Goal: Task Accomplishment & Management: Manage account settings

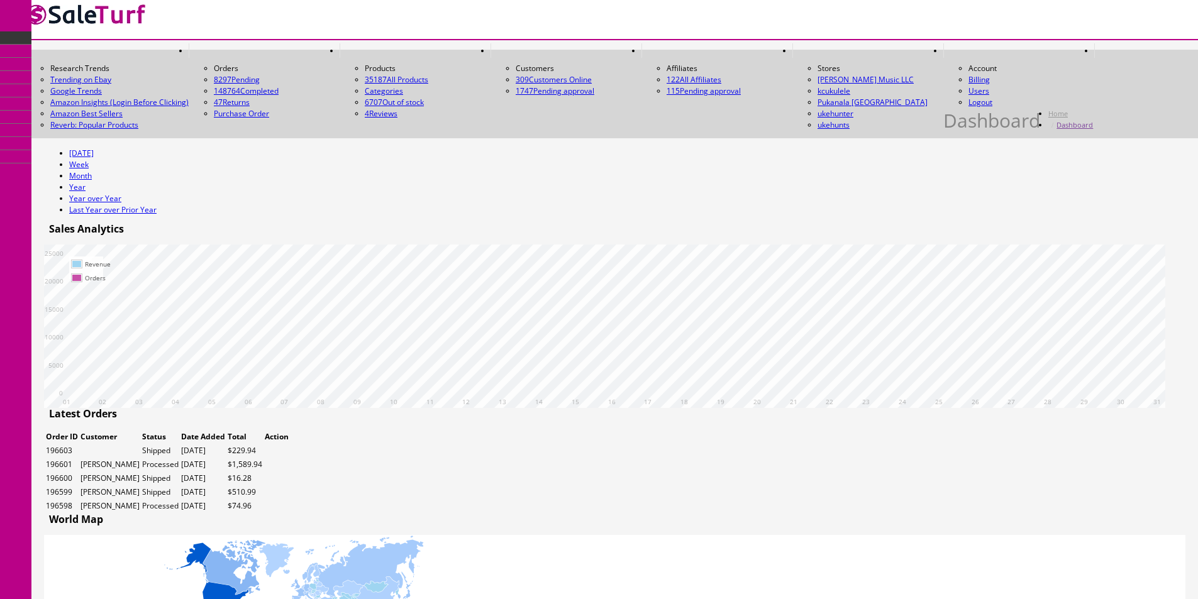
click at [84, 63] on span "Products" at bounding box center [77, 57] width 31 height 11
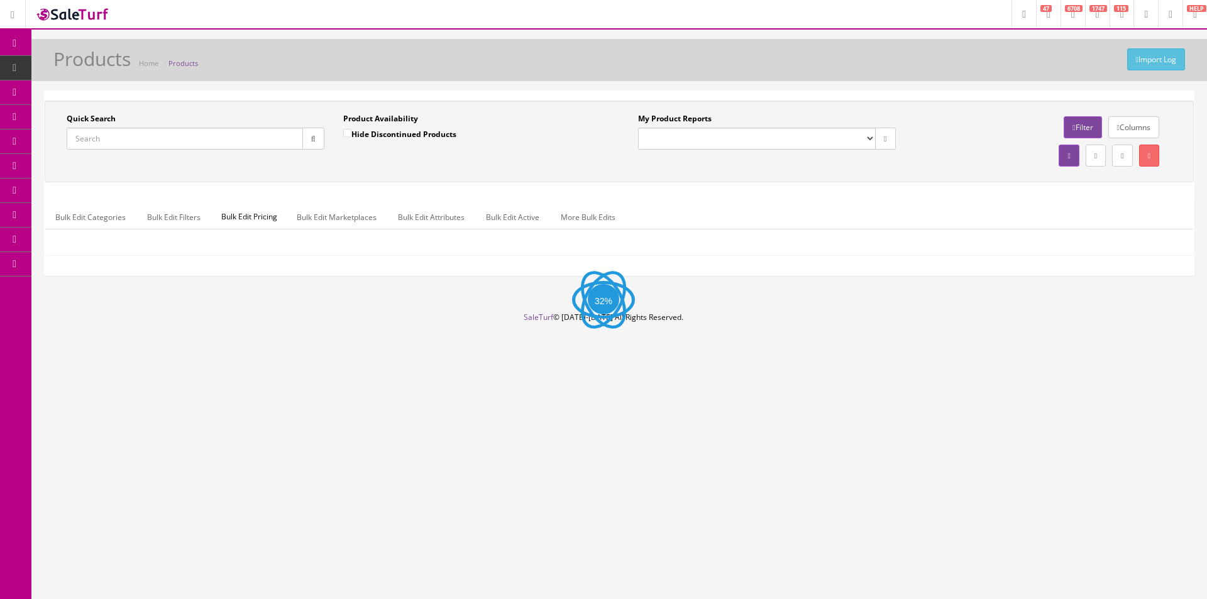
click at [210, 143] on input "Quick Search" at bounding box center [185, 139] width 236 height 22
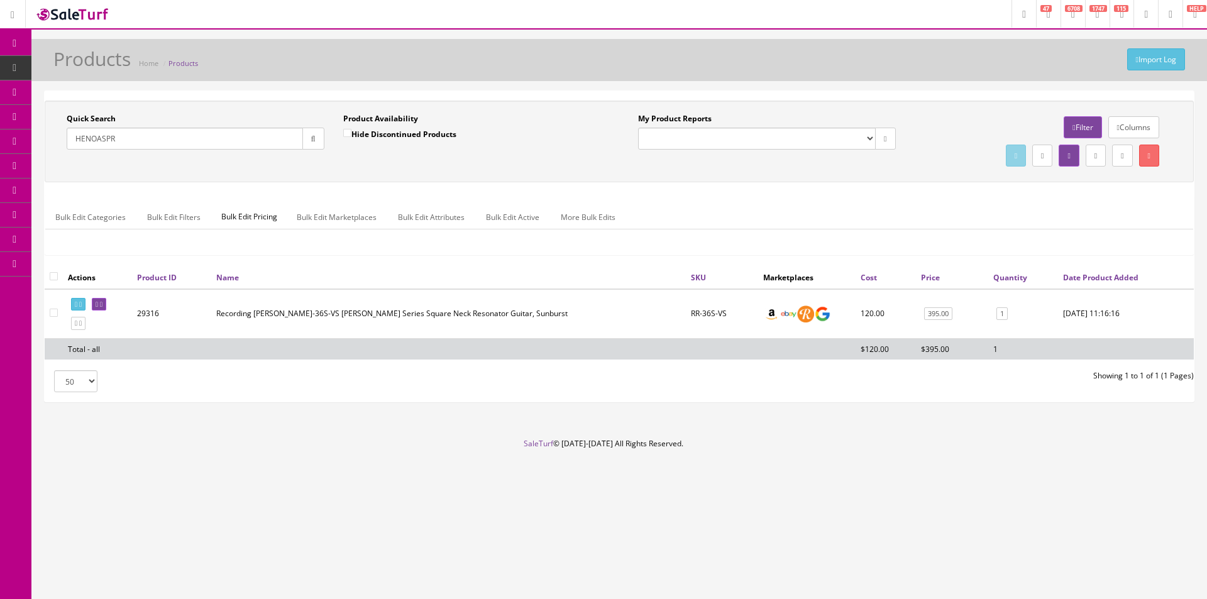
type input "HENOASPR"
click at [52, 276] on input "checkbox" at bounding box center [54, 276] width 8 height 8
checkbox input "true"
checkbox input"] "true"
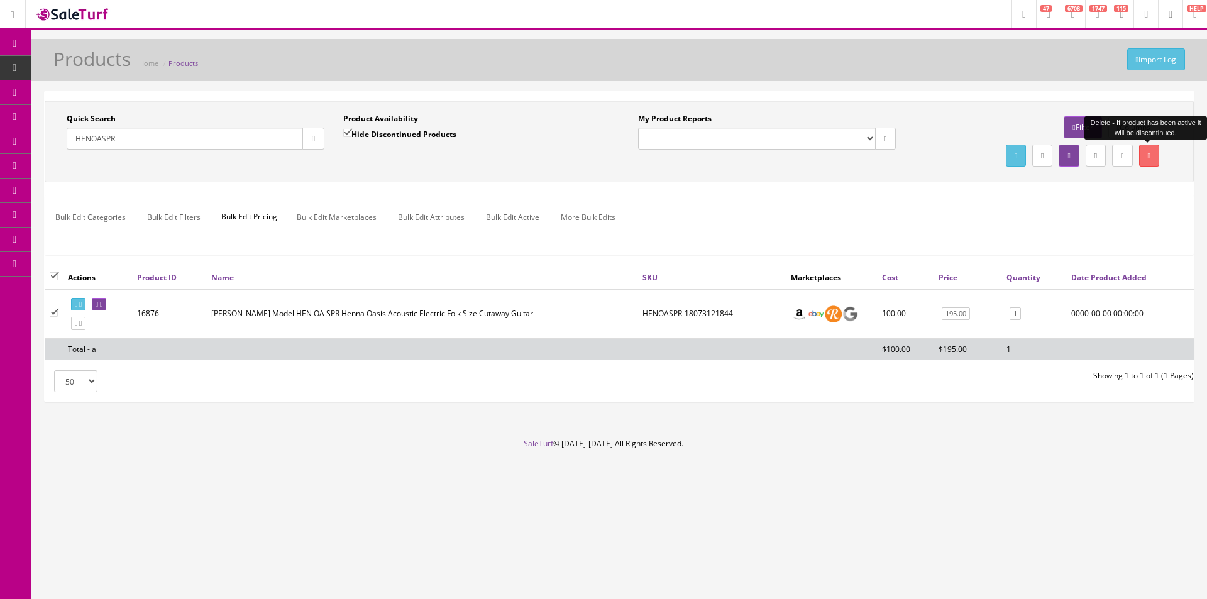
click at [1148, 157] on icon at bounding box center [1149, 156] width 3 height 8
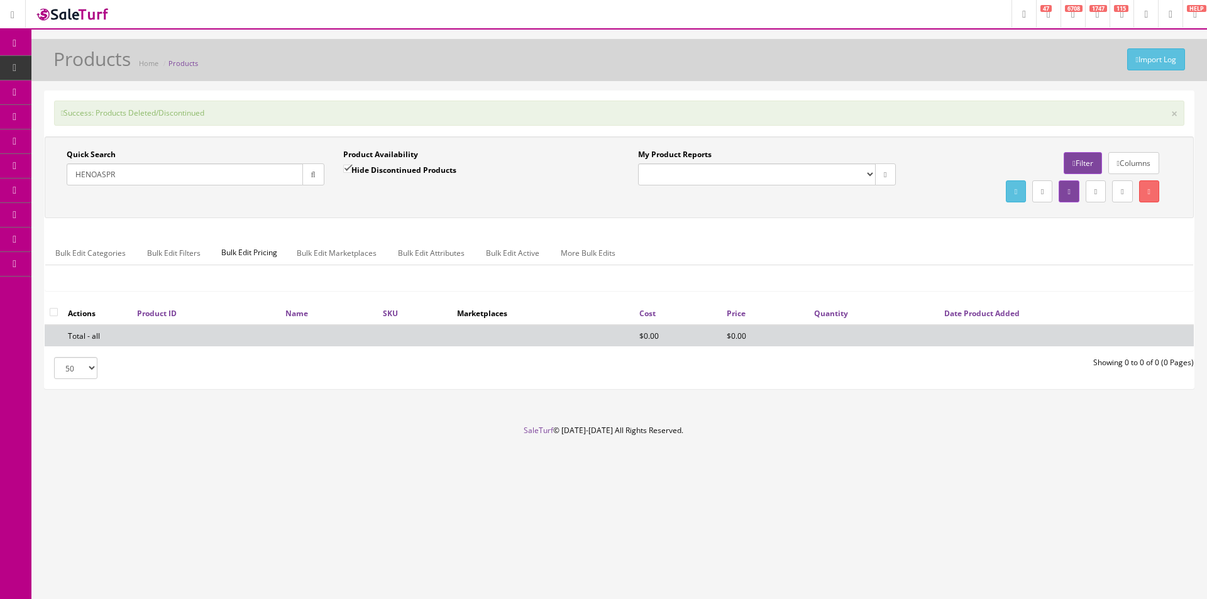
click at [663, 566] on div "Research Trends Trending on Ebay Google Trends Amazon Insights (Login Before Cl…" at bounding box center [603, 299] width 1207 height 599
click at [254, 181] on input "HENOASPR" at bounding box center [185, 175] width 236 height 22
click at [253, 181] on input "HENOASPR" at bounding box center [185, 175] width 236 height 22
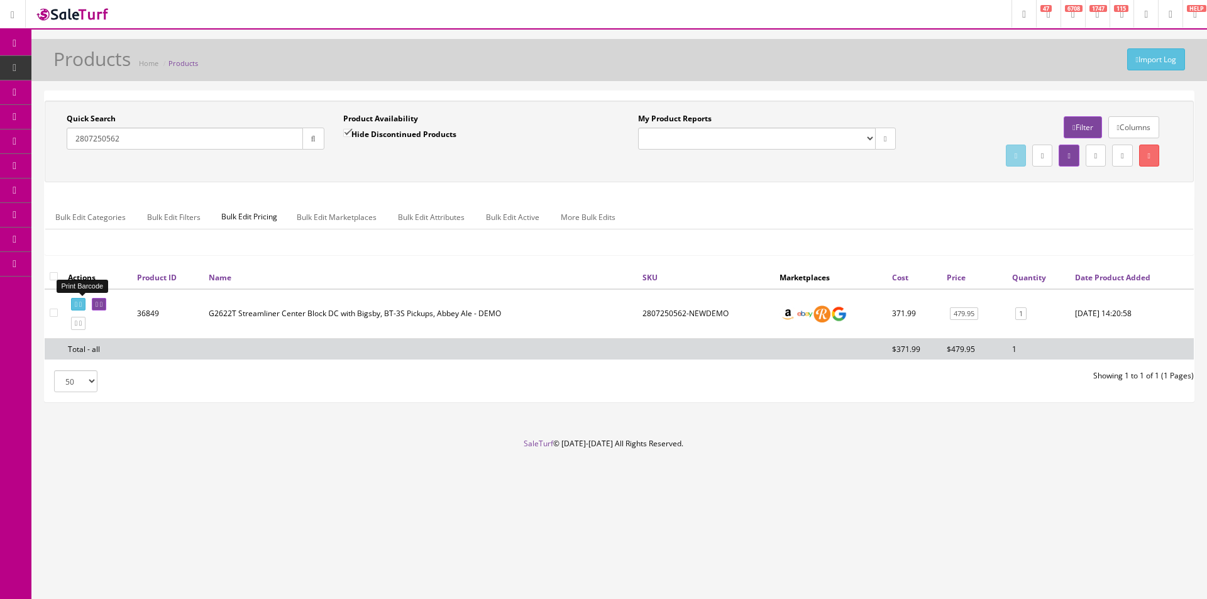
type input "2807250562"
click at [77, 304] on icon at bounding box center [76, 304] width 3 height 7
click at [583, 71] on div "Import Log Products Home Products" at bounding box center [619, 63] width 1157 height 30
click at [57, 279] on input "checkbox" at bounding box center [54, 276] width 8 height 8
checkbox input "true"
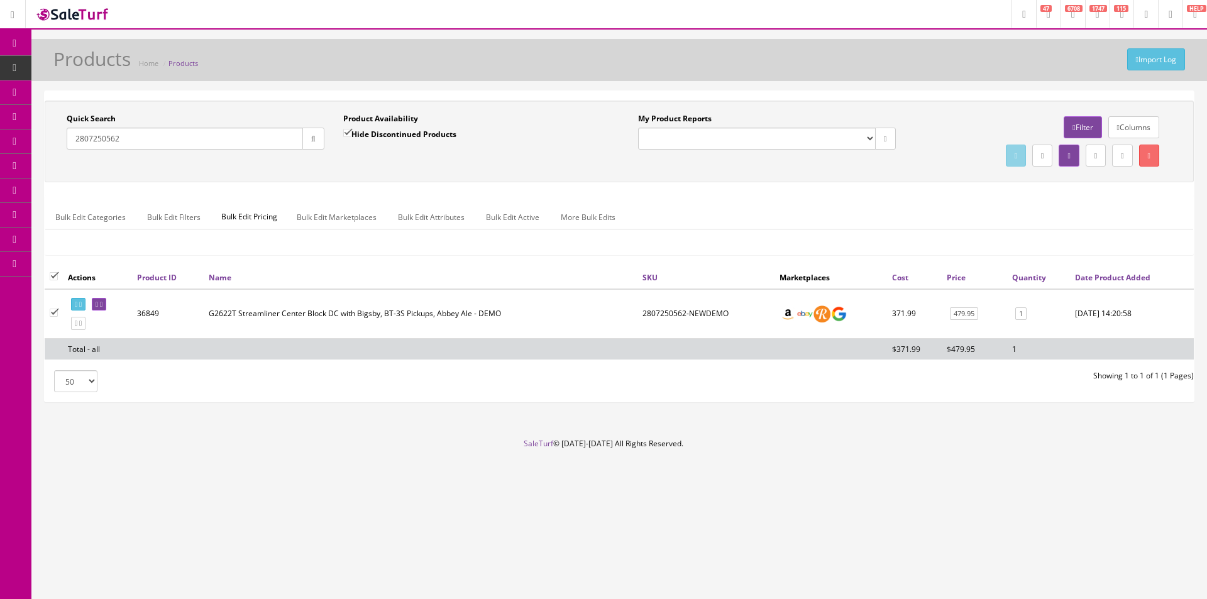
checkbox input"] "true"
click at [1144, 153] on link at bounding box center [1150, 156] width 20 height 22
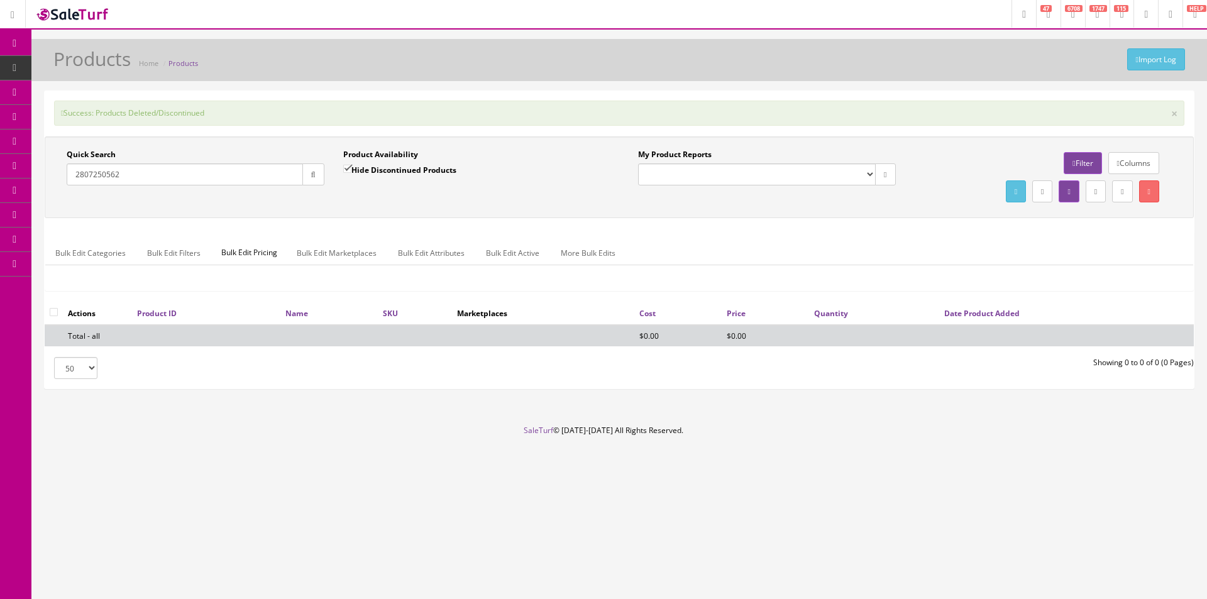
click at [237, 172] on input "2807250562" at bounding box center [185, 175] width 236 height 22
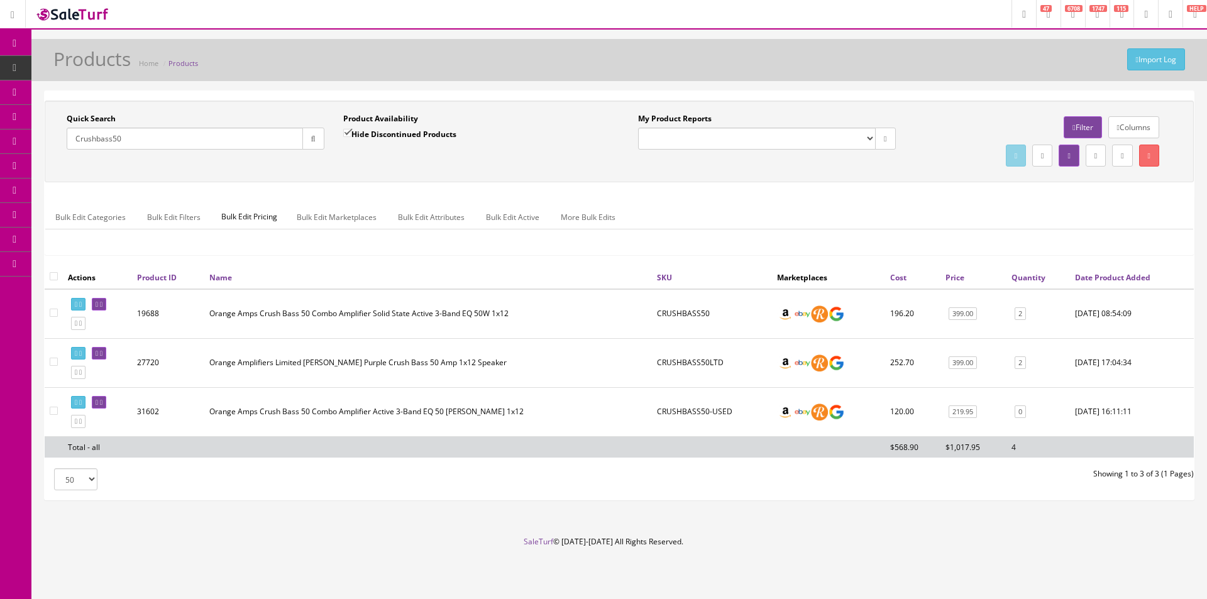
click at [124, 135] on input "Crushbass50" at bounding box center [185, 139] width 236 height 22
click at [207, 134] on input "Rumble 50" at bounding box center [185, 139] width 236 height 22
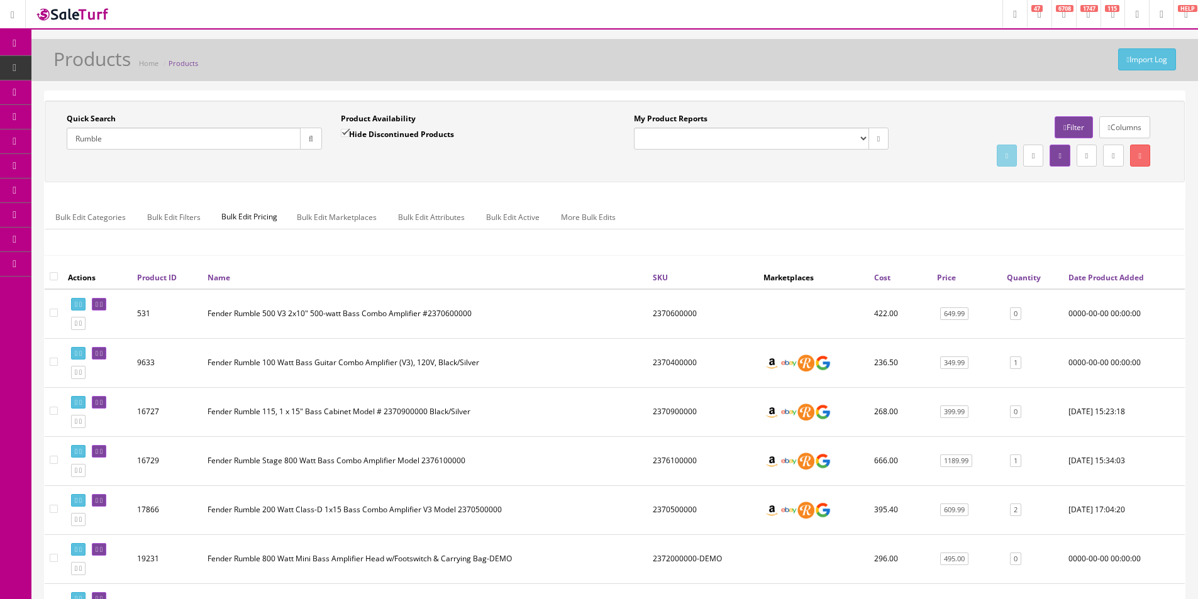
click at [172, 136] on input "Rumble" at bounding box center [184, 139] width 234 height 22
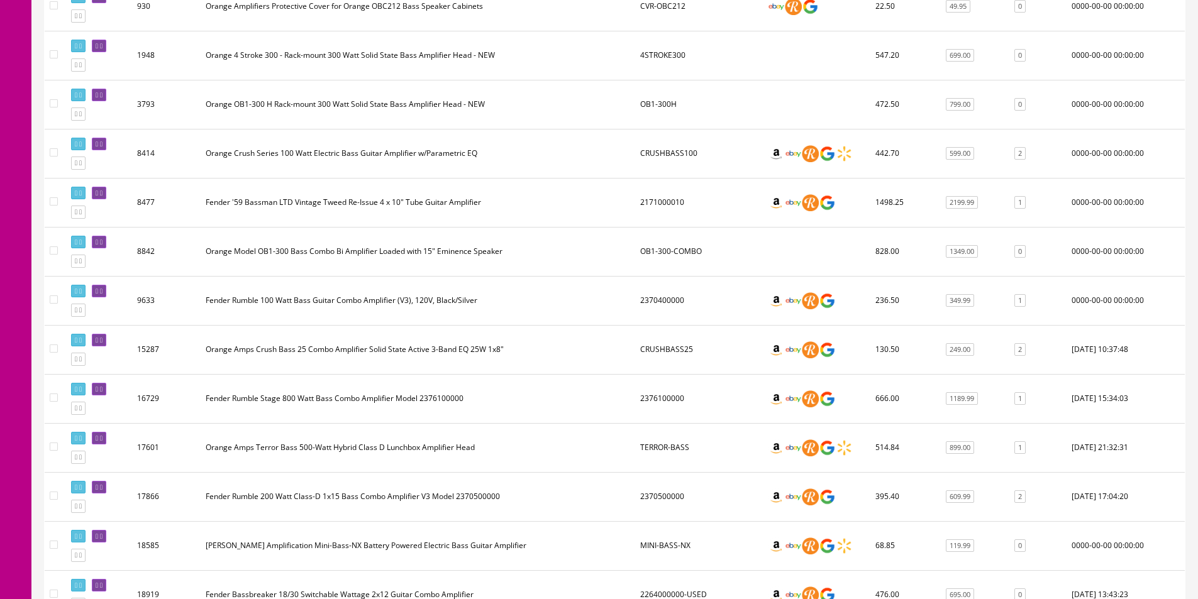
scroll to position [440, 0]
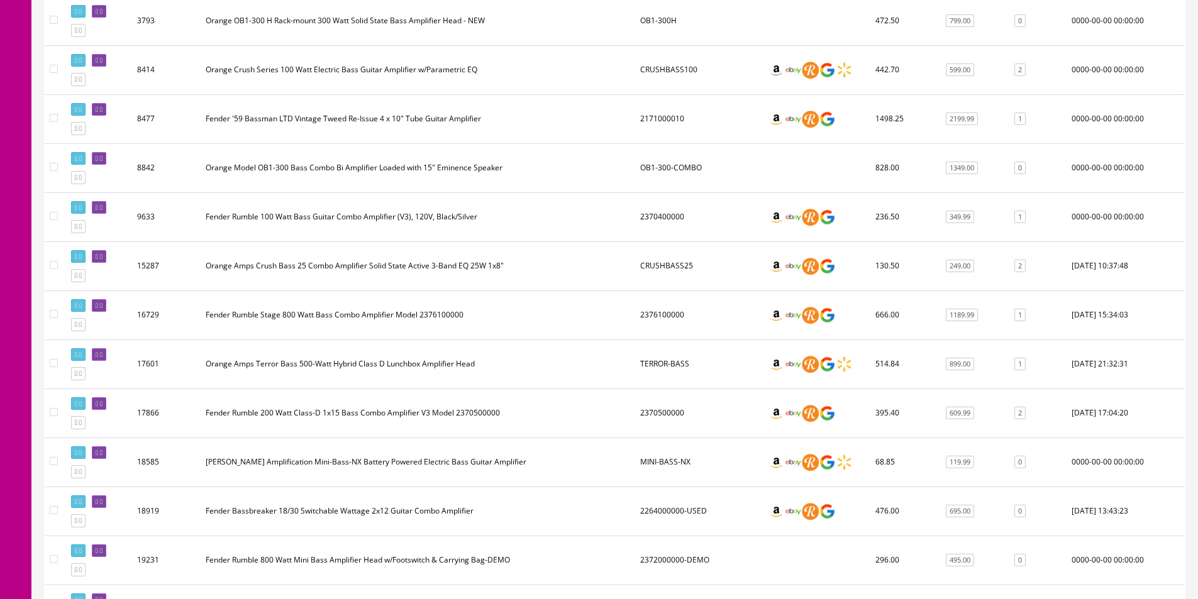
click at [695, 236] on td "2370400000" at bounding box center [699, 216] width 128 height 49
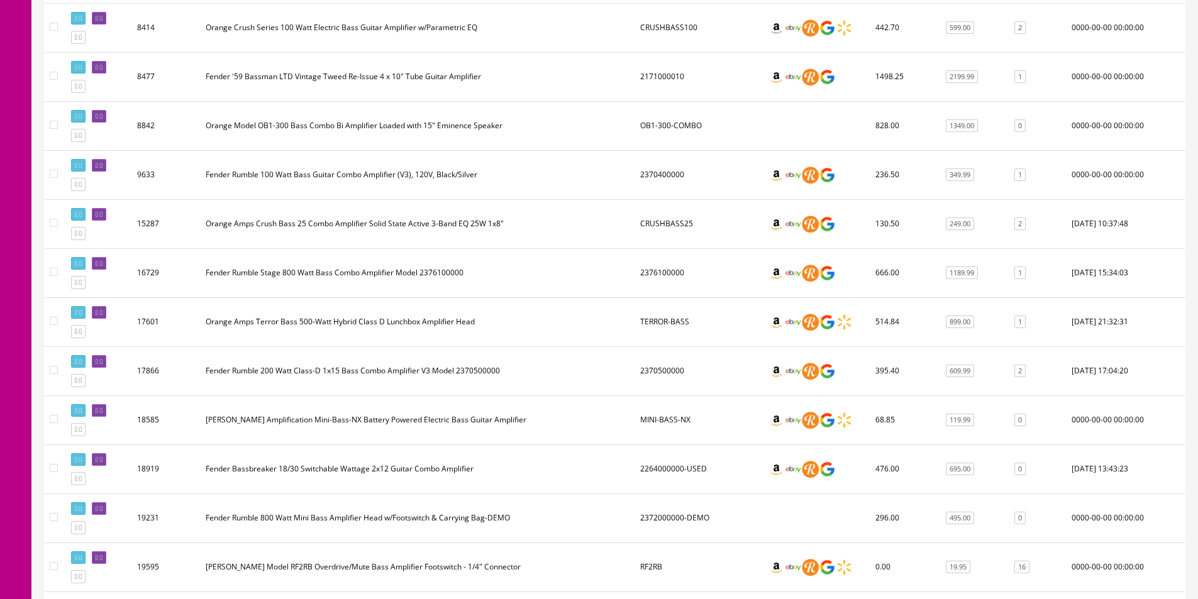
scroll to position [503, 0]
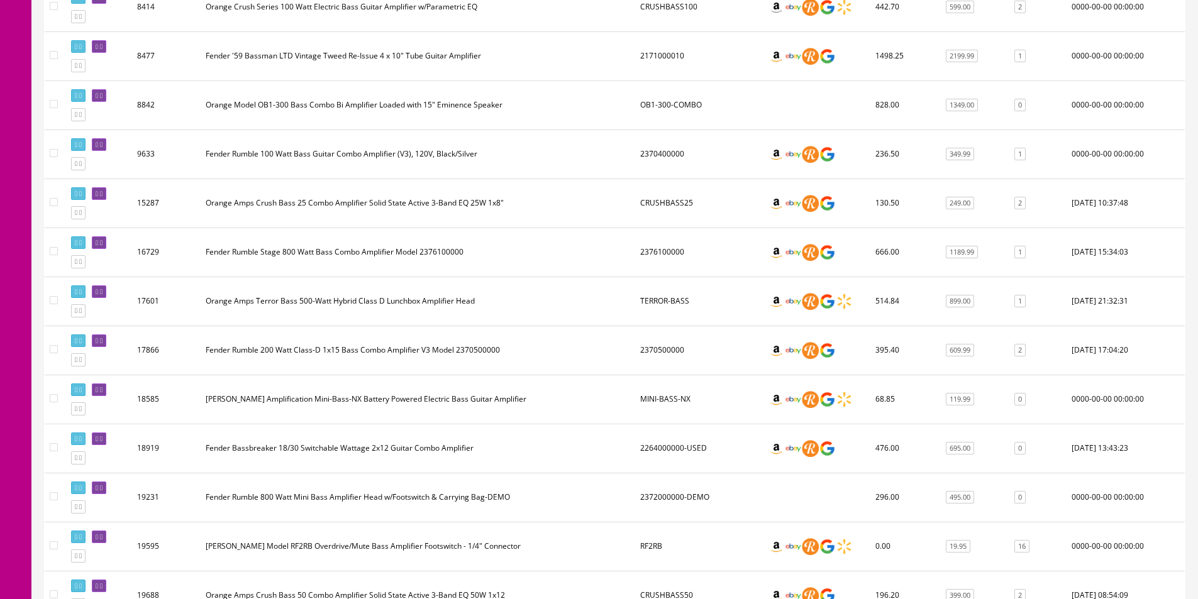
click at [696, 302] on td "TERROR-BASS" at bounding box center [699, 301] width 128 height 49
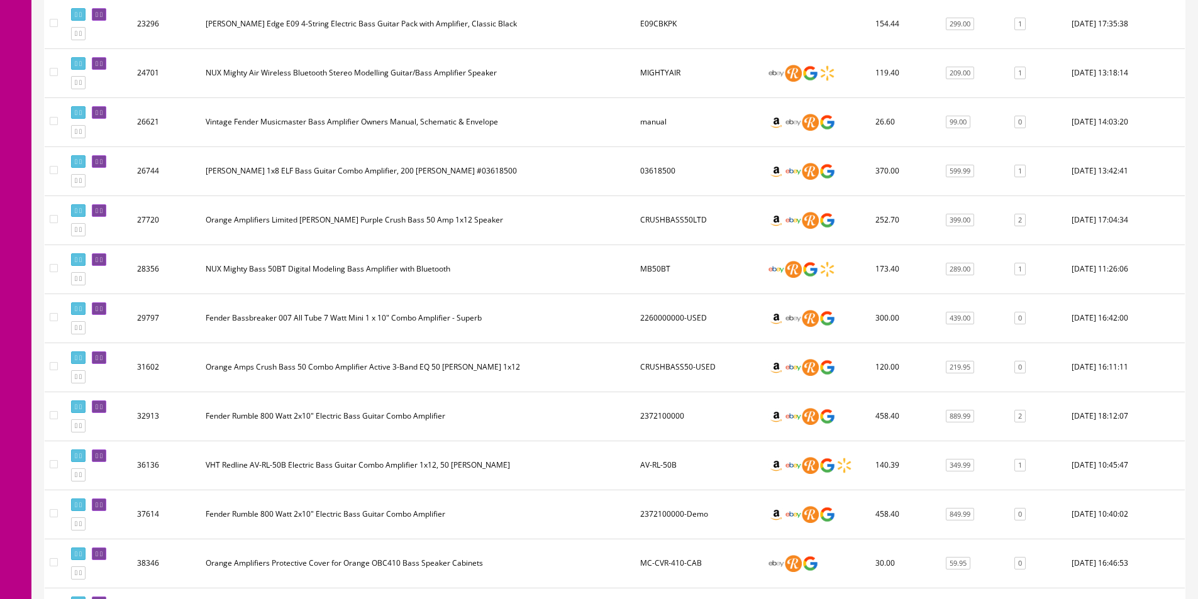
scroll to position [1635, 0]
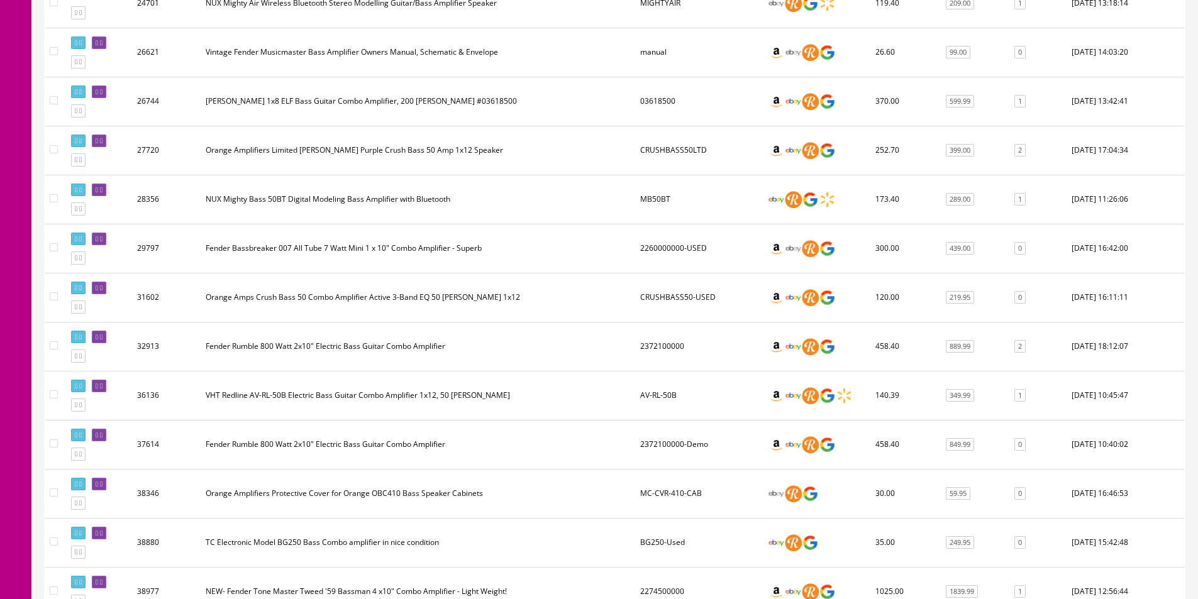
click at [842, 166] on td at bounding box center [817, 150] width 108 height 49
click at [713, 148] on td "CRUSHBASS50LTD" at bounding box center [699, 150] width 128 height 49
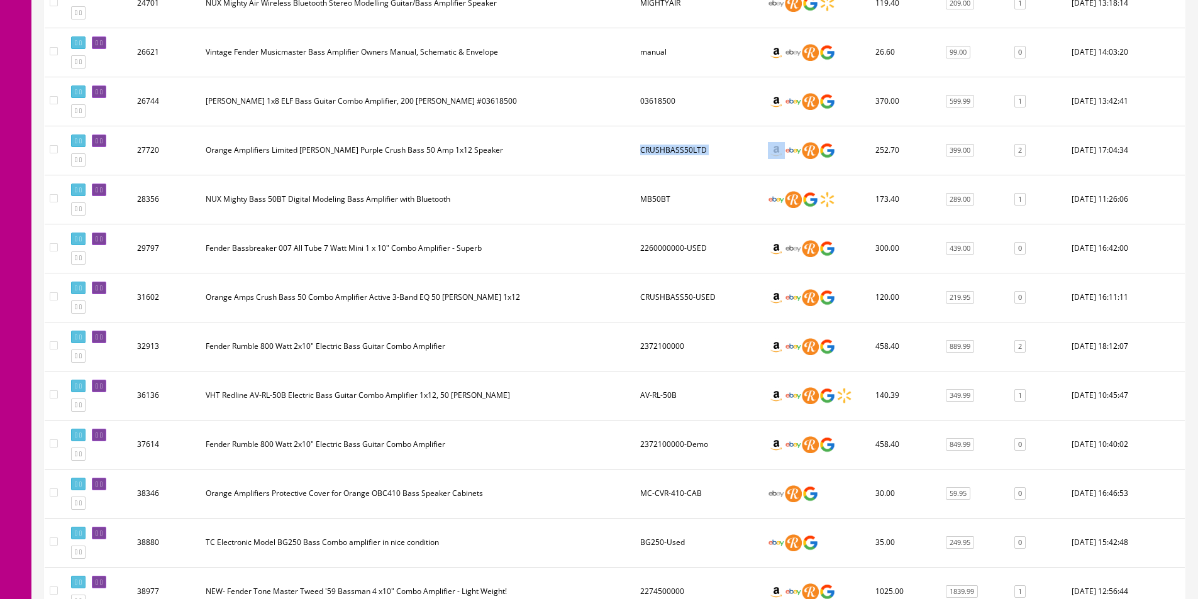
click at [713, 148] on td "CRUSHBASS50LTD" at bounding box center [699, 150] width 128 height 49
click at [679, 145] on td "CRUSHBASS50LTD" at bounding box center [699, 150] width 128 height 49
click at [679, 146] on td "CRUSHBASS50LTD" at bounding box center [699, 150] width 128 height 49
click at [679, 145] on td "CRUSHBASS50LTD" at bounding box center [699, 150] width 128 height 49
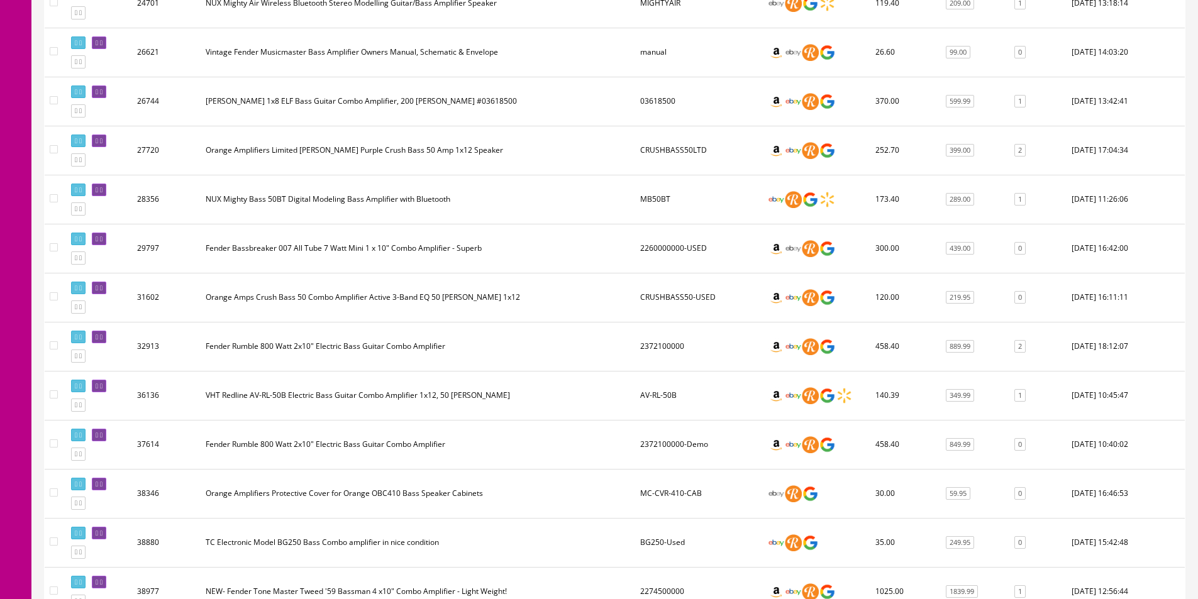
click at [679, 144] on td "CRUSHBASS50LTD" at bounding box center [699, 150] width 128 height 49
click at [706, 239] on td "2260000000-USED" at bounding box center [699, 248] width 128 height 49
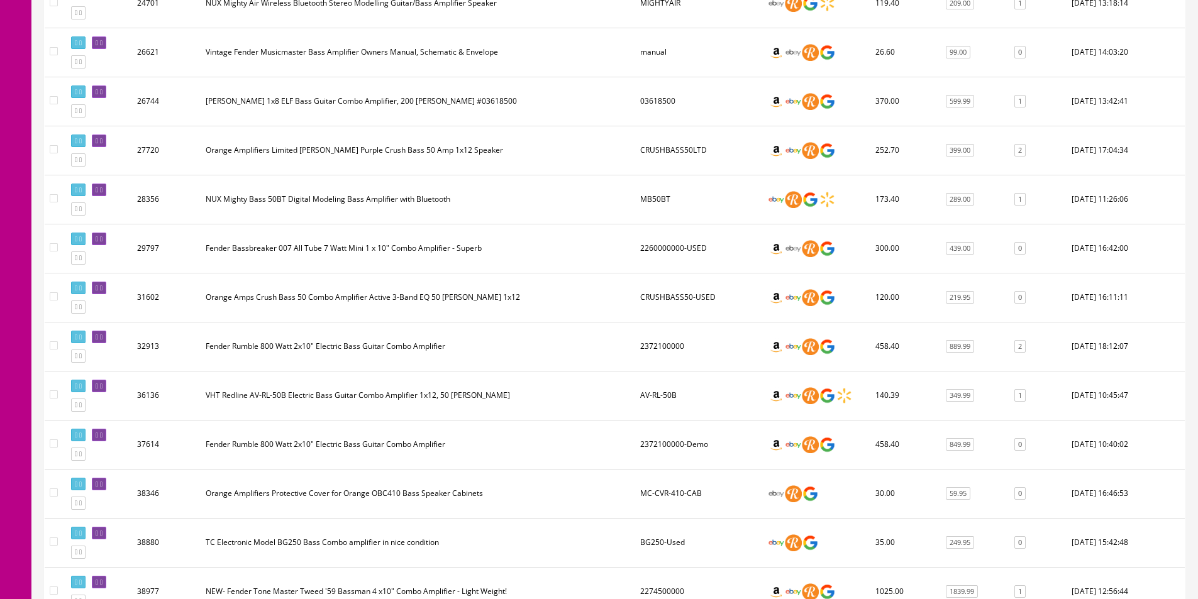
drag, startPoint x: 706, startPoint y: 239, endPoint x: 677, endPoint y: 238, distance: 28.3
click at [706, 239] on td "2260000000-USED" at bounding box center [699, 248] width 128 height 49
click at [653, 237] on td "2260000000-USED" at bounding box center [699, 248] width 128 height 49
click at [648, 299] on td "CRUSHBASS50-USED" at bounding box center [699, 297] width 128 height 49
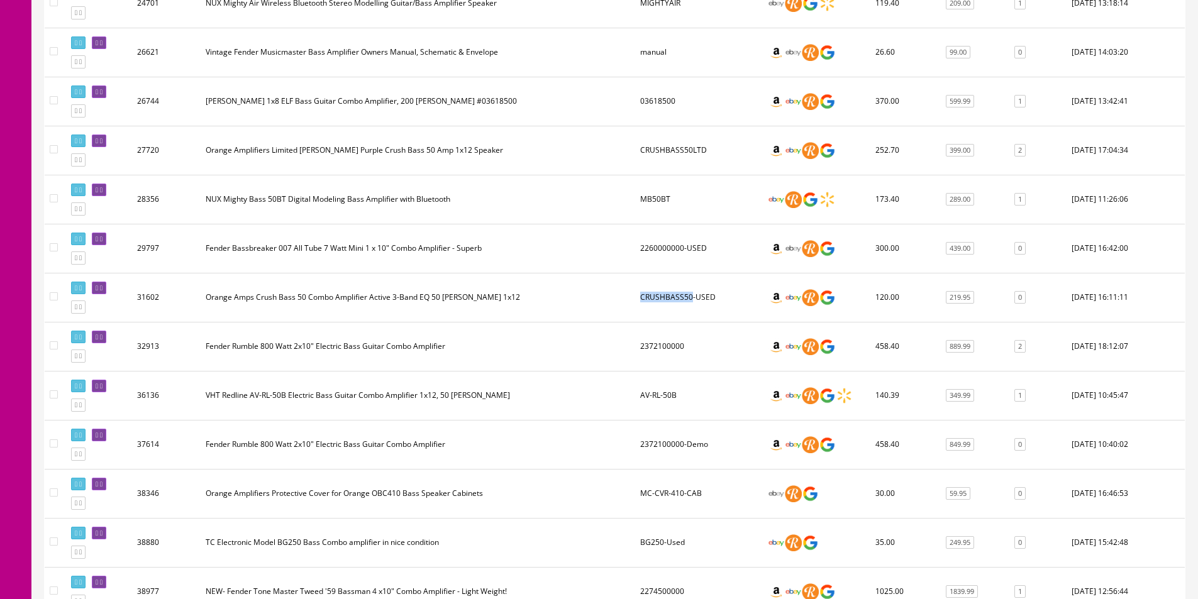
click at [648, 299] on td "CRUSHBASS50-USED" at bounding box center [699, 297] width 128 height 49
click at [694, 301] on td "CRUSHBASS50-USED" at bounding box center [699, 297] width 128 height 49
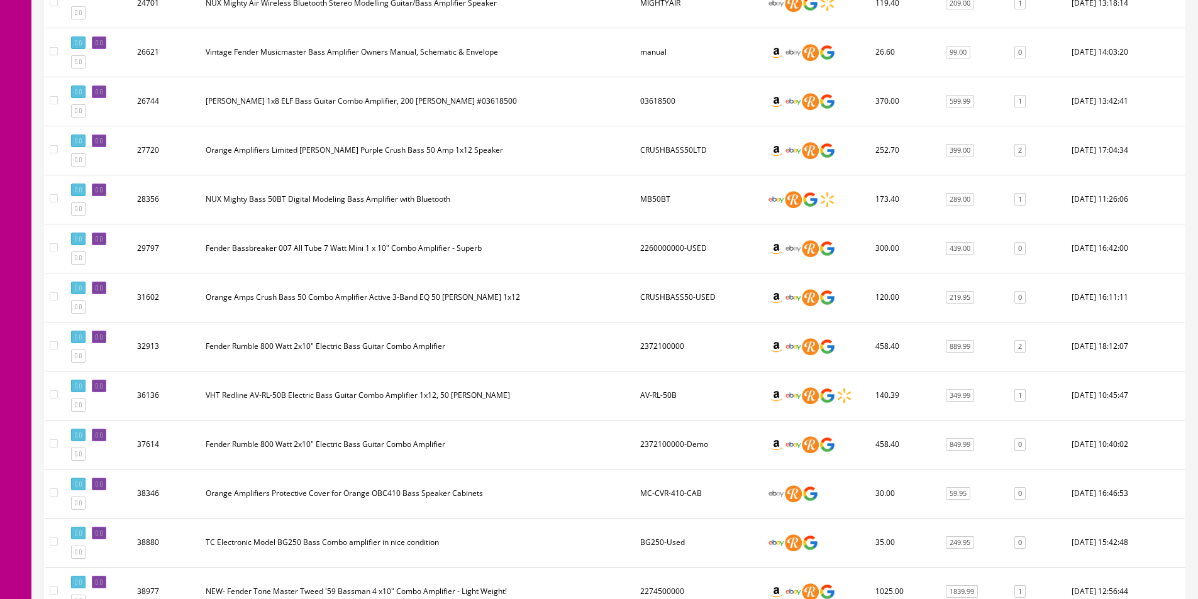
click at [677, 359] on td "2372100000" at bounding box center [699, 346] width 128 height 49
click at [663, 340] on td "2372100000" at bounding box center [699, 346] width 128 height 49
click at [663, 339] on td "2372100000" at bounding box center [699, 346] width 128 height 49
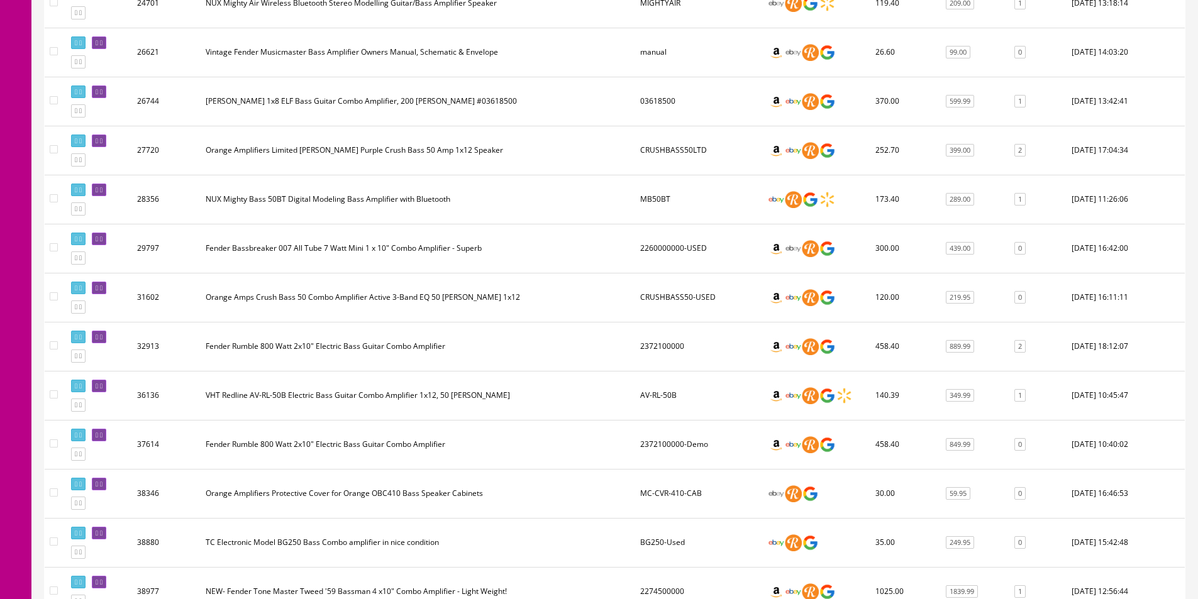
click at [663, 339] on td "2372100000" at bounding box center [699, 346] width 128 height 49
click at [676, 385] on td "AV-RL-50B" at bounding box center [699, 395] width 128 height 49
click at [672, 399] on td "AV-RL-50B" at bounding box center [699, 395] width 128 height 49
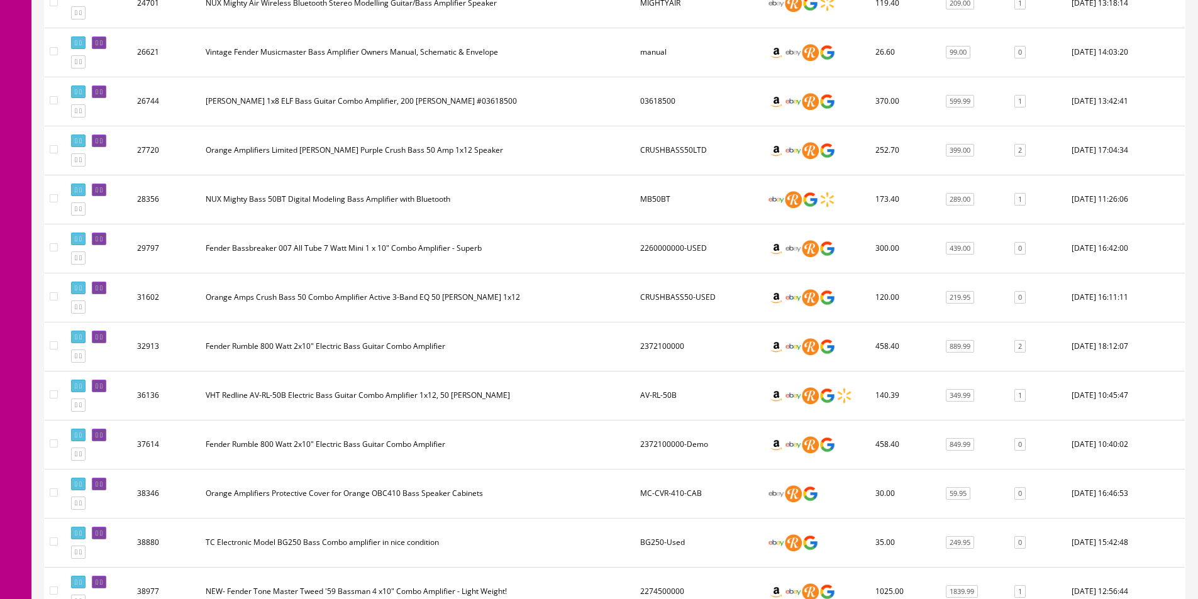
click at [672, 398] on td "AV-RL-50B" at bounding box center [699, 395] width 128 height 49
click at [672, 397] on td "AV-RL-50B" at bounding box center [699, 395] width 128 height 49
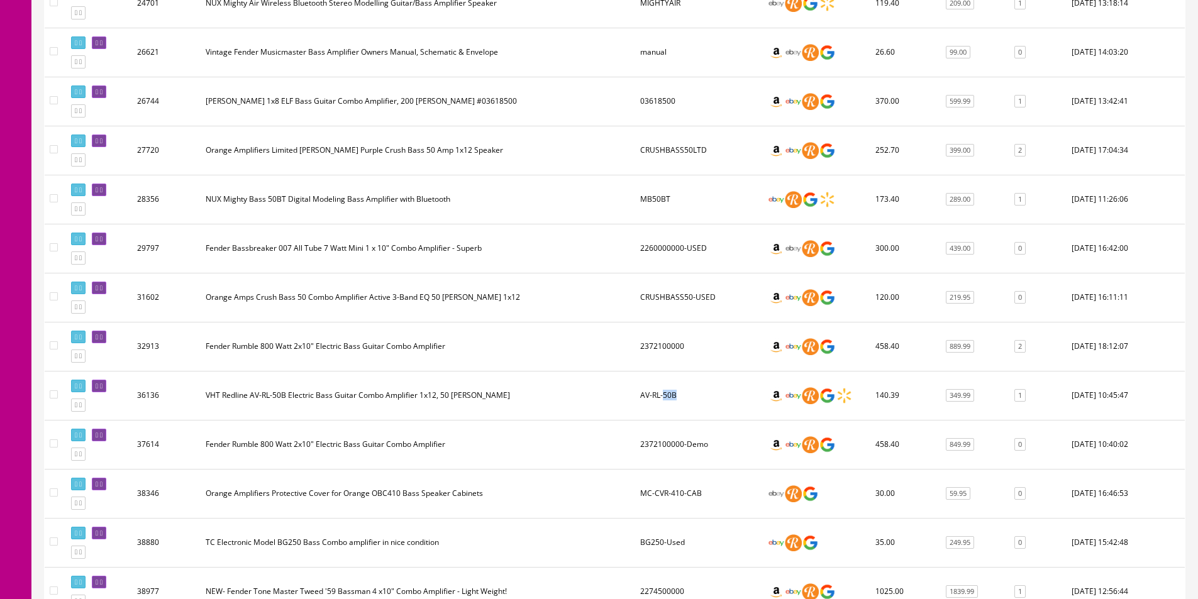
click at [672, 397] on td "AV-RL-50B" at bounding box center [699, 395] width 128 height 49
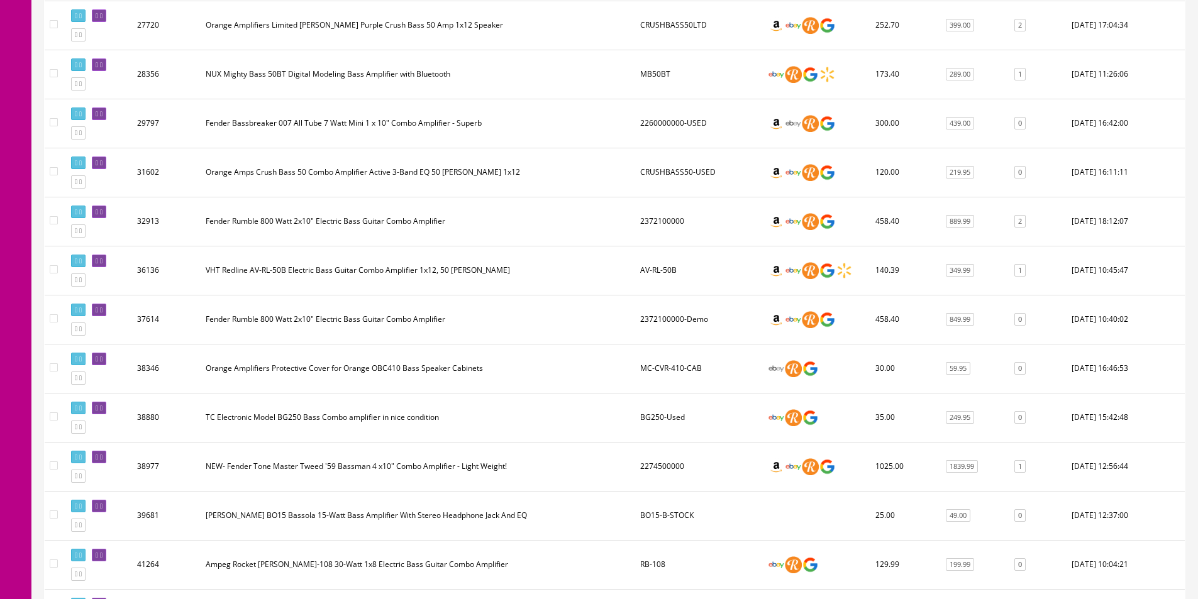
scroll to position [1824, 0]
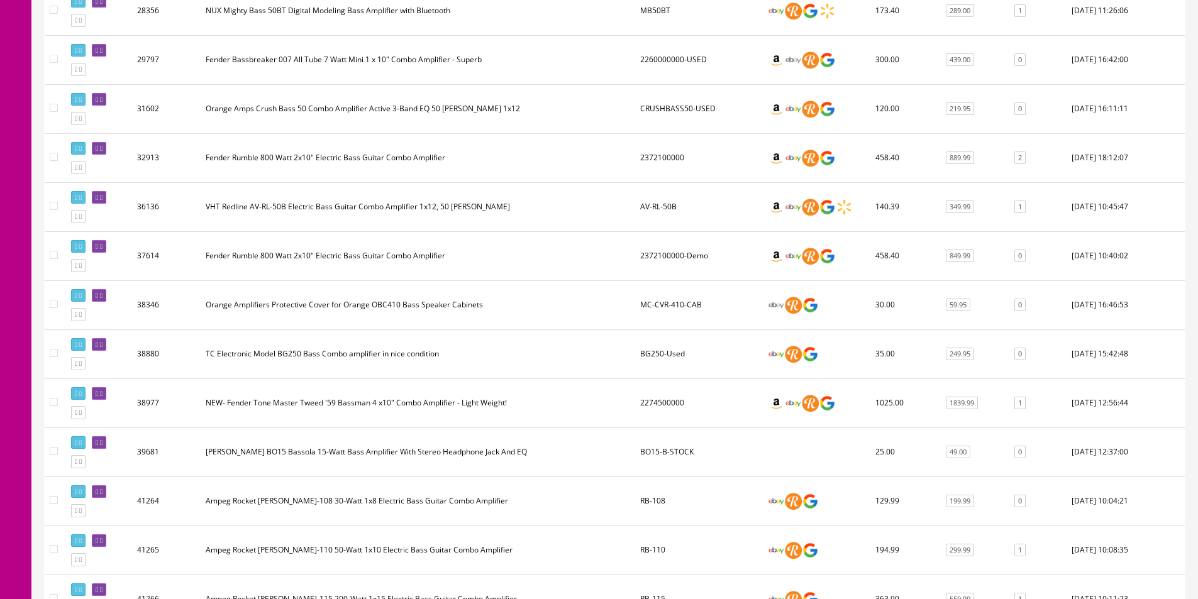
click at [418, 234] on td "Fender Rumble 800 Watt 2x10" Electric Bass Guitar Combo Amplifier" at bounding box center [418, 255] width 435 height 49
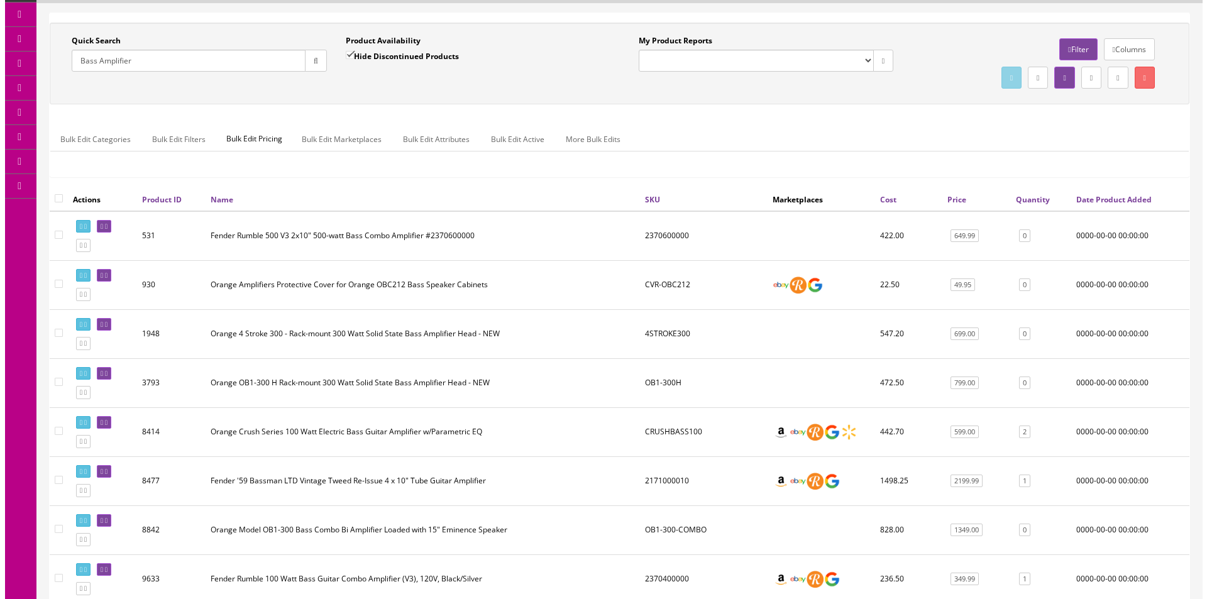
scroll to position [0, 0]
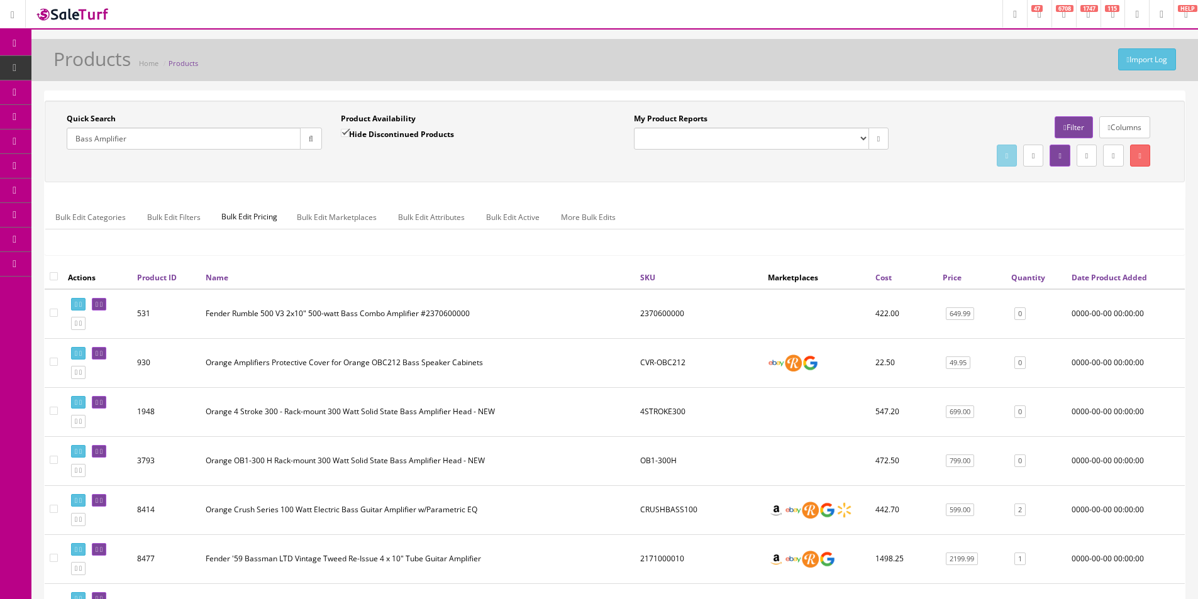
click at [211, 140] on input "Bass Amplifier" at bounding box center [184, 139] width 234 height 22
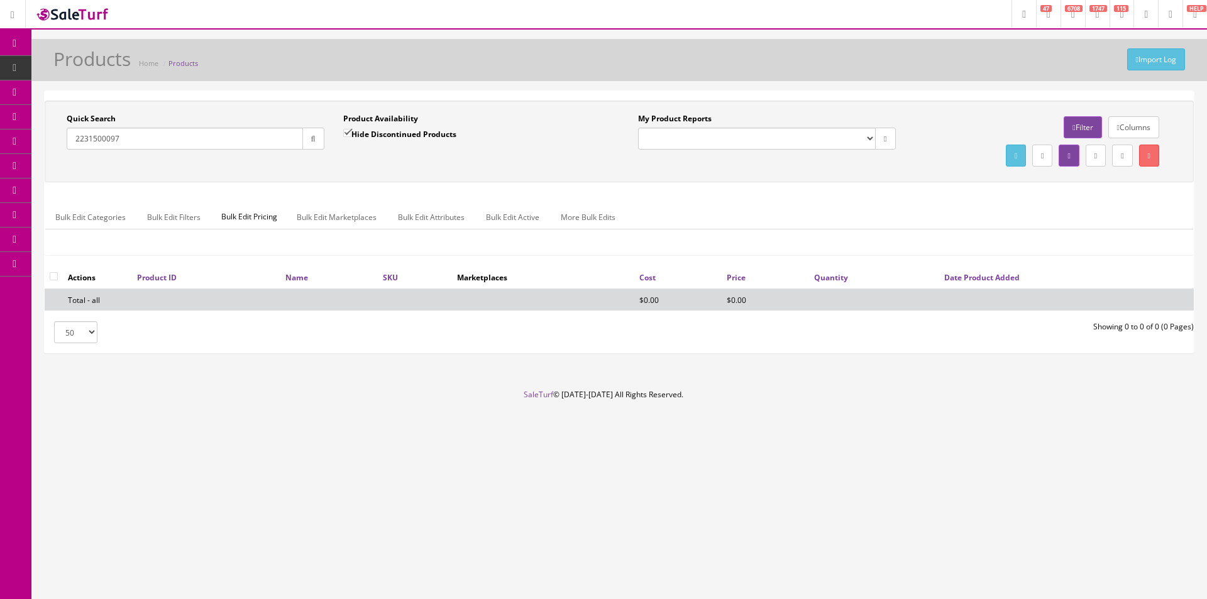
type input "2231500097"
click at [352, 132] on input "Hide Discontinued Products" at bounding box center [347, 133] width 8 height 8
checkbox input "false"
click at [348, 159] on div "Quick Search 2231500097 Date From Product Availability Hide Discontinued Produc…" at bounding box center [334, 136] width 572 height 46
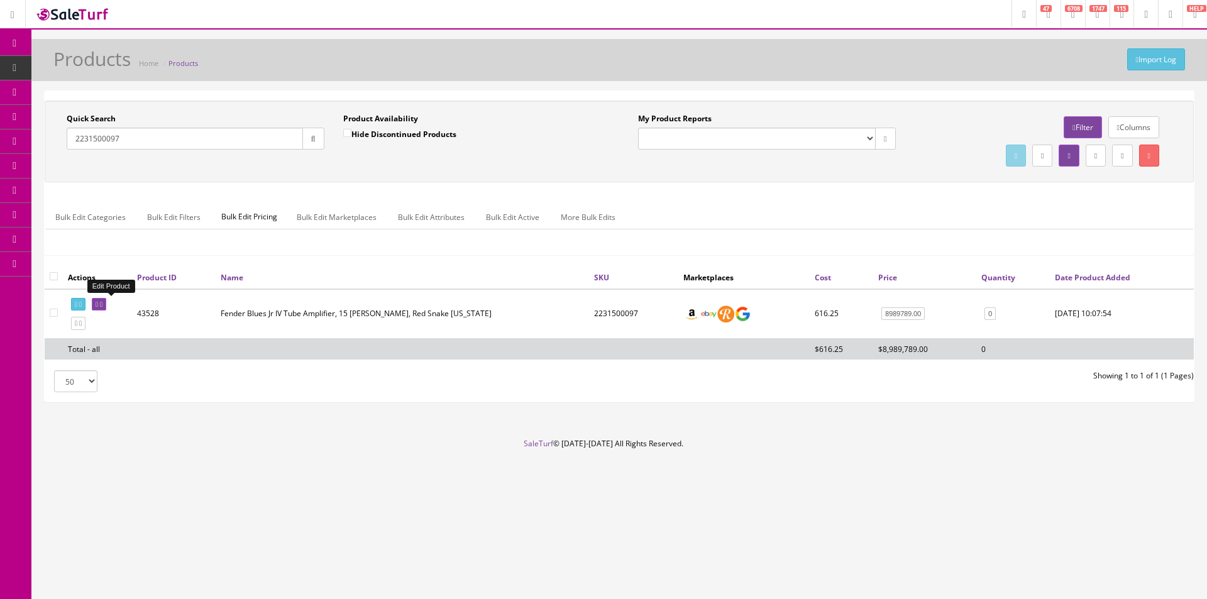
click at [98, 301] on icon at bounding box center [97, 304] width 3 height 7
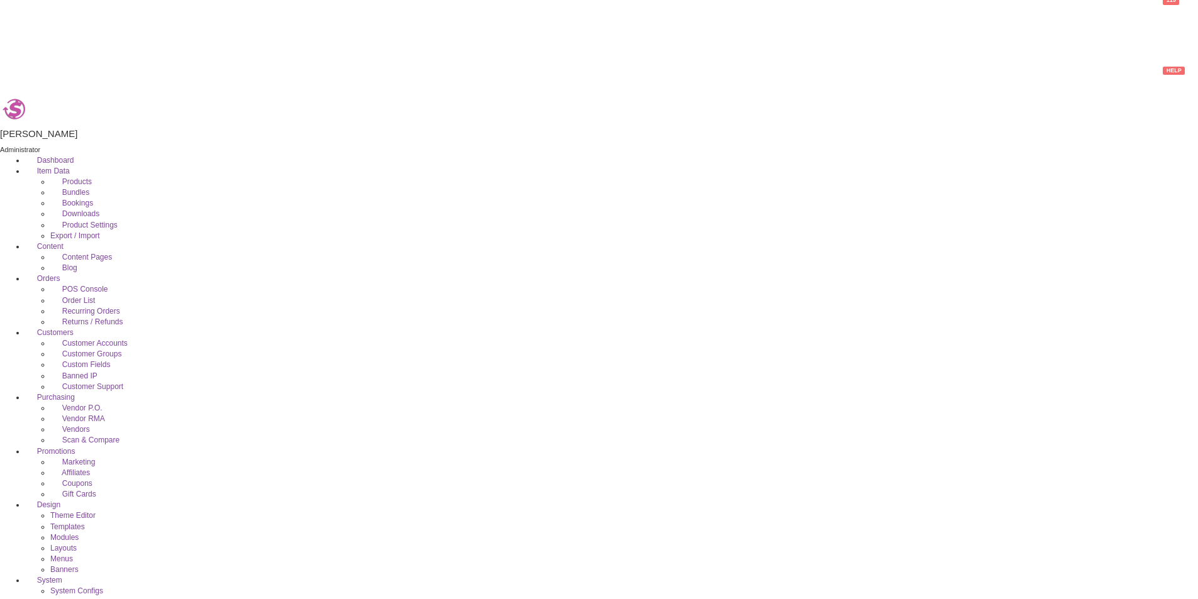
scroll to position [252, 0]
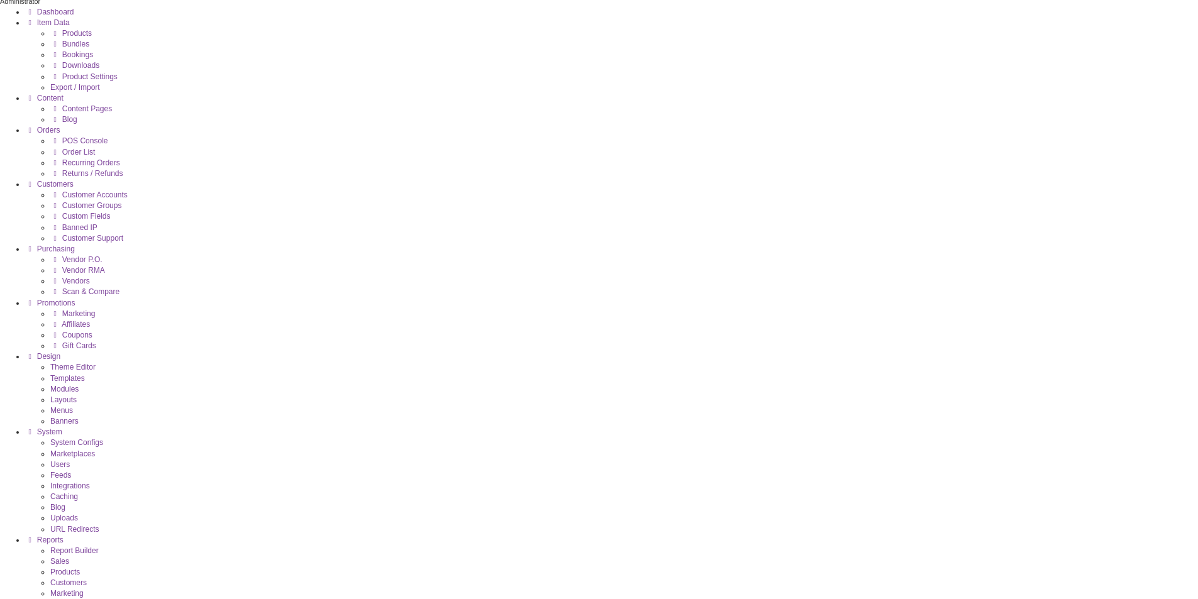
drag, startPoint x: 459, startPoint y: 477, endPoint x: 474, endPoint y: 474, distance: 15.6
paste input "885978779819"
type input "885978779819"
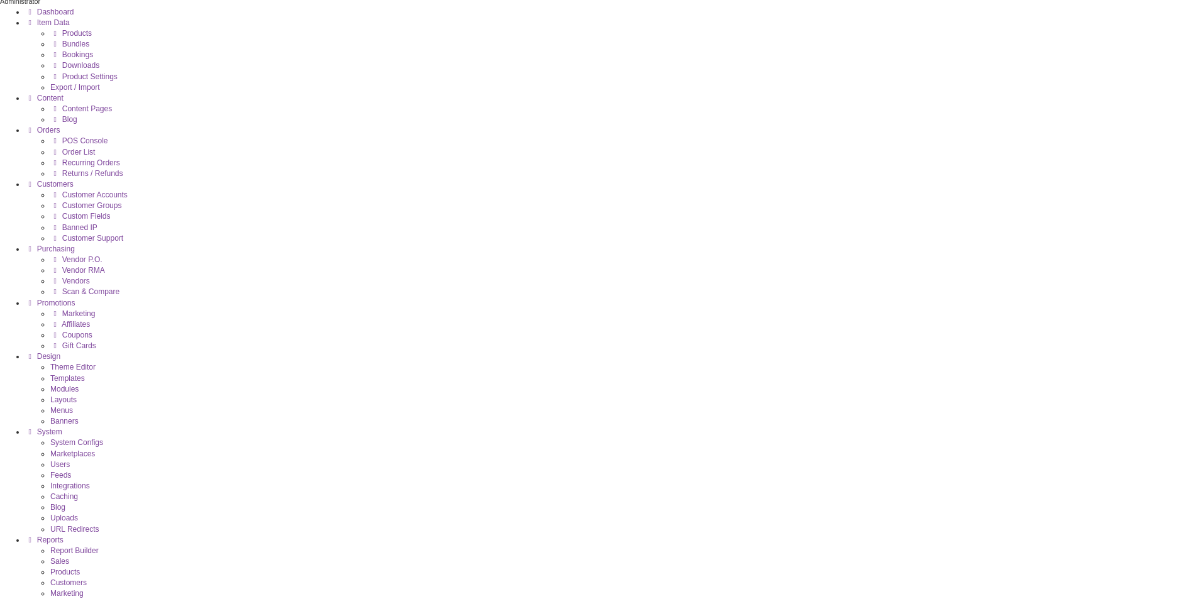
paste input "885978779819"
type input "0885978779819"
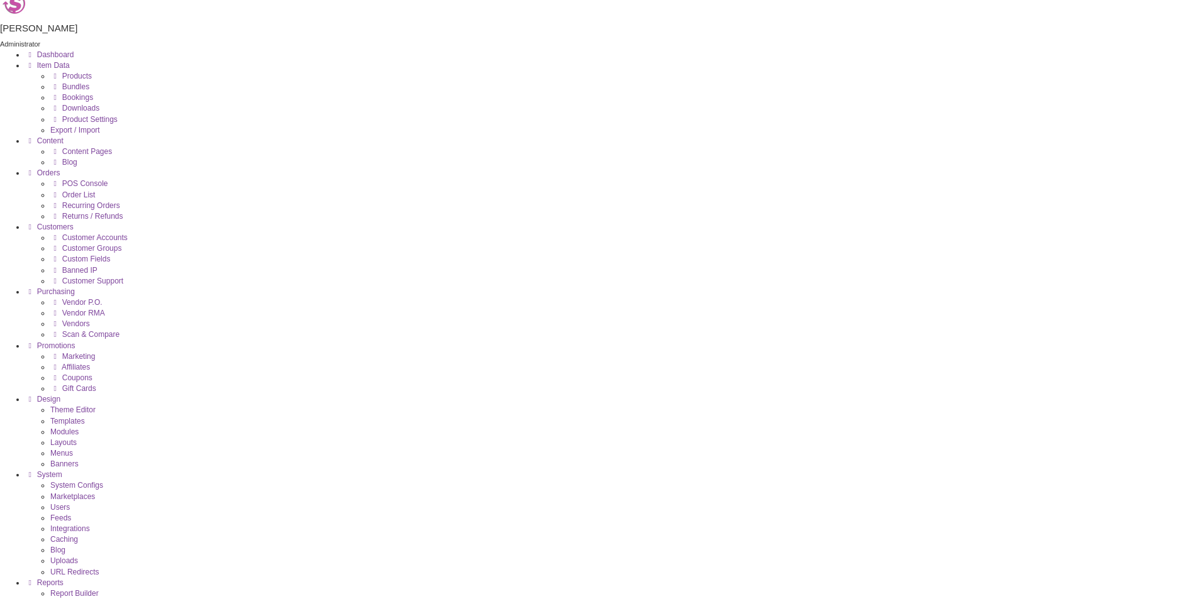
scroll to position [126, 0]
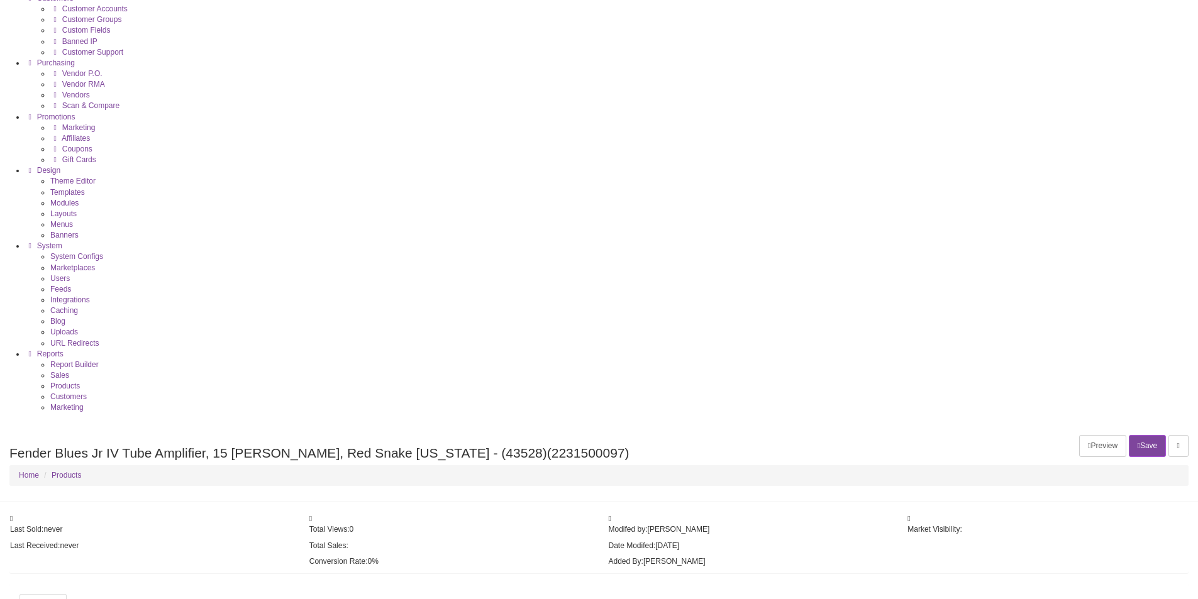
scroll to position [629, 0]
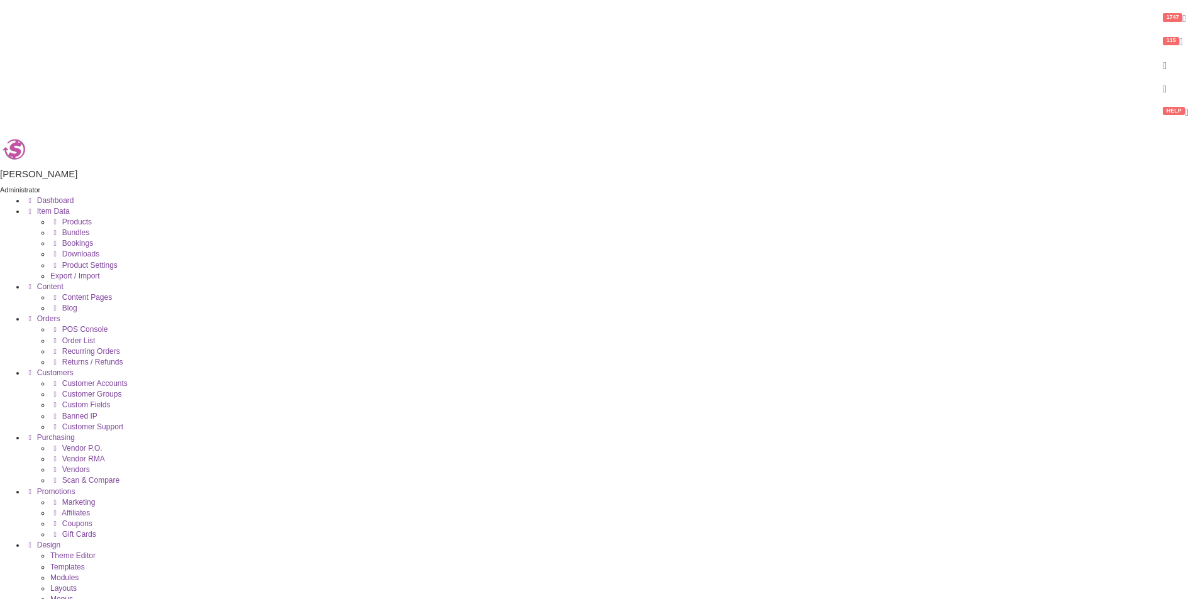
scroll to position [0, 0]
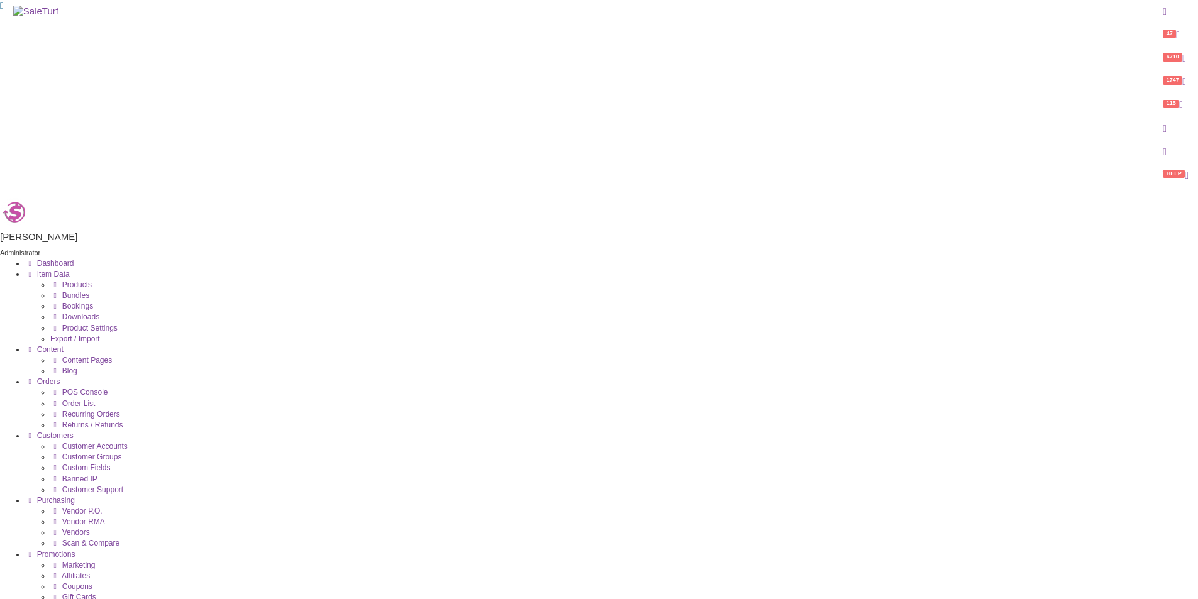
type input "Fender Blues Junior IV Tube Amplifier, 15 Watts, Red Snakeskin w/Texas Heat"
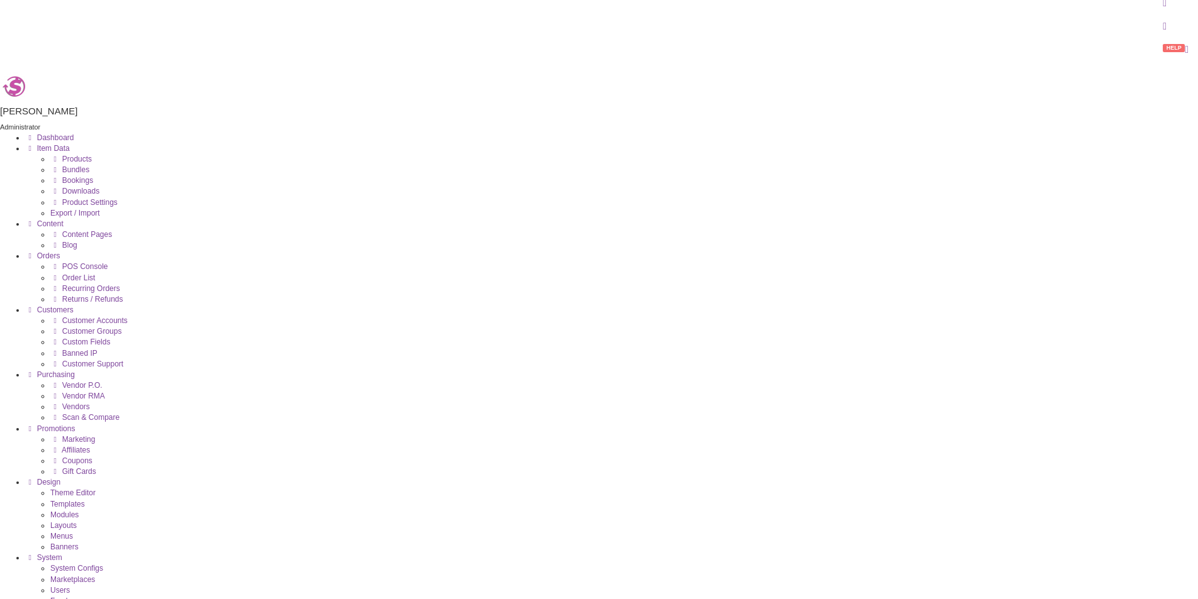
drag, startPoint x: 316, startPoint y: 1092, endPoint x: 438, endPoint y: 1090, distance: 122.6
type input "Fender FSR Blues Junior IV Tube Amplifier, 15 Watts, Red Snakeskin w/Texas Heat"
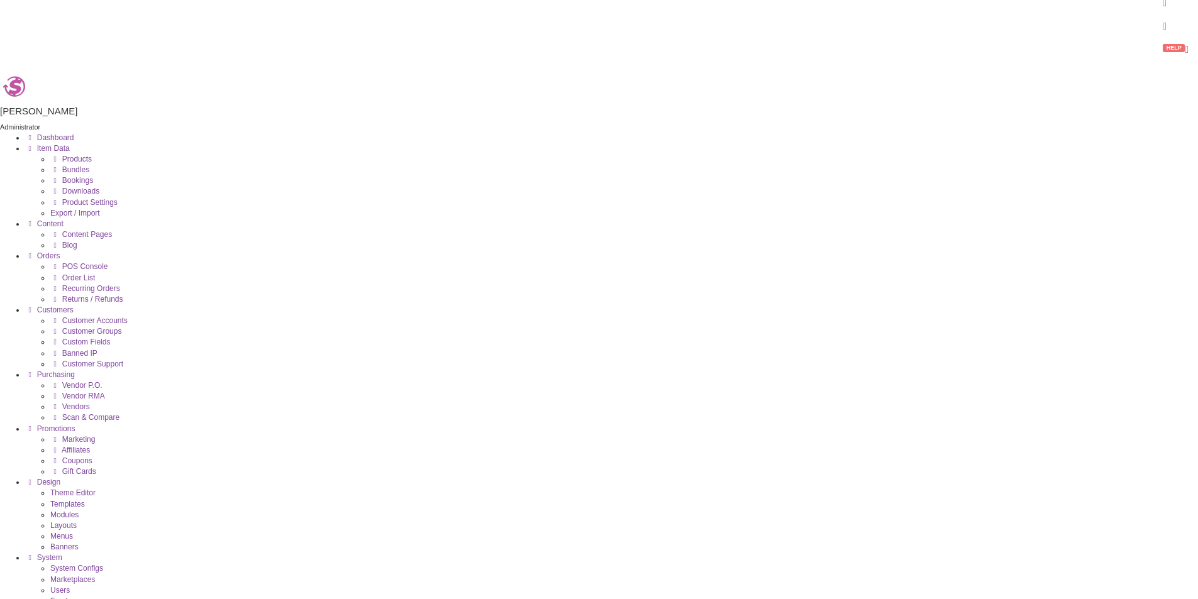
drag, startPoint x: 143, startPoint y: 80, endPoint x: 250, endPoint y: 101, distance: 108.2
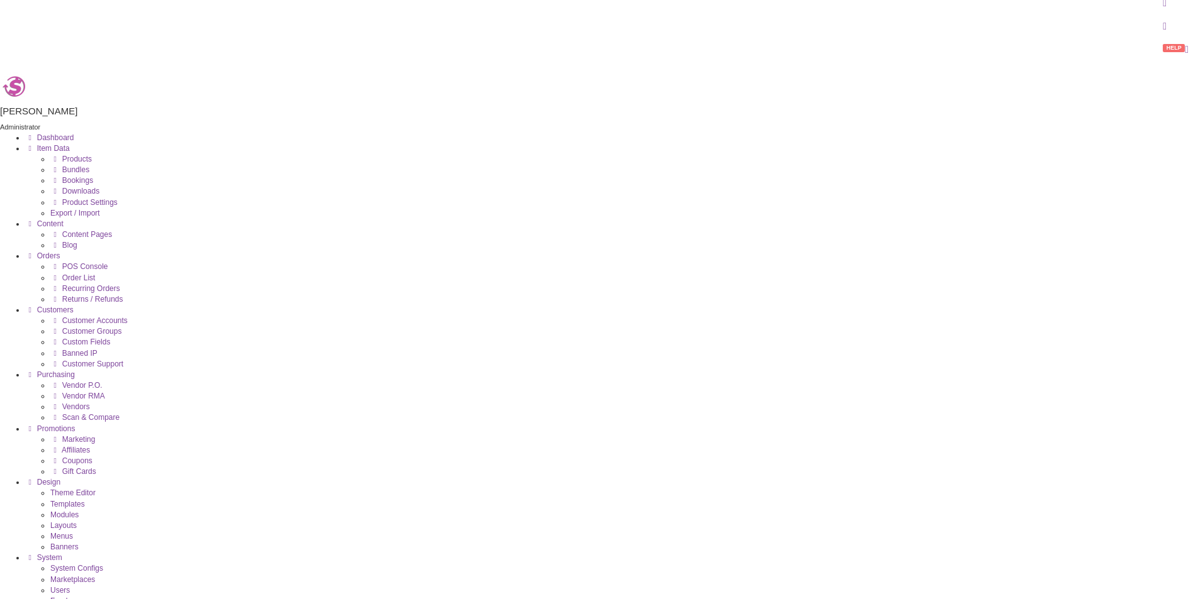
paste input "FSR Blues Junior IV Tube Amplifier, 15 Watts, Red Snakeskin w/Texas Heat"
type input "Fender FSR Blues Junior IV Tube Amplifier, 15 Watts, Red Snakeskin w/Texas Heat"
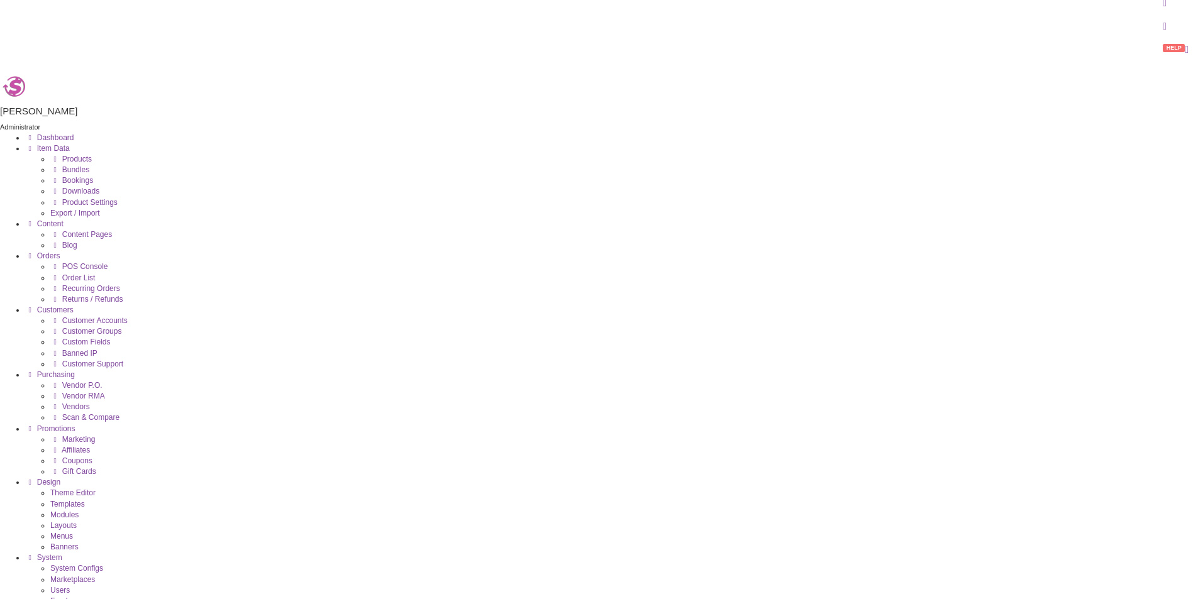
paste textarea "FSR Blues Junior IV Tube Amplifier, 15 Watts, Red Snakeskin w/Texas Heat"
type textarea "Fender FSR Blues Junior IV Tube Amplifier, 15 Watts, Red Snakeskin w/Texas Heat"
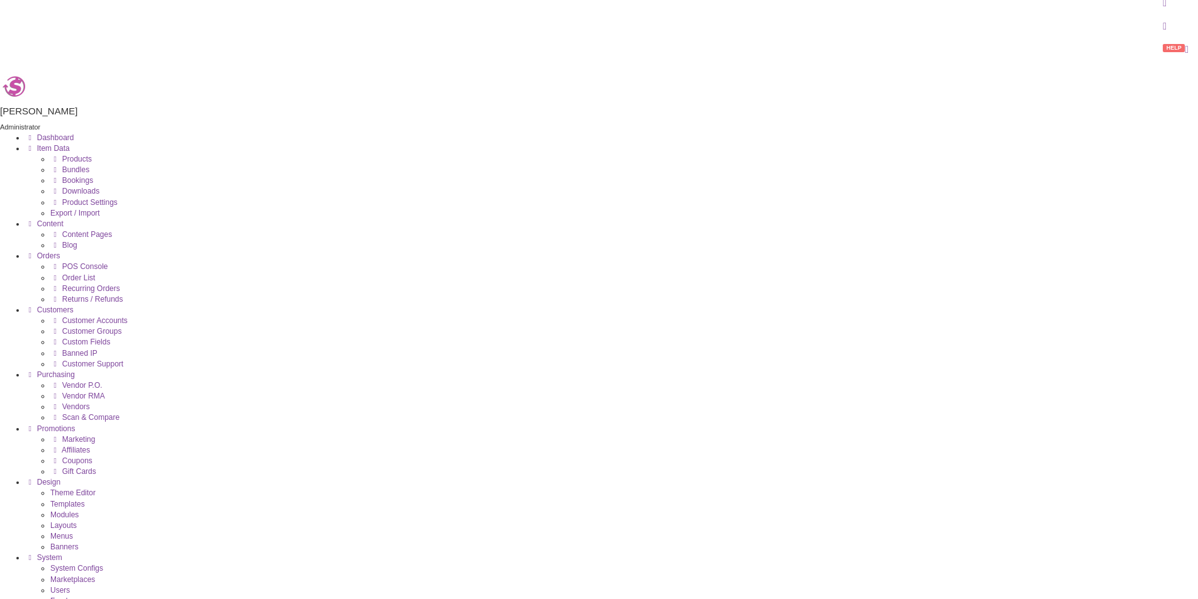
paste textarea "FSR Blues Junior IV Tube Amplifier, 15 Watts, Red Snakeskin w/Texas Heat"
type textarea "Fender FSR Blues Junior IV Tube Amplifier, 15 Watts, Red Snakeskin w/Texas Heat"
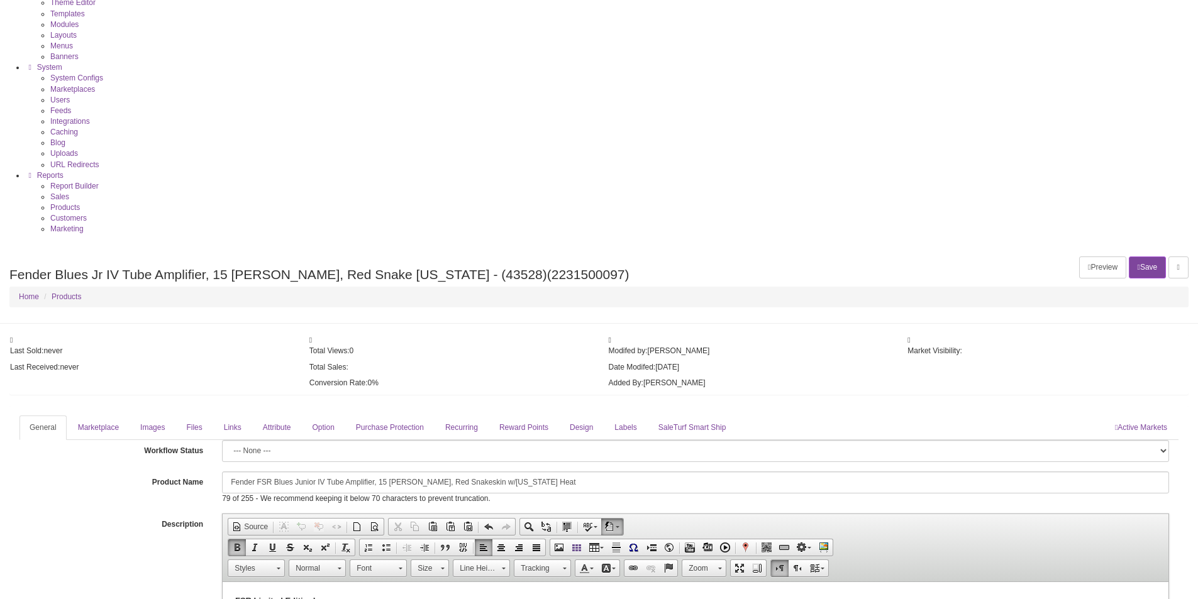
scroll to position [755, 0]
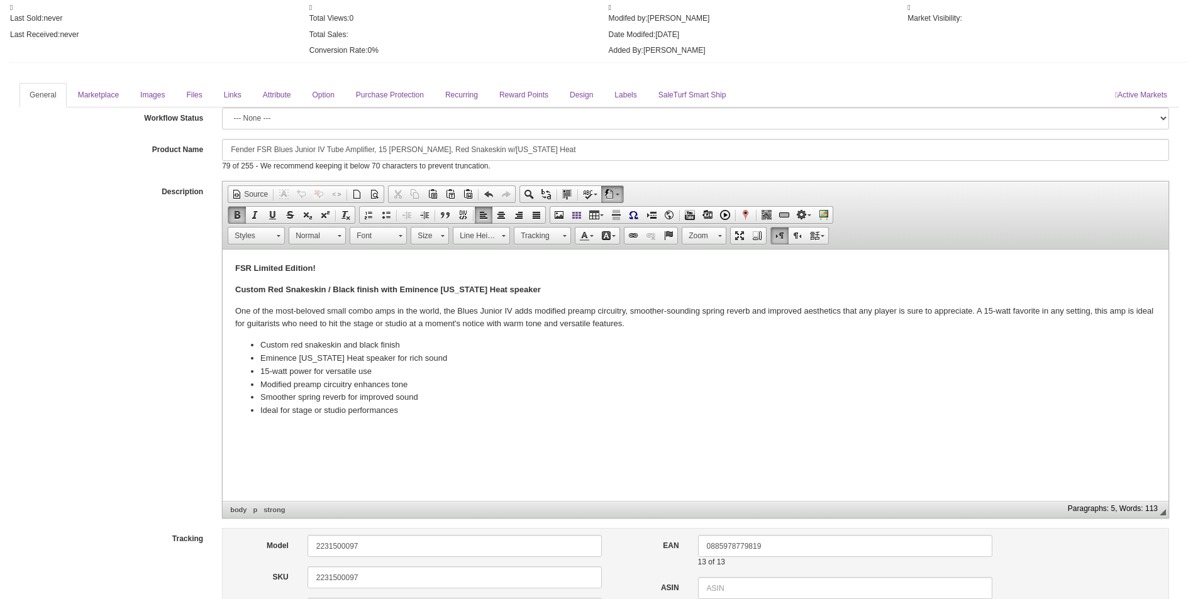
scroll to position [1069, 0]
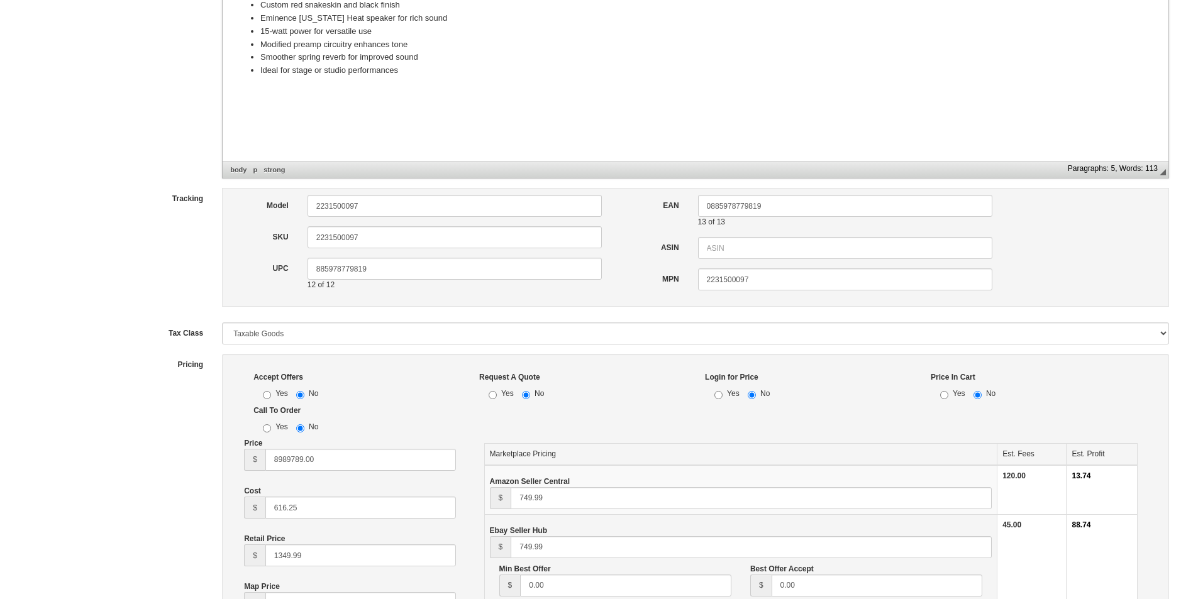
scroll to position [1509, 0]
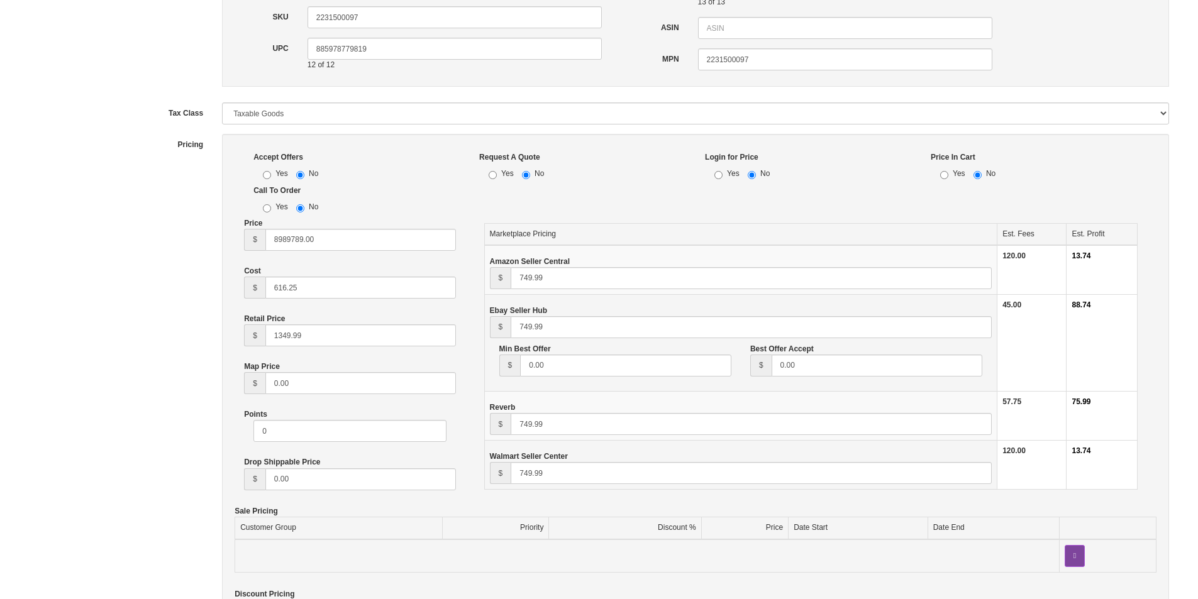
type input "3"
type input "21"
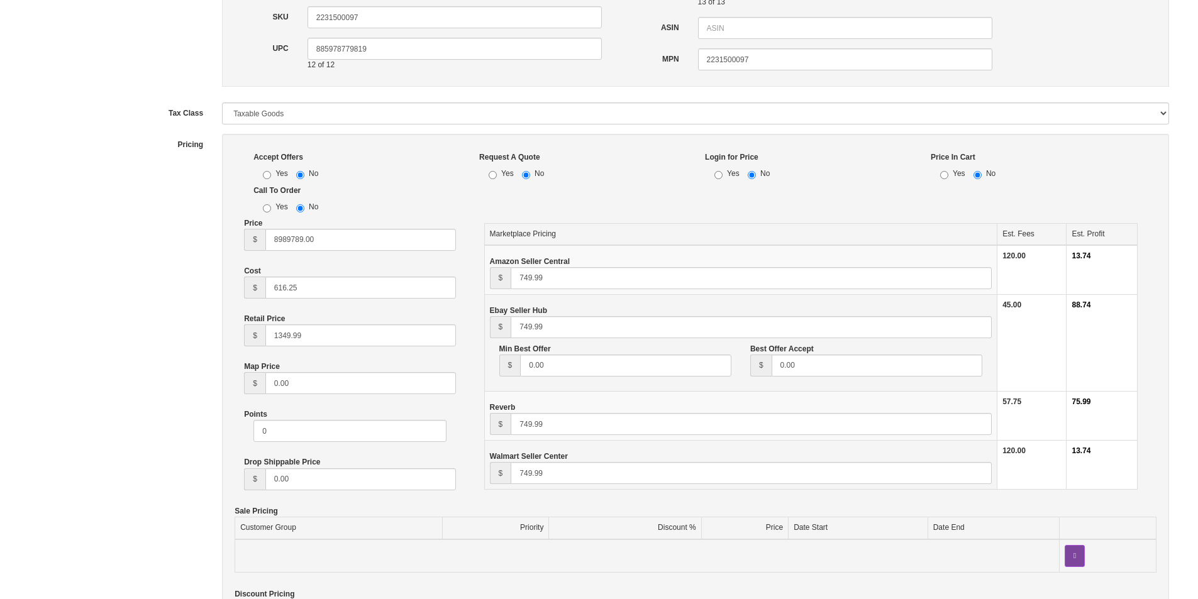
type input "13"
type input "20"
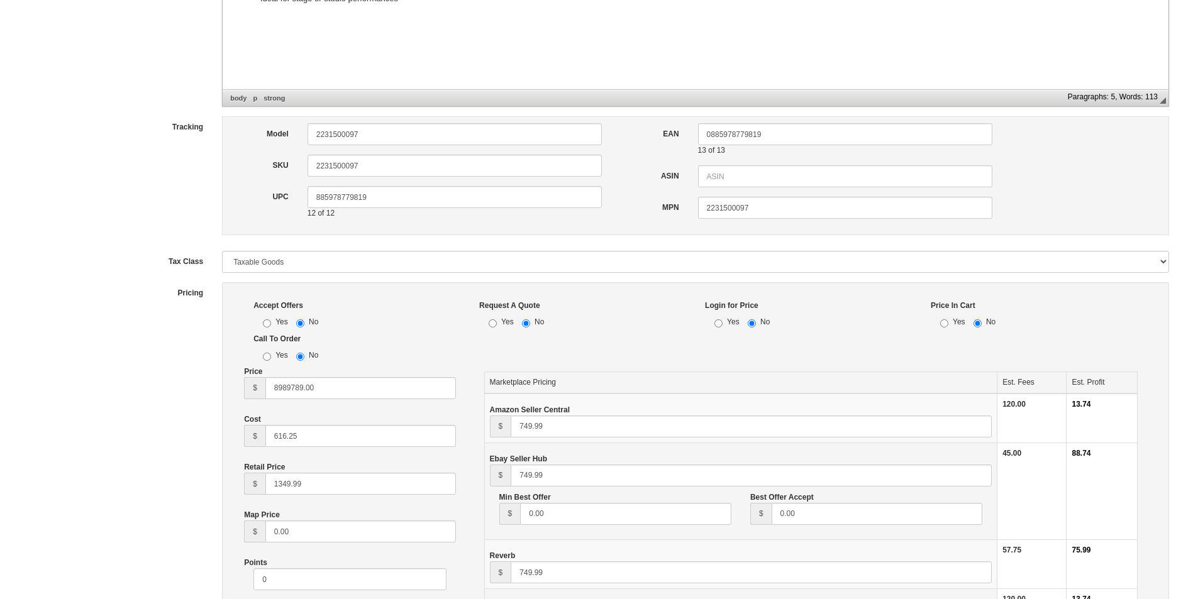
scroll to position [1394, 0]
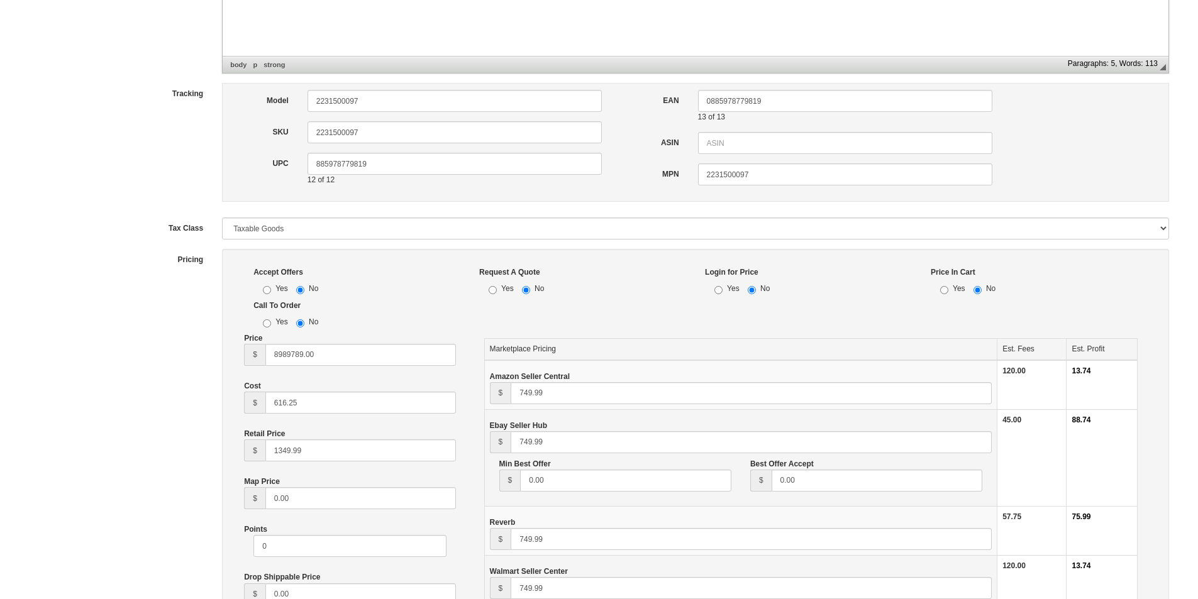
type input "36"
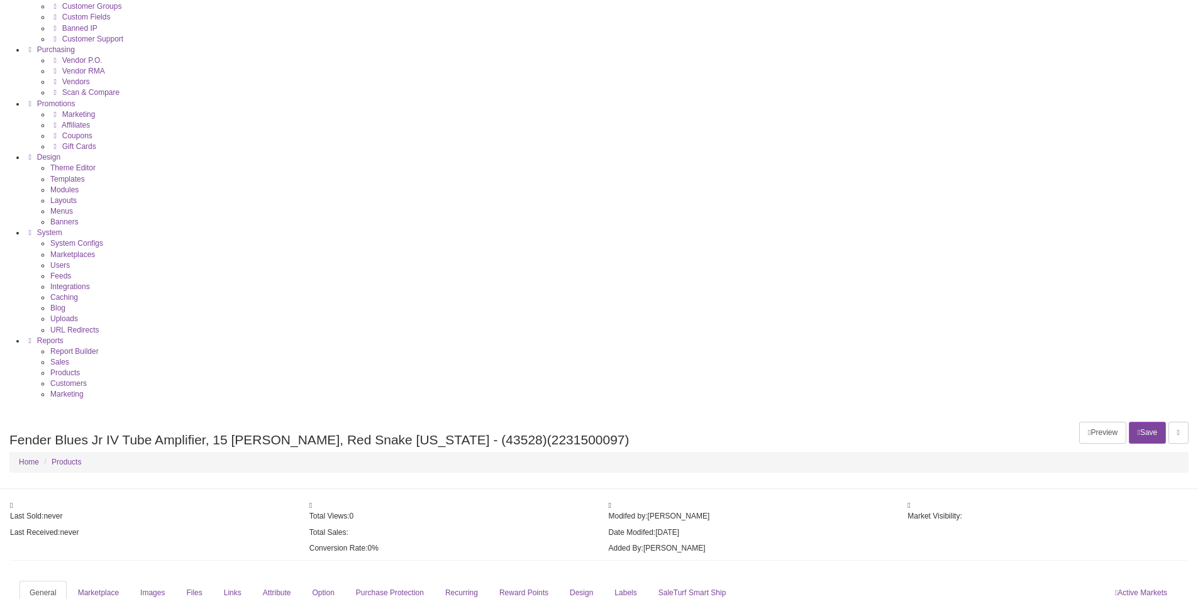
scroll to position [577, 0]
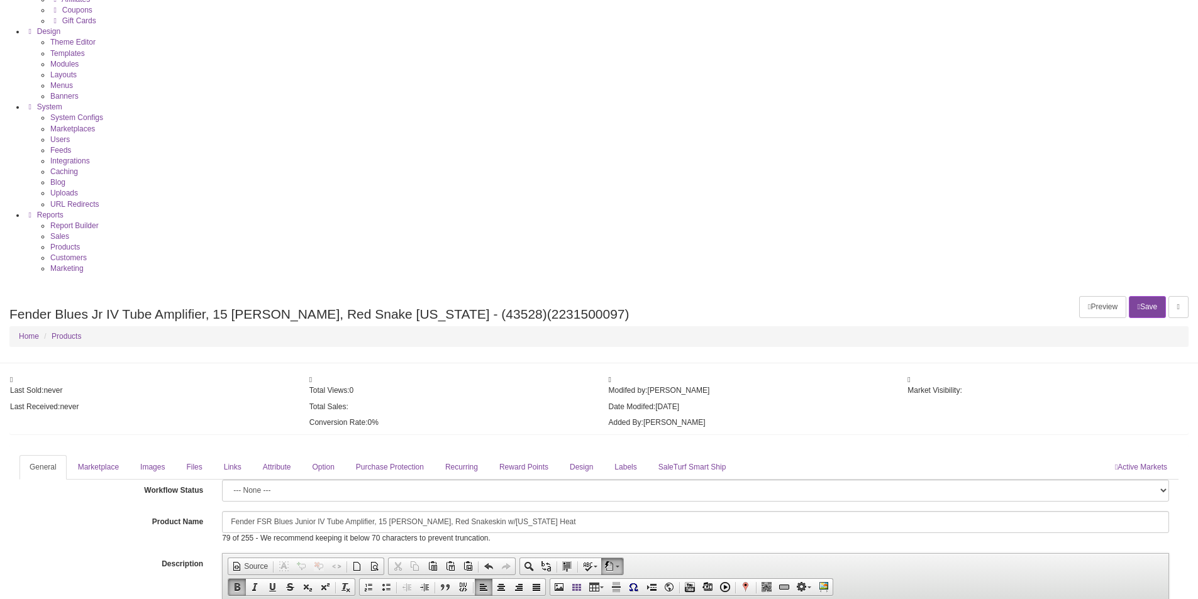
type input "849.99"
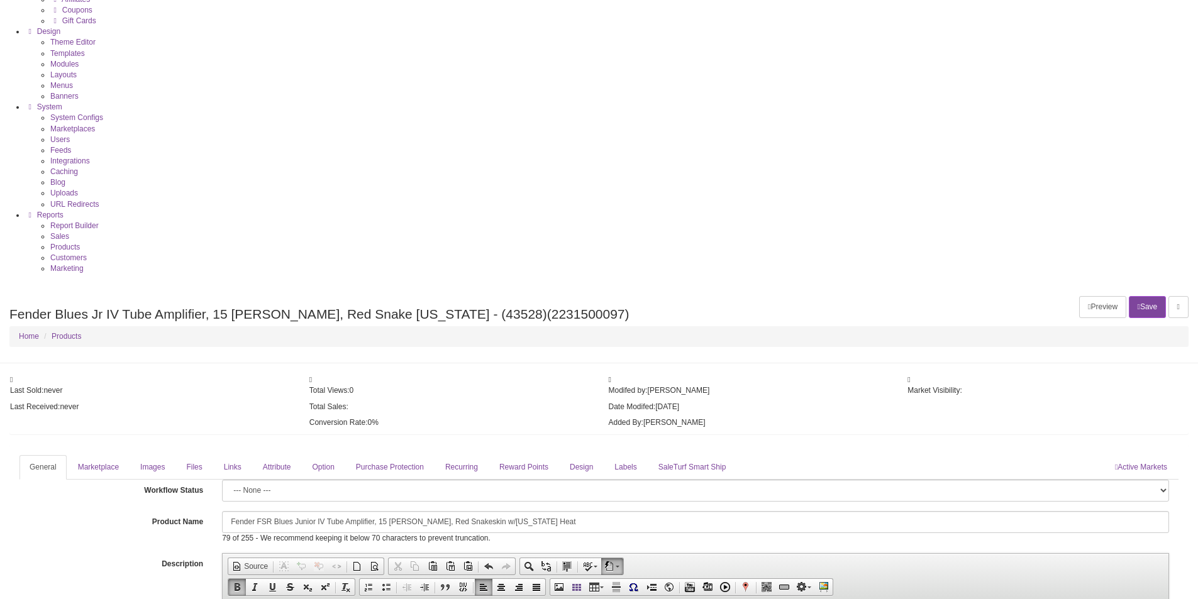
paste input "8"
type input "849.99"
paste input "8"
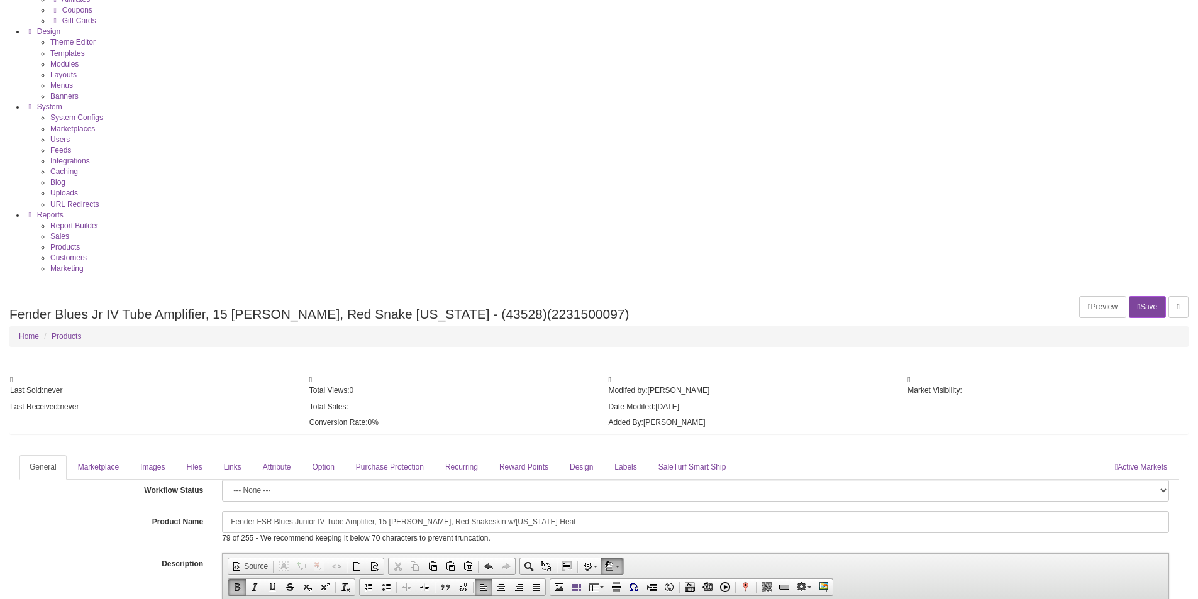
type input "849.99"
paste input "8"
type input "849.99"
paste input "8"
type input "849.99"
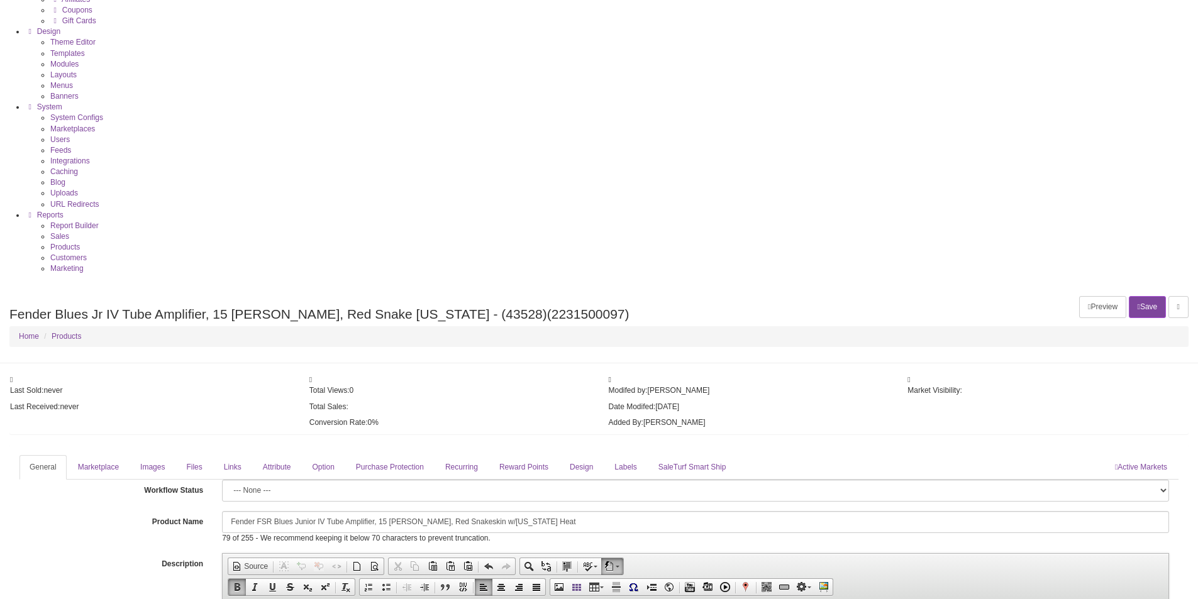
paste input "8"
type input "849.99"
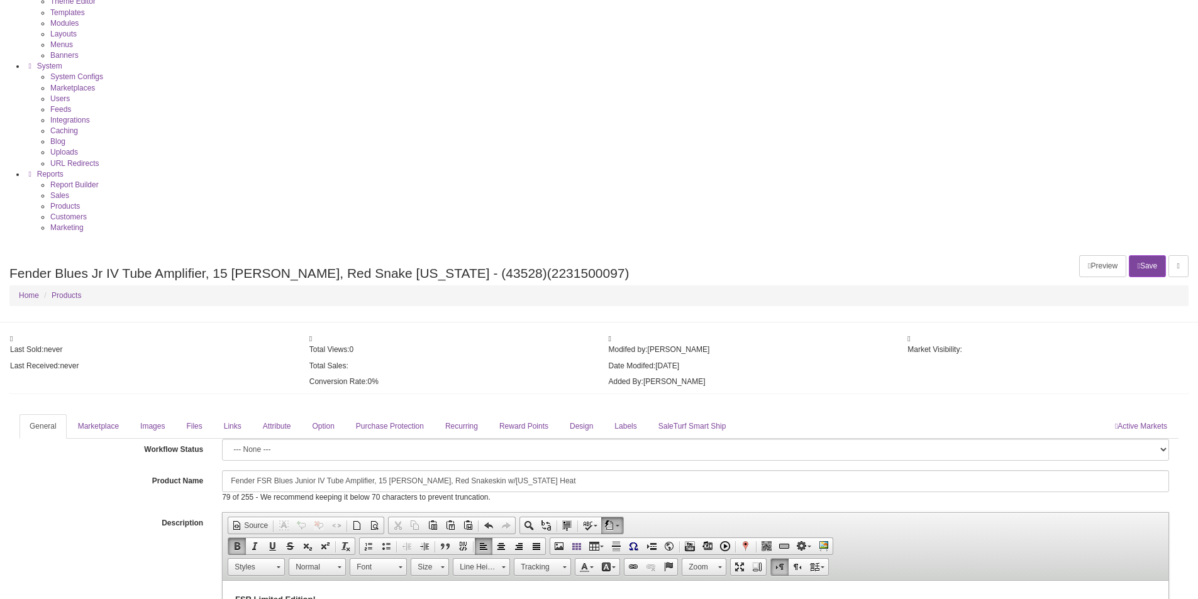
scroll to position [640, 0]
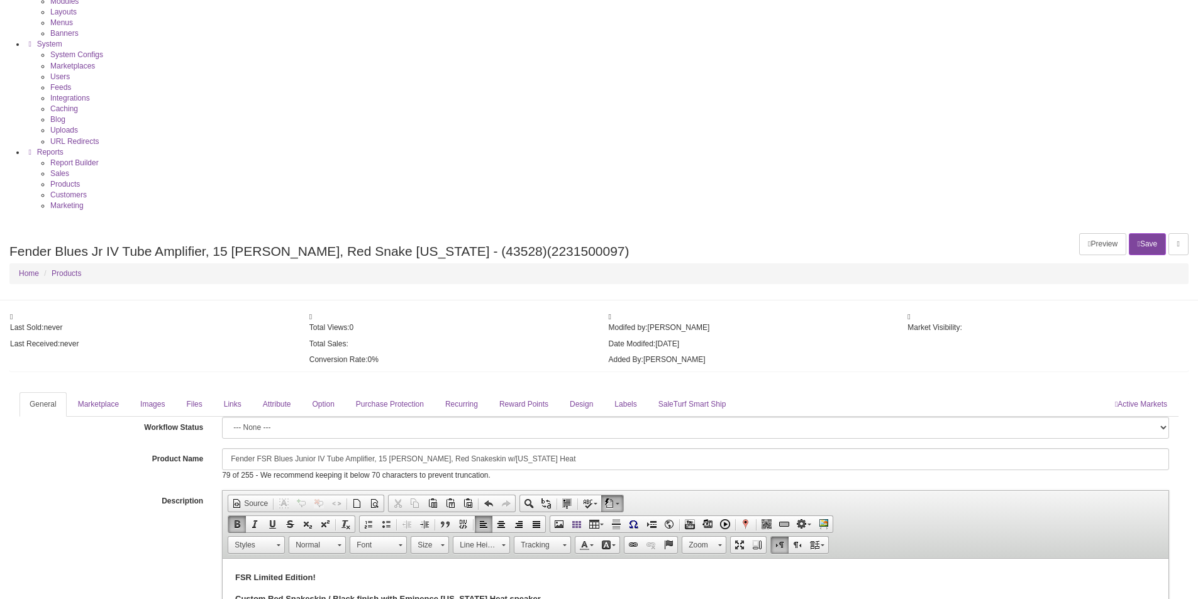
type input "899.99"
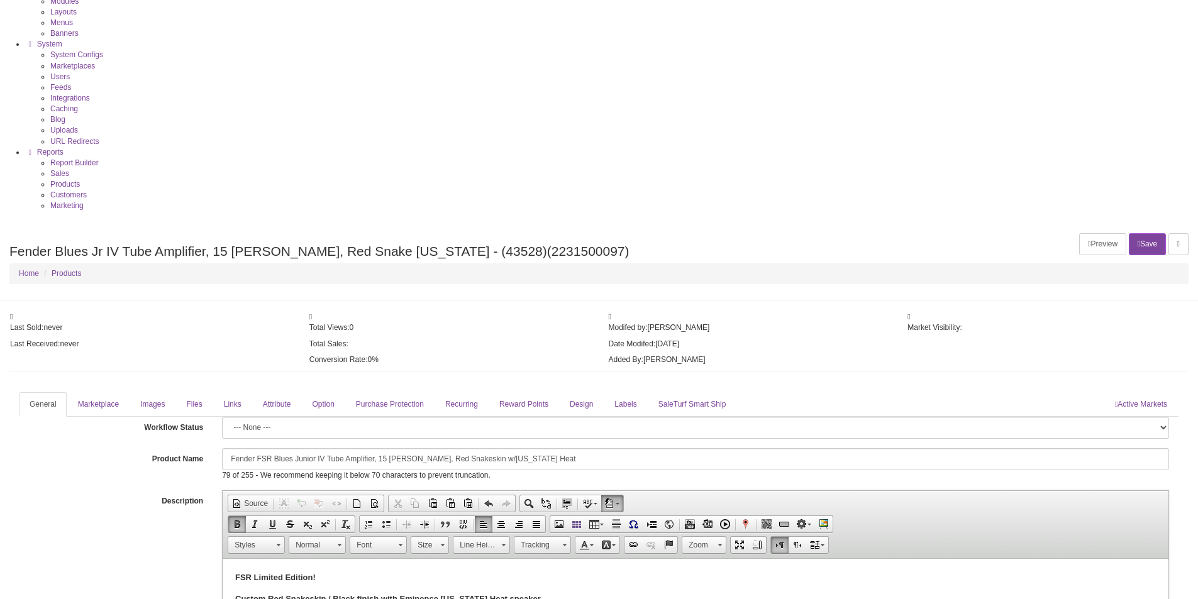
paste input "9"
type input "899.99"
paste input "9"
type input "899.99"
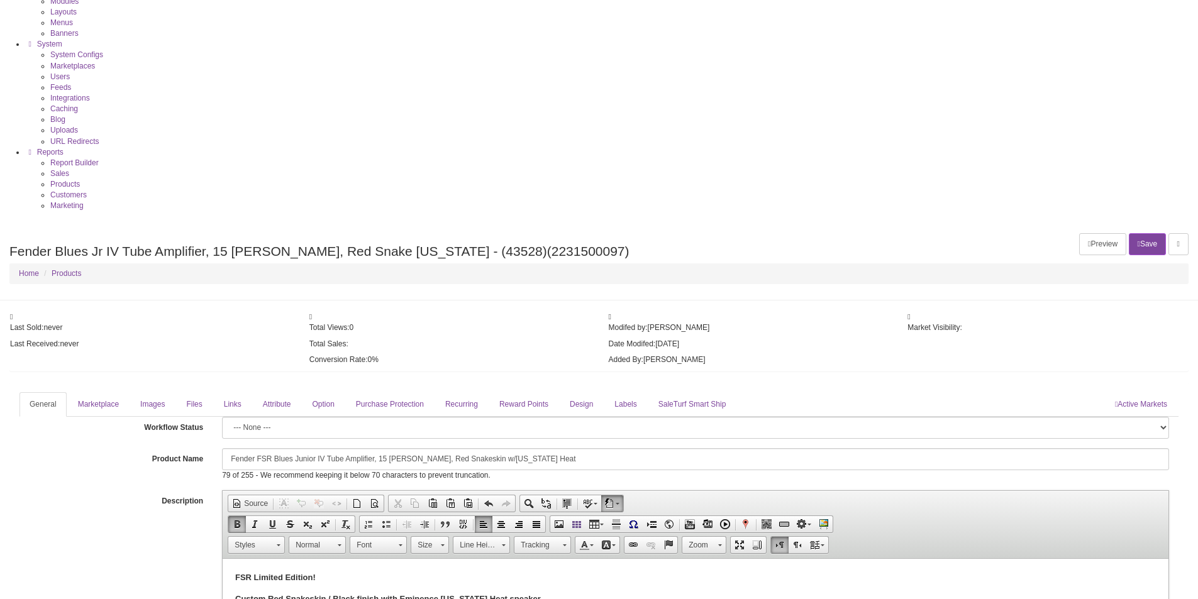
paste input "9"
type input "899.99"
paste input "9"
type input "899.99"
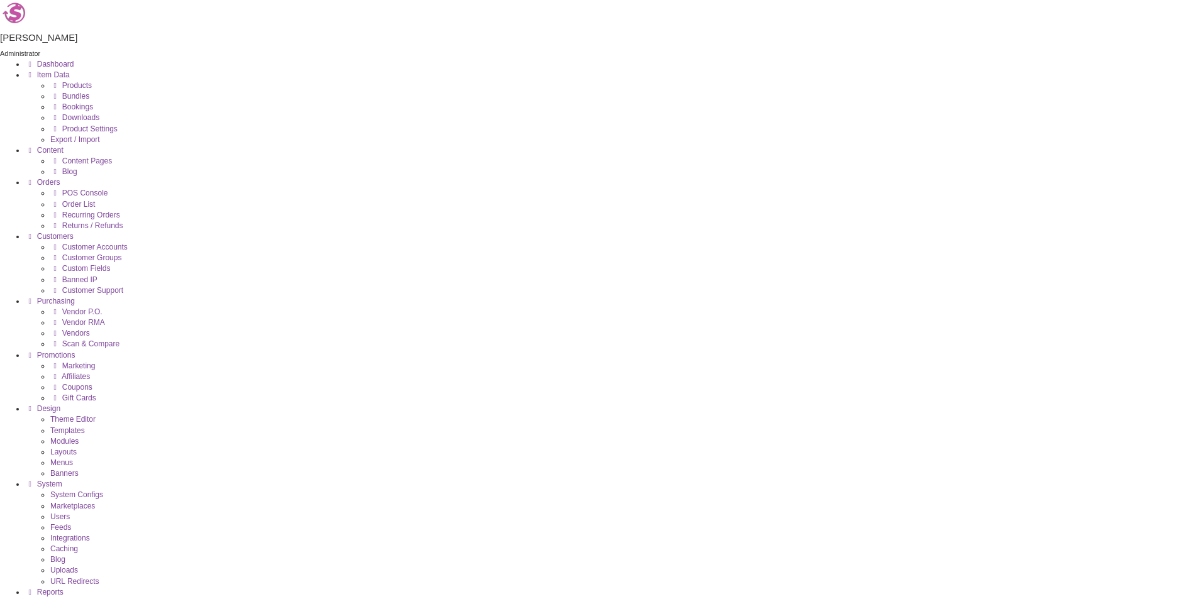
scroll to position [0, 0]
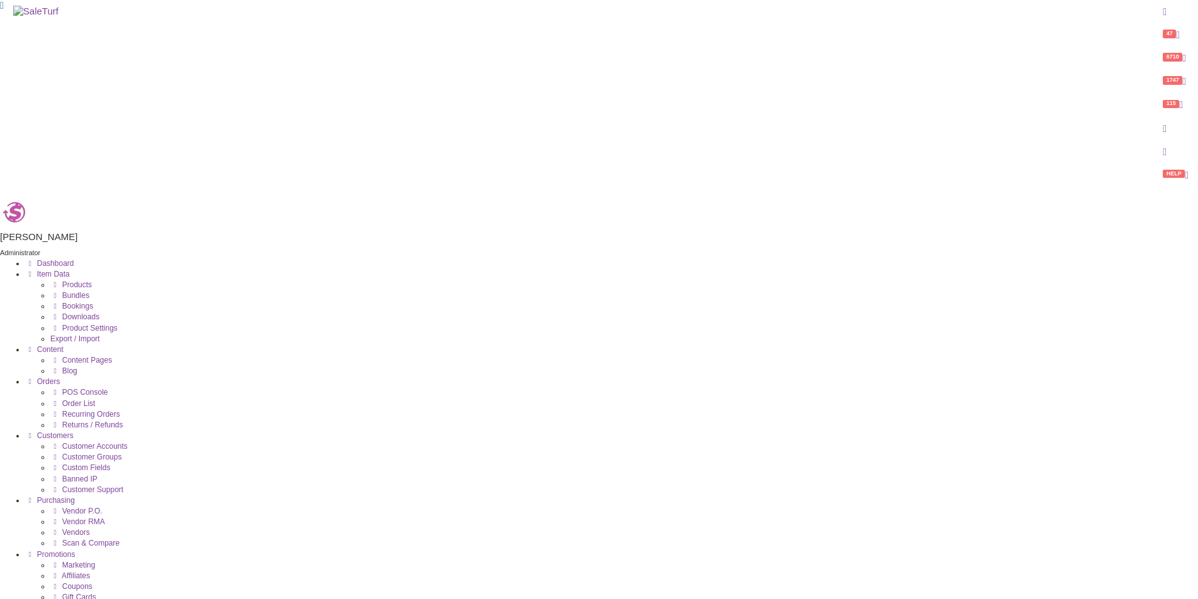
checkbox input"] "false"
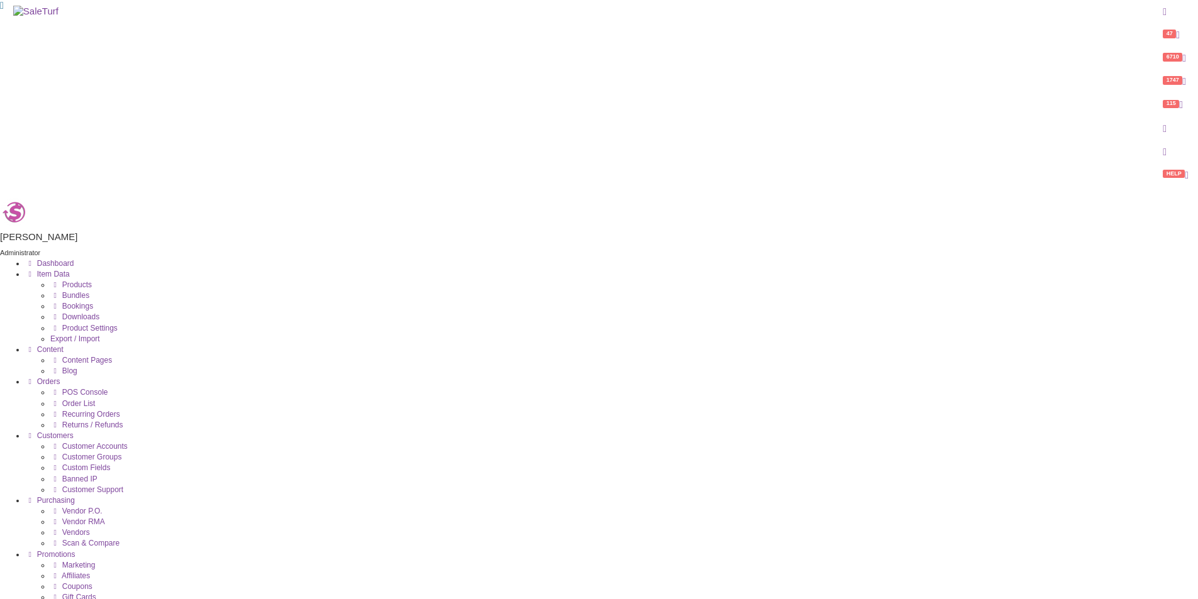
checkbox input"] "false"
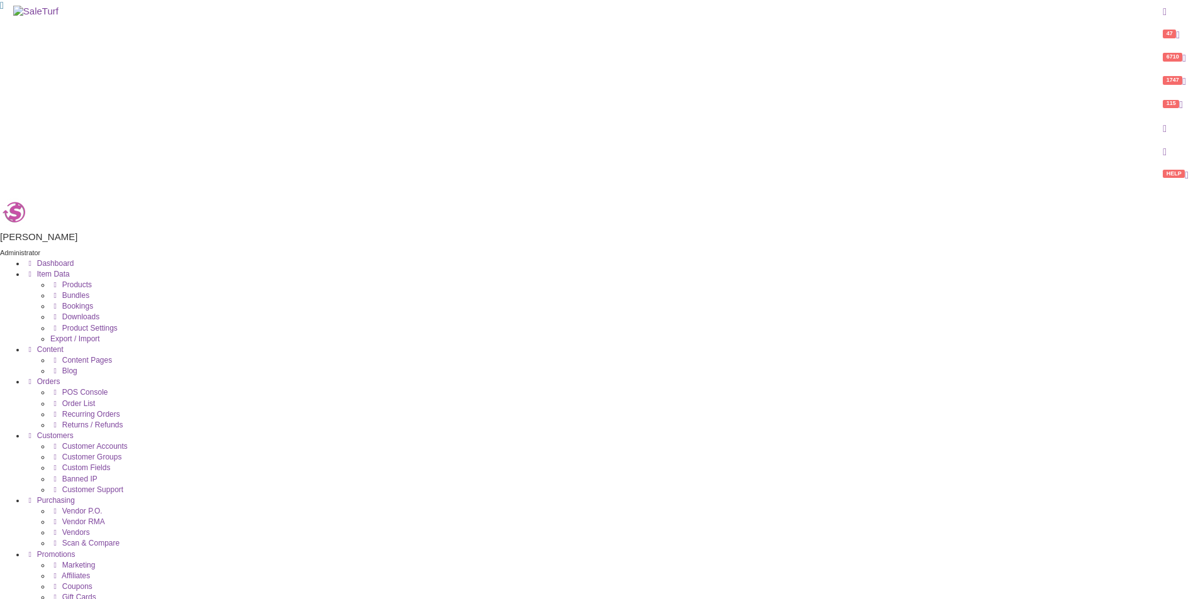
checkbox input"] "false"
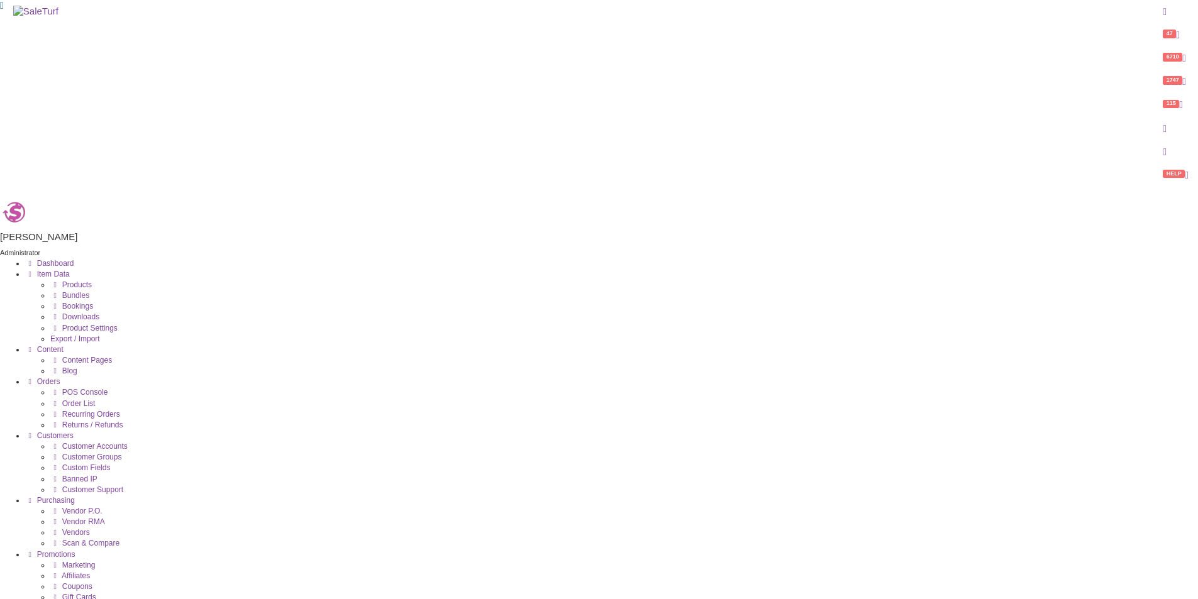
checkbox input"] "false"
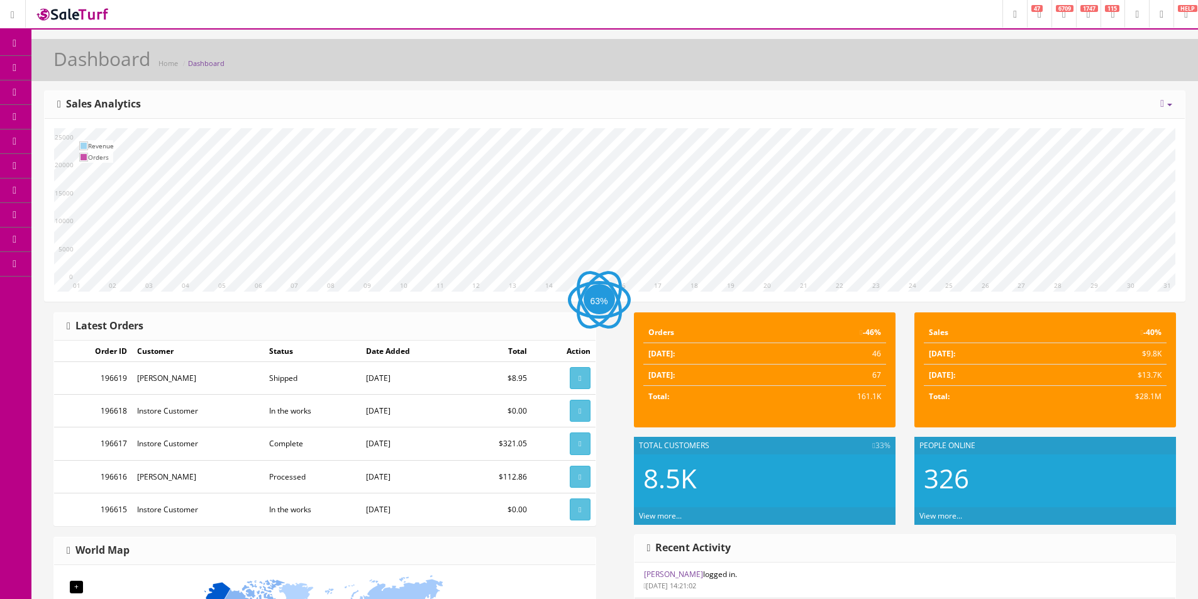
click at [91, 72] on span "Products" at bounding box center [90, 67] width 31 height 11
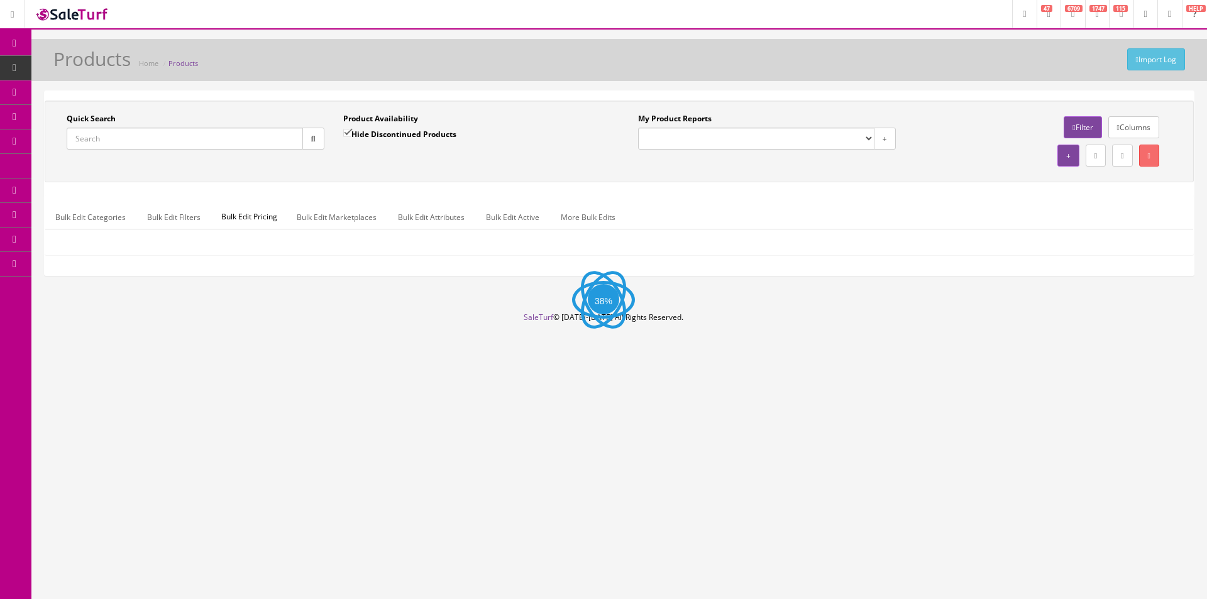
click at [272, 142] on input "Quick Search" at bounding box center [185, 139] width 236 height 22
paste input "2231500403"
type input "2231500403"
click at [317, 138] on button "button" at bounding box center [313, 139] width 22 height 22
click at [364, 133] on label "Hide Discontinued Products" at bounding box center [399, 134] width 113 height 13
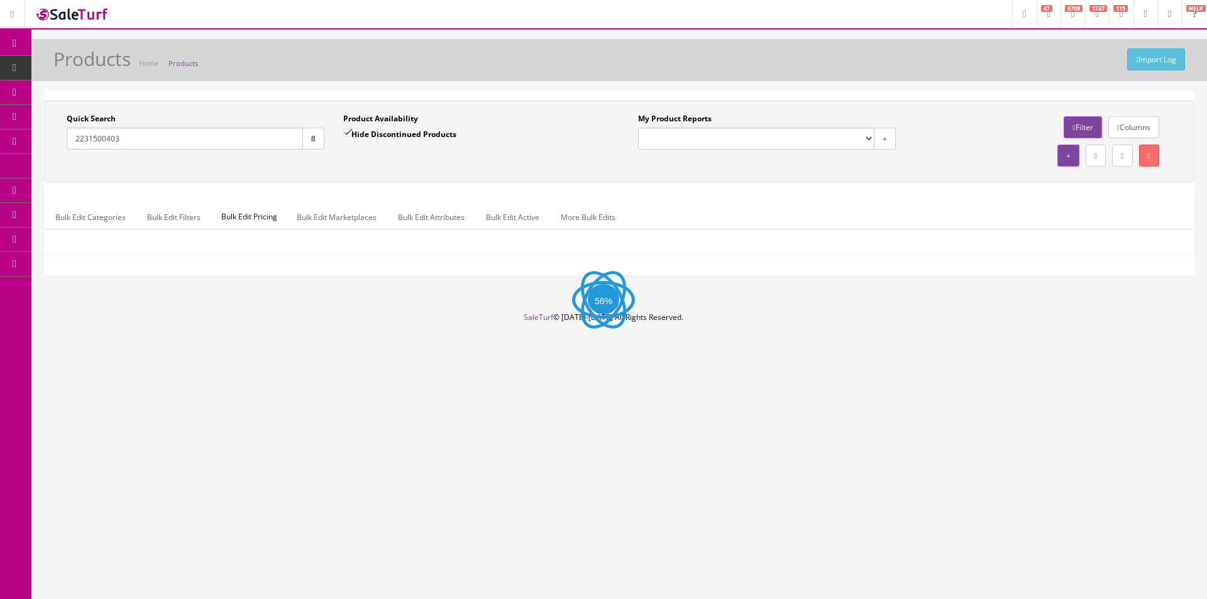
click at [352, 133] on input "Hide Discontinued Products" at bounding box center [347, 133] width 8 height 8
checkbox input "false"
click at [321, 141] on button "button" at bounding box center [313, 139] width 22 height 22
click at [370, 165] on div "Quick Search 2231500403 Date From Product Availability Hide Discontinued Produc…" at bounding box center [619, 141] width 1143 height 57
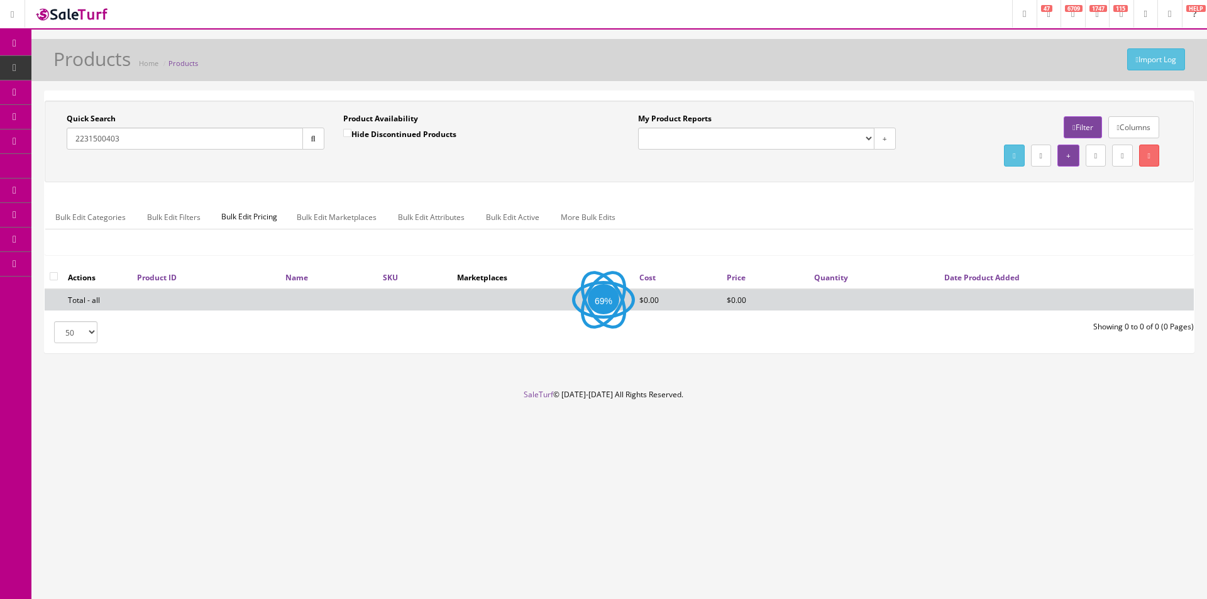
click at [370, 165] on div "Quick Search 2231500403 Date From Product Availability Hide Discontinued Produc…" at bounding box center [619, 141] width 1143 height 57
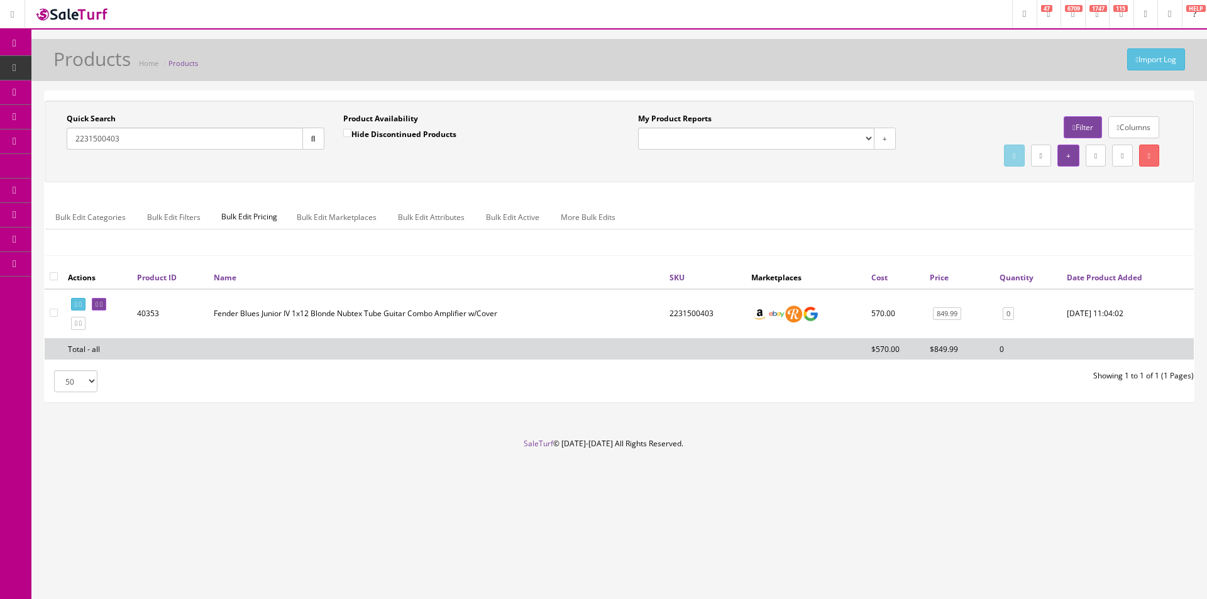
click at [374, 166] on div "Quick Search 2231500403 Date From Product Availability Hide Discontinued Produc…" at bounding box center [619, 141] width 1143 height 57
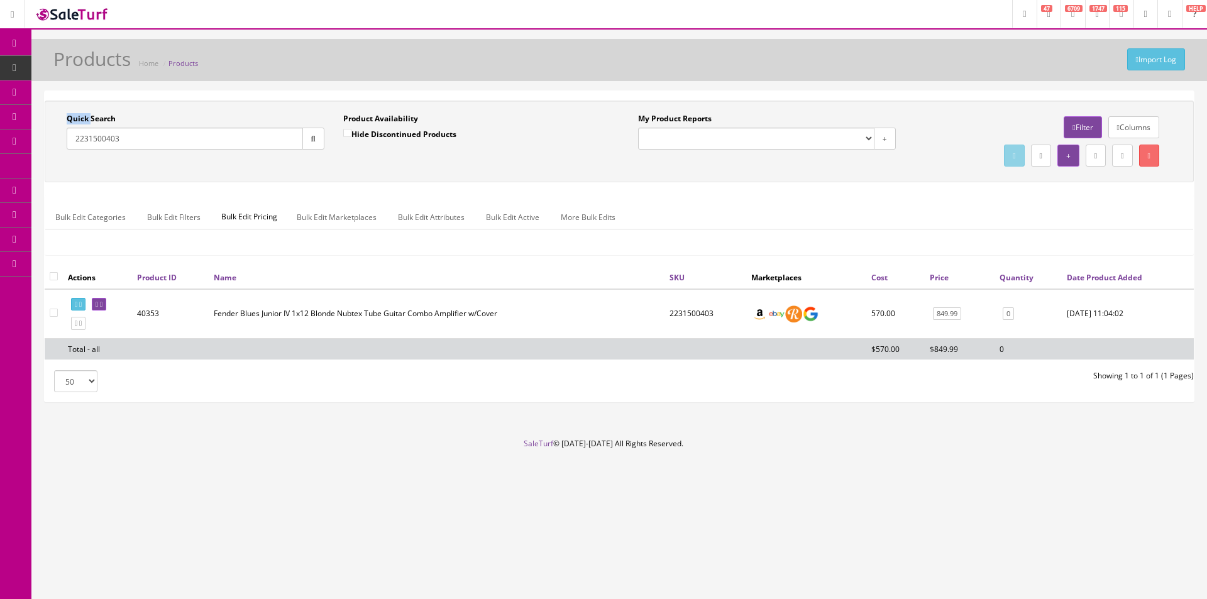
click at [374, 166] on div "Quick Search 2231500403 Date From Product Availability Hide Discontinued Produc…" at bounding box center [619, 141] width 1143 height 57
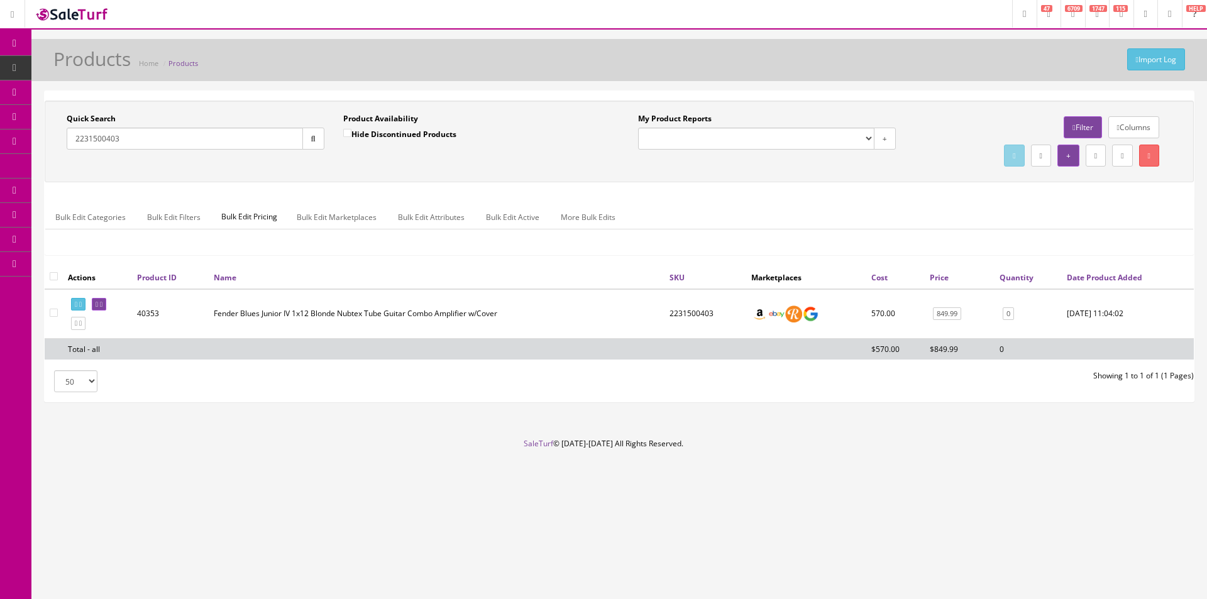
click at [374, 166] on div "Quick Search 2231500403 Date From Product Availability Hide Discontinued Produc…" at bounding box center [619, 141] width 1143 height 57
click at [223, 150] on div "2231500403" at bounding box center [196, 139] width 258 height 22
click at [265, 136] on input "2231500403" at bounding box center [185, 139] width 236 height 22
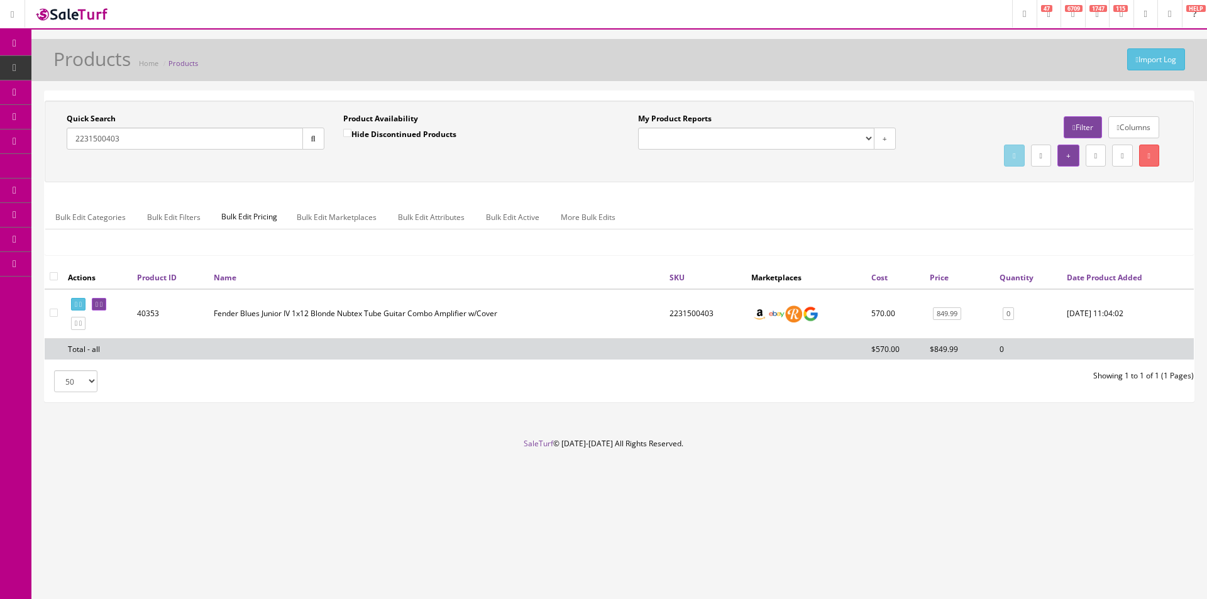
click at [265, 136] on input "2231500403" at bounding box center [185, 139] width 236 height 22
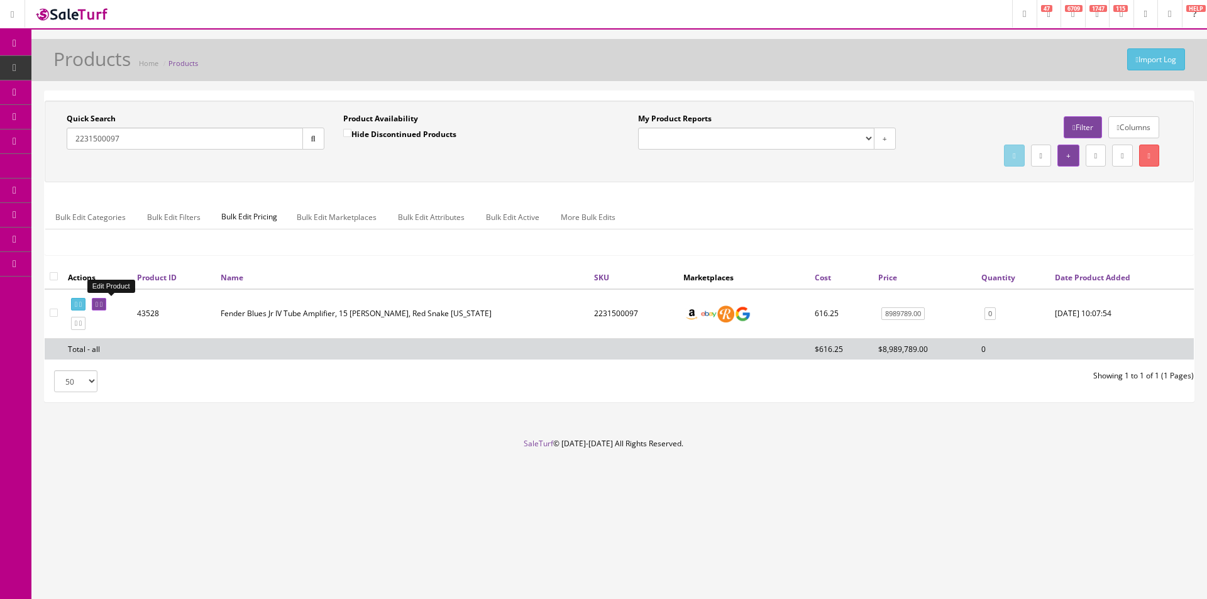
type input "2231500097"
click at [103, 305] on icon at bounding box center [101, 304] width 3 height 7
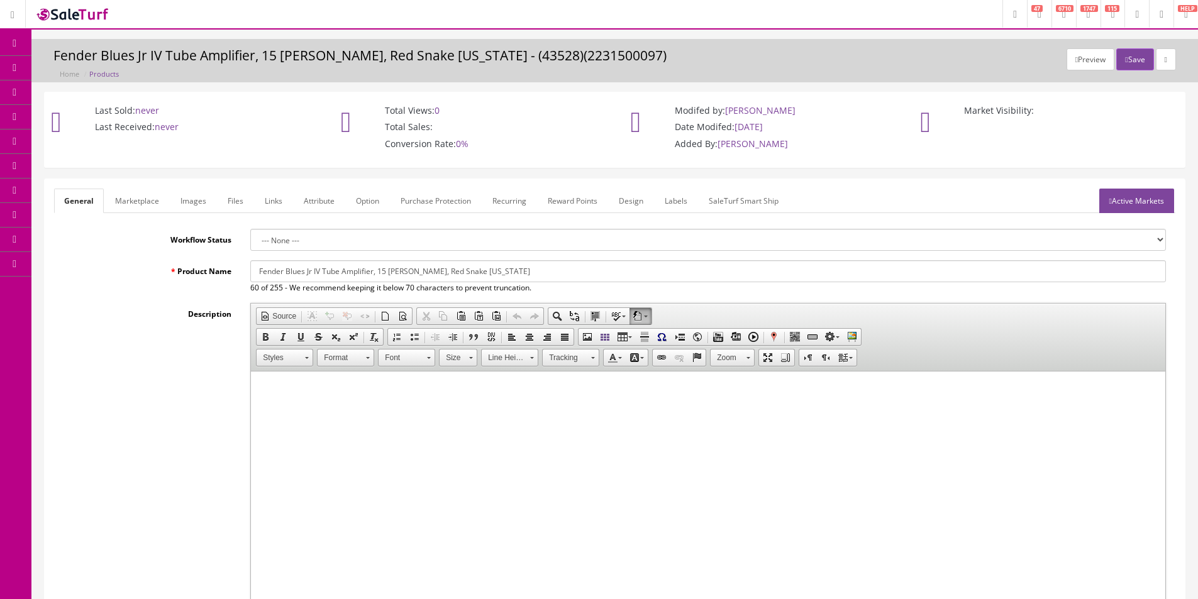
drag, startPoint x: 484, startPoint y: 272, endPoint x: 140, endPoint y: 272, distance: 344.0
click at [140, 272] on div "Product Name Fender Blues Jr IV Tube Amplifier, 15 [PERSON_NAME], Red Snake [US…" at bounding box center [614, 276] width 1121 height 33
click at [480, 271] on input "Fender FSR Blues Junior IV 15-Watt Amplifier, Red Snakeskin w/[US_STATE] Head" at bounding box center [708, 271] width 916 height 22
drag, startPoint x: 479, startPoint y: 271, endPoint x: 470, endPoint y: 273, distance: 9.6
click at [470, 273] on input "Fender FSR Blues Junior IV 15-Watt Amplifier, Red Snakeskin w/Eminence [US_STAT…" at bounding box center [708, 271] width 916 height 22
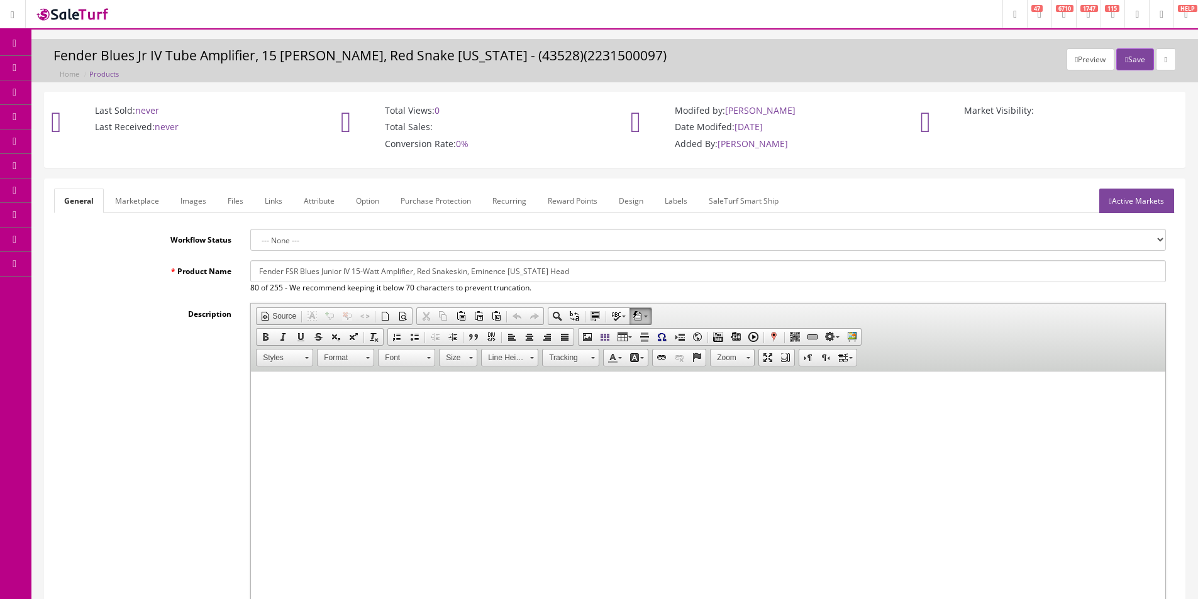
click at [547, 270] on input "Fender FSR Blues Junior IV 15-Watt Amplifier, Red Snakeskin, Eminence [US_STATE…" at bounding box center [708, 271] width 916 height 22
type input "Fender FSR Blues Junior IV 15-Watt Amplifier, Red Snakeskin, Eminence [US_STATE…"
click at [153, 201] on link "Marketplace" at bounding box center [137, 201] width 64 height 25
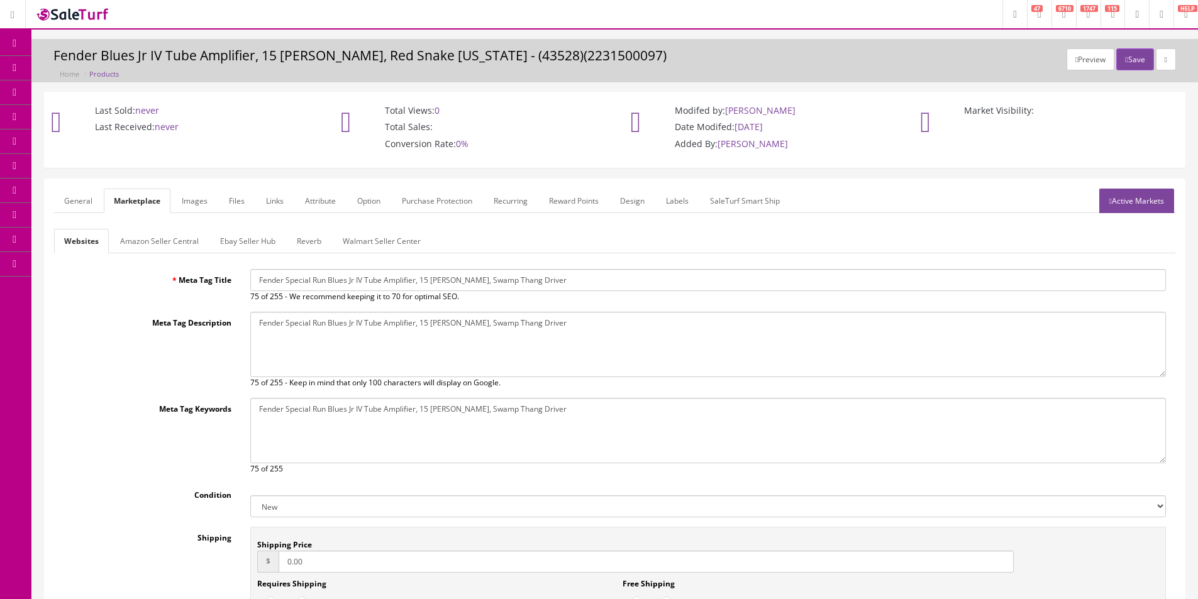
click at [319, 275] on input "Fender Special Run Blues Jr IV Tube Amplifier, 15 [PERSON_NAME], Swamp Thang Dr…" at bounding box center [708, 280] width 916 height 22
paste input "FSR Blues Junior IV 15-Watt Amplifier, Red Snakeskin, Eminence [US_STATE] Heat"
type input "Fender FSR Blues Junior IV 15-Watt Amplifier, Red Snakeskin, Eminence [US_STATE…"
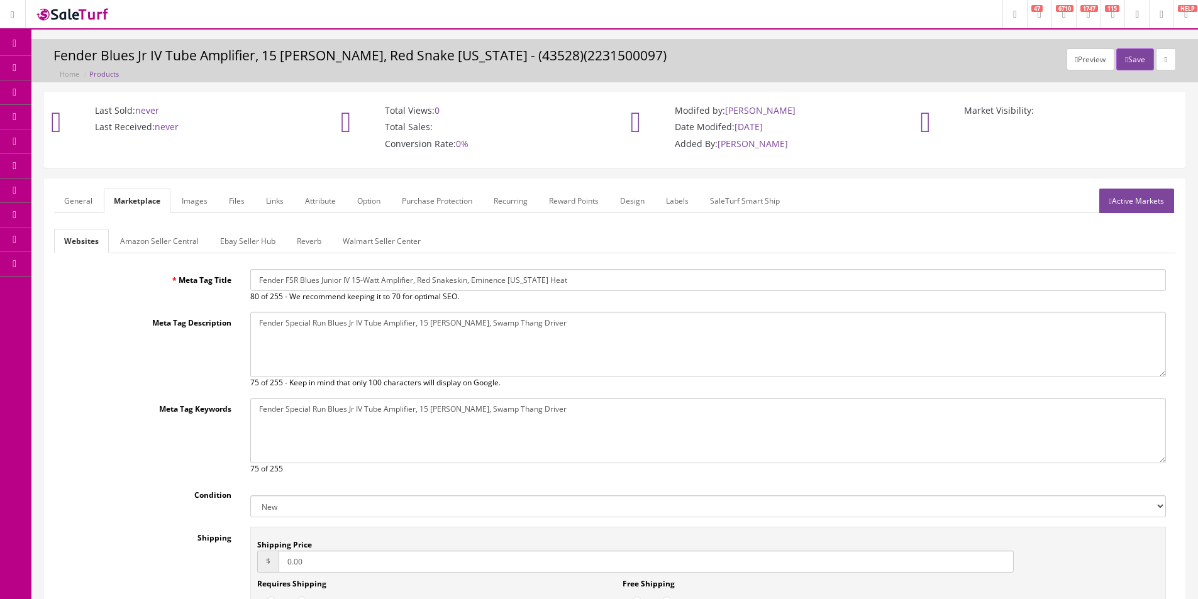
click at [347, 338] on textarea "Fender Special Run Blues Jr IV Tube Amplifier, 15 [PERSON_NAME], Swamp Thang Dr…" at bounding box center [708, 344] width 916 height 65
paste textarea "FSR Blues Junior IV 15-Watt Amplifier, Red Snakeskin, Eminence [US_STATE] Heat"
type textarea "Fender FSR Blues Junior IV 15-Watt Amplifier, Red Snakeskin, Eminence [US_STATE…"
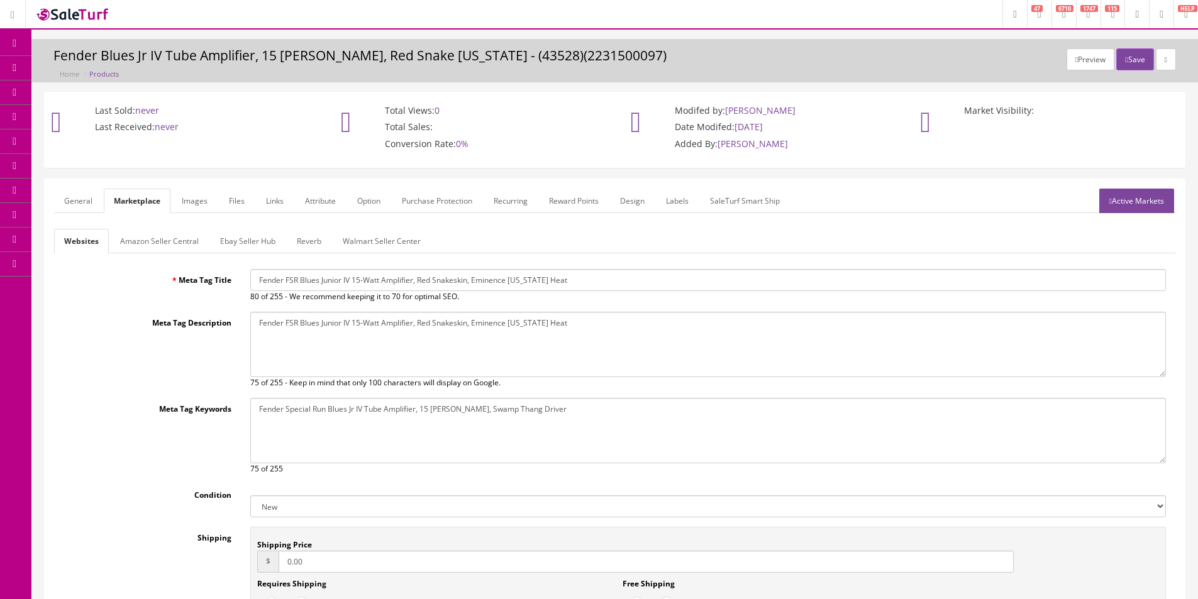
click at [377, 420] on textarea "Fender Special Run Blues Jr IV Tube Amplifier, 15 [PERSON_NAME], Swamp Thang Dr…" at bounding box center [708, 430] width 916 height 65
paste textarea "FSR Blues Junior IV 15-Watt Amplifier, Red Snakeskin, Eminence [US_STATE] Heat"
type textarea "Fender FSR Blues Junior IV 15-Watt Amplifier, Red Snakeskin, Eminence [US_STATE…"
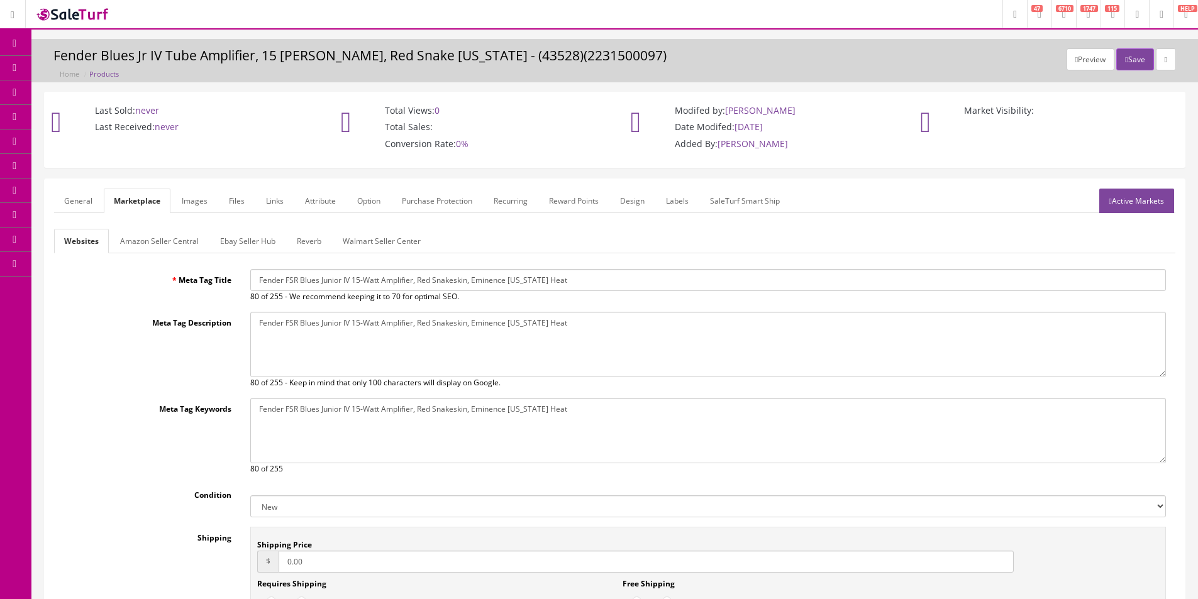
click at [87, 199] on link "General" at bounding box center [78, 201] width 48 height 25
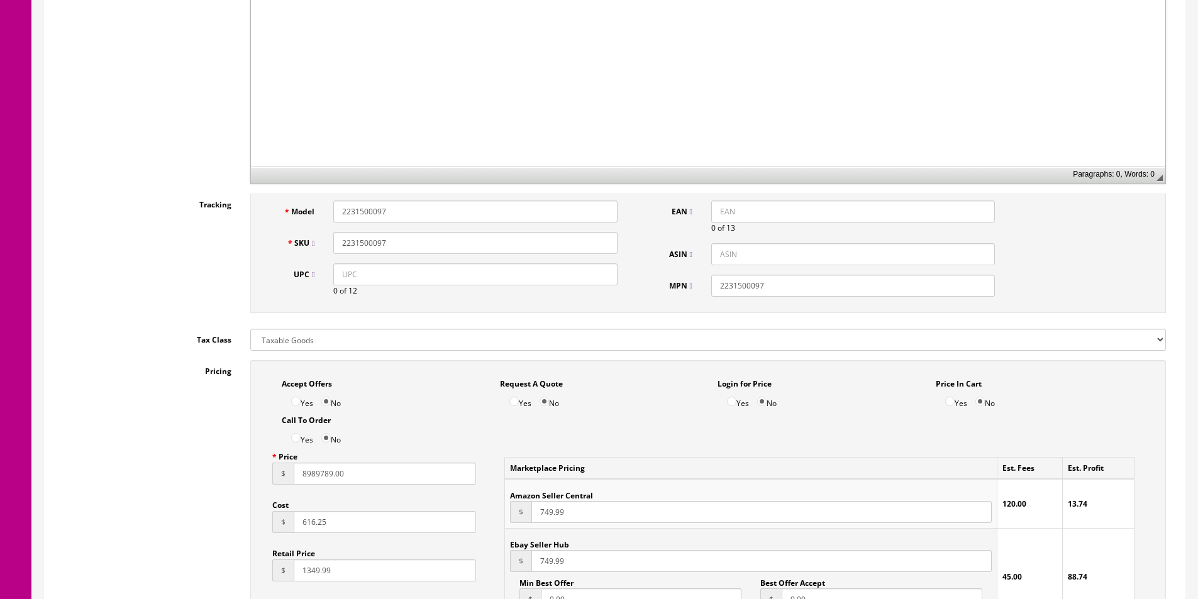
scroll to position [629, 0]
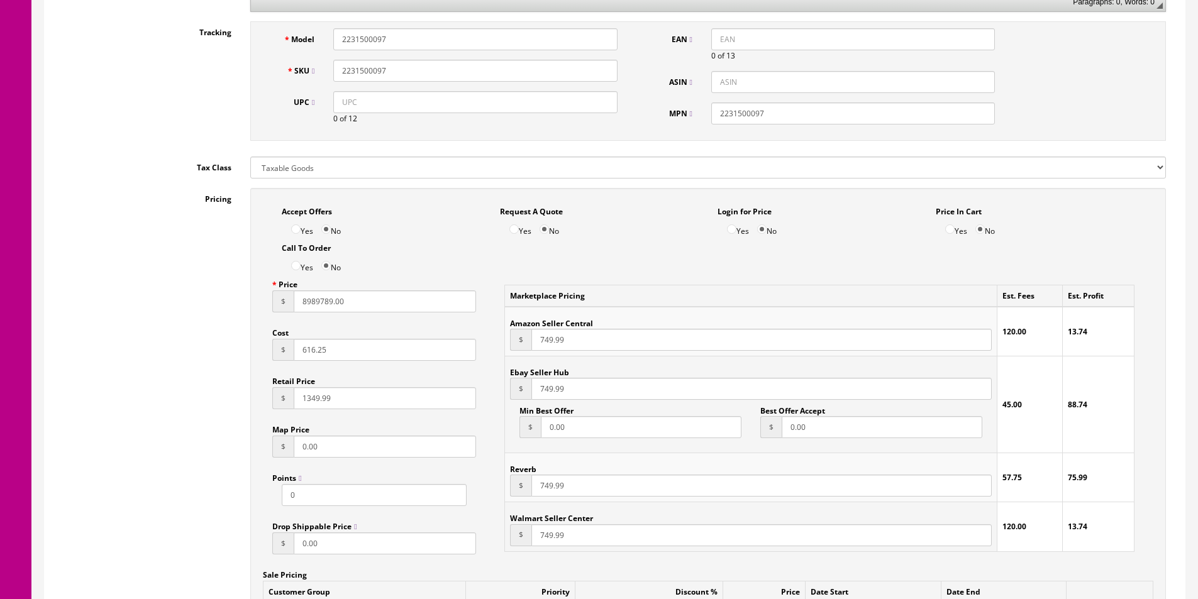
click at [323, 305] on input "8989789.00" at bounding box center [385, 302] width 182 height 22
click at [323, 304] on input "8989789.00" at bounding box center [385, 302] width 182 height 22
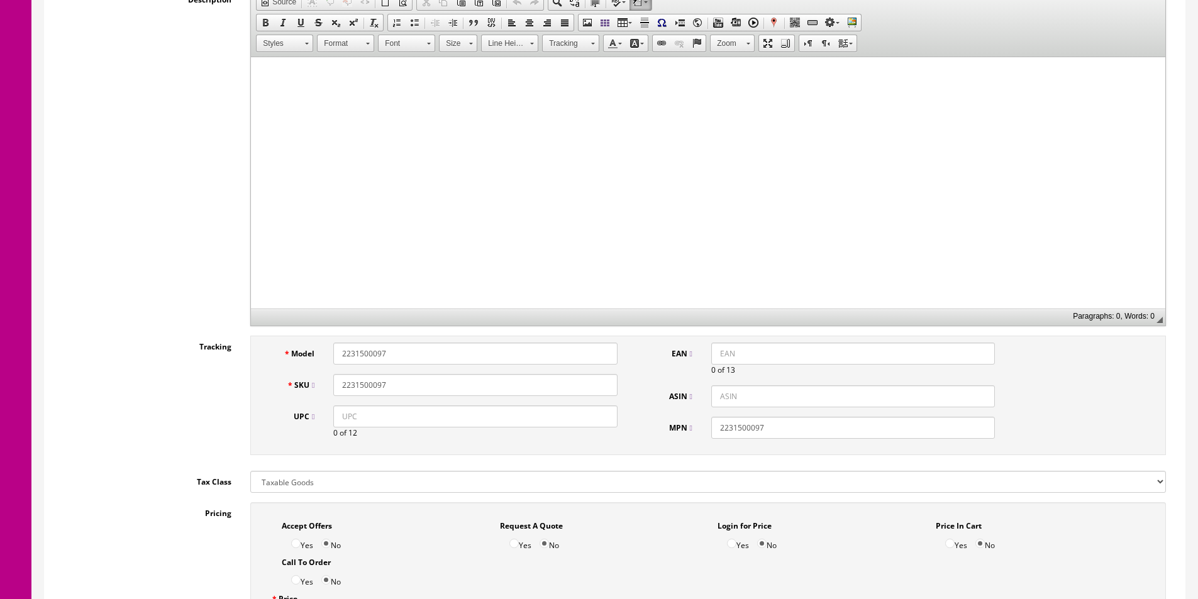
click at [521, 96] on html at bounding box center [708, 76] width 914 height 38
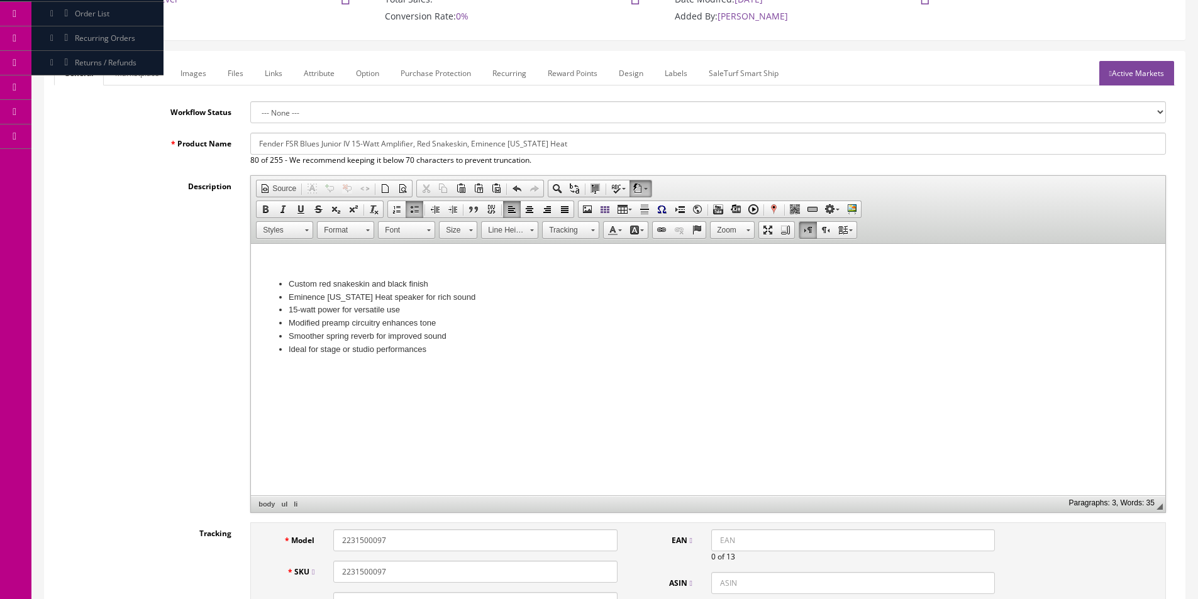
scroll to position [126, 0]
click at [341, 247] on html "Custom red snakeskin and black finish Eminence [US_STATE] Heat speaker for rich…" at bounding box center [708, 308] width 914 height 125
paste body
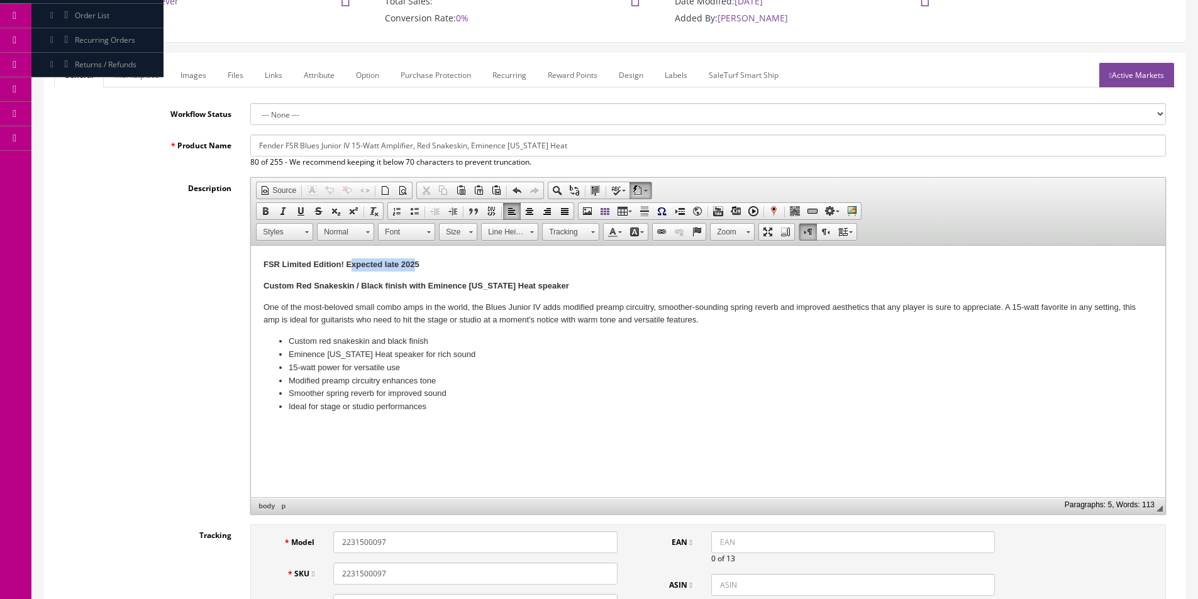
drag, startPoint x: 416, startPoint y: 263, endPoint x: 350, endPoint y: 255, distance: 65.9
click at [350, 255] on html "FSR Limited Edition! Expected late 2025 Custom Red Snakeskin / Black finish wit…" at bounding box center [708, 336] width 914 height 180
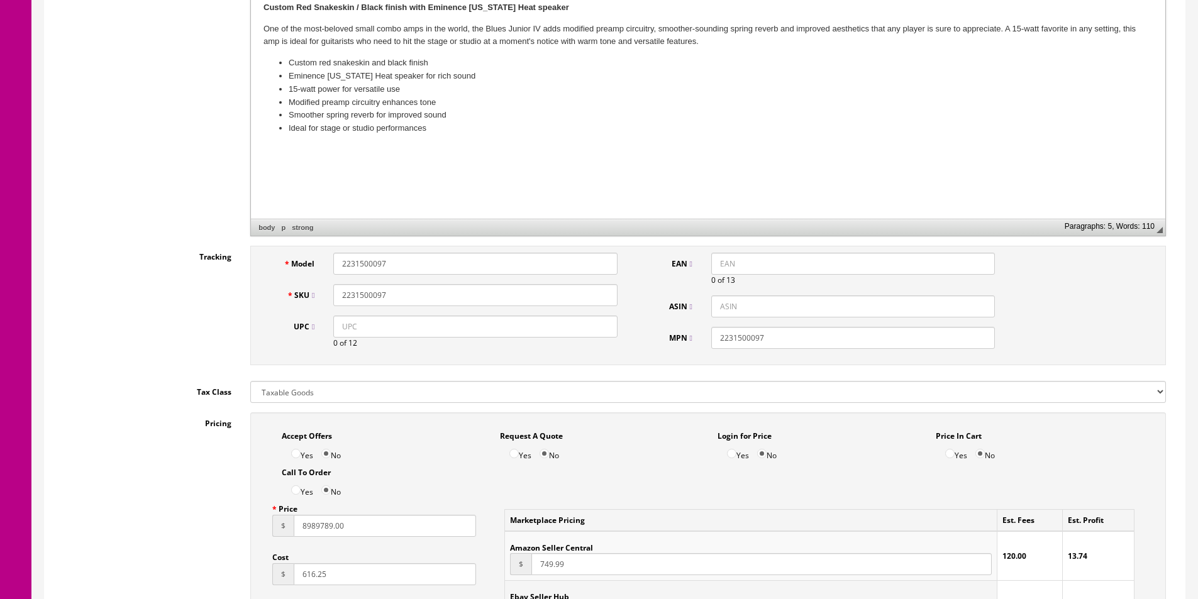
scroll to position [503, 0]
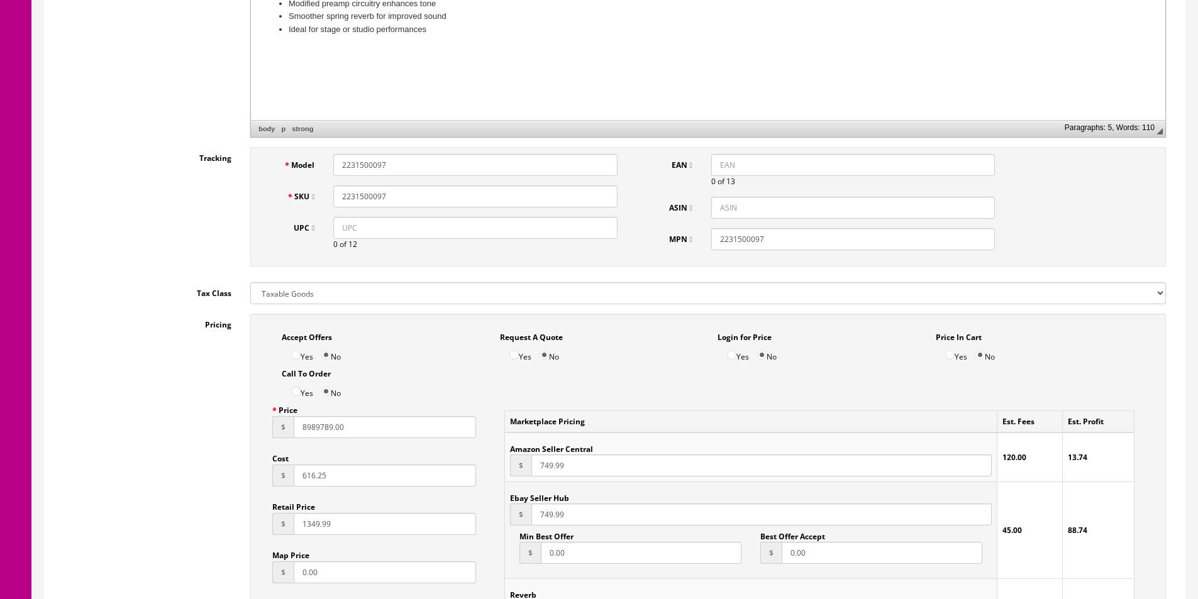
click at [162, 257] on div "Tracking Model 2231500097 SKU 2231500097 UPC 0 of 12 EAN 0 of 13 ASIN MPN 22315…" at bounding box center [614, 210] width 1121 height 126
click at [475, 233] on input "UPC" at bounding box center [475, 228] width 284 height 22
paste input "885978138531"
type input "885978138531"
click at [723, 165] on input "EAN" at bounding box center [853, 165] width 284 height 22
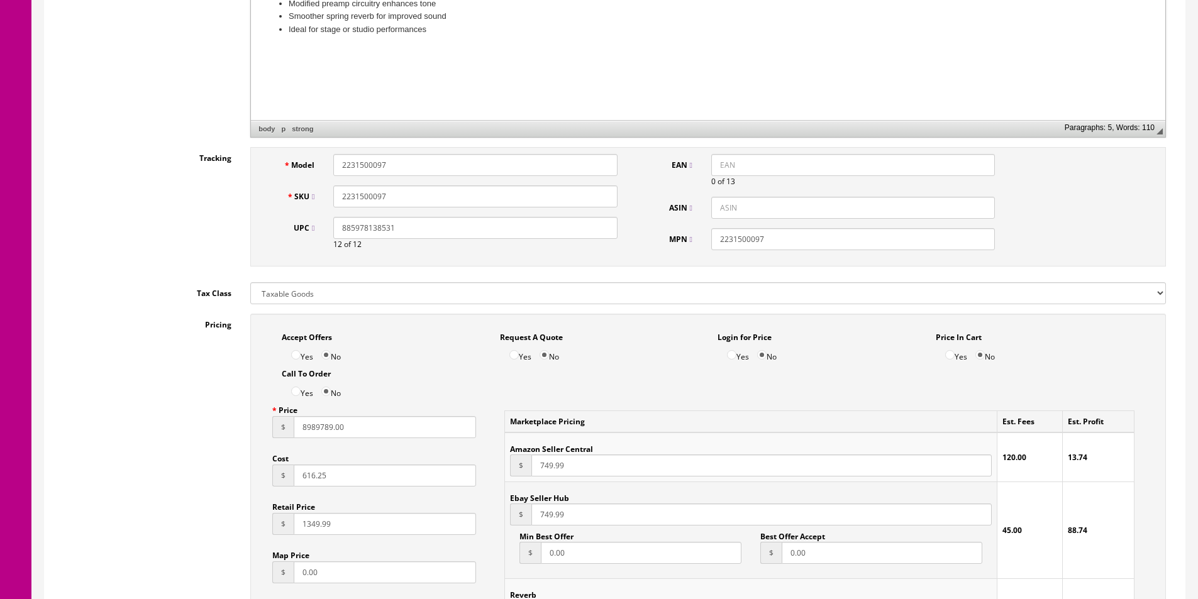
paste input "885978138531"
click at [719, 165] on input "885978138531" at bounding box center [853, 165] width 284 height 22
type input "0885978138531"
click at [336, 428] on input "8989789.00" at bounding box center [385, 427] width 182 height 22
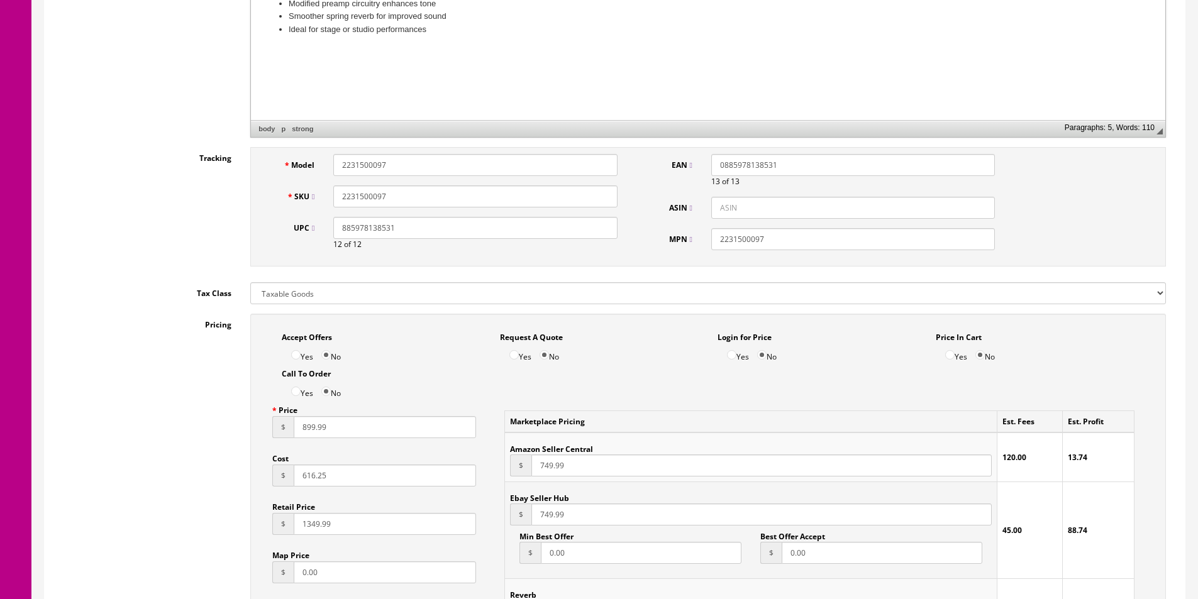
type input "899.99"
paste input "89"
type input "899.99"
click at [554, 458] on input "749.99" at bounding box center [761, 466] width 460 height 22
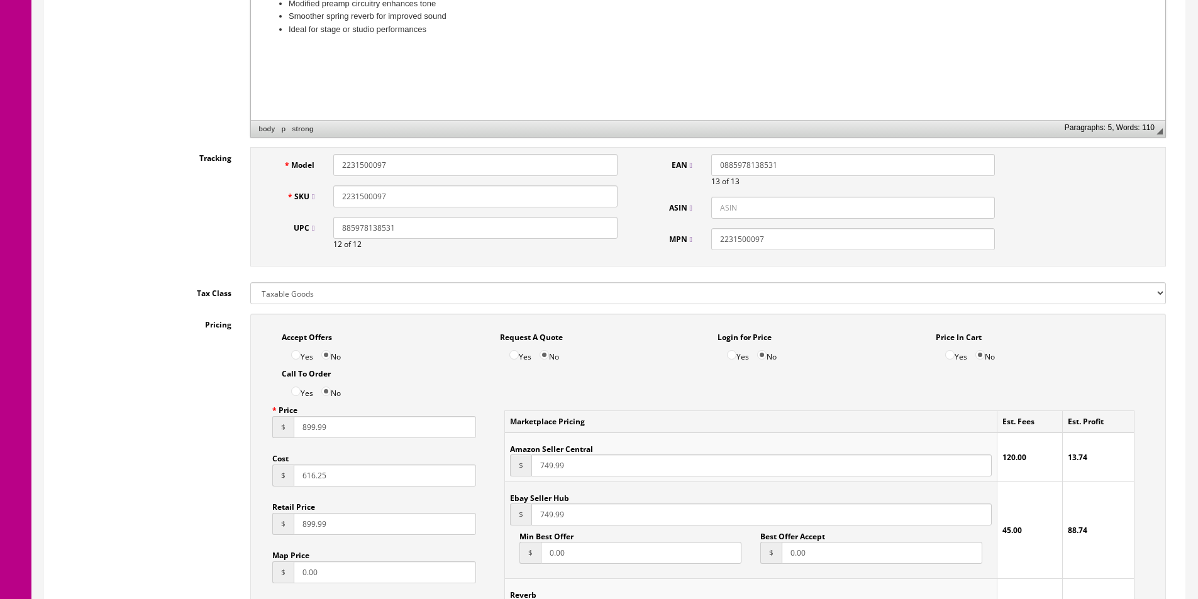
paste input "89"
type input "899.99"
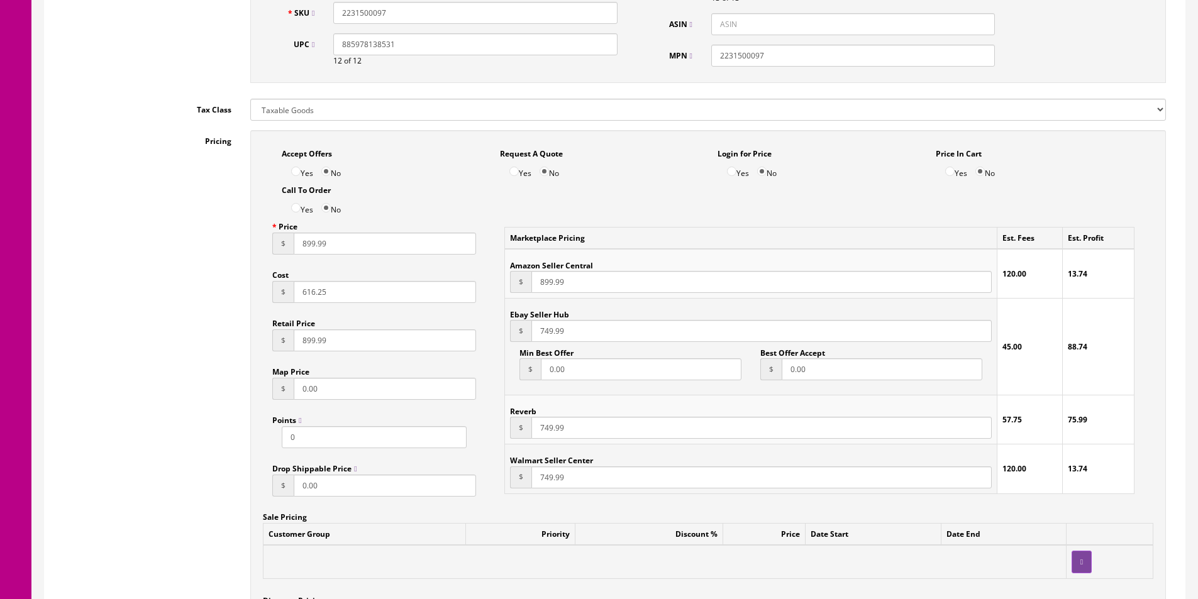
paste input "89"
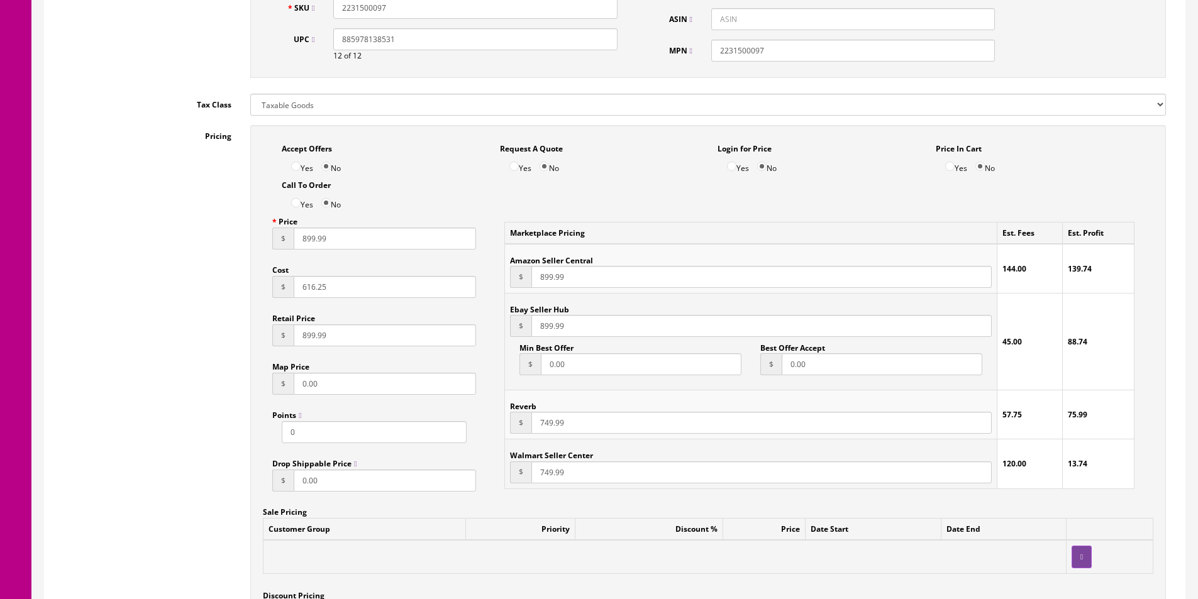
type input "899.99"
paste input "89"
type input "899.99"
paste input "89"
type input "899.99"
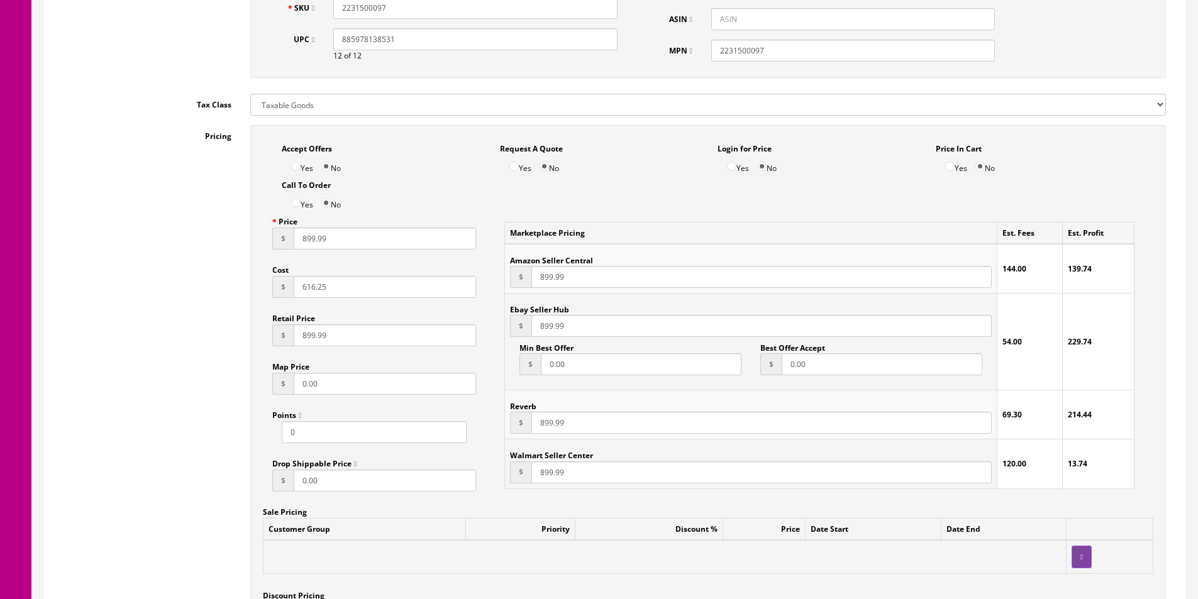
click at [694, 231] on td "Marketplace Pricing" at bounding box center [751, 234] width 492 height 22
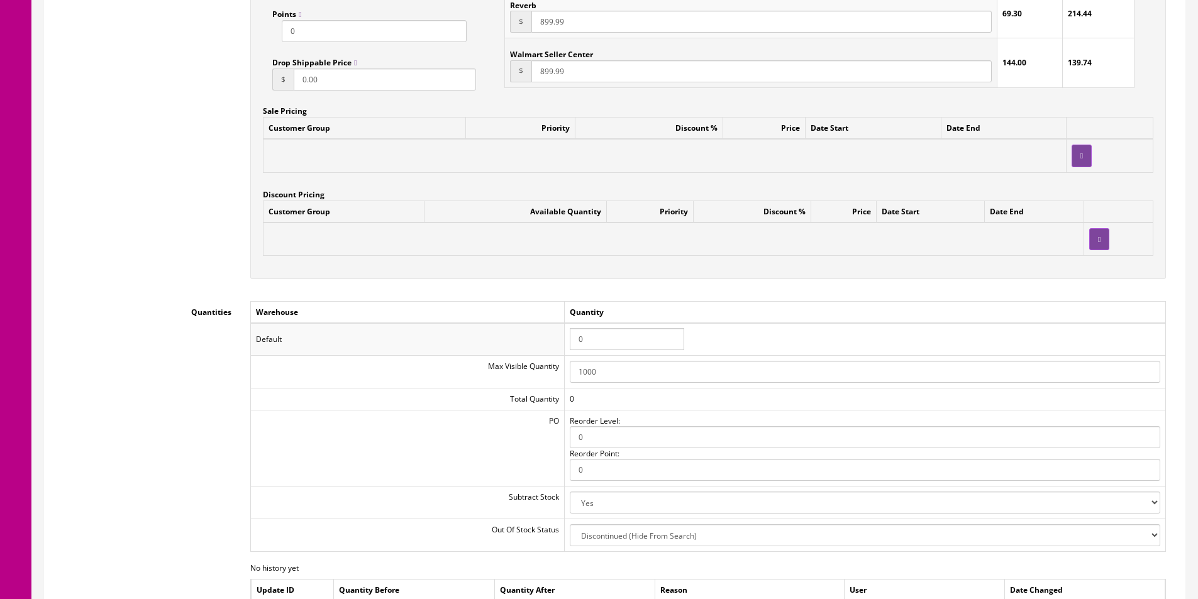
scroll to position [1195, 0]
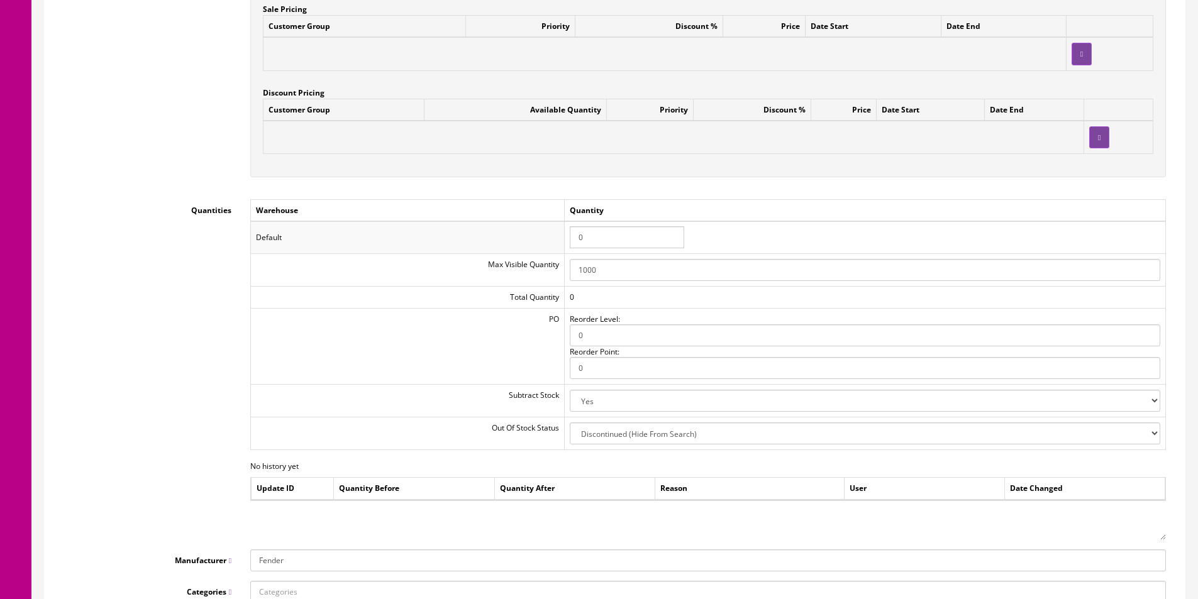
click at [597, 239] on input "0" at bounding box center [627, 237] width 114 height 22
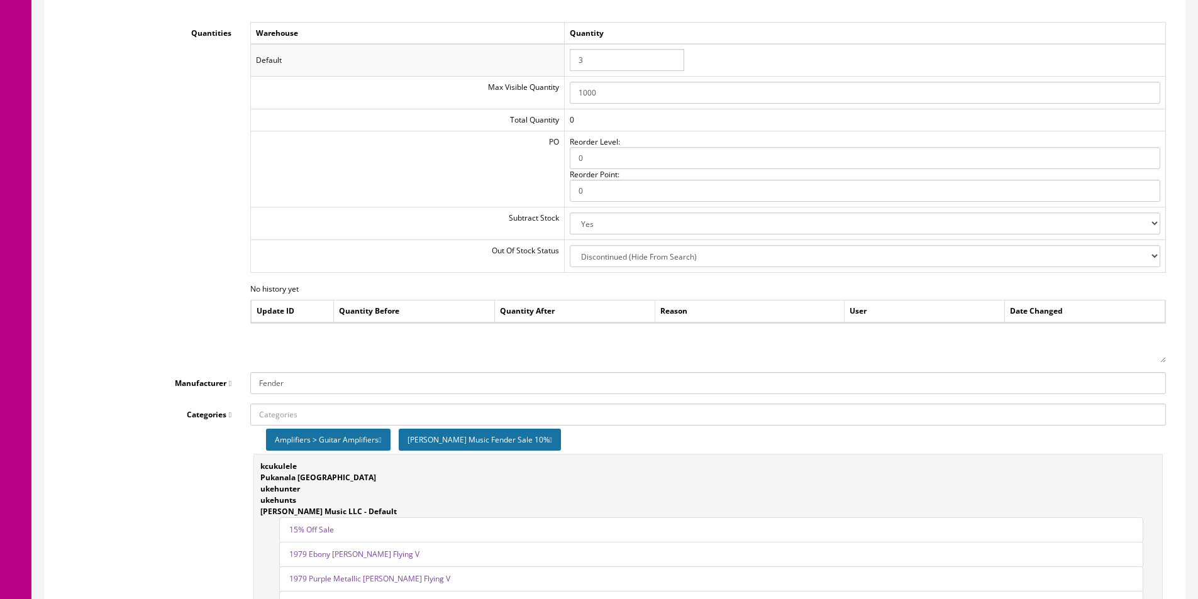
scroll to position [1509, 0]
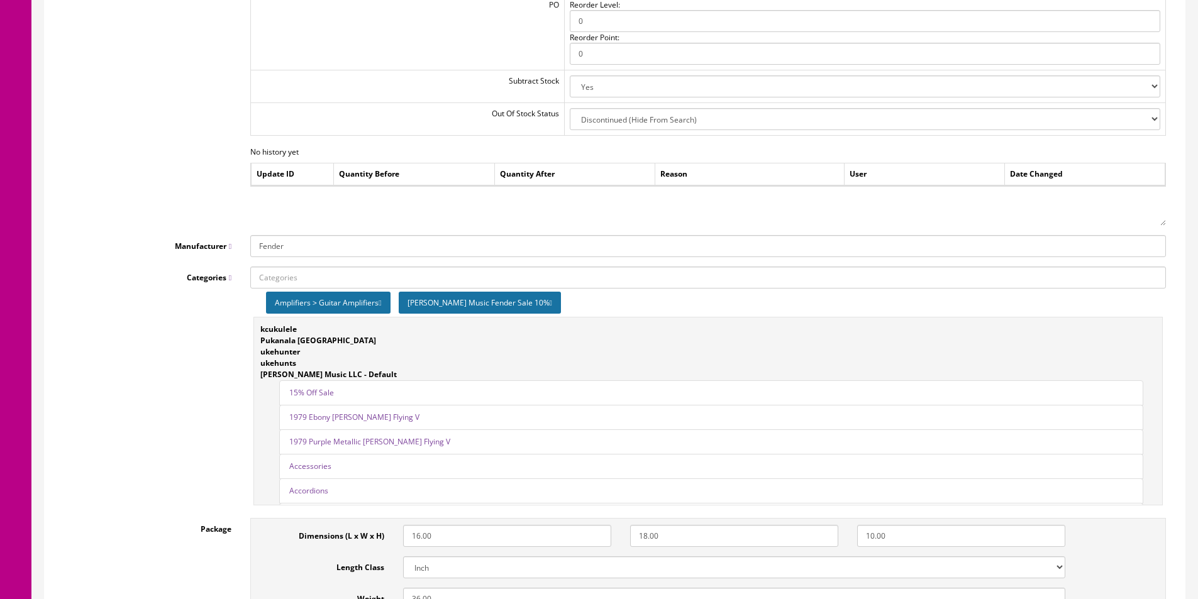
type input "3"
click at [524, 300] on div "[PERSON_NAME] Music Fender Sale 10%" at bounding box center [480, 303] width 162 height 22
click at [550, 301] on icon at bounding box center [551, 303] width 3 height 8
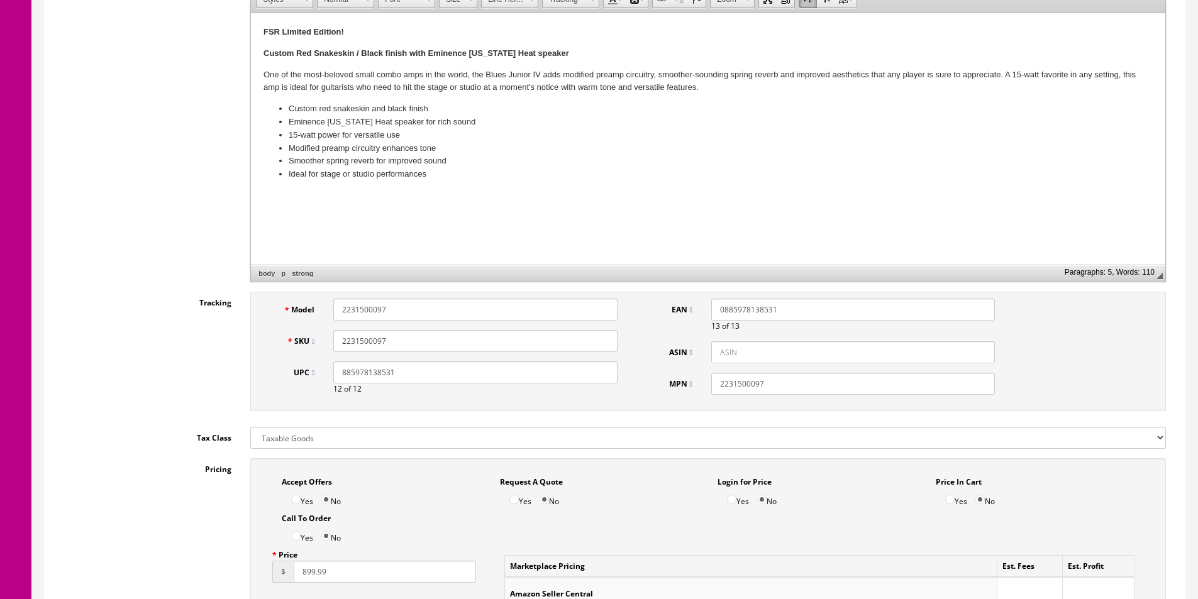
scroll to position [63, 0]
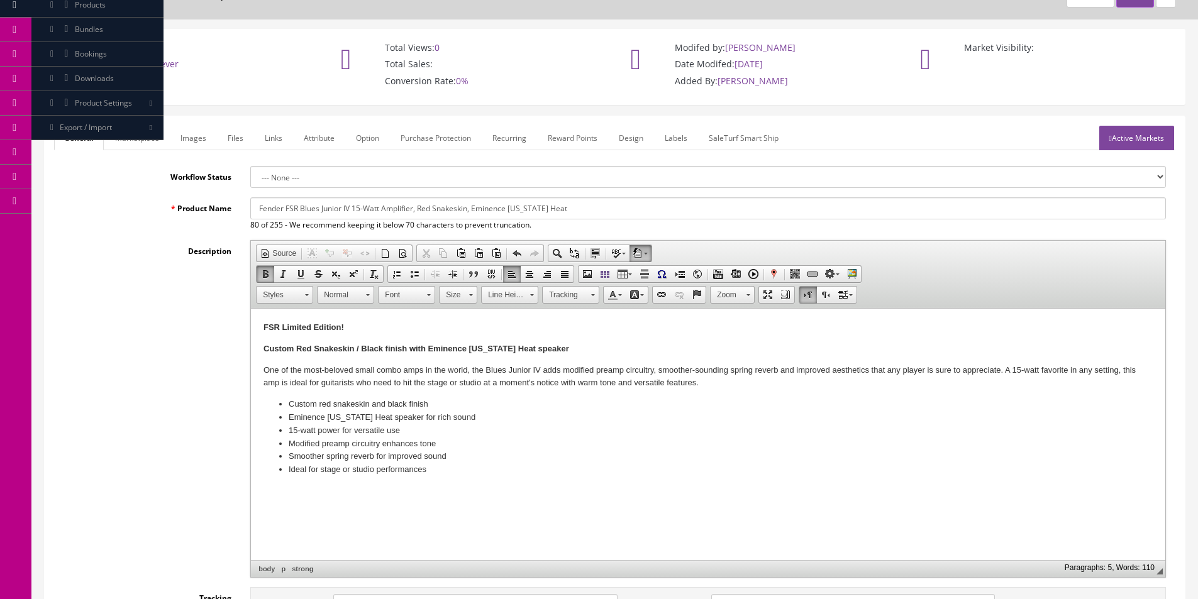
click at [446, 209] on input "Fender FSR Blues Junior IV 15-Watt Amplifier, Red Snakeskin, Eminence [US_STATE…" at bounding box center [708, 208] width 916 height 22
click at [152, 147] on link "Marketplace" at bounding box center [137, 138] width 64 height 25
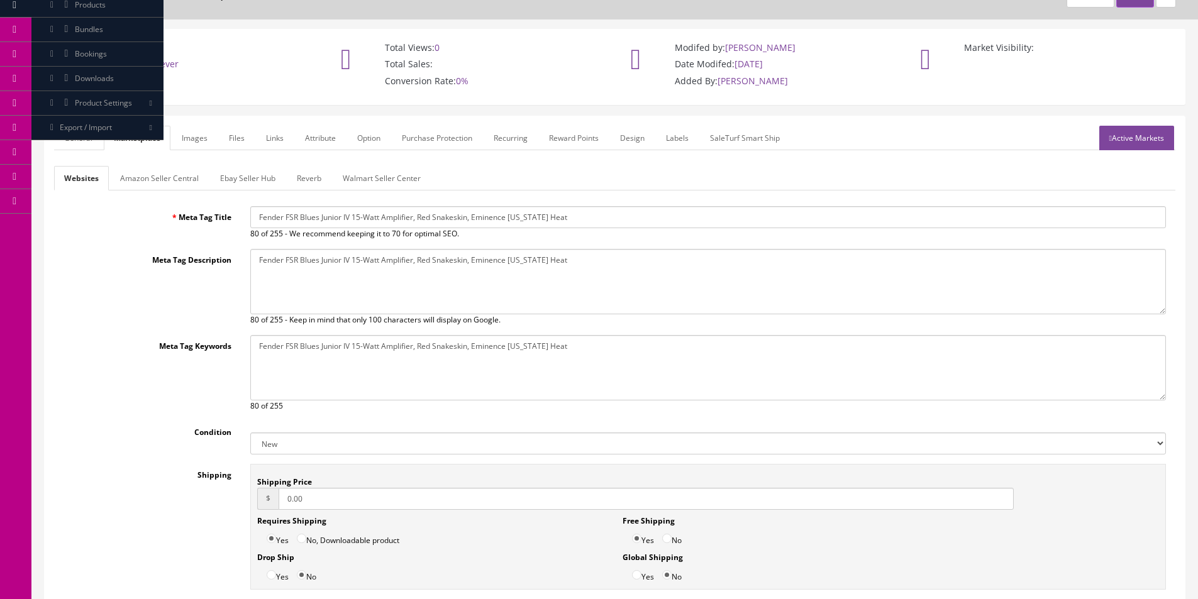
click at [297, 214] on input "Fender FSR Blues Junior IV 15-Watt Amplifier, Red Snakeskin, Eminence [US_STATE…" at bounding box center [708, 217] width 916 height 22
click at [121, 170] on link "Amazon Seller Central" at bounding box center [159, 178] width 99 height 25
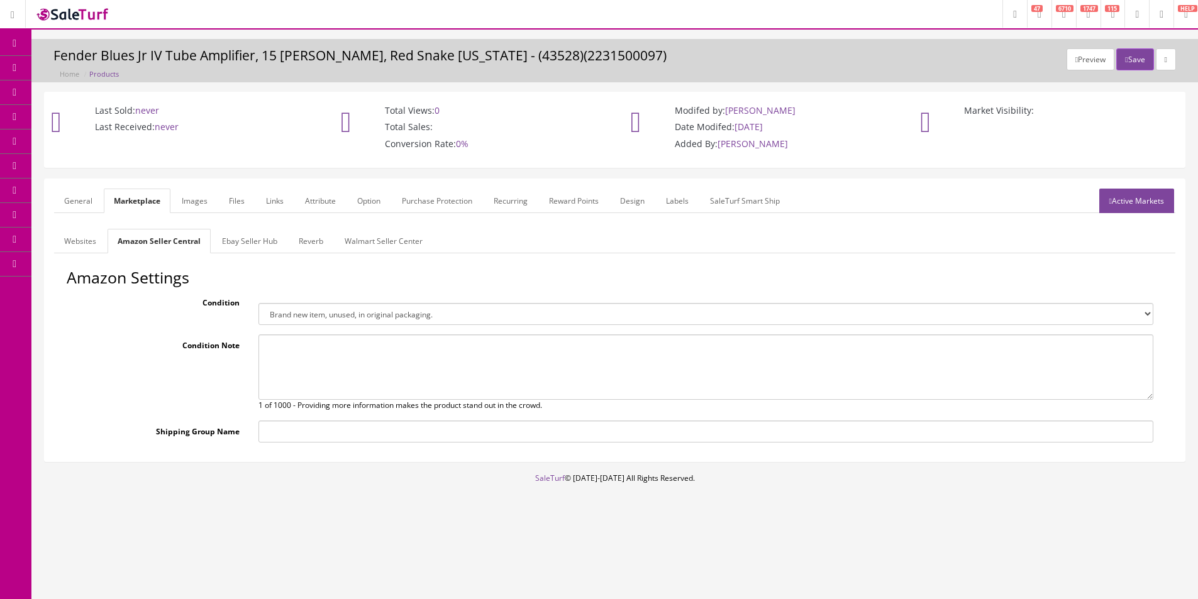
scroll to position [0, 0]
click at [261, 242] on link "Ebay Seller Hub" at bounding box center [249, 241] width 75 height 25
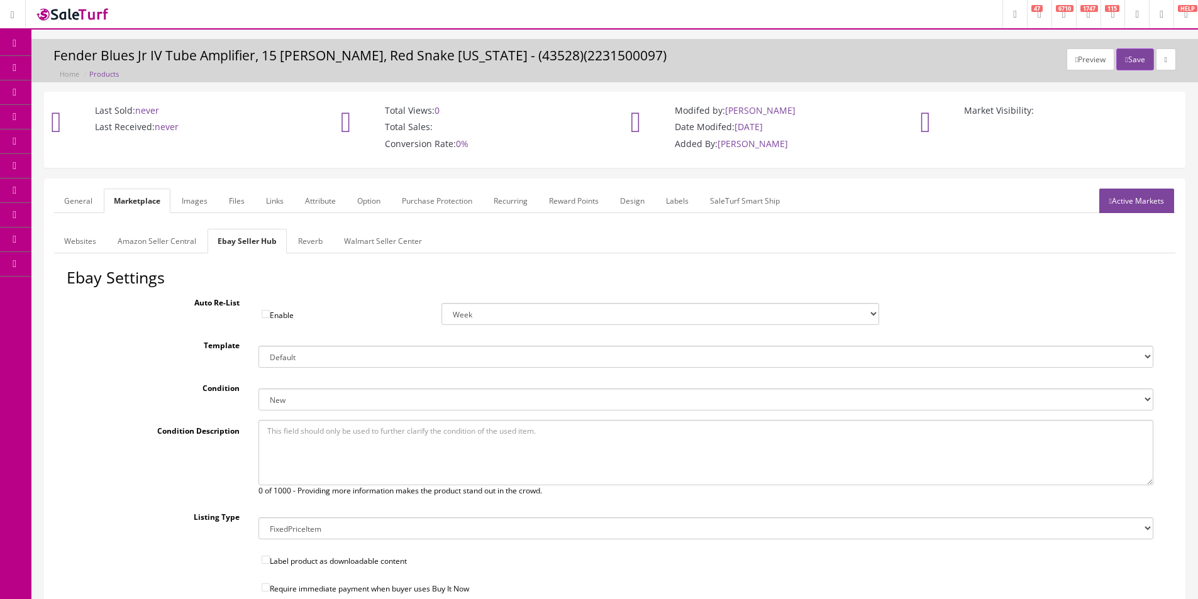
click at [311, 240] on link "Reverb" at bounding box center [310, 241] width 45 height 25
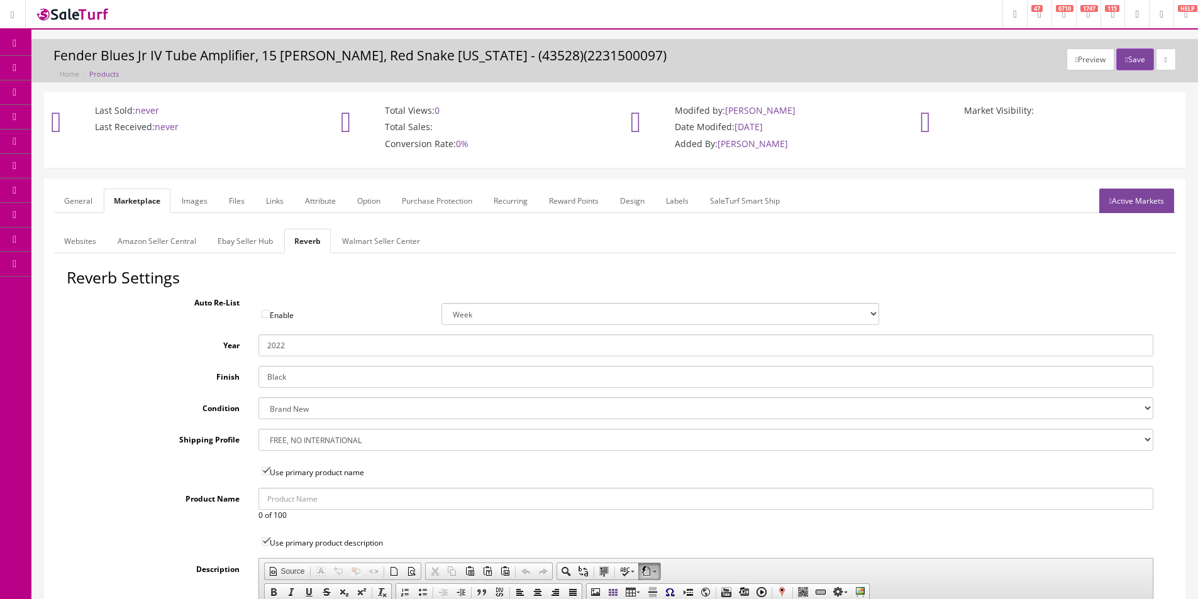
click at [303, 348] on input "2022" at bounding box center [705, 346] width 895 height 22
type input "2025"
click at [304, 374] on input "Black" at bounding box center [705, 377] width 895 height 22
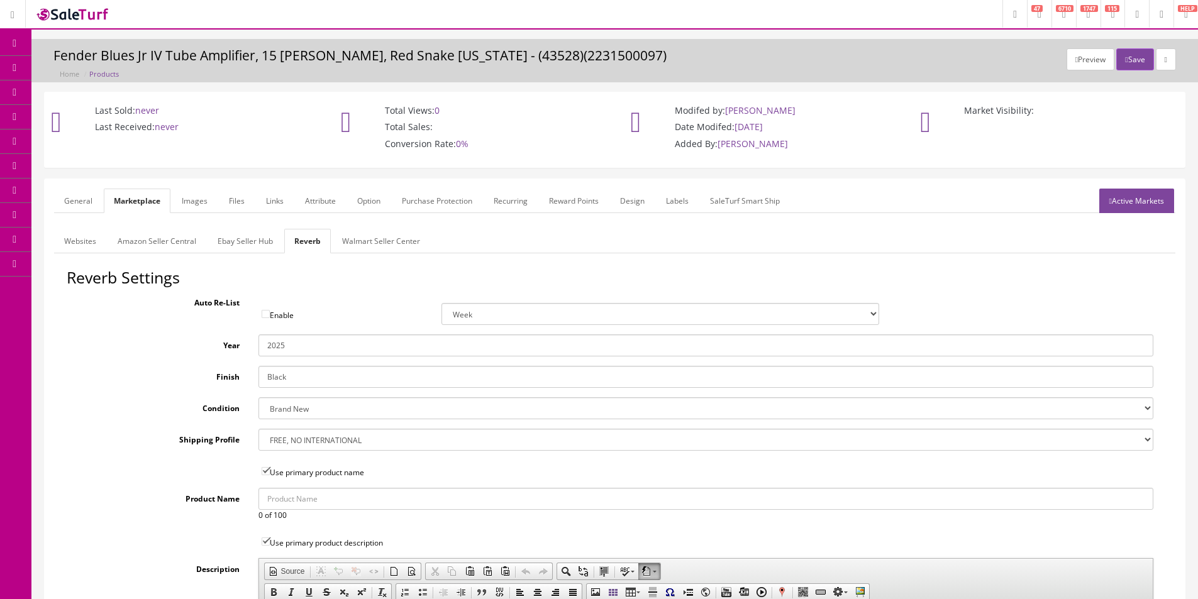
click at [304, 374] on input "Black" at bounding box center [705, 377] width 895 height 22
type input "Red Snakeskin"
click at [201, 199] on link "Images" at bounding box center [195, 201] width 46 height 25
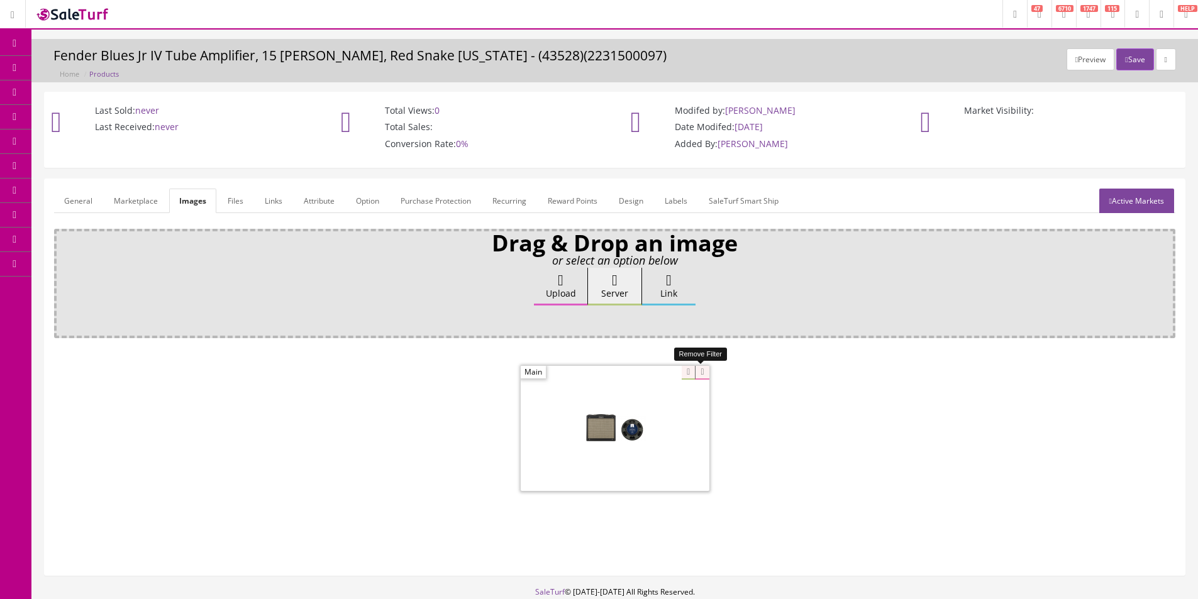
click at [695, 370] on icon at bounding box center [702, 373] width 14 height 14
click at [573, 295] on label "Upload" at bounding box center [560, 287] width 53 height 38
click at [63, 280] on input "Upload" at bounding box center [63, 274] width 0 height 13
click at [332, 204] on link "Attribute" at bounding box center [319, 201] width 51 height 25
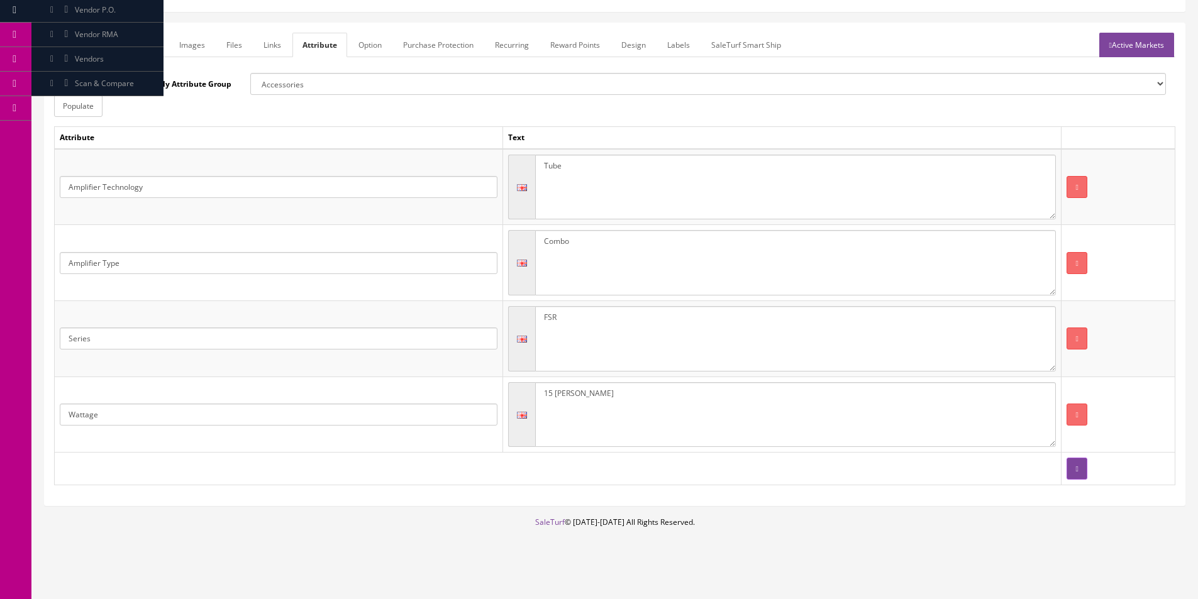
scroll to position [162, 0]
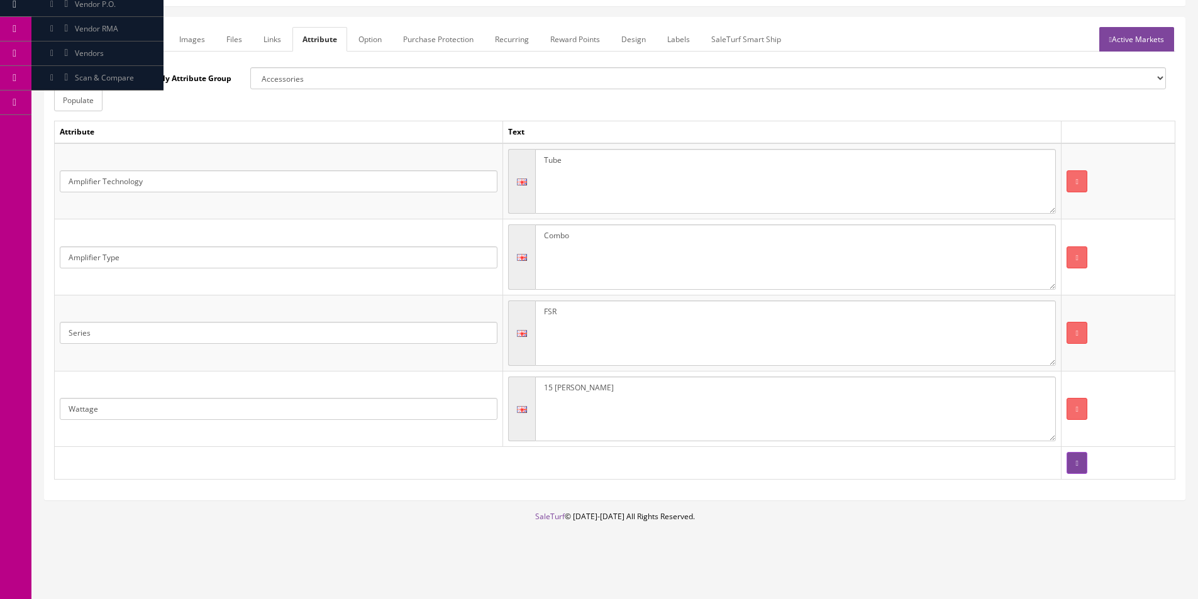
click at [1128, 45] on link "Active Markets" at bounding box center [1136, 39] width 75 height 25
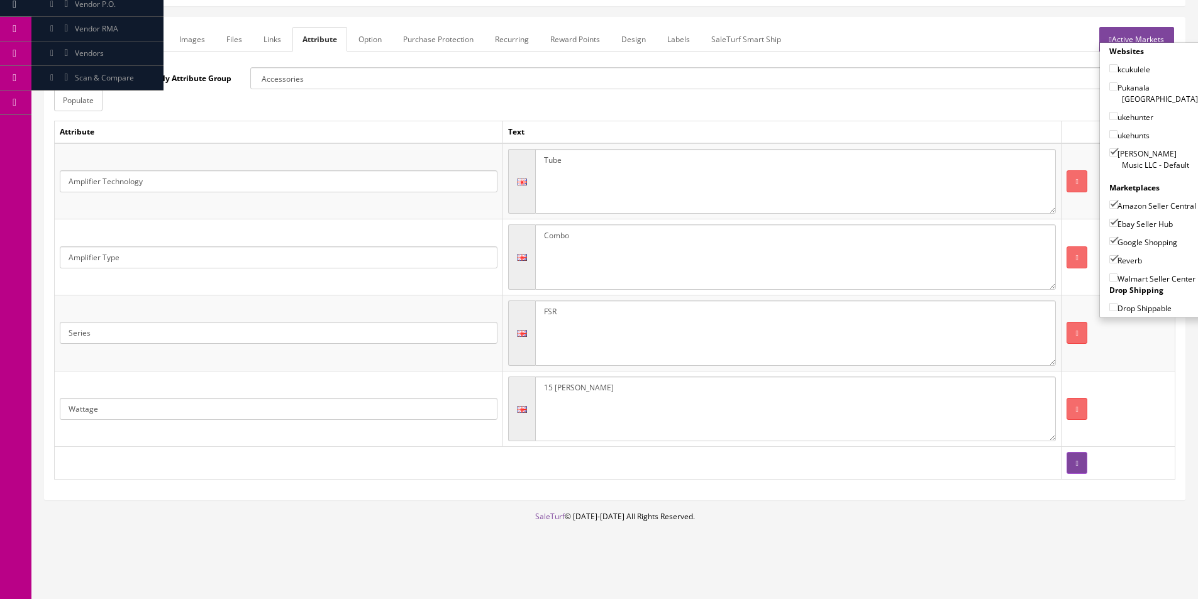
click at [1136, 199] on label "Amazon Seller Central" at bounding box center [1152, 205] width 87 height 13
click at [1118, 201] on input"] "Amazon Seller Central" at bounding box center [1113, 205] width 8 height 8
checkbox input"] "false"
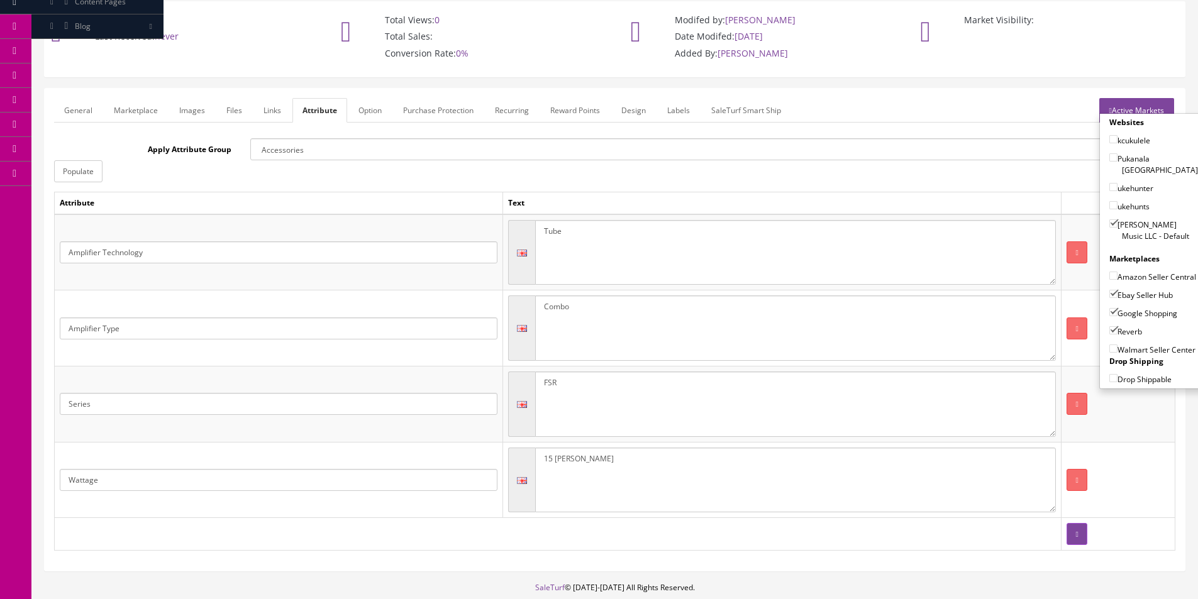
scroll to position [0, 0]
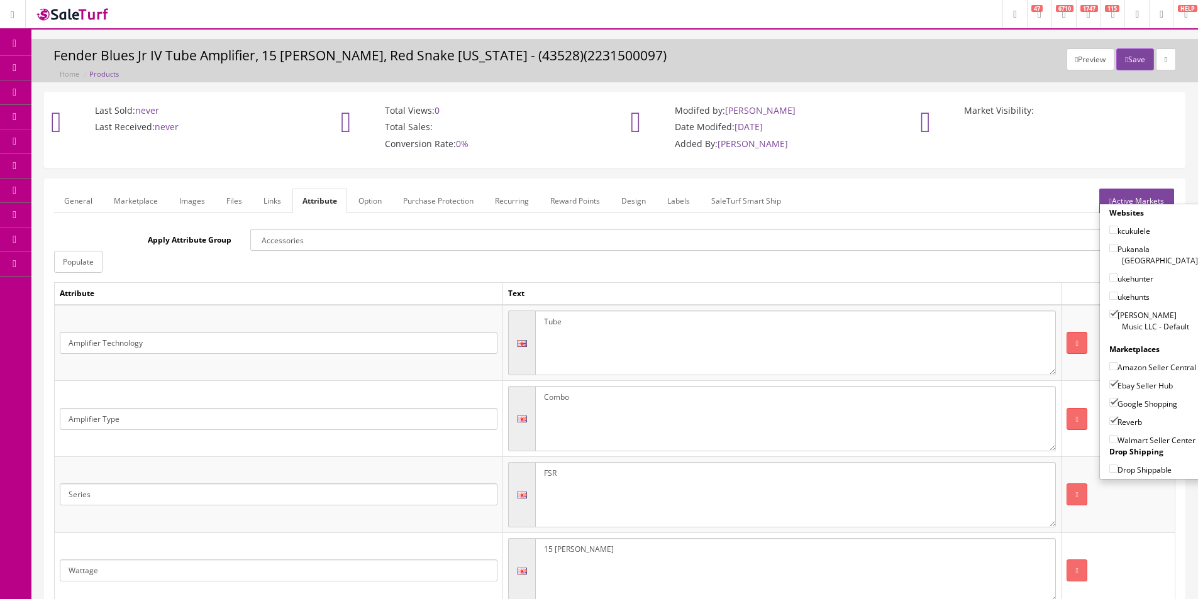
click at [1145, 67] on button "Save" at bounding box center [1134, 59] width 37 height 22
click at [84, 196] on link "General" at bounding box center [78, 201] width 48 height 25
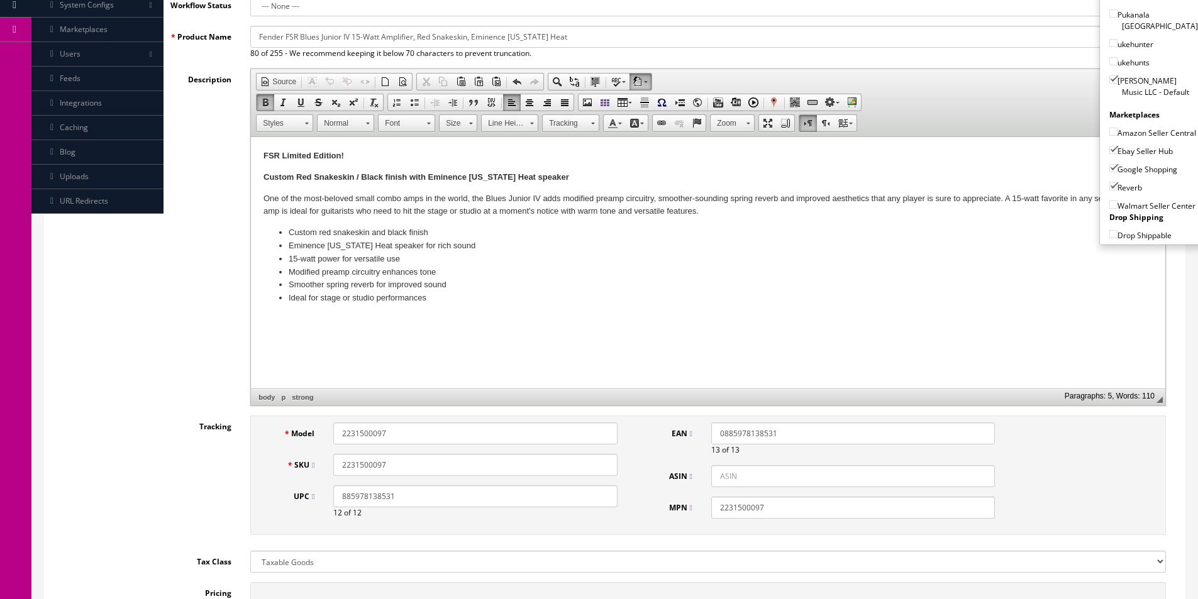
scroll to position [377, 0]
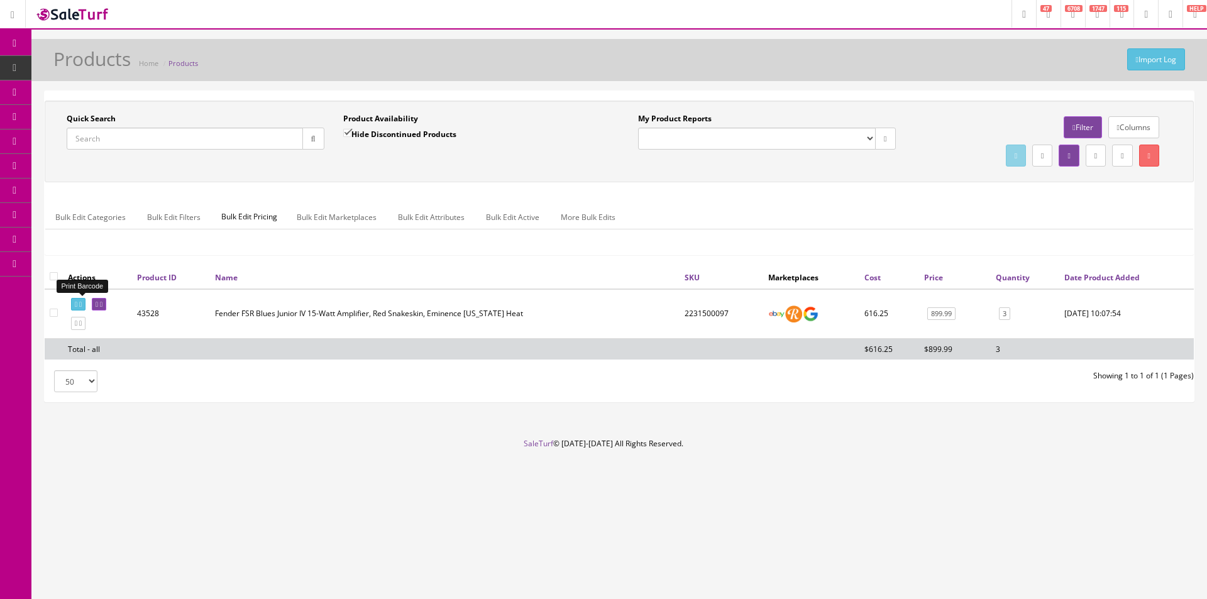
click at [82, 302] on icon at bounding box center [80, 304] width 3 height 7
click at [855, 185] on div "Quick Search Date From Product Availability Hide Discontinued Products Date To …" at bounding box center [620, 183] width 1150 height 165
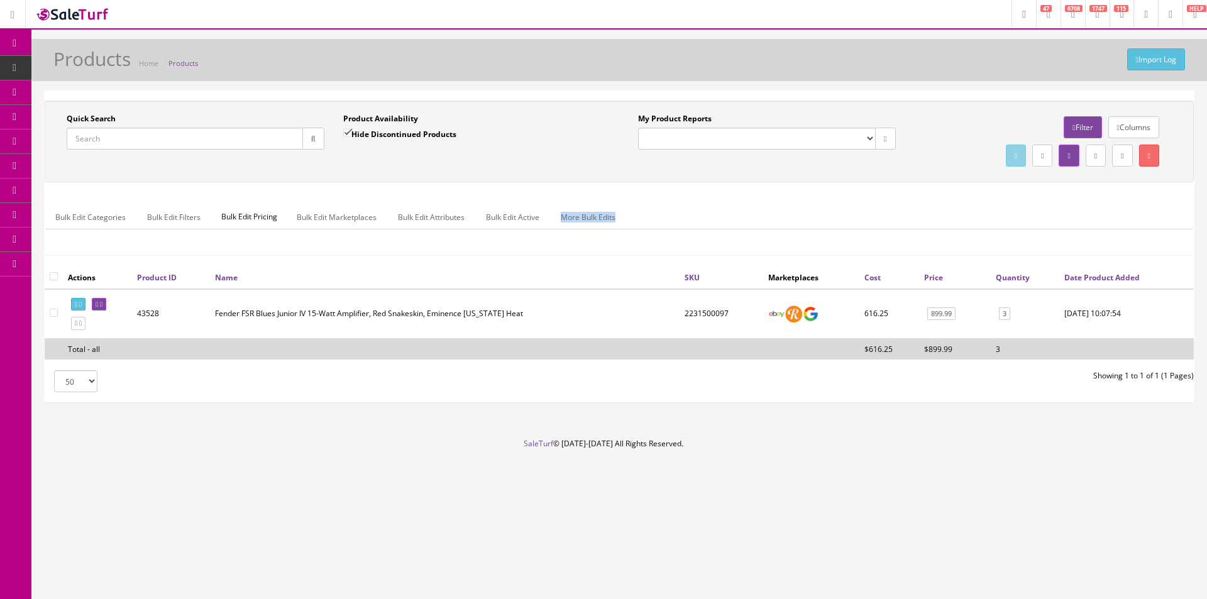
click at [784, 209] on ul "Bulk Edit Categories Bulk Edit Filters Bulk Edit Pricing Bulk Edit Marketplaces…" at bounding box center [619, 217] width 1148 height 25
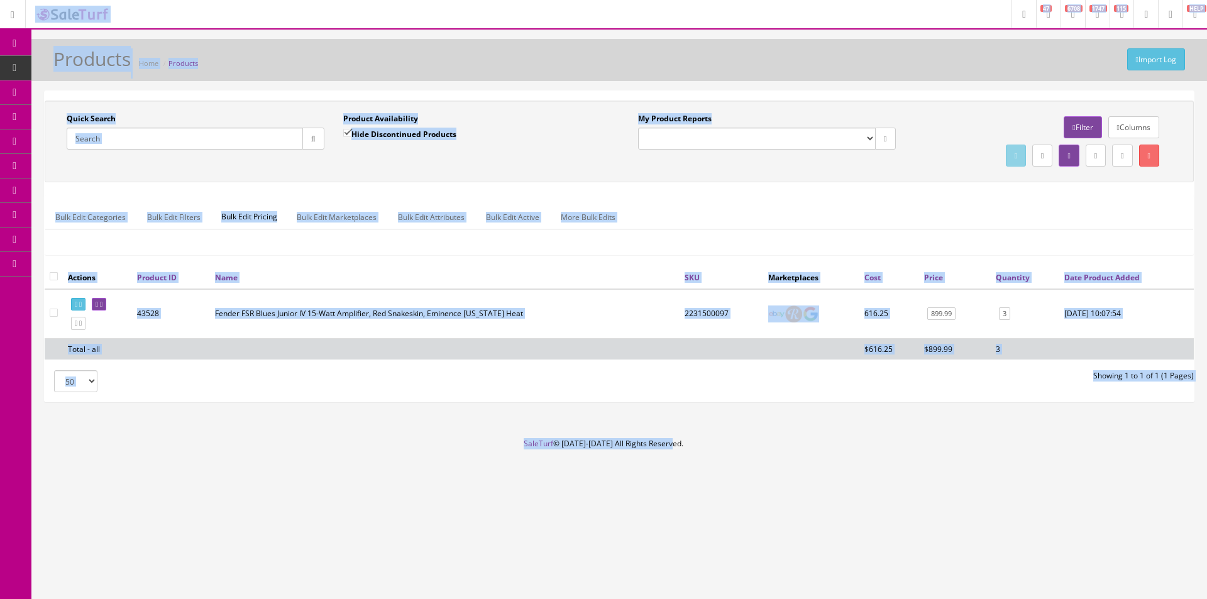
click at [781, 208] on ul "Bulk Edit Categories Bulk Edit Filters Bulk Edit Pricing Bulk Edit Marketplaces…" at bounding box center [619, 217] width 1148 height 25
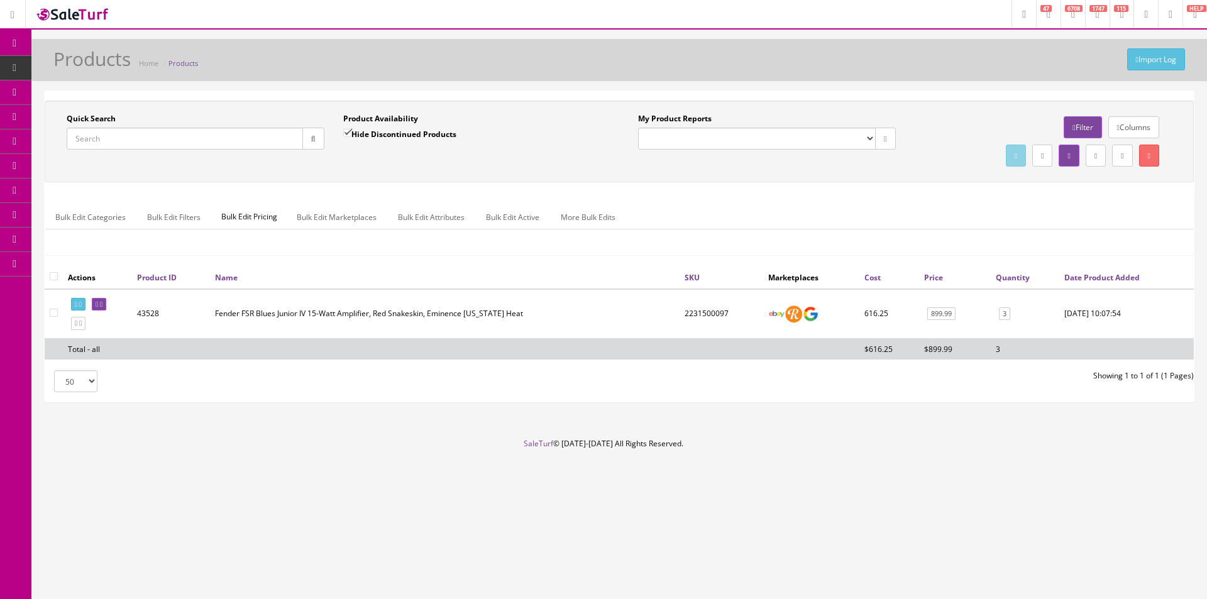
click at [781, 208] on ul "Bulk Edit Categories Bulk Edit Filters Bulk Edit Pricing Bulk Edit Marketplaces…" at bounding box center [619, 217] width 1148 height 25
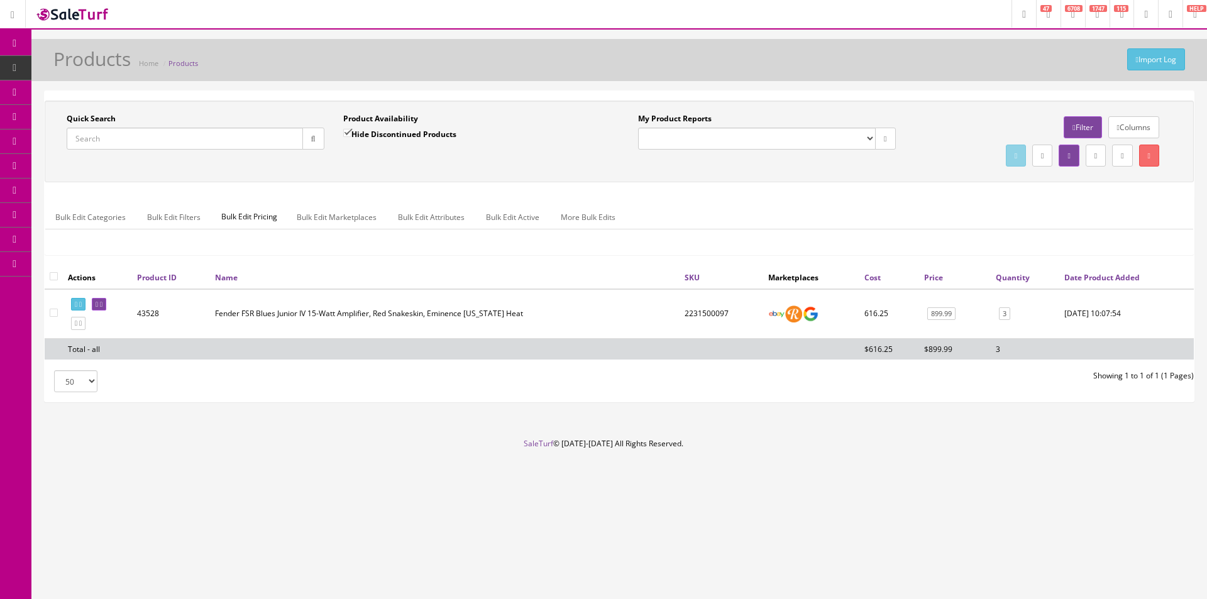
click at [781, 208] on ul "Bulk Edit Categories Bulk Edit Filters Bulk Edit Pricing Bulk Edit Marketplaces…" at bounding box center [619, 217] width 1148 height 25
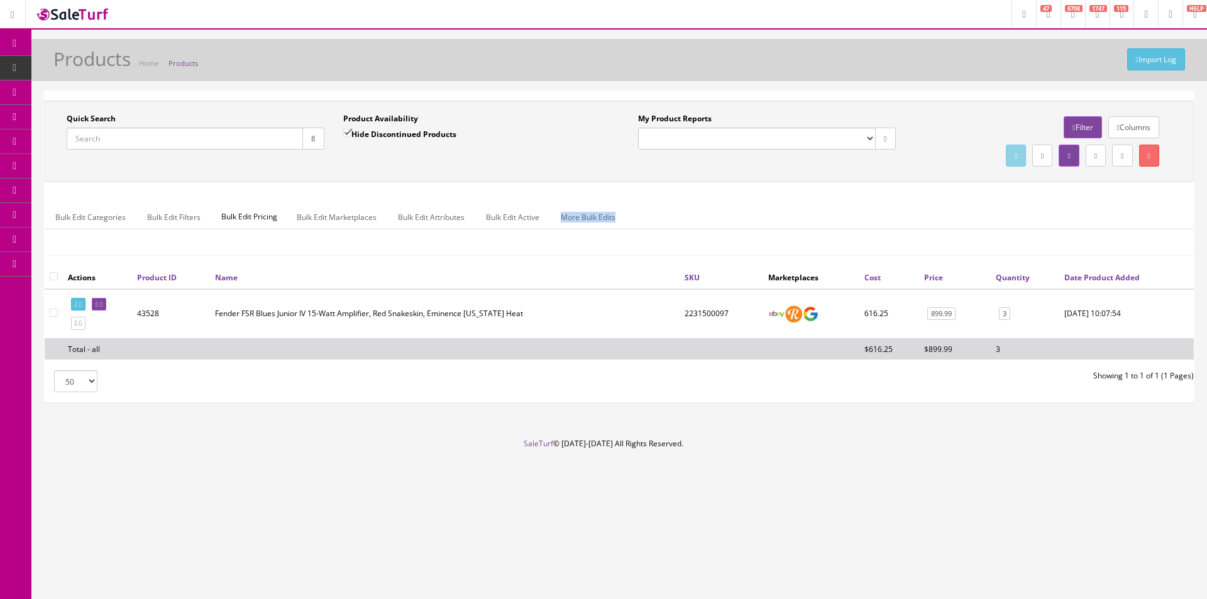
click at [781, 208] on ul "Bulk Edit Categories Bulk Edit Filters Bulk Edit Pricing Bulk Edit Marketplaces…" at bounding box center [619, 217] width 1148 height 25
click at [781, 209] on ul "Bulk Edit Categories Bulk Edit Filters Bulk Edit Pricing Bulk Edit Marketplaces…" at bounding box center [619, 217] width 1148 height 25
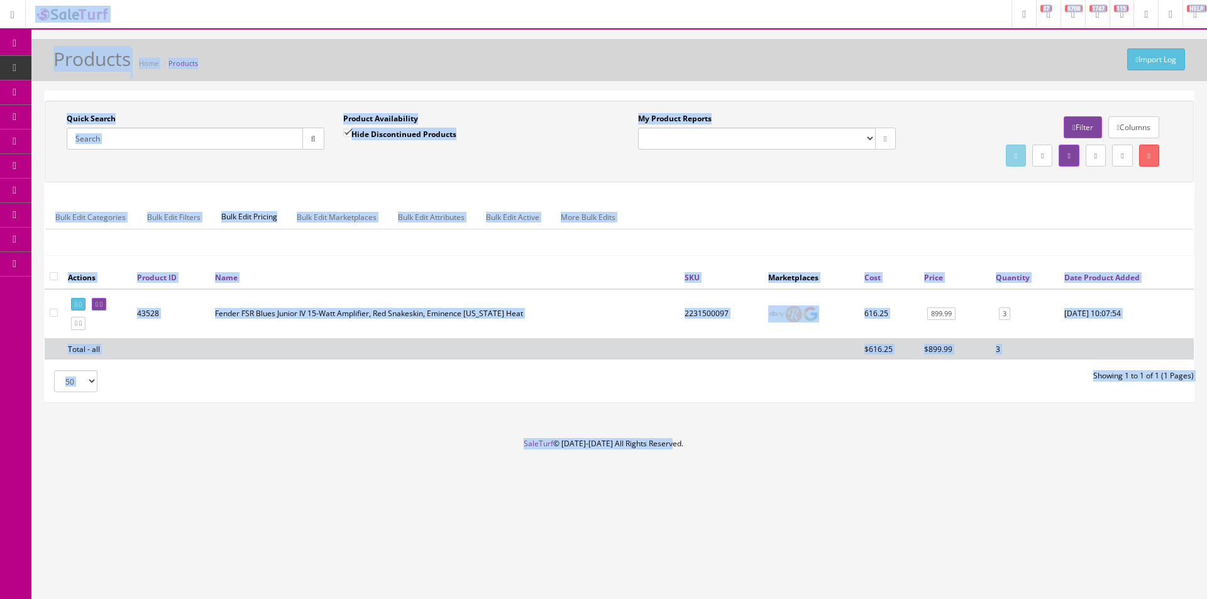
click at [781, 209] on ul "Bulk Edit Categories Bulk Edit Filters Bulk Edit Pricing Bulk Edit Marketplaces…" at bounding box center [619, 217] width 1148 height 25
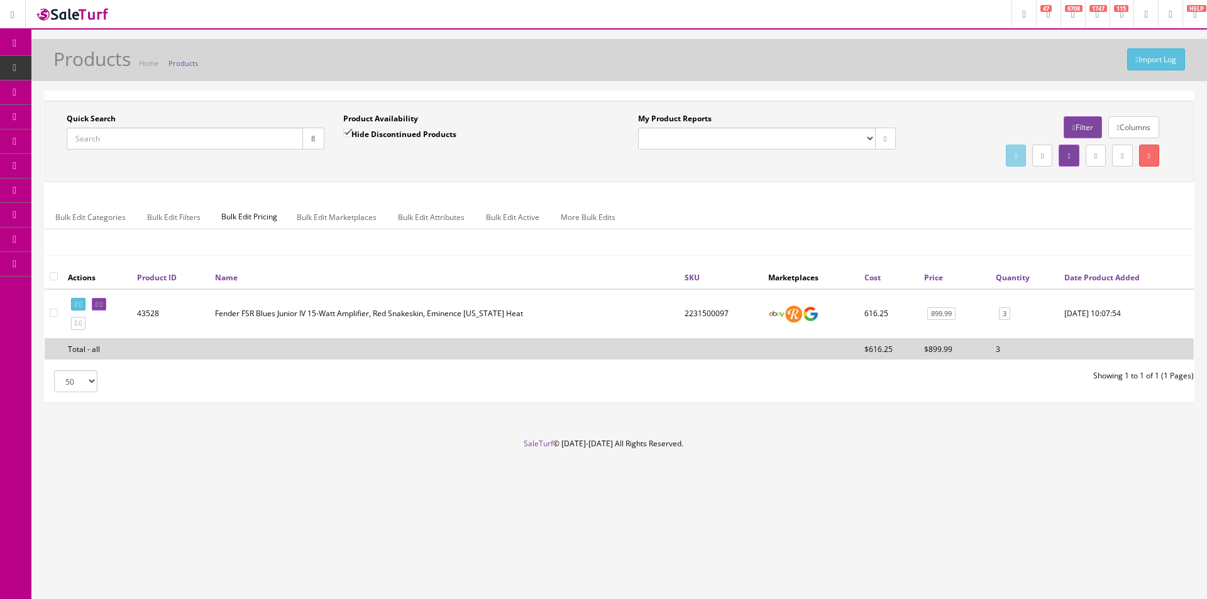
click at [781, 209] on ul "Bulk Edit Categories Bulk Edit Filters Bulk Edit Pricing Bulk Edit Marketplaces…" at bounding box center [619, 217] width 1148 height 25
click at [782, 209] on ul "Bulk Edit Categories Bulk Edit Filters Bulk Edit Pricing Bulk Edit Marketplaces…" at bounding box center [619, 217] width 1148 height 25
drag, startPoint x: 328, startPoint y: 599, endPoint x: 340, endPoint y: 596, distance: 12.4
click at [328, 599] on html "Research Trends Trending on Ebay Google Trends Amazon Insights (Login Before Cl…" at bounding box center [603, 299] width 1207 height 599
click at [926, 140] on div "Columns Filter" at bounding box center [1044, 127] width 258 height 28
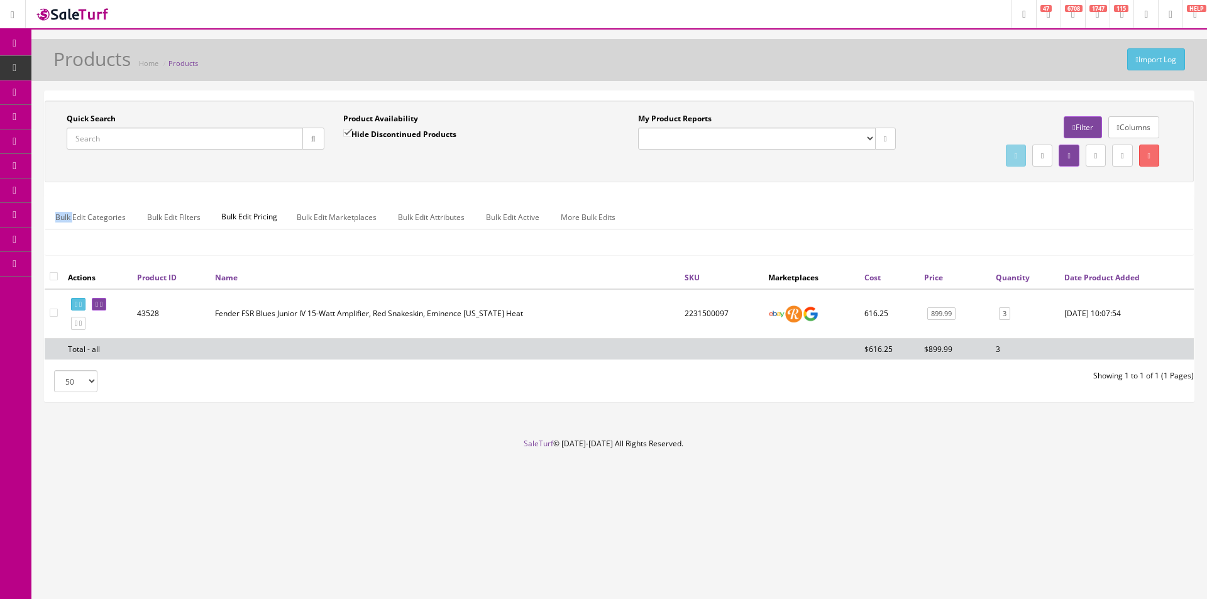
click at [926, 140] on div "Columns Filter" at bounding box center [1044, 127] width 258 height 28
click at [924, 139] on div "Columns Filter" at bounding box center [1044, 127] width 258 height 28
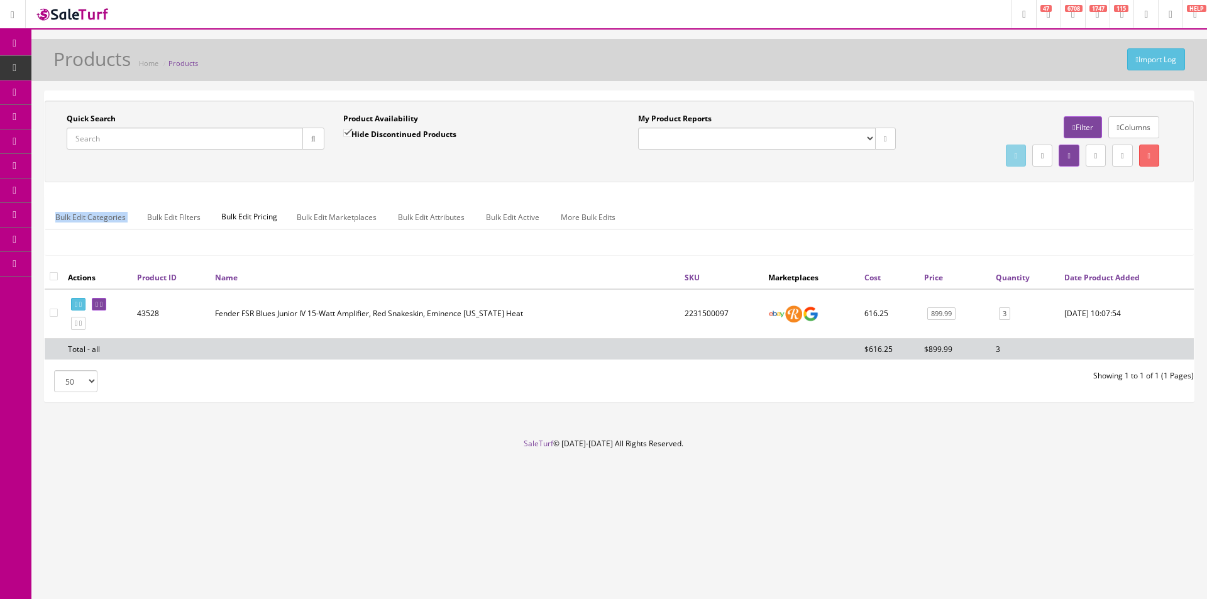
click at [924, 139] on div "Columns Filter" at bounding box center [1044, 127] width 258 height 28
click at [925, 95] on div "Quick Search Date From Product Availability Hide Discontinued Products Date To …" at bounding box center [620, 246] width 1150 height 311
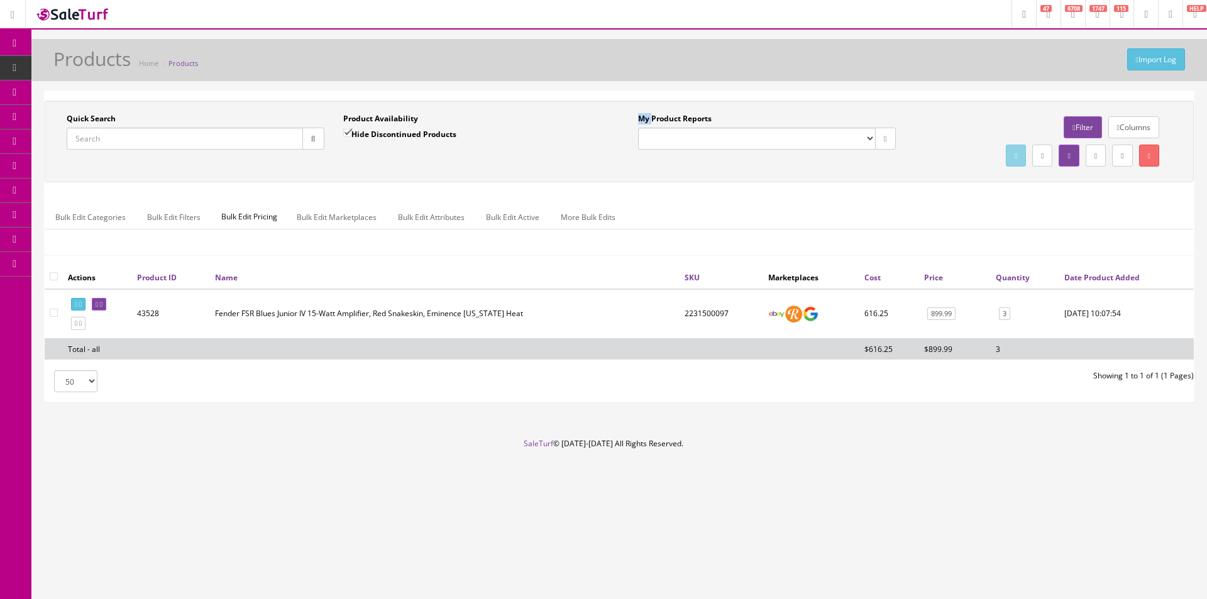
click at [925, 95] on div "Quick Search Date From Product Availability Hide Discontinued Products Date To …" at bounding box center [620, 246] width 1150 height 311
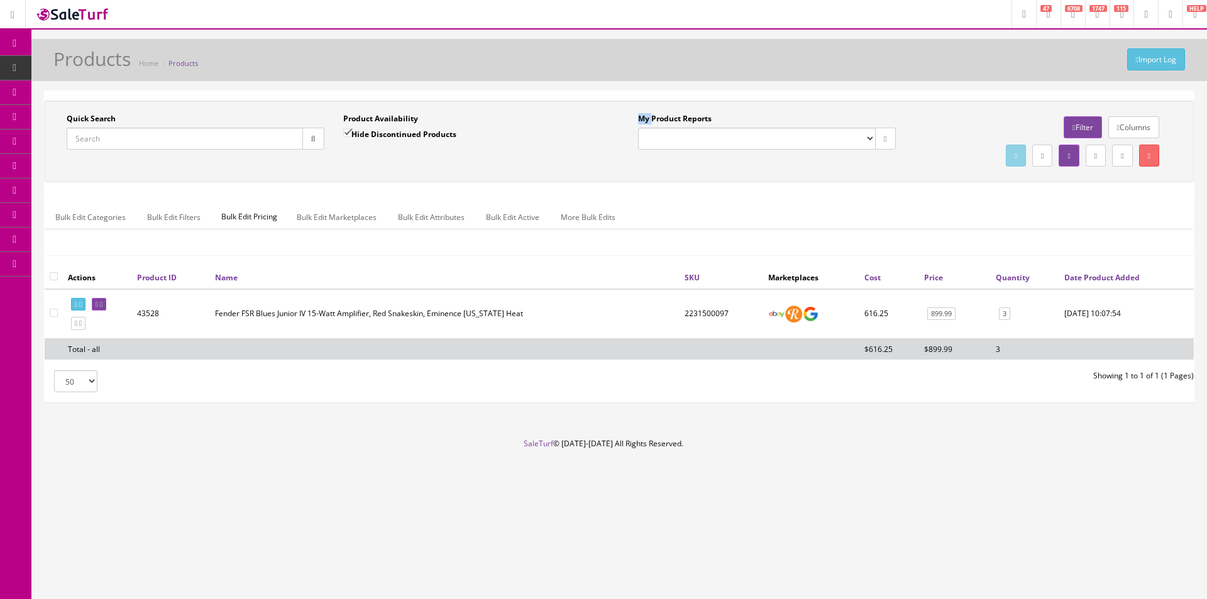
click at [925, 95] on div "Quick Search Date From Product Availability Hide Discontinued Products Date To …" at bounding box center [620, 246] width 1150 height 311
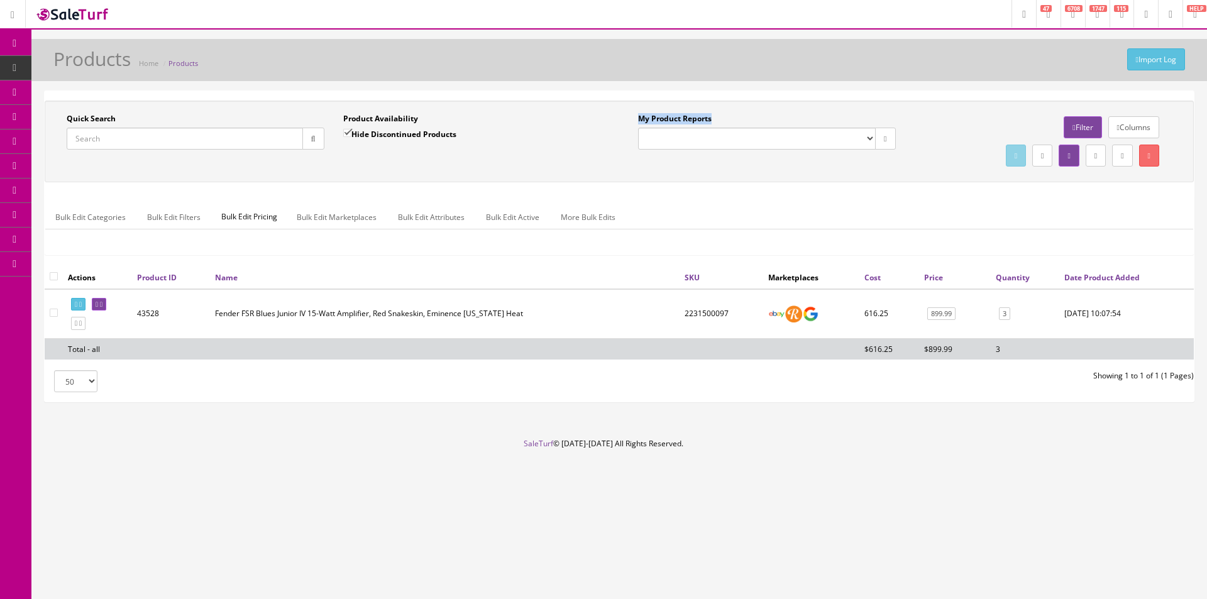
click at [925, 95] on div "Quick Search Date From Product Availability Hide Discontinued Products Date To …" at bounding box center [620, 246] width 1150 height 311
click at [921, 94] on div "Quick Search Date From Product Availability Hide Discontinued Products Date To …" at bounding box center [620, 246] width 1150 height 311
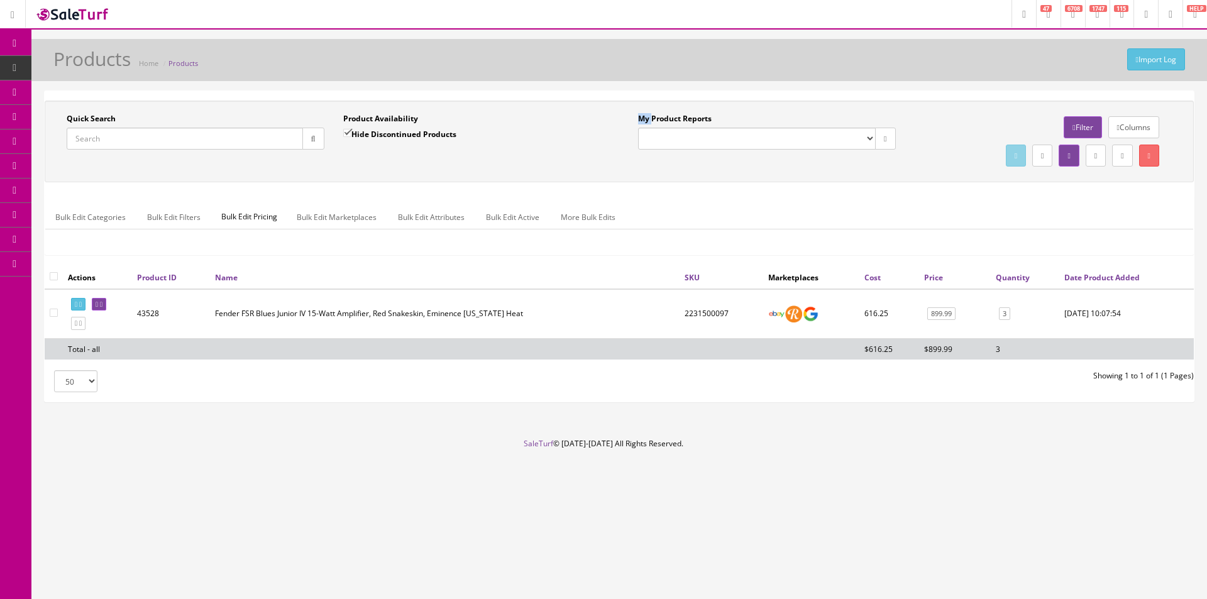
click at [921, 94] on div "Quick Search Date From Product Availability Hide Discontinued Products Date To …" at bounding box center [620, 246] width 1150 height 311
click at [921, 92] on div "Quick Search Date From Product Availability Hide Discontinued Products Date To …" at bounding box center [620, 246] width 1150 height 311
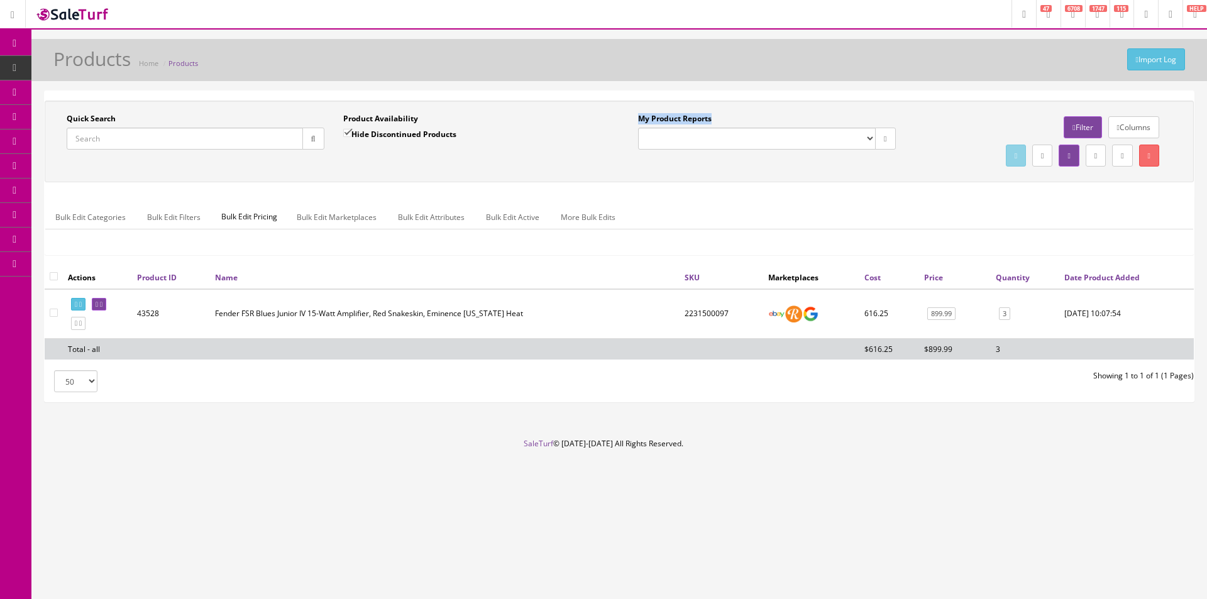
click at [921, 92] on div "Quick Search Date From Product Availability Hide Discontinued Products Date To …" at bounding box center [620, 246] width 1150 height 311
click at [921, 91] on div "Quick Search Date From Product Availability Hide Discontinued Products Date To …" at bounding box center [620, 246] width 1150 height 311
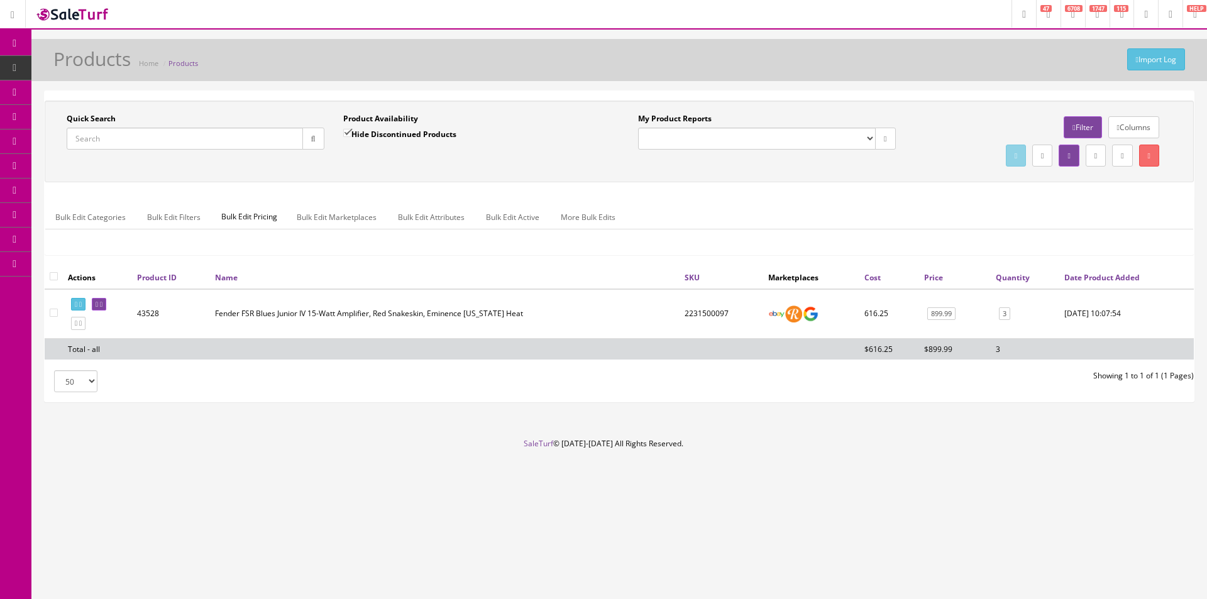
click at [921, 91] on div "Quick Search Date From Product Availability Hide Discontinued Products Date To …" at bounding box center [620, 246] width 1150 height 311
click at [238, 138] on input "Quick Search" at bounding box center [185, 139] width 236 height 22
paste input "048090"
click at [311, 136] on icon "button" at bounding box center [313, 139] width 4 height 8
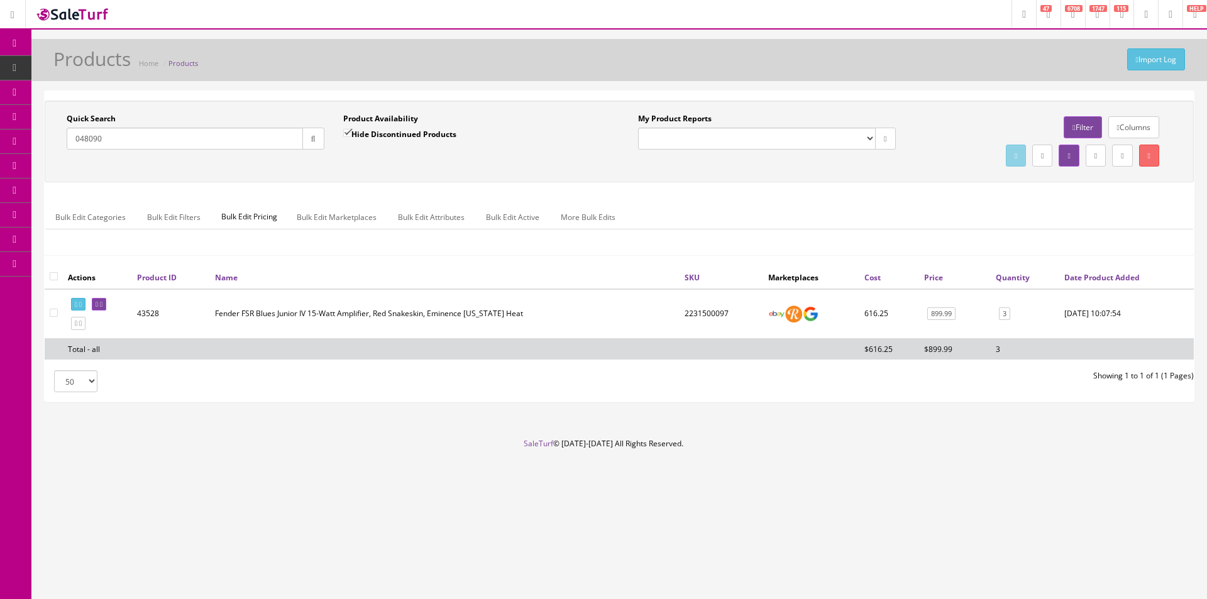
click at [317, 165] on div "Quick Search 048090 Date From Product Availability Hide Discontinued Products D…" at bounding box center [619, 141] width 1143 height 57
click at [791, 212] on ul "Bulk Edit Categories Bulk Edit Filters Bulk Edit Pricing Bulk Edit Marketplaces…" at bounding box center [619, 217] width 1148 height 25
click at [236, 135] on input "048090" at bounding box center [185, 139] width 236 height 22
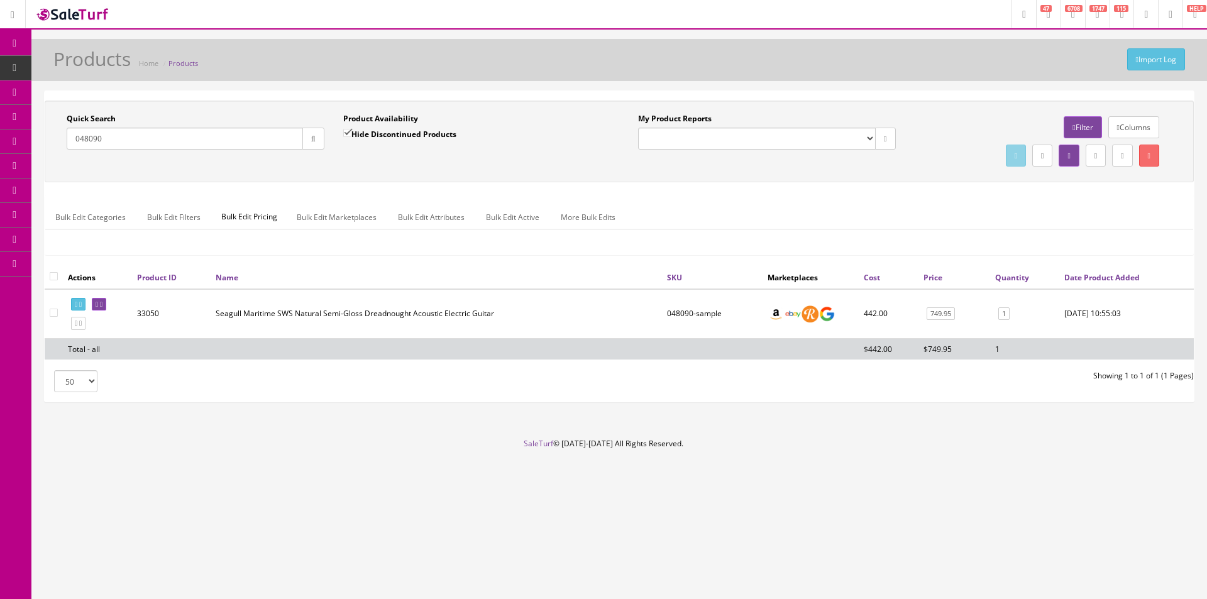
paste input "CZONEBASSNG-Y2204005"
type input "CZONEBASSNG-Y22040050"
click at [323, 141] on button "button" at bounding box center [313, 139] width 22 height 22
click at [332, 154] on div "Quick Search CZONEBASSNG-Y22040050 Date From" at bounding box center [195, 136] width 277 height 46
click at [407, 184] on div "Quick Search CZONEBASSNG-Y22040050 Date From Product Availability Hide Disconti…" at bounding box center [620, 183] width 1150 height 165
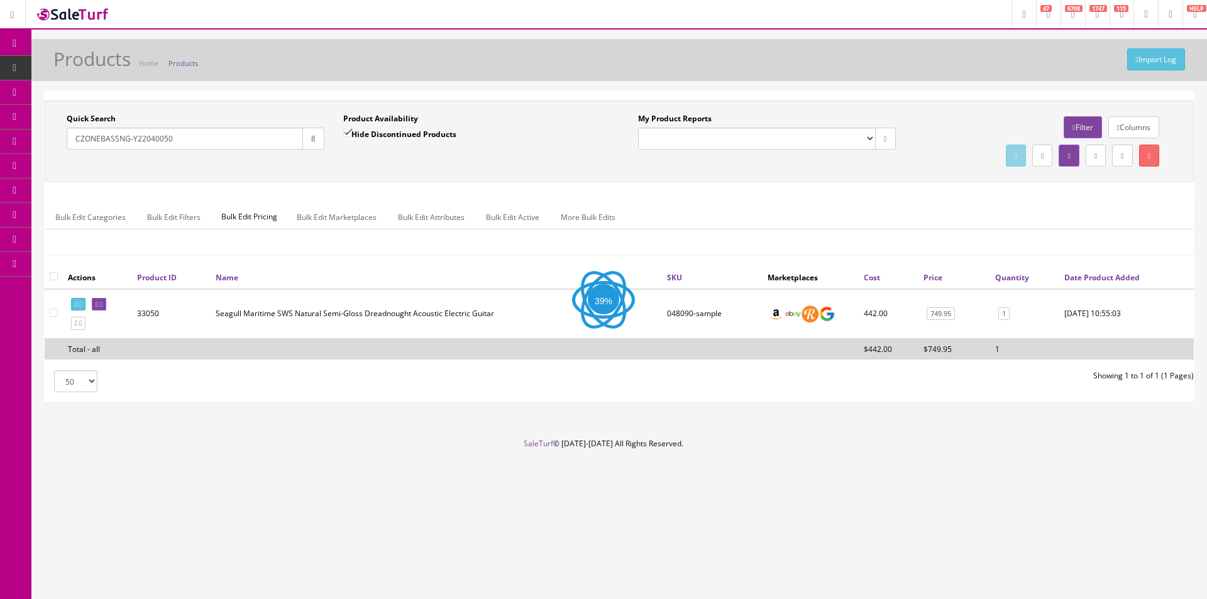
drag, startPoint x: 407, startPoint y: 184, endPoint x: 414, endPoint y: 168, distance: 17.4
click at [414, 168] on div "Quick Search CZONEBASSNG-Y22040050 Date From Product Availability Hide Disconti…" at bounding box center [619, 141] width 1143 height 57
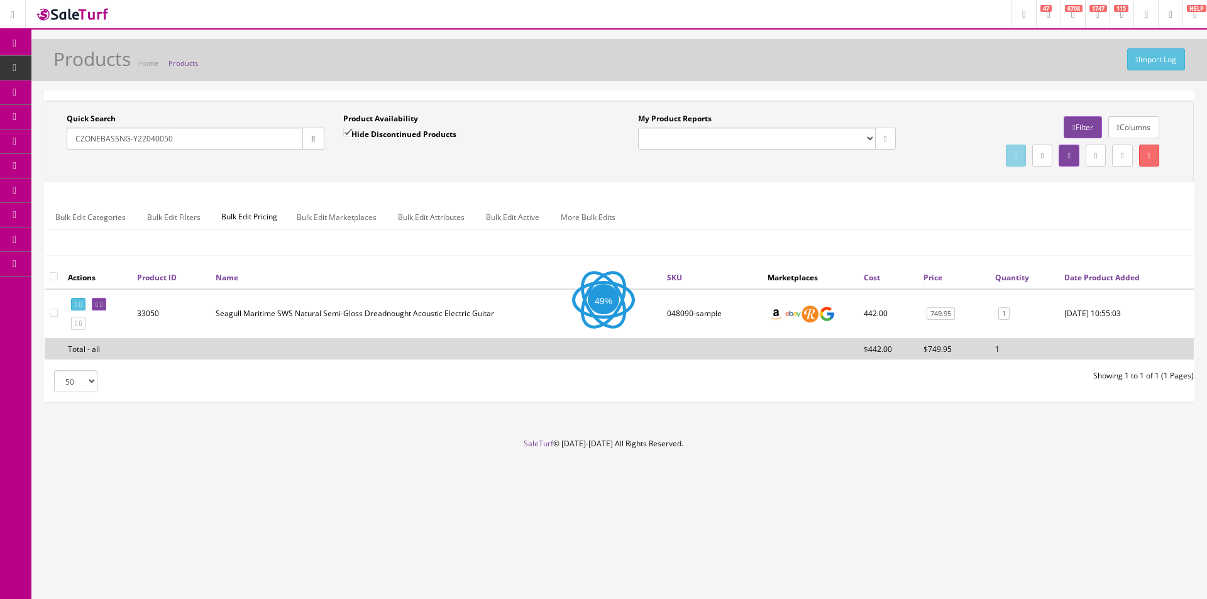
click at [414, 168] on div "Quick Search CZONEBASSNG-Y22040050 Date From Product Availability Hide Disconti…" at bounding box center [619, 141] width 1143 height 57
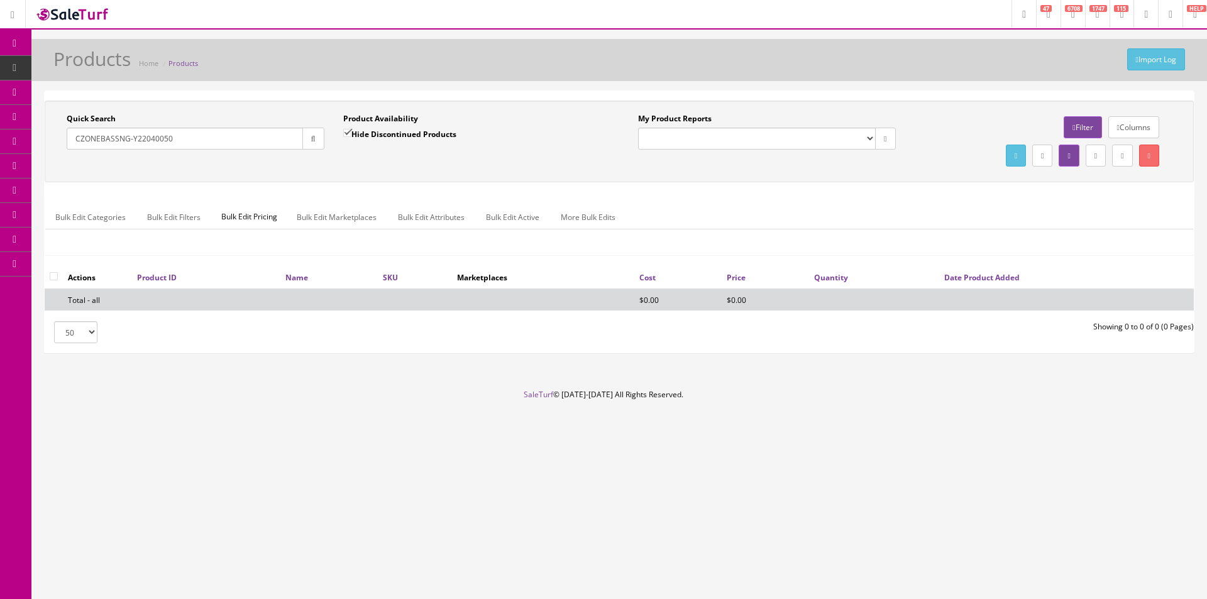
click at [357, 134] on label "Hide Discontinued Products" at bounding box center [399, 134] width 113 height 13
click at [352, 134] on input "Hide Discontinued Products" at bounding box center [347, 133] width 8 height 8
checkbox input "false"
click at [371, 158] on div "Product Availability Hide Discontinued Products Date To" at bounding box center [472, 136] width 277 height 46
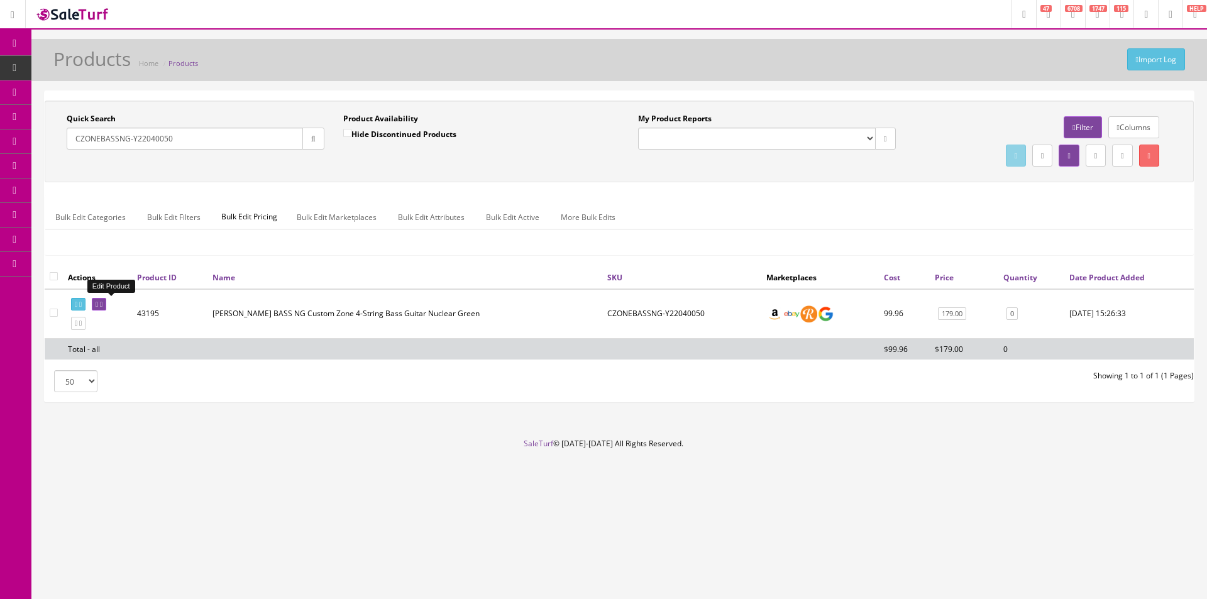
click at [103, 306] on icon at bounding box center [101, 304] width 3 height 7
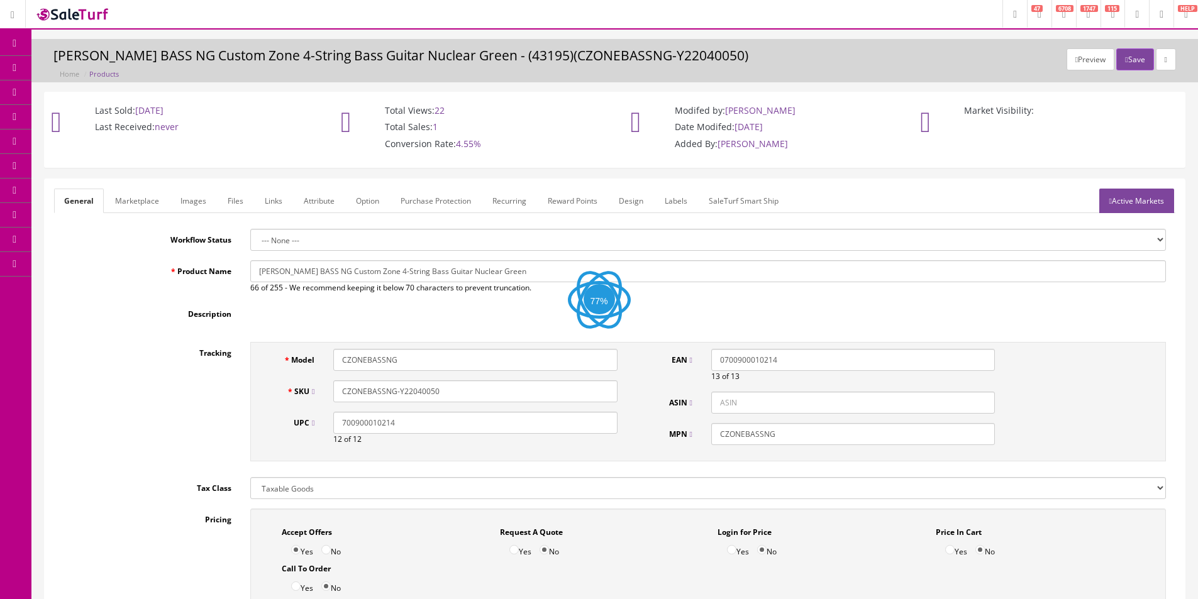
click at [426, 393] on input "CZONEBASSNG-Y22040050" at bounding box center [475, 391] width 284 height 22
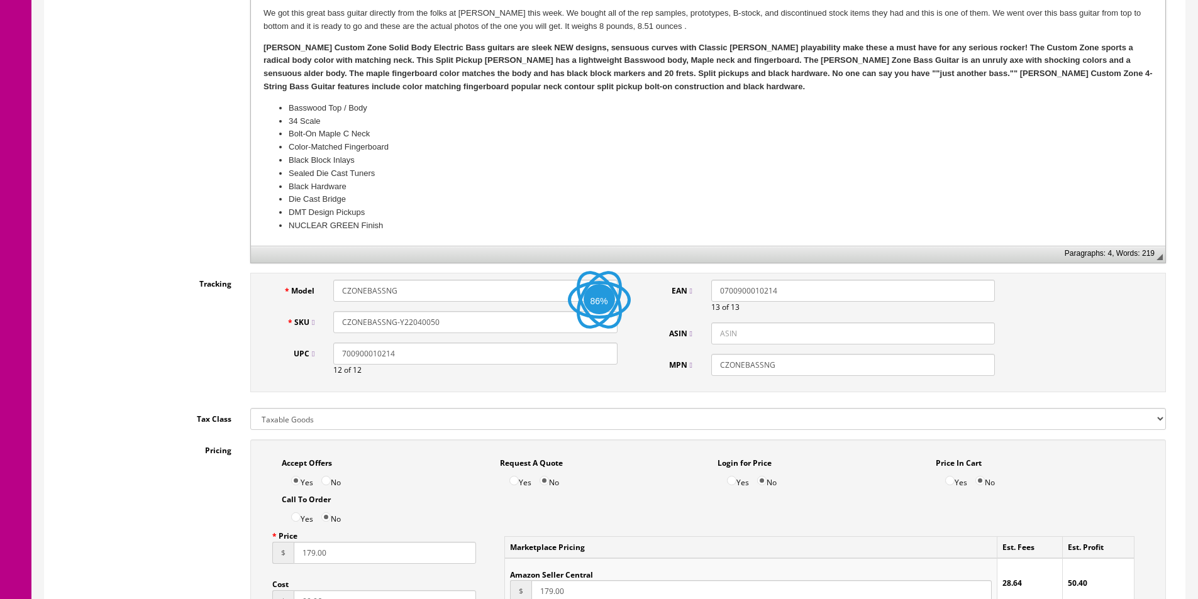
click at [465, 362] on input "700900010214" at bounding box center [475, 354] width 284 height 22
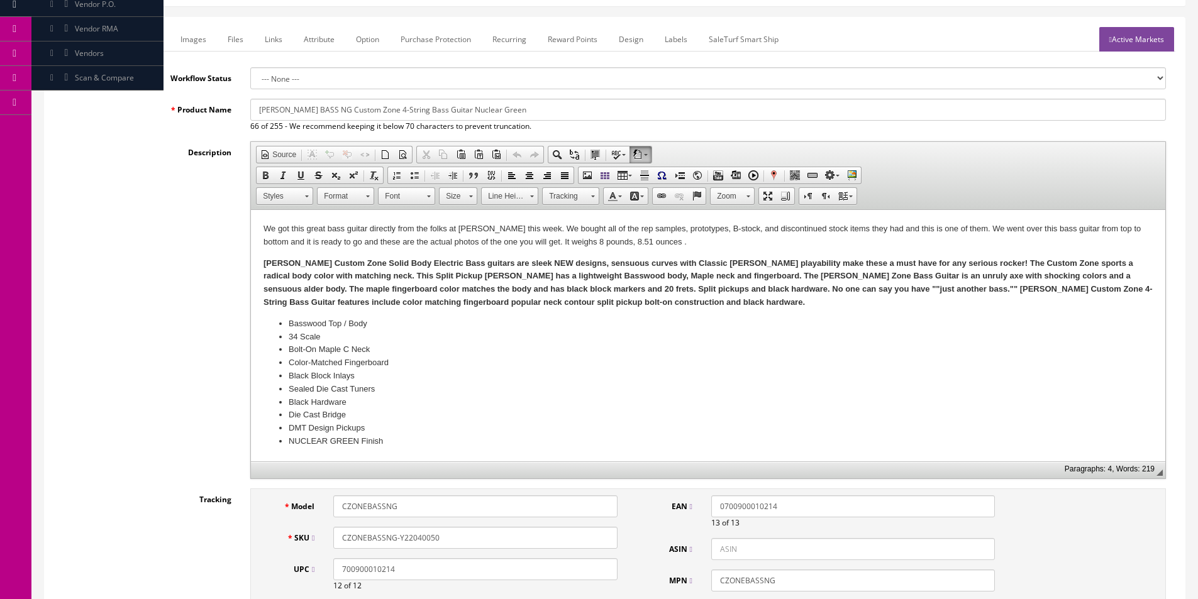
scroll to position [63, 0]
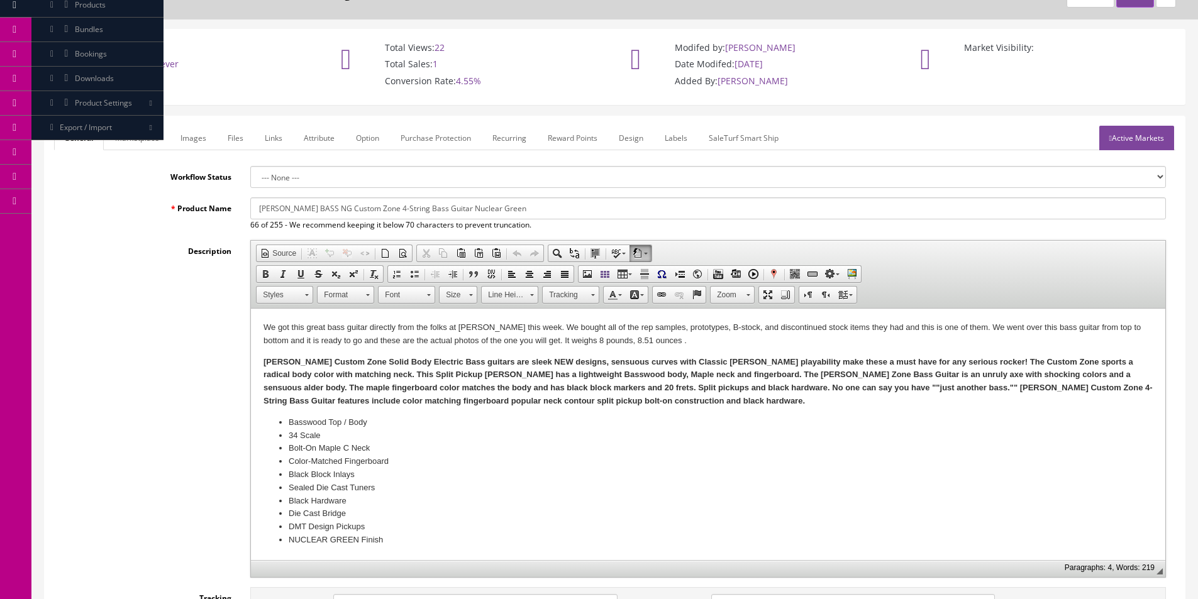
click at [91, 64] on link "POS Console" at bounding box center [97, 54] width 132 height 25
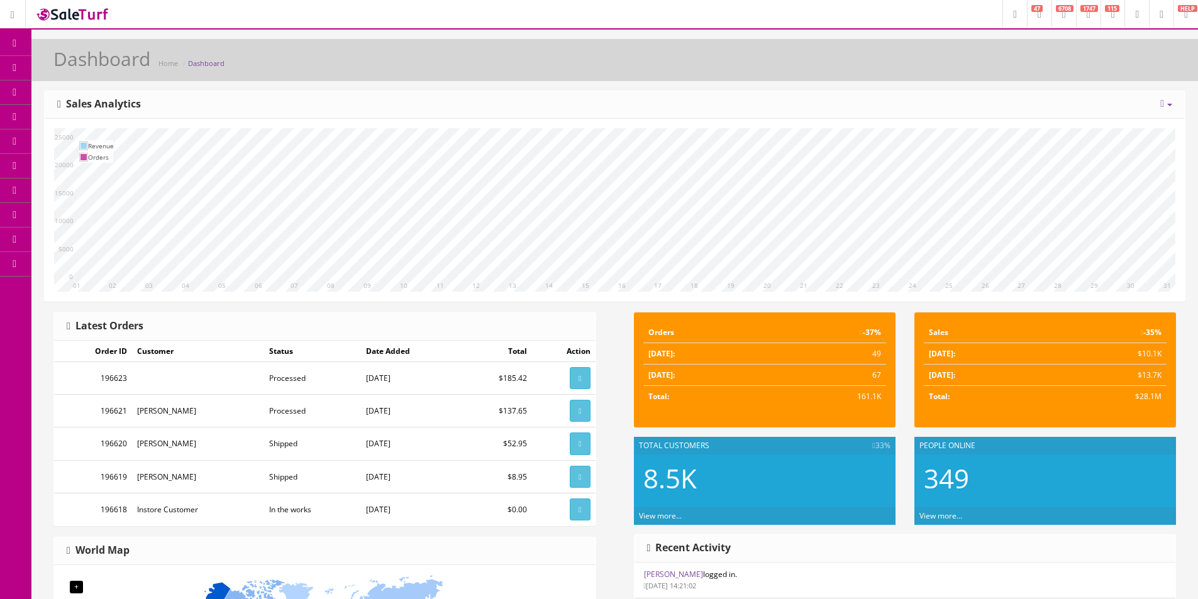
click at [73, 140] on icon at bounding box center [66, 141] width 13 height 10
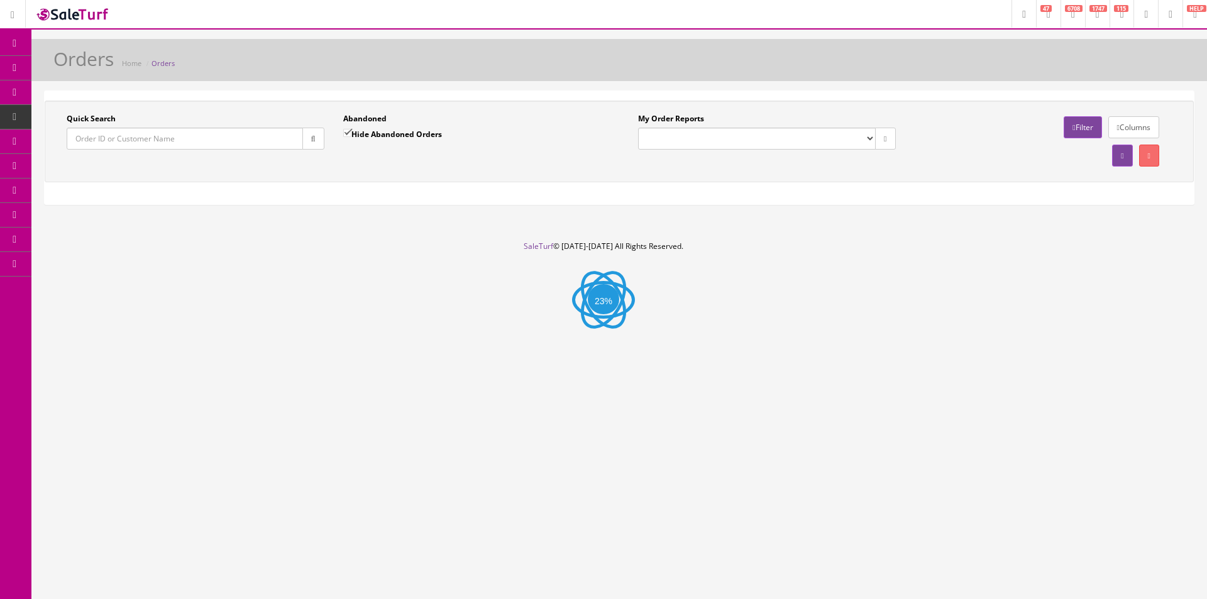
click at [250, 145] on input "Quick Search" at bounding box center [185, 139] width 236 height 22
paste input "112-2032299-6486622"
type input "112-2032299-6486622"
click at [321, 143] on button "button" at bounding box center [313, 139] width 22 height 22
click at [336, 162] on div "Quick Search 112-2032299-6486622 Date From Abandoned Hide Abandoned Orders Date…" at bounding box center [619, 141] width 1143 height 57
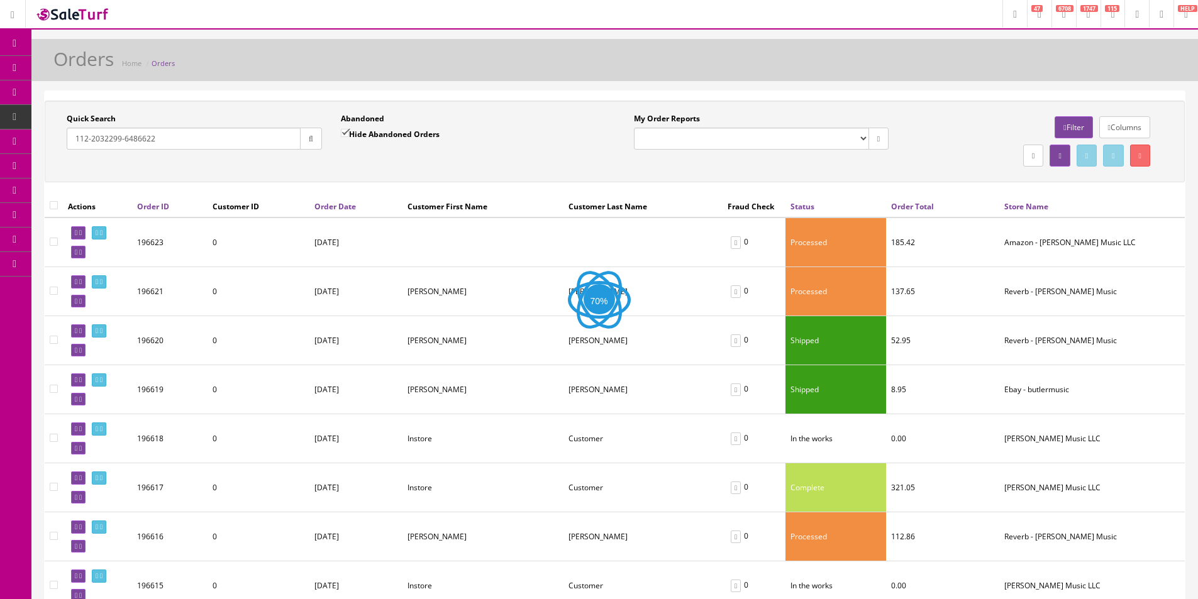
click at [336, 162] on div "Quick Search 112-2032299-6486622 Date From Abandoned Hide Abandoned Orders Date…" at bounding box center [615, 141] width 1134 height 57
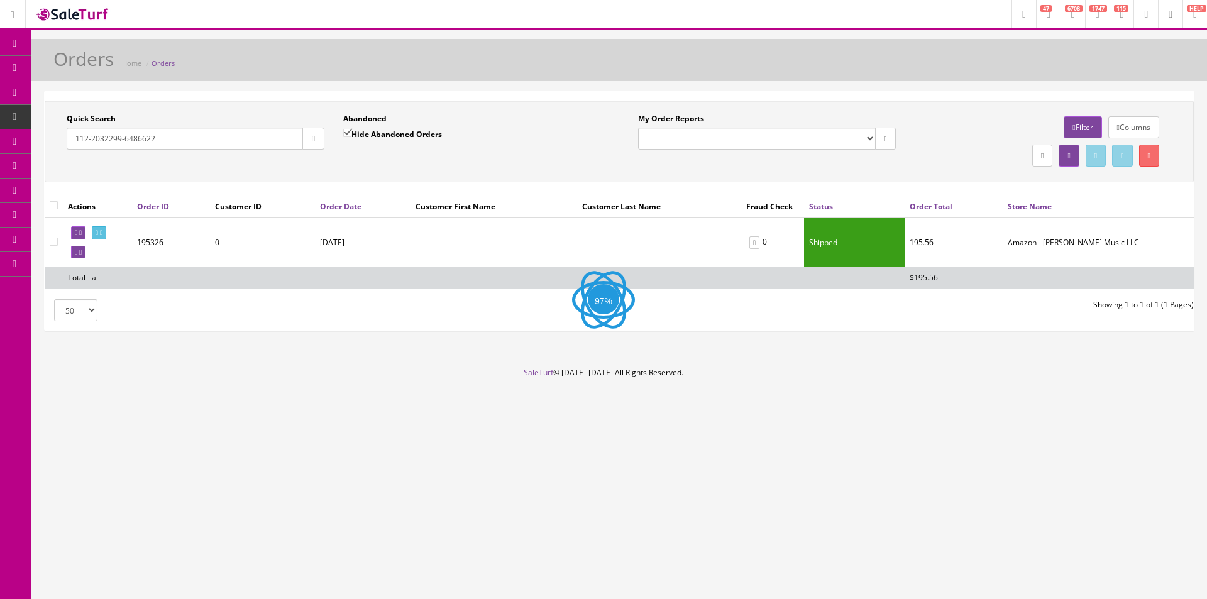
click at [336, 162] on div "Quick Search 112-2032299-6486622 Date From Abandoned Hide Abandoned Orders Date…" at bounding box center [619, 141] width 1143 height 57
click at [106, 235] on link at bounding box center [99, 232] width 14 height 13
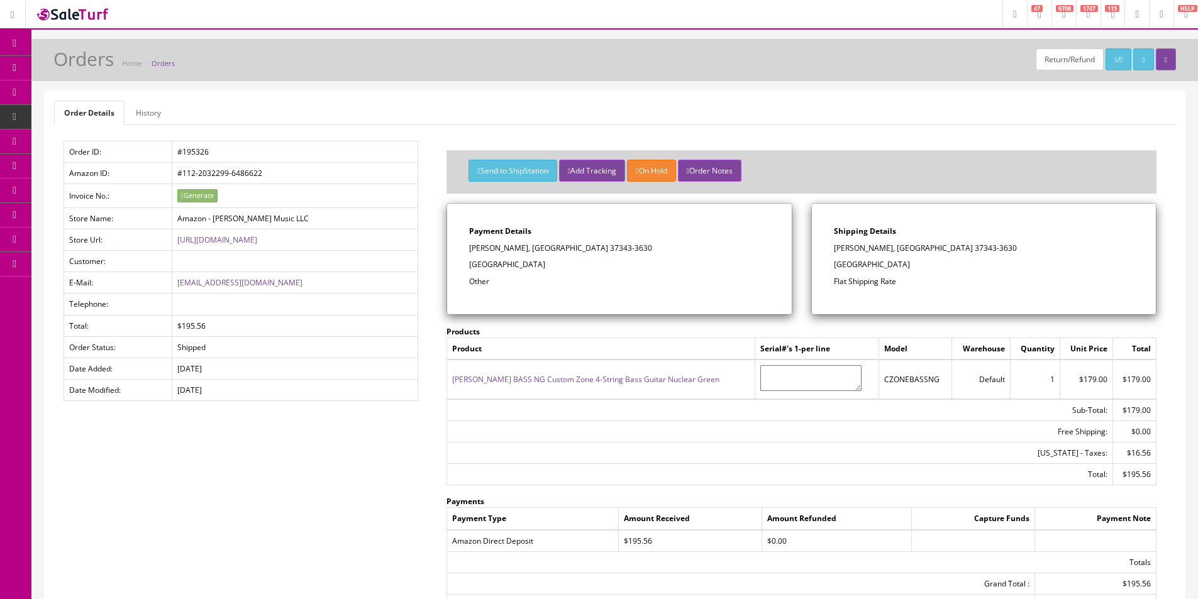
click at [155, 122] on link "History" at bounding box center [148, 113] width 45 height 25
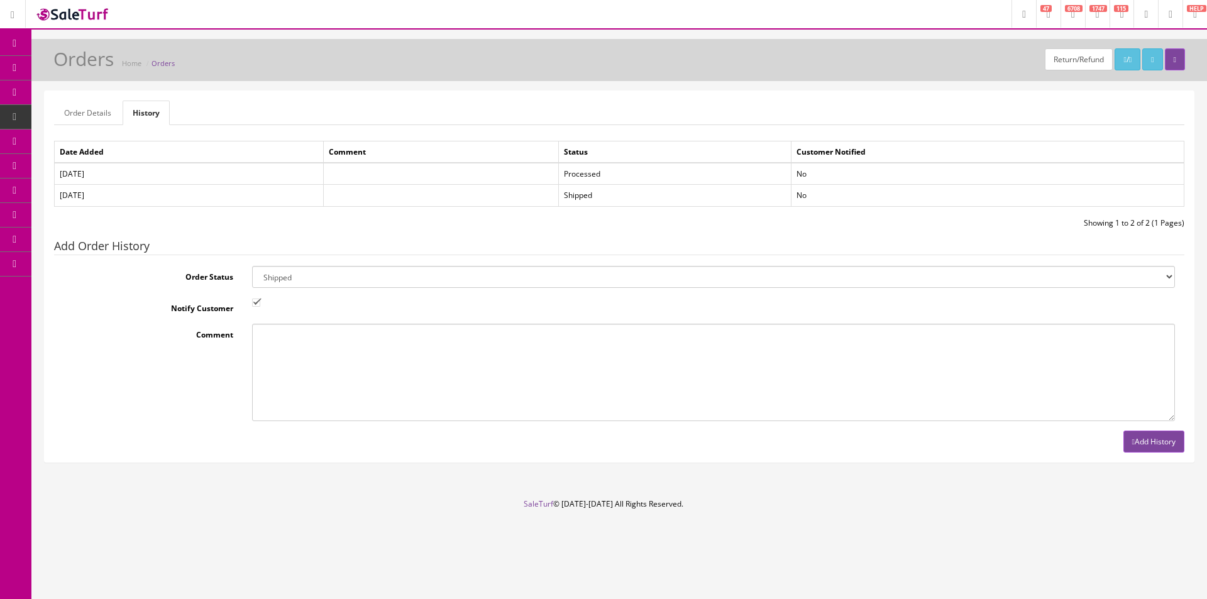
click at [287, 276] on select "Amazon Cart Awaiting Product Canceled Canceled Reversal Cart Chargeback Complet…" at bounding box center [713, 277] width 923 height 22
select select "11"
click at [287, 276] on select "Amazon Cart Awaiting Product Canceled Canceled Reversal Cart Chargeback Complet…" at bounding box center [713, 277] width 923 height 22
click at [260, 305] on input "Notify Customer" at bounding box center [256, 303] width 8 height 8
checkbox input "false"
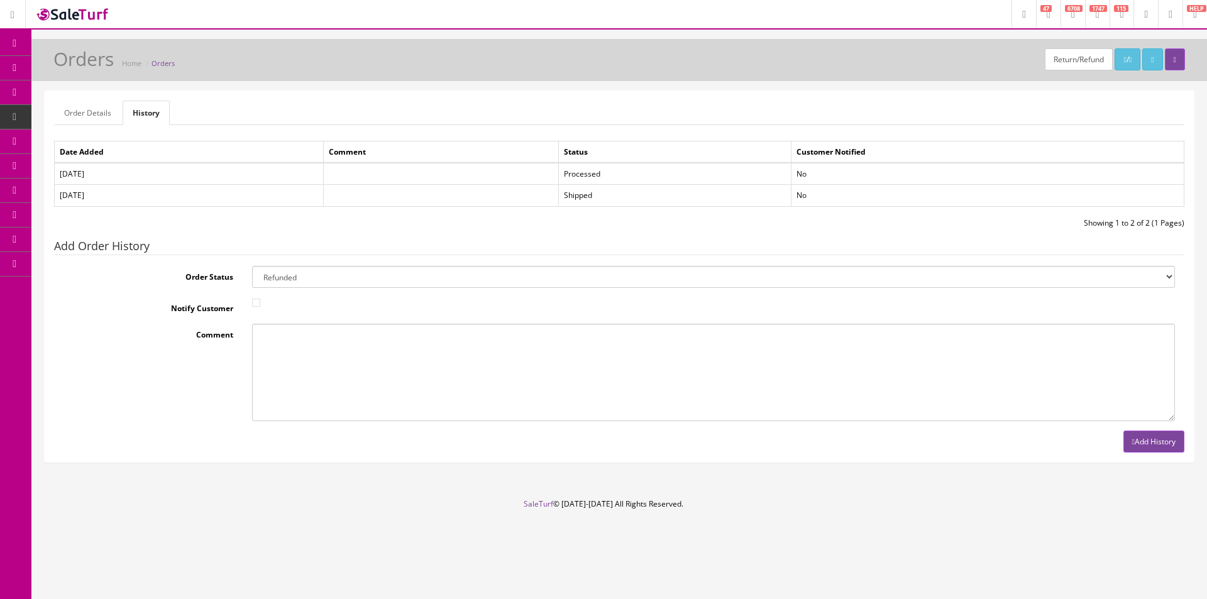
click at [1147, 455] on div "Order Details History Order ID: #195326 Amazon ID: #112-2032299-6486622 Invoice…" at bounding box center [620, 276] width 1150 height 371
click at [1147, 448] on button "Add History" at bounding box center [1154, 442] width 61 height 22
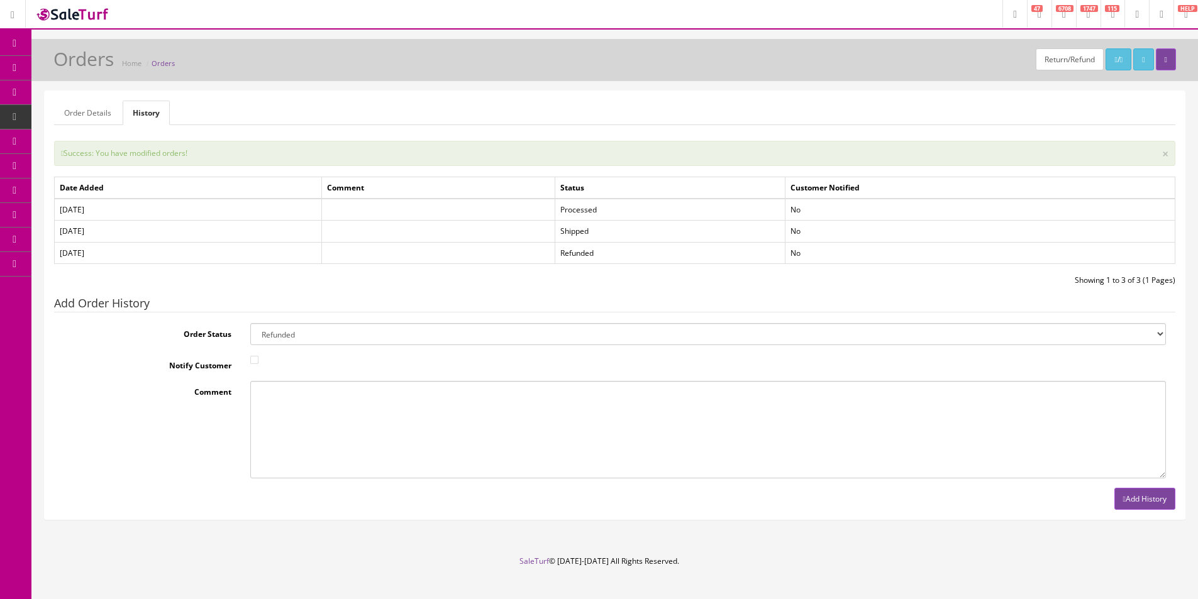
click at [13, 40] on icon at bounding box center [14, 43] width 13 height 10
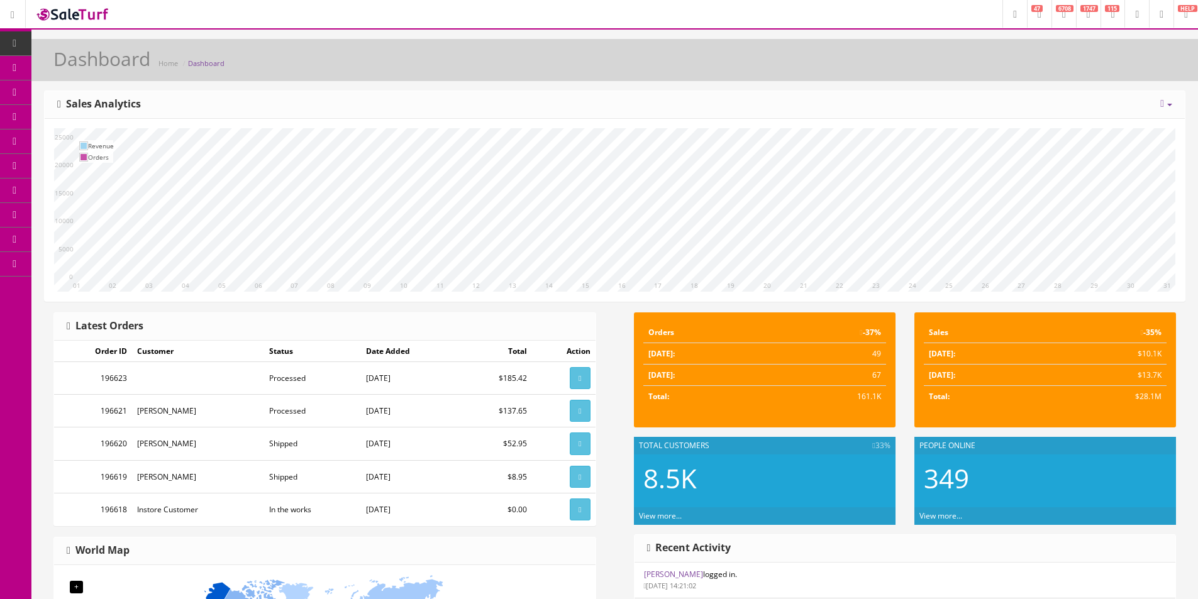
click at [1168, 107] on link at bounding box center [1166, 104] width 12 height 11
click at [1105, 172] on link "Year" at bounding box center [1128, 174] width 113 height 14
drag, startPoint x: 1204, startPoint y: 167, endPoint x: 808, endPoint y: 88, distance: 403.4
click at [808, 88] on div "Dashboard Home Dashboard [DATE] Week Month Year Year over Year Last Year over P…" at bounding box center [614, 519] width 1167 height 961
click at [3, 45] on link "Dashboard" at bounding box center [15, 43] width 31 height 25
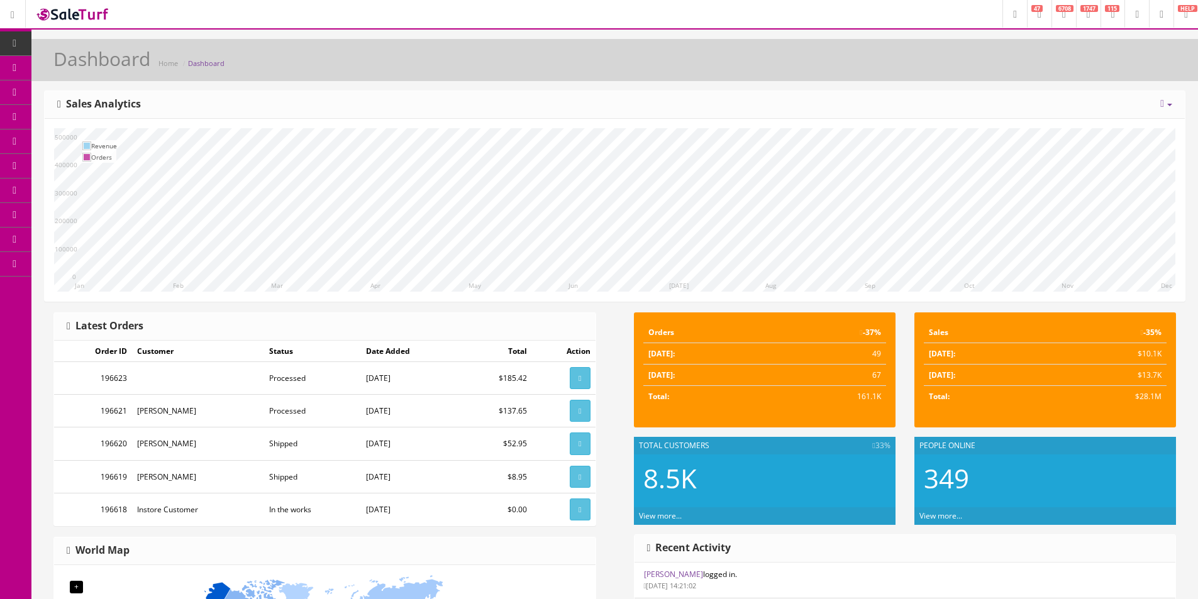
click at [294, 43] on div "Dashboard Home Dashboard" at bounding box center [614, 60] width 1167 height 42
click at [294, 37] on div "Research Trends Trending on Ebay Google Trends Amazon Insights (Login Before Cl…" at bounding box center [599, 531] width 1198 height 1063
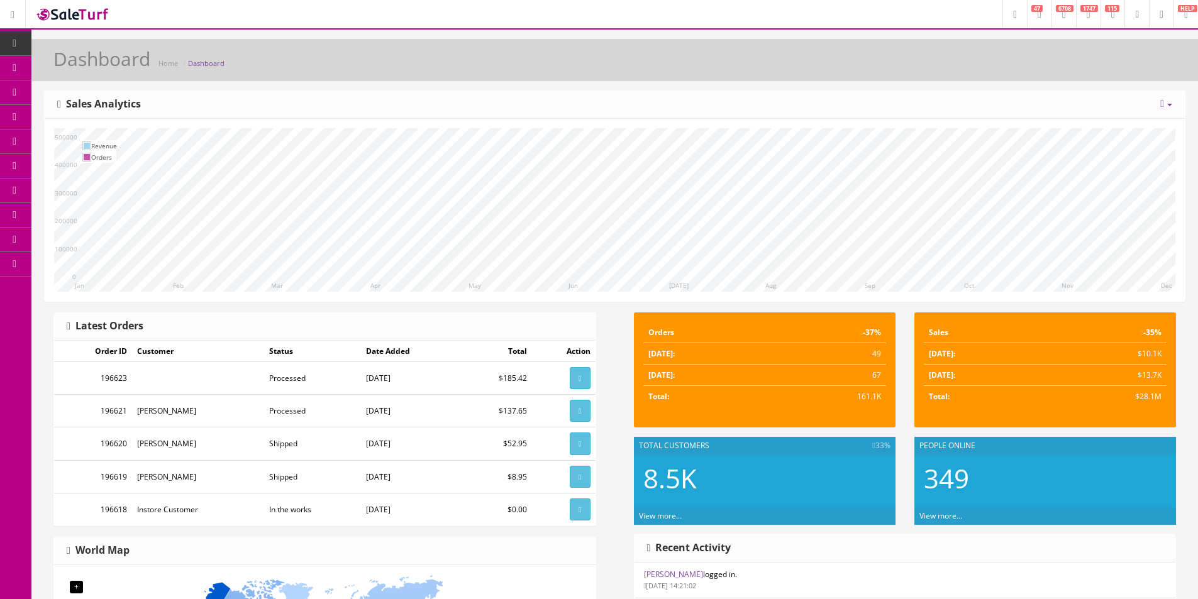
click at [294, 37] on div "Research Trends Trending on Ebay Google Trends Amazon Insights (Login Before Cl…" at bounding box center [599, 531] width 1198 height 1063
click at [90, 80] on link "Products" at bounding box center [97, 68] width 132 height 25
click at [90, 77] on link "Products" at bounding box center [97, 68] width 132 height 25
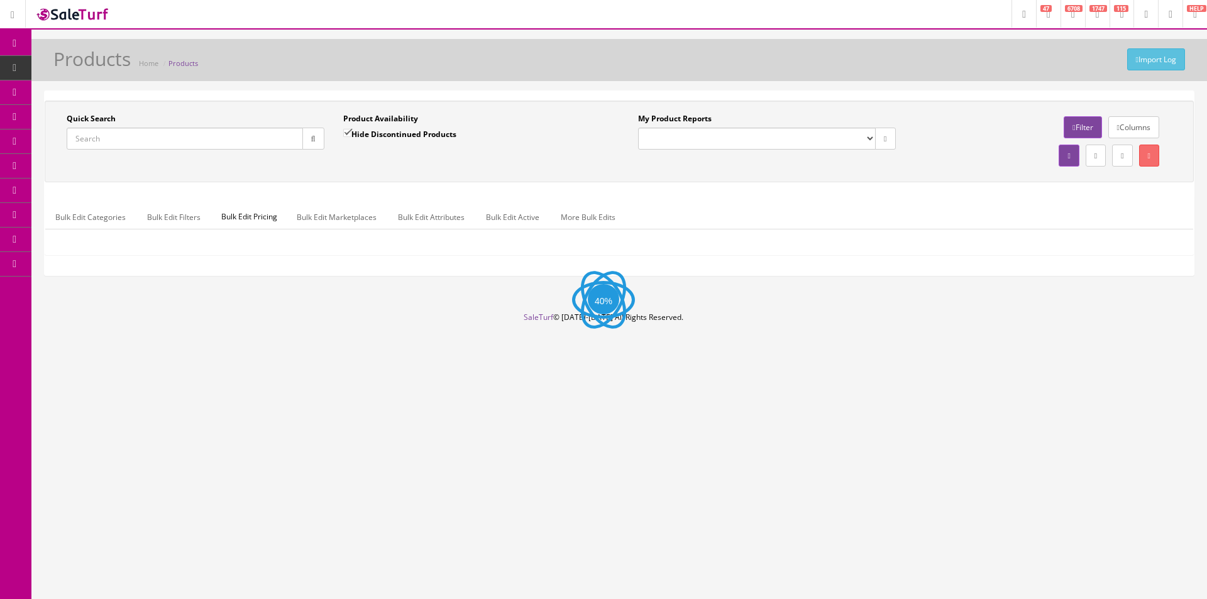
click at [291, 137] on input "Quick Search" at bounding box center [185, 139] width 236 height 22
paste input "US226245"
type input "US226245"
click at [317, 138] on button "button" at bounding box center [313, 139] width 22 height 22
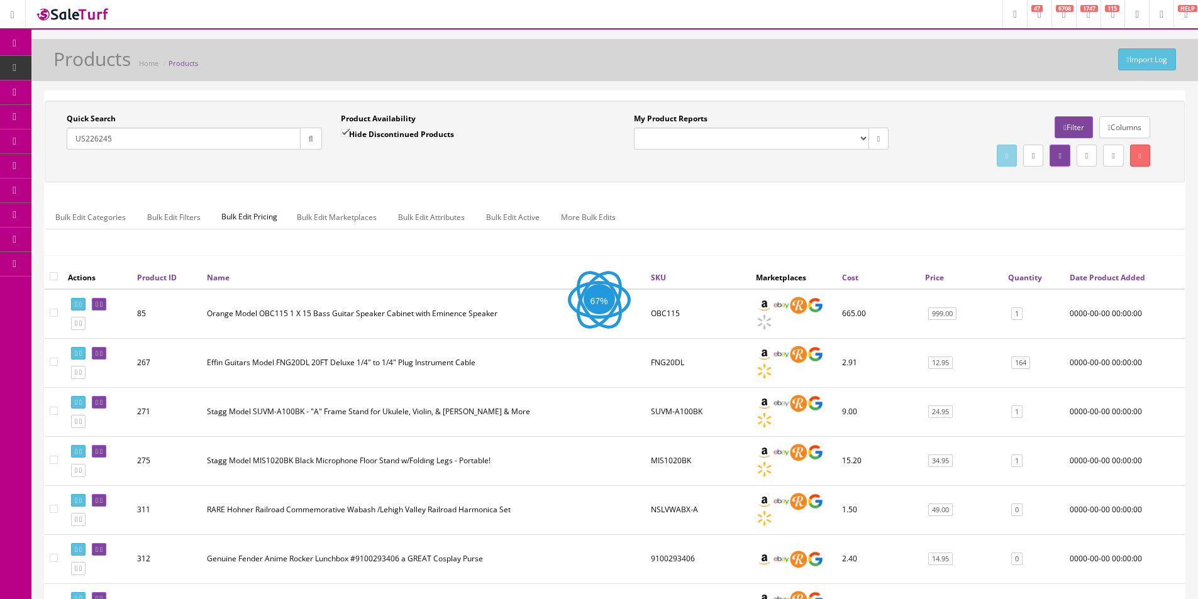
click at [588, 150] on div "Product Availability Hide Discontinued Products Date To" at bounding box center [468, 136] width 274 height 46
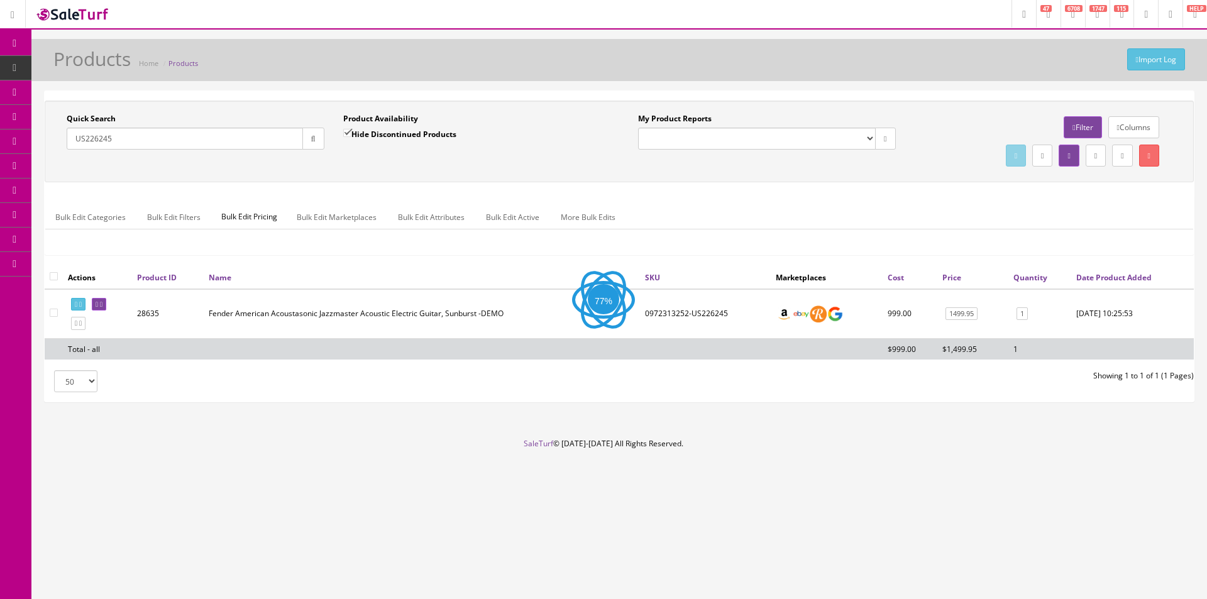
click at [589, 149] on div "Product Availability Hide Discontinued Products" at bounding box center [472, 131] width 258 height 36
click at [591, 164] on div "Quick Search US226245 Date From Product Availability Hide Discontinued Products…" at bounding box center [619, 141] width 1143 height 57
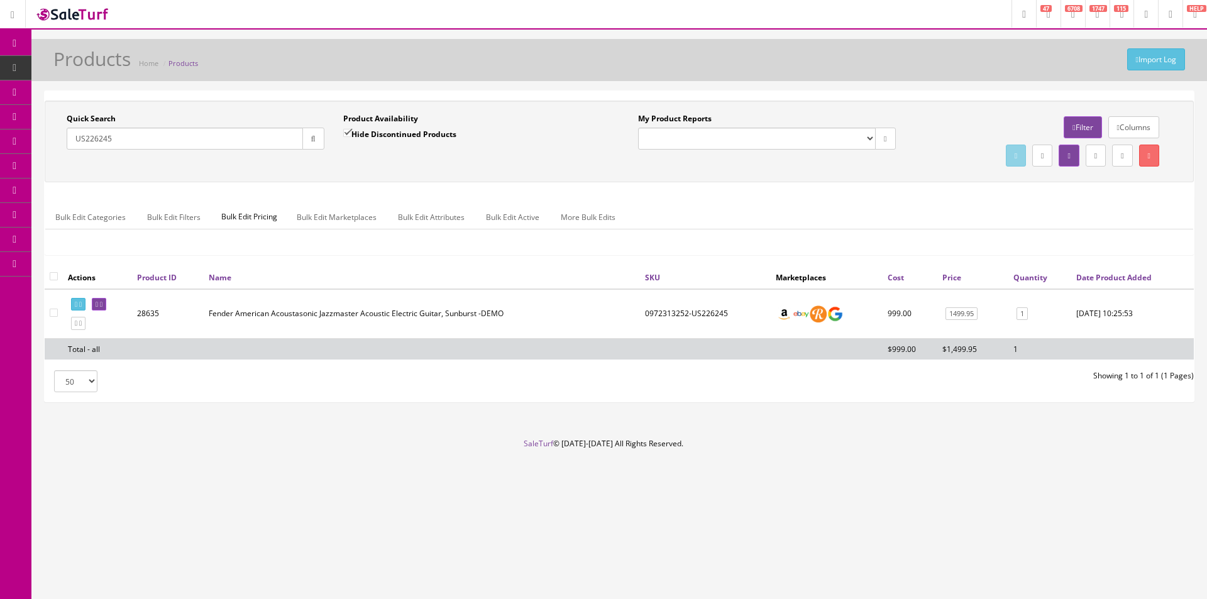
click at [591, 164] on div "Quick Search US226245 Date From Product Availability Hide Discontinued Products…" at bounding box center [619, 141] width 1143 height 57
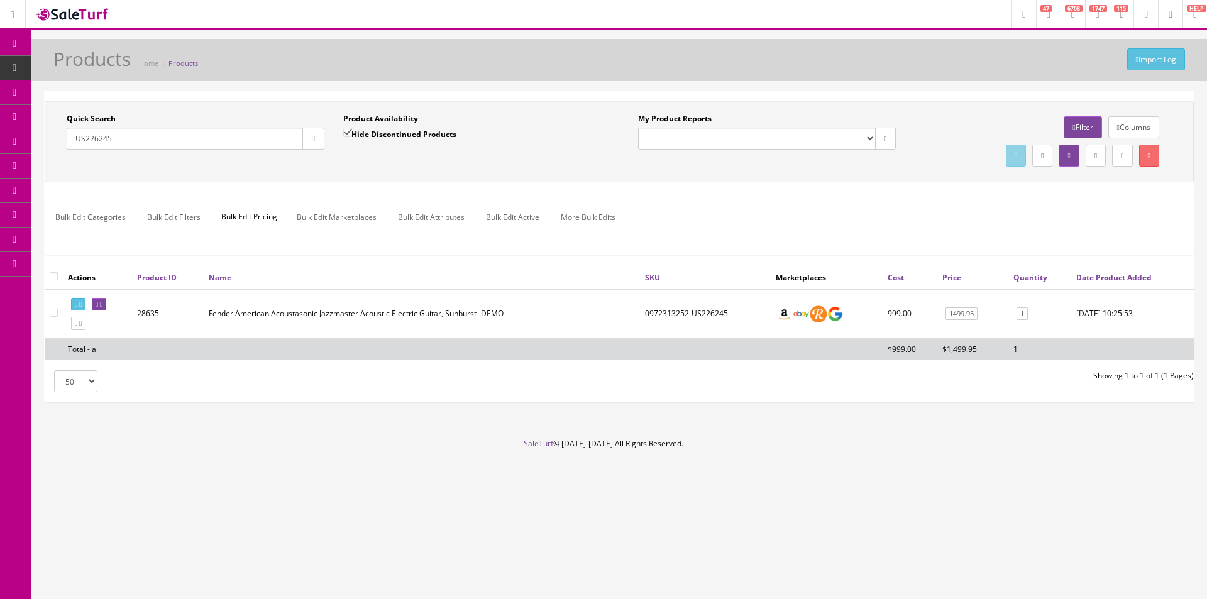
click at [591, 164] on div "Quick Search US226245 Date From Product Availability Hide Discontinued Products…" at bounding box center [619, 141] width 1143 height 57
click at [928, 76] on div "Import Log Products Home Products" at bounding box center [619, 63] width 1157 height 30
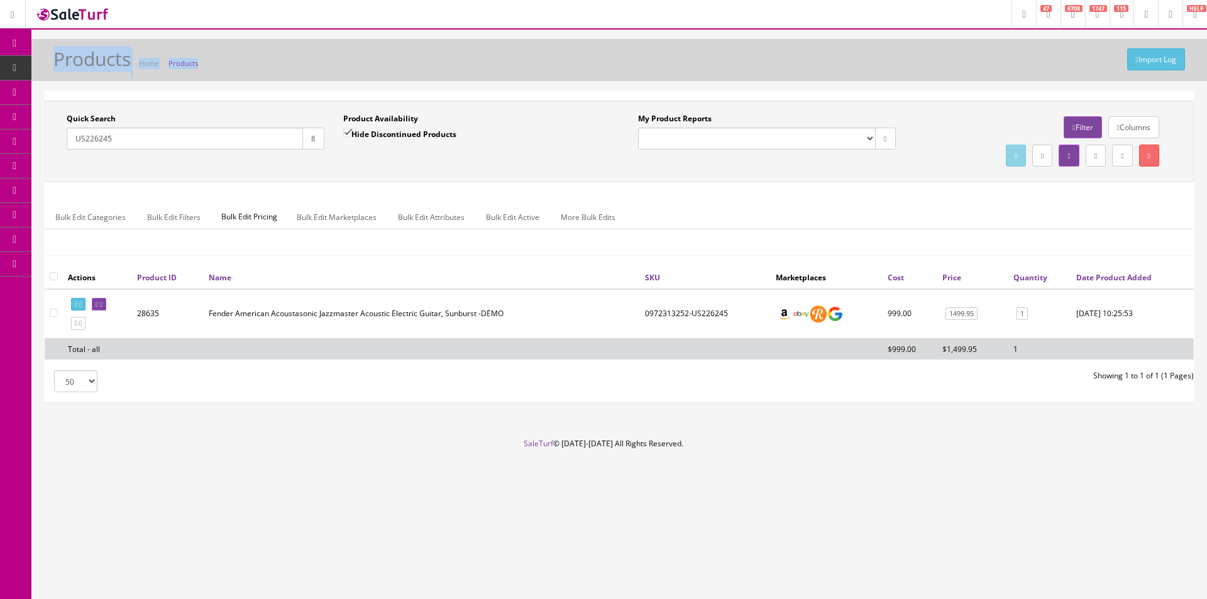
click at [928, 74] on div "Import Log Products Home Products" at bounding box center [619, 63] width 1157 height 30
click at [927, 74] on div "Import Log Products Home Products" at bounding box center [619, 63] width 1157 height 30
click at [914, 183] on div "Quick Search US226245 Date From Product Availability Hide Discontinued Products…" at bounding box center [620, 183] width 1150 height 165
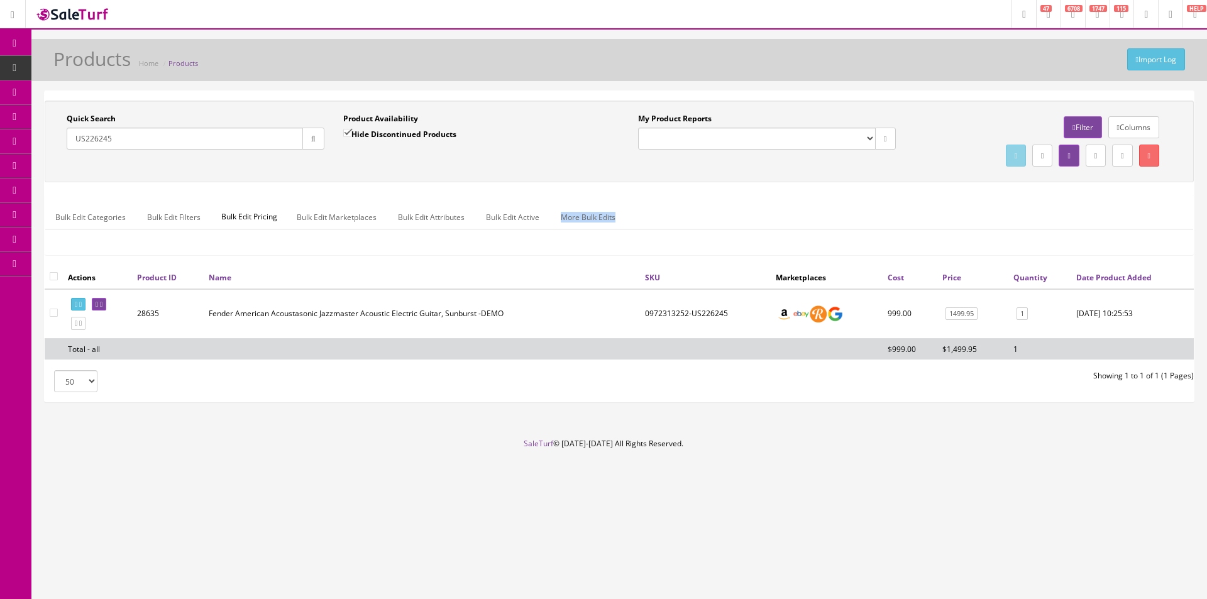
click at [914, 183] on div "Quick Search US226245 Date From Product Availability Hide Discontinued Products…" at bounding box center [620, 183] width 1150 height 165
click at [914, 181] on div "Quick Search US226245 Date From Product Availability Hide Discontinued Products…" at bounding box center [620, 142] width 1150 height 82
click at [914, 182] on div "Quick Search US226245 Date From Product Availability Hide Discontinued Products…" at bounding box center [620, 142] width 1150 height 82
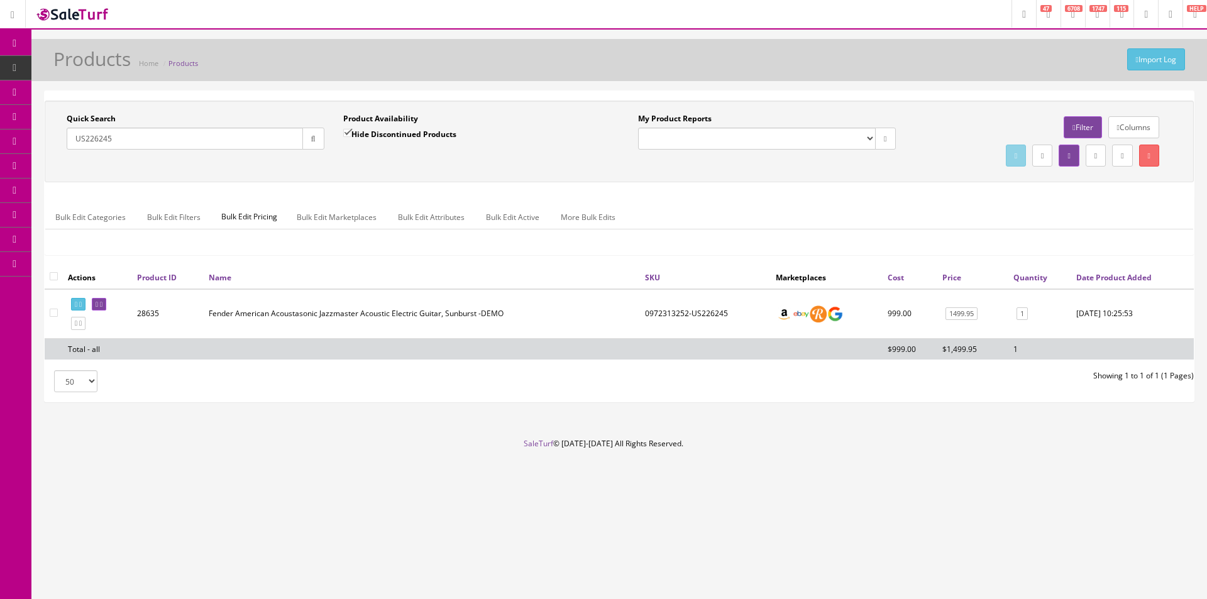
click at [914, 183] on div "Quick Search US226245 Date From Product Availability Hide Discontinued Products…" at bounding box center [620, 183] width 1150 height 165
click at [985, 224] on ul "Bulk Edit Categories Bulk Edit Filters Bulk Edit Pricing Bulk Edit Marketplaces…" at bounding box center [619, 217] width 1148 height 25
click at [969, 206] on ul "Bulk Edit Categories Bulk Edit Filters Bulk Edit Pricing Bulk Edit Marketplaces…" at bounding box center [619, 217] width 1148 height 25
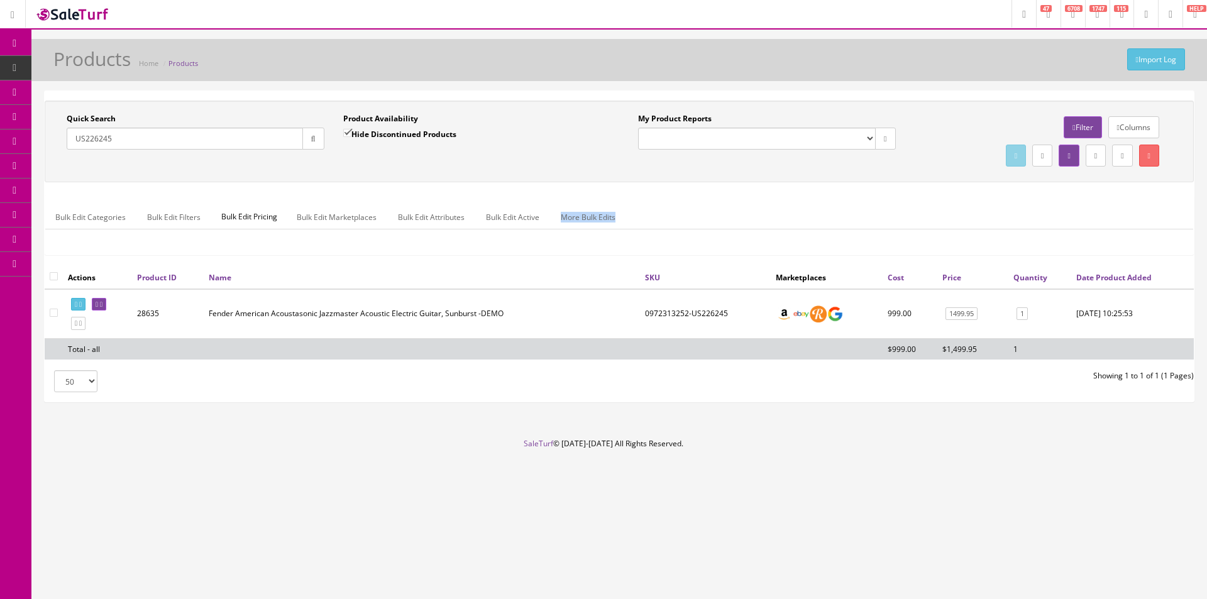
click at [969, 207] on ul "Bulk Edit Categories Bulk Edit Filters Bulk Edit Pricing Bulk Edit Marketplaces…" at bounding box center [619, 217] width 1148 height 25
click at [969, 208] on ul "Bulk Edit Categories Bulk Edit Filters Bulk Edit Pricing Bulk Edit Marketplaces…" at bounding box center [619, 217] width 1148 height 25
click at [969, 207] on ul "Bulk Edit Categories Bulk Edit Filters Bulk Edit Pricing Bulk Edit Marketplaces…" at bounding box center [619, 217] width 1148 height 25
click at [969, 206] on ul "Bulk Edit Categories Bulk Edit Filters Bulk Edit Pricing Bulk Edit Marketplaces…" at bounding box center [619, 217] width 1148 height 25
click at [969, 207] on ul "Bulk Edit Categories Bulk Edit Filters Bulk Edit Pricing Bulk Edit Marketplaces…" at bounding box center [619, 217] width 1148 height 25
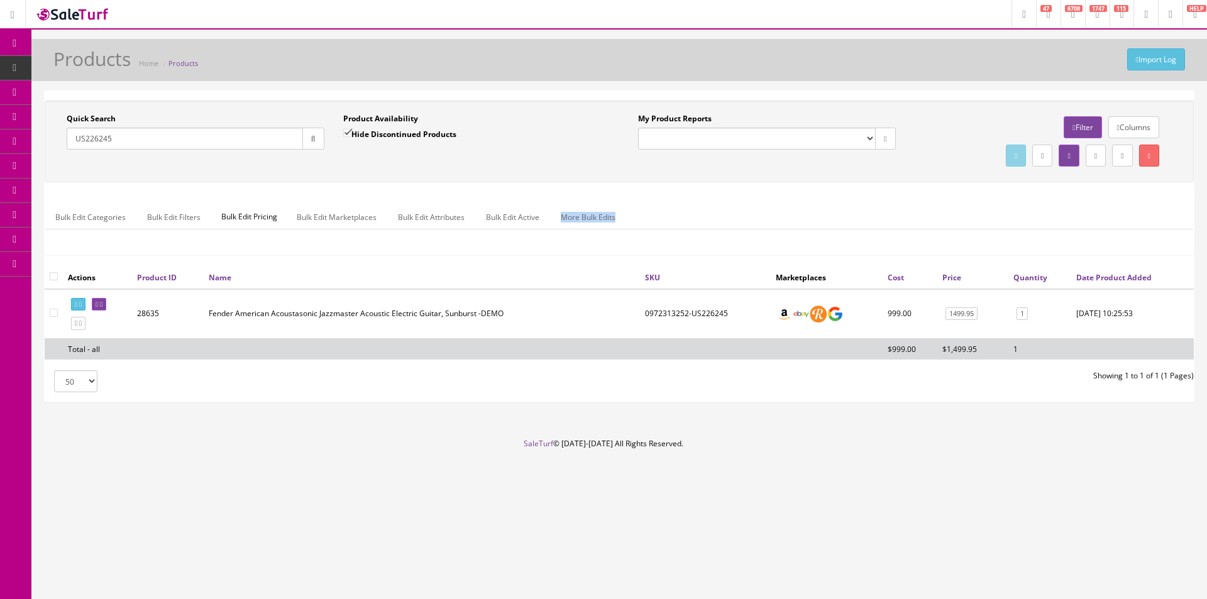
click at [969, 206] on ul "Bulk Edit Categories Bulk Edit Filters Bulk Edit Pricing Bulk Edit Marketplaces…" at bounding box center [619, 217] width 1148 height 25
click at [969, 207] on ul "Bulk Edit Categories Bulk Edit Filters Bulk Edit Pricing Bulk Edit Marketplaces…" at bounding box center [619, 217] width 1148 height 25
click at [953, 198] on div "Bulk Edit Categories Bulk Edit Filters Bulk Edit Pricing Bulk Edit Marketplaces…" at bounding box center [619, 225] width 1148 height 59
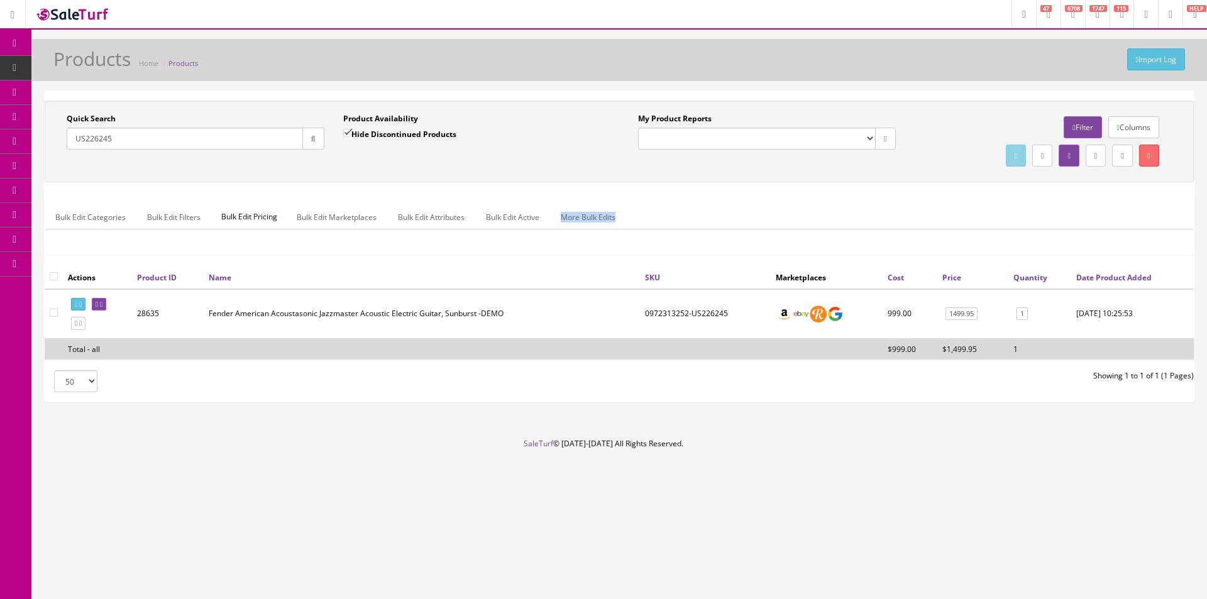
click at [953, 199] on div "Bulk Edit Categories Bulk Edit Filters Bulk Edit Pricing Bulk Edit Marketplaces…" at bounding box center [619, 225] width 1148 height 59
click at [953, 197] on div "Bulk Edit Categories Bulk Edit Filters Bulk Edit Pricing Bulk Edit Marketplaces…" at bounding box center [619, 225] width 1148 height 59
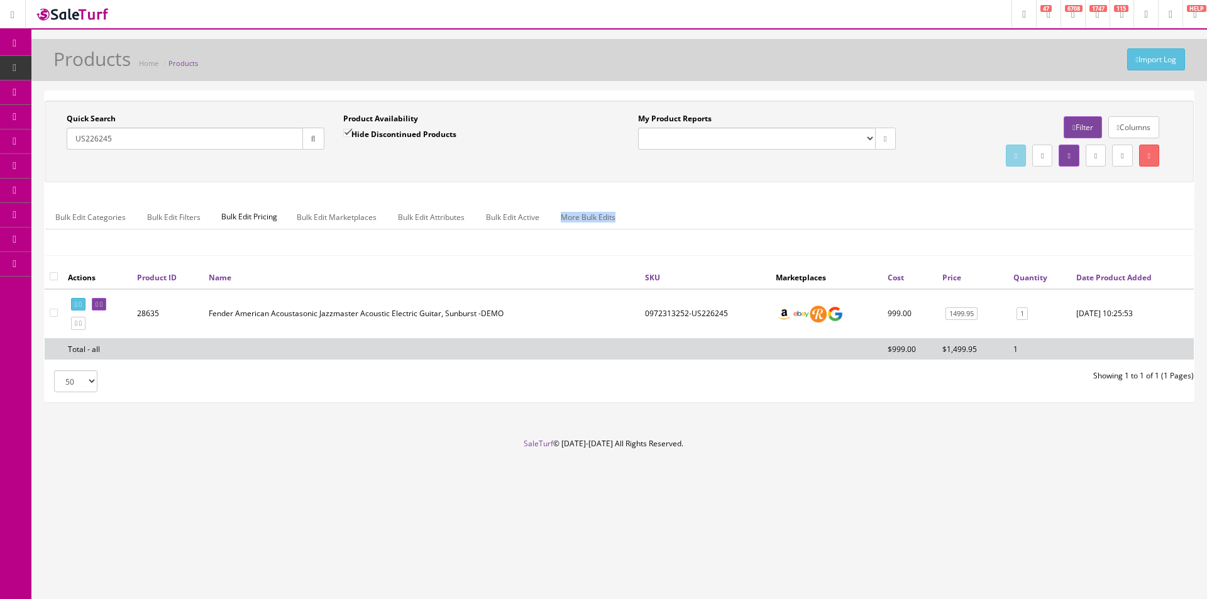
click at [953, 197] on div "Bulk Edit Categories Bulk Edit Filters Bulk Edit Pricing Bulk Edit Marketplaces…" at bounding box center [619, 225] width 1148 height 59
click at [953, 196] on div "Bulk Edit Categories Bulk Edit Filters Bulk Edit Pricing Bulk Edit Marketplaces…" at bounding box center [619, 225] width 1148 height 59
click at [953, 197] on div "Bulk Edit Categories Bulk Edit Filters Bulk Edit Pricing Bulk Edit Marketplaces…" at bounding box center [619, 225] width 1148 height 59
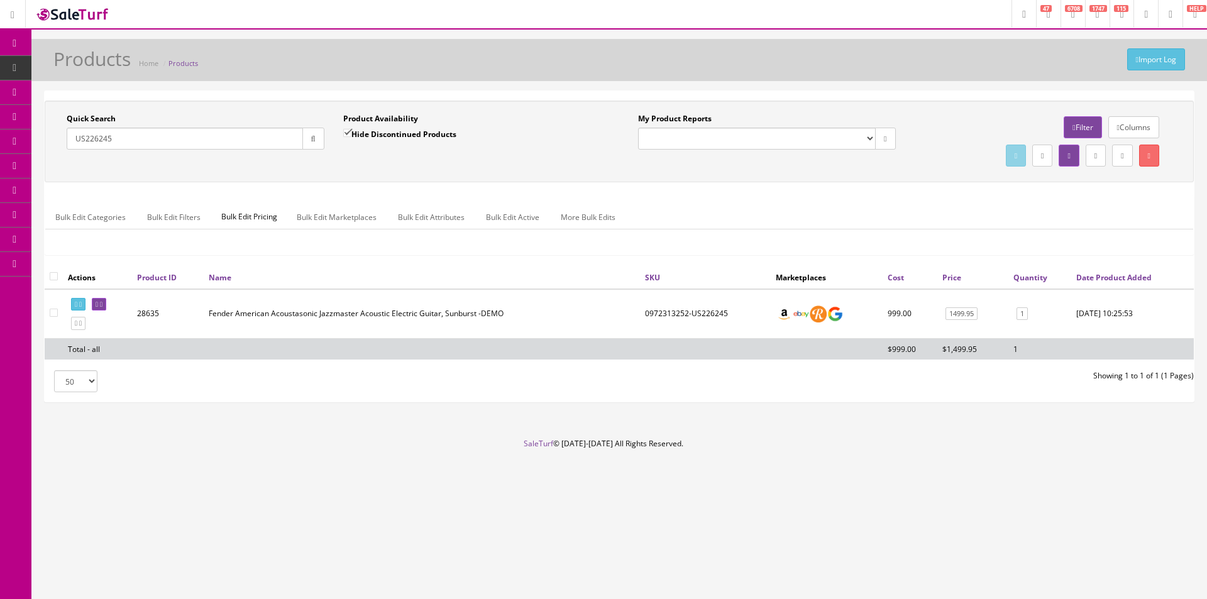
click at [953, 197] on div "Bulk Edit Categories Bulk Edit Filters Bulk Edit Pricing Bulk Edit Marketplaces…" at bounding box center [619, 225] width 1148 height 59
click at [953, 198] on div "Bulk Edit Categories Bulk Edit Filters Bulk Edit Pricing Bulk Edit Marketplaces…" at bounding box center [619, 225] width 1148 height 59
click at [953, 199] on div "Bulk Edit Categories Bulk Edit Filters Bulk Edit Pricing Bulk Edit Marketplaces…" at bounding box center [619, 225] width 1148 height 59
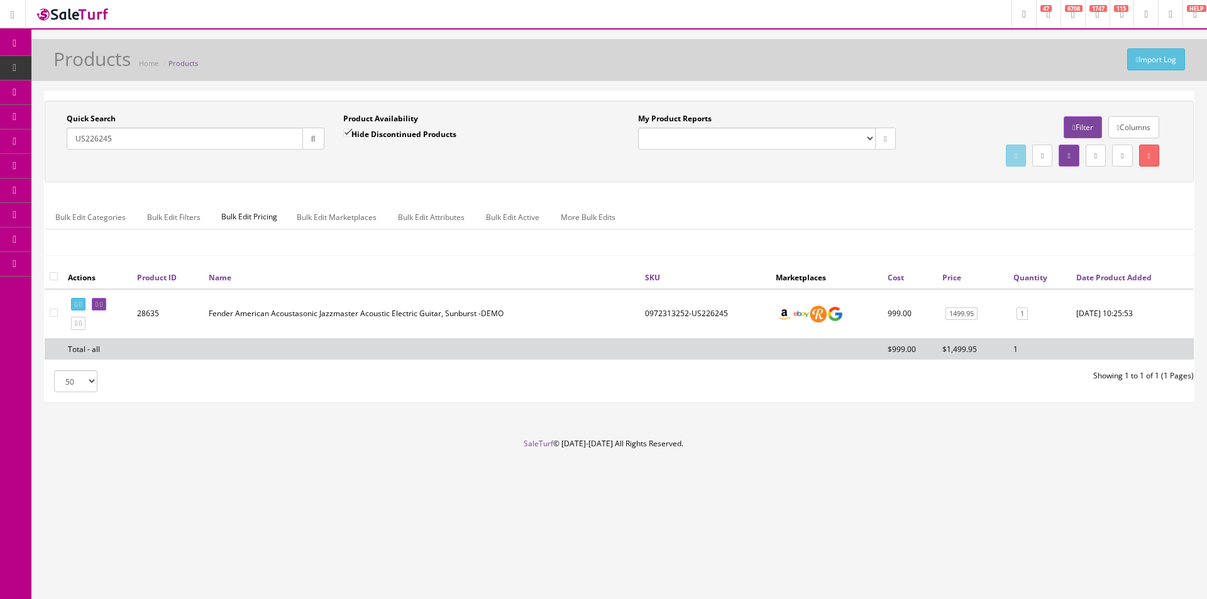
click at [953, 199] on div "Bulk Edit Categories Bulk Edit Filters Bulk Edit Pricing Bulk Edit Marketplaces…" at bounding box center [619, 225] width 1148 height 59
click at [953, 201] on div "Bulk Edit Categories Bulk Edit Filters Bulk Edit Pricing Bulk Edit Marketplaces…" at bounding box center [619, 225] width 1148 height 59
click at [953, 200] on div "Bulk Edit Categories Bulk Edit Filters Bulk Edit Pricing Bulk Edit Marketplaces…" at bounding box center [619, 225] width 1148 height 59
click at [953, 199] on div "Bulk Edit Categories Bulk Edit Filters Bulk Edit Pricing Bulk Edit Marketplaces…" at bounding box center [619, 225] width 1148 height 59
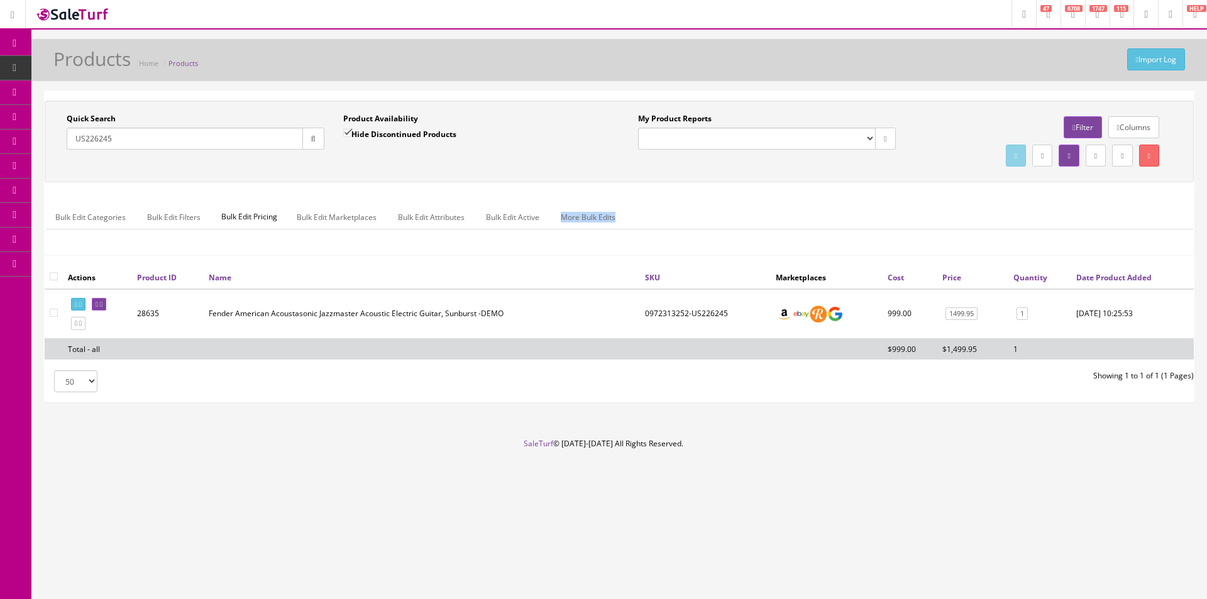
click at [953, 200] on div "Bulk Edit Categories Bulk Edit Filters Bulk Edit Pricing Bulk Edit Marketplaces…" at bounding box center [619, 225] width 1148 height 59
click at [953, 201] on div "Bulk Edit Categories Bulk Edit Filters Bulk Edit Pricing Bulk Edit Marketplaces…" at bounding box center [619, 225] width 1148 height 59
click at [950, 201] on div "Bulk Edit Categories Bulk Edit Filters Bulk Edit Pricing Bulk Edit Marketplaces…" at bounding box center [619, 225] width 1148 height 59
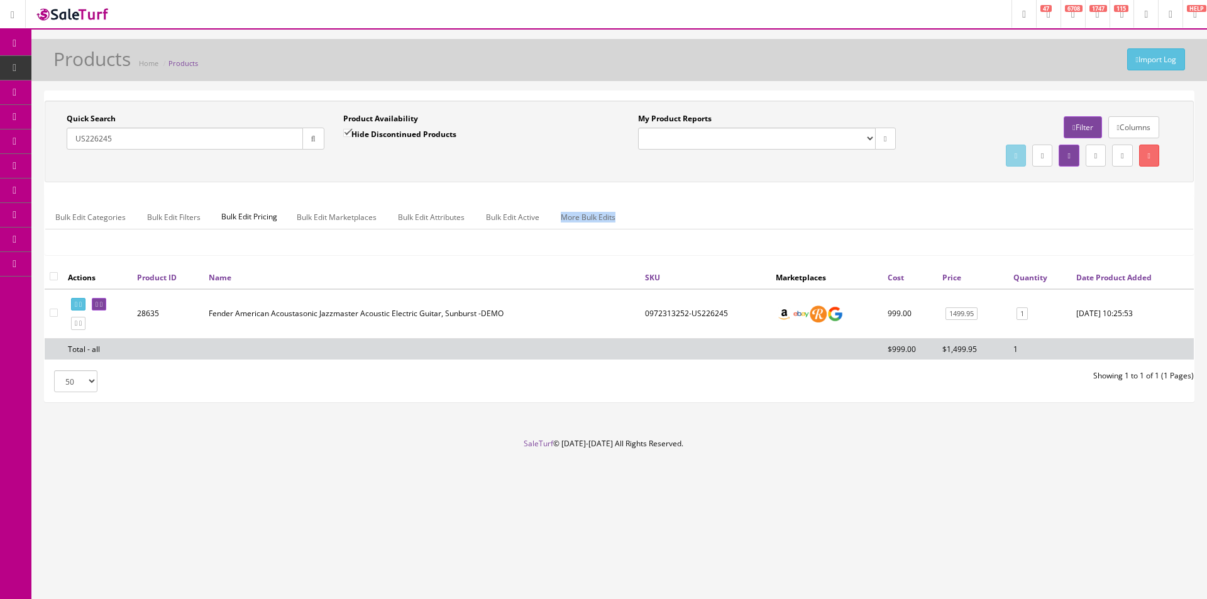
click at [950, 201] on div "Bulk Edit Categories Bulk Edit Filters Bulk Edit Pricing Bulk Edit Marketplaces…" at bounding box center [619, 225] width 1148 height 59
drag, startPoint x: 950, startPoint y: 201, endPoint x: 931, endPoint y: 141, distance: 62.5
click at [950, 201] on div "Bulk Edit Categories Bulk Edit Filters Bulk Edit Pricing Bulk Edit Marketplaces…" at bounding box center [619, 225] width 1148 height 59
click at [691, 535] on div "Research Trends Trending on Ebay Google Trends Amazon Insights (Login Before Cl…" at bounding box center [603, 299] width 1207 height 599
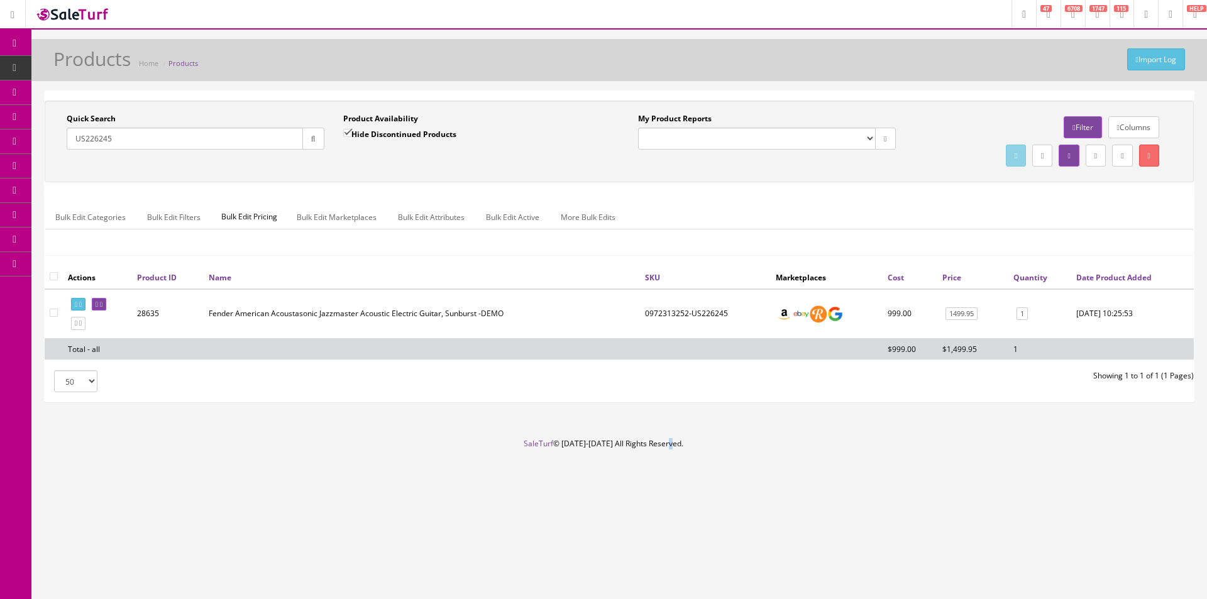
click at [691, 536] on div "Research Trends Trending on Ebay Google Trends Amazon Insights (Login Before Cl…" at bounding box center [603, 299] width 1207 height 599
click at [691, 538] on div "Research Trends Trending on Ebay Google Trends Amazon Insights (Login Before Cl…" at bounding box center [603, 299] width 1207 height 599
click at [691, 537] on div "Research Trends Trending on Ebay Google Trends Amazon Insights (Login Before Cl…" at bounding box center [603, 299] width 1207 height 599
drag, startPoint x: 691, startPoint y: 537, endPoint x: 662, endPoint y: 533, distance: 29.3
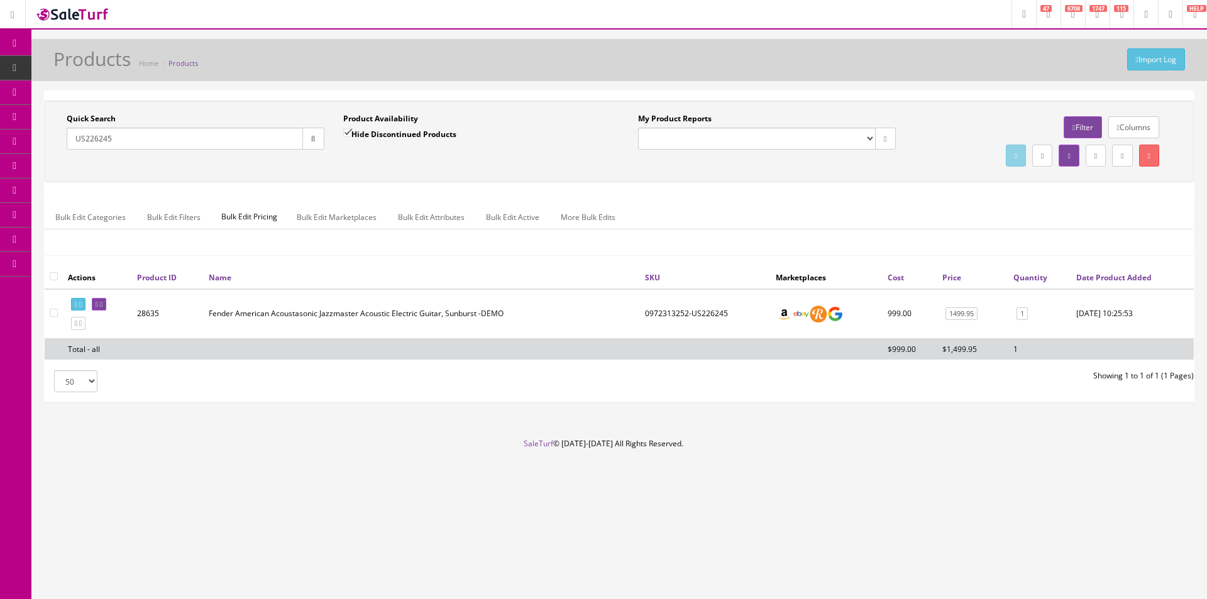
click at [662, 533] on div "Research Trends Trending on Ebay Google Trends Amazon Insights (Login Before Cl…" at bounding box center [603, 299] width 1207 height 599
click at [662, 534] on div "Research Trends Trending on Ebay Google Trends Amazon Insights (Login Before Cl…" at bounding box center [603, 299] width 1207 height 599
click at [662, 533] on div "Research Trends Trending on Ebay Google Trends Amazon Insights (Login Before Cl…" at bounding box center [603, 299] width 1207 height 599
click at [662, 534] on div "Research Trends Trending on Ebay Google Trends Amazon Insights (Login Before Cl…" at bounding box center [603, 299] width 1207 height 599
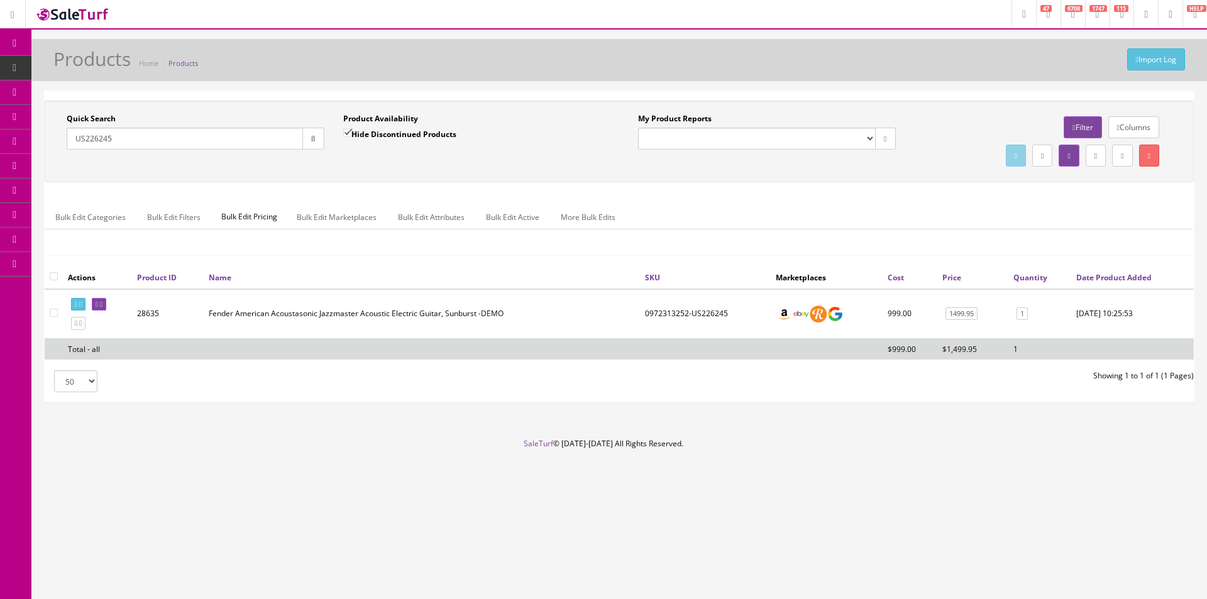
click at [694, 496] on footer "SaleTurf © 2015-2025 All Rights Reserved." at bounding box center [603, 469] width 1207 height 63
click at [694, 497] on footer "SaleTurf © 2015-2025 All Rights Reserved." at bounding box center [603, 469] width 1207 height 63
click at [693, 497] on footer "SaleTurf © 2015-2025 All Rights Reserved." at bounding box center [603, 469] width 1207 height 63
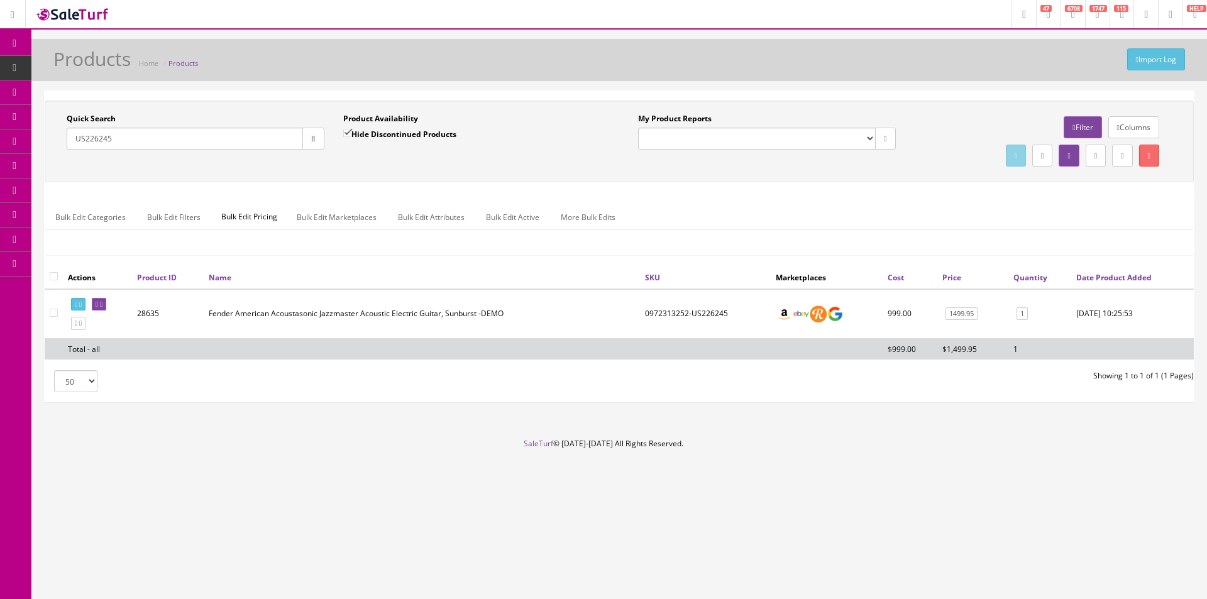
click at [669, 464] on footer "SaleTurf © 2015-2025 All Rights Reserved." at bounding box center [603, 469] width 1207 height 63
click at [669, 463] on footer "SaleTurf © 2015-2025 All Rights Reserved." at bounding box center [603, 469] width 1207 height 63
click at [641, 438] on footer "SaleTurf © 2015-2025 All Rights Reserved." at bounding box center [603, 469] width 1207 height 63
click at [641, 439] on footer "SaleTurf © 2015-2025 All Rights Reserved." at bounding box center [603, 469] width 1207 height 63
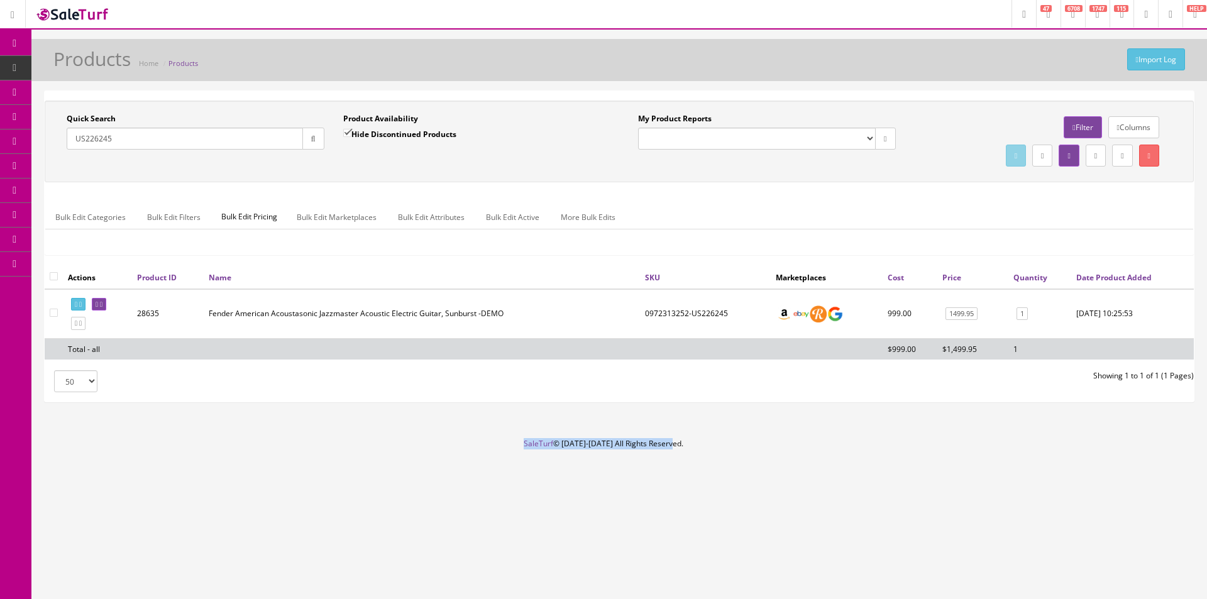
click at [608, 452] on footer "SaleTurf © 2015-2025 All Rights Reserved." at bounding box center [603, 469] width 1207 height 63
click at [608, 453] on footer "SaleTurf © 2015-2025 All Rights Reserved." at bounding box center [603, 469] width 1207 height 63
click at [625, 439] on footer "SaleTurf © 2015-2025 All Rights Reserved." at bounding box center [603, 469] width 1207 height 63
click at [657, 446] on footer "SaleTurf © 2015-2025 All Rights Reserved." at bounding box center [603, 469] width 1207 height 63
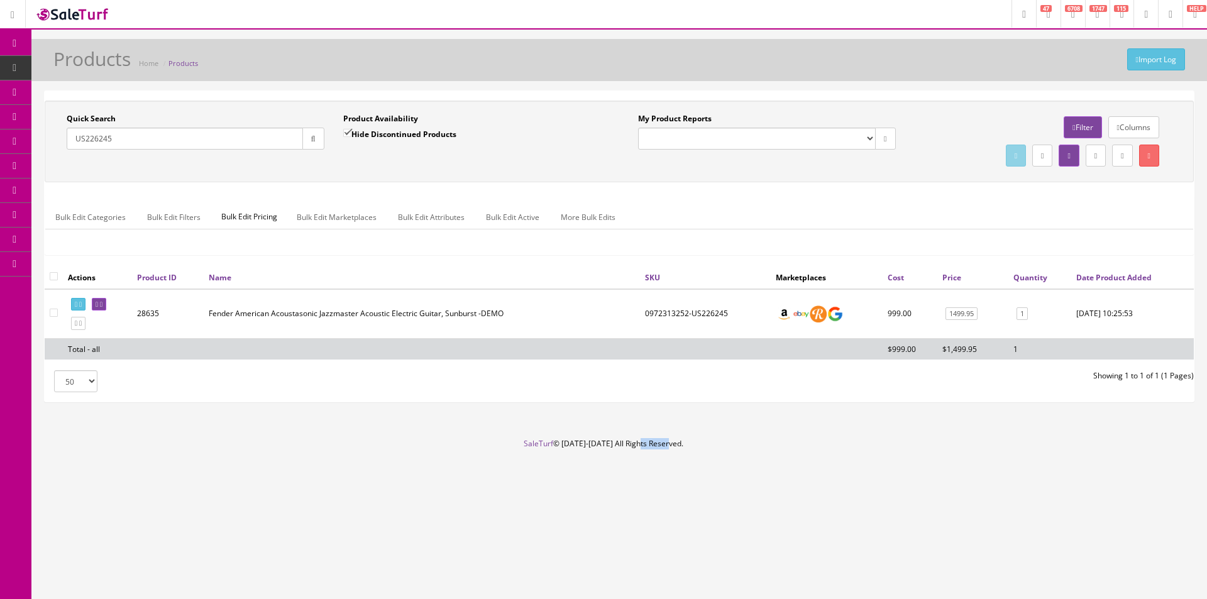
click at [657, 447] on footer "SaleTurf © 2015-2025 All Rights Reserved." at bounding box center [603, 469] width 1207 height 63
click at [630, 445] on footer "SaleTurf © 2015-2025 All Rights Reserved." at bounding box center [603, 469] width 1207 height 63
click at [630, 446] on footer "SaleTurf © 2015-2025 All Rights Reserved." at bounding box center [603, 469] width 1207 height 63
click at [612, 445] on footer "SaleTurf © 2015-2025 All Rights Reserved." at bounding box center [603, 469] width 1207 height 63
click at [612, 444] on footer "SaleTurf © 2015-2025 All Rights Reserved." at bounding box center [603, 469] width 1207 height 63
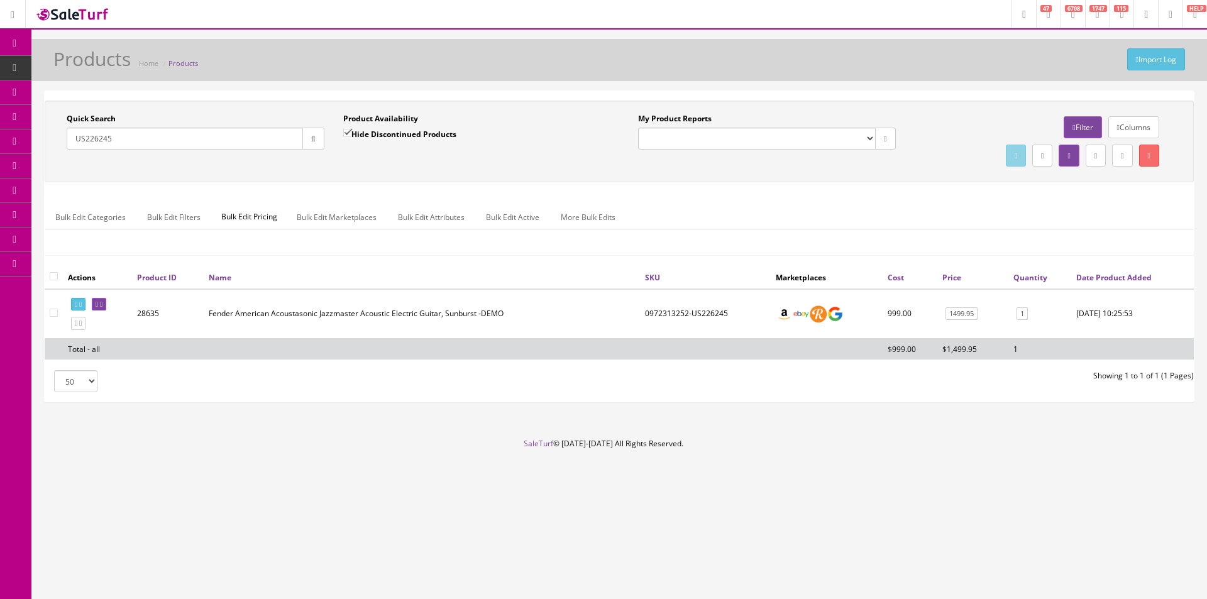
click at [626, 444] on footer "SaleTurf © 2015-2025 All Rights Reserved." at bounding box center [603, 469] width 1207 height 63
click at [626, 445] on footer "SaleTurf © 2015-2025 All Rights Reserved." at bounding box center [603, 469] width 1207 height 63
click at [779, 524] on div "Research Trends Trending on Ebay Google Trends Amazon Insights (Login Before Cl…" at bounding box center [603, 299] width 1207 height 599
click at [856, 218] on ul "Bulk Edit Categories Bulk Edit Filters Bulk Edit Pricing Bulk Edit Marketplaces…" at bounding box center [619, 217] width 1148 height 25
click at [94, 133] on link "Order List" at bounding box center [97, 142] width 132 height 25
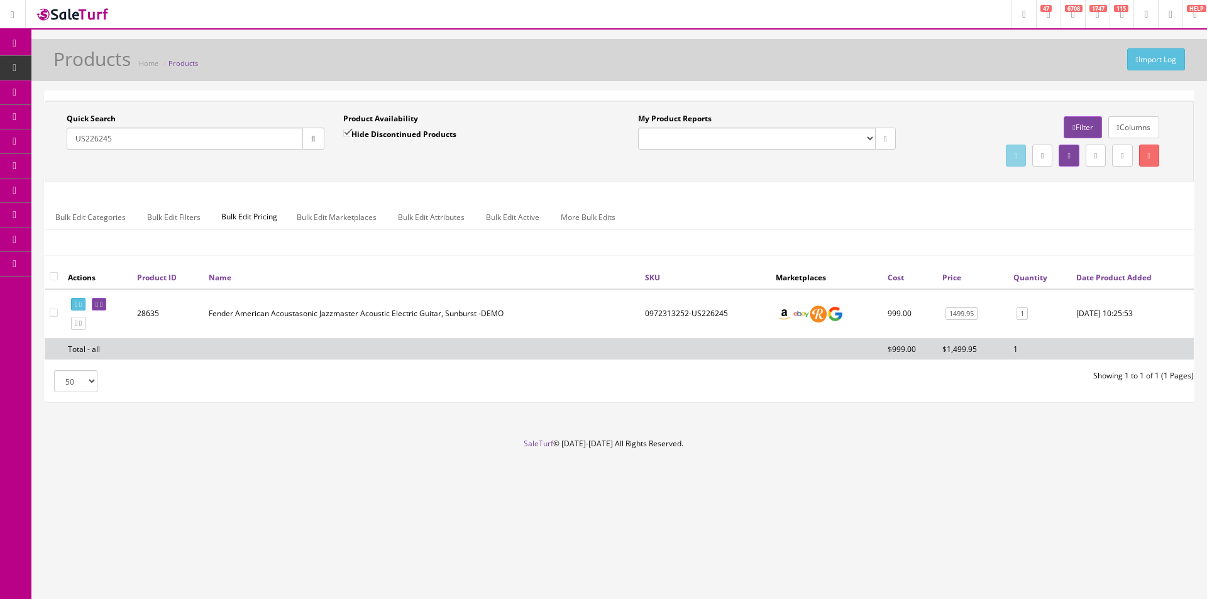
click at [189, 106] on div "Quick Search US226245 Date From Product Availability Hide Discontinued Products…" at bounding box center [620, 142] width 1150 height 82
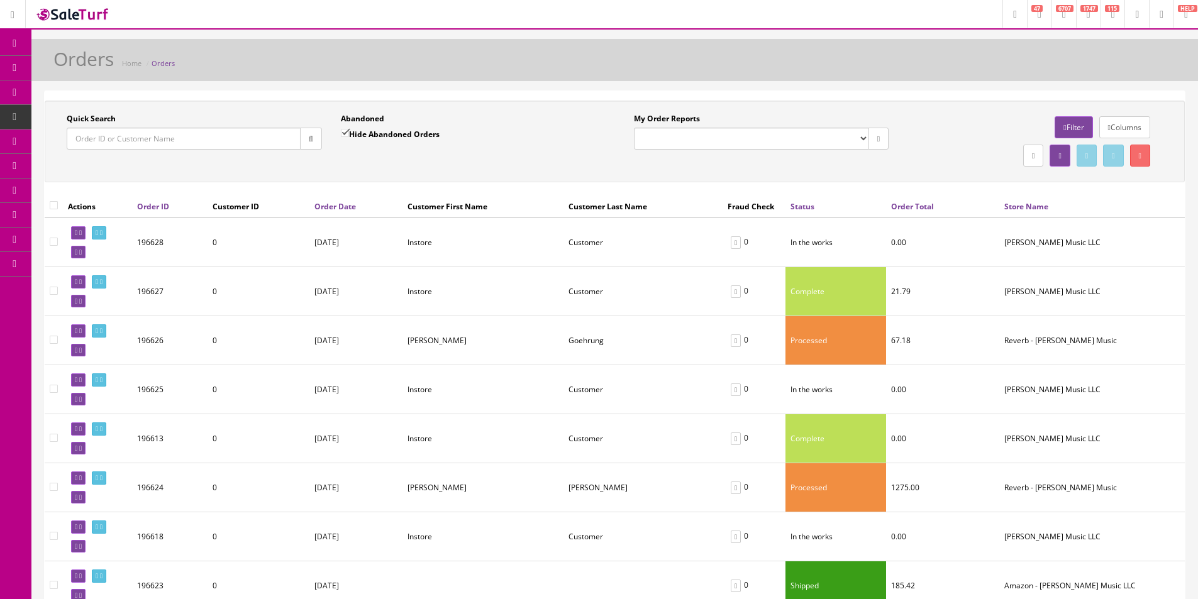
click at [163, 136] on input "Quick Search" at bounding box center [184, 139] width 234 height 22
paste input "114-6735341-1502618"
type input "114-6735341-1502618"
click at [309, 139] on icon "button" at bounding box center [311, 139] width 4 height 8
click at [327, 157] on div "Quick Search 114-6735341-1502618 Date From" at bounding box center [194, 136] width 274 height 46
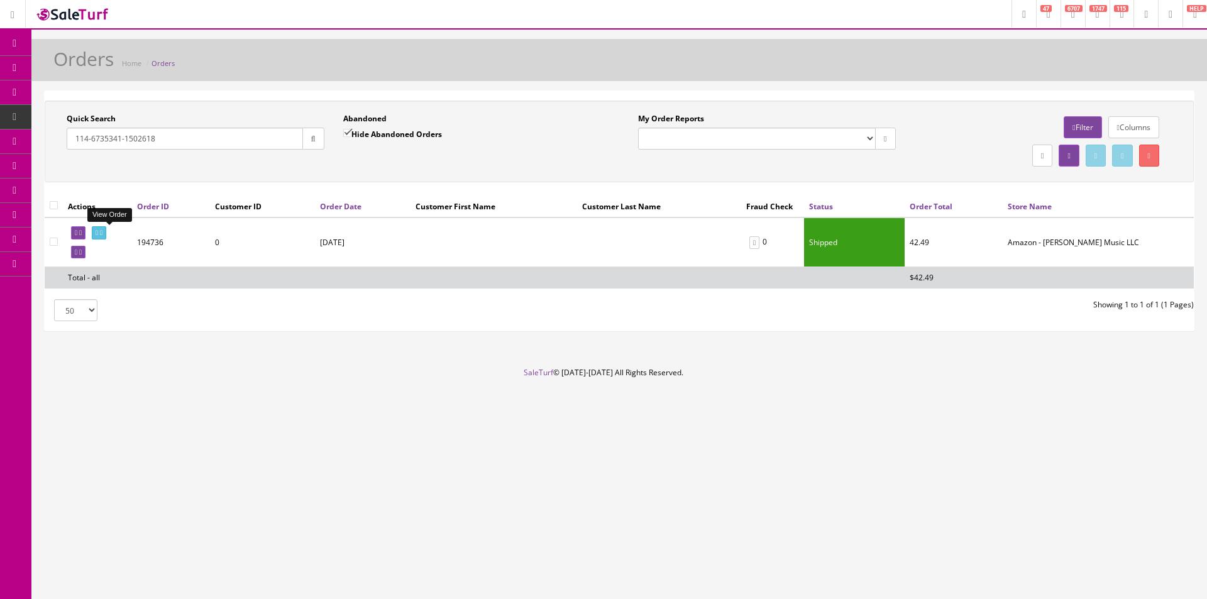
click at [103, 231] on icon at bounding box center [101, 233] width 3 height 7
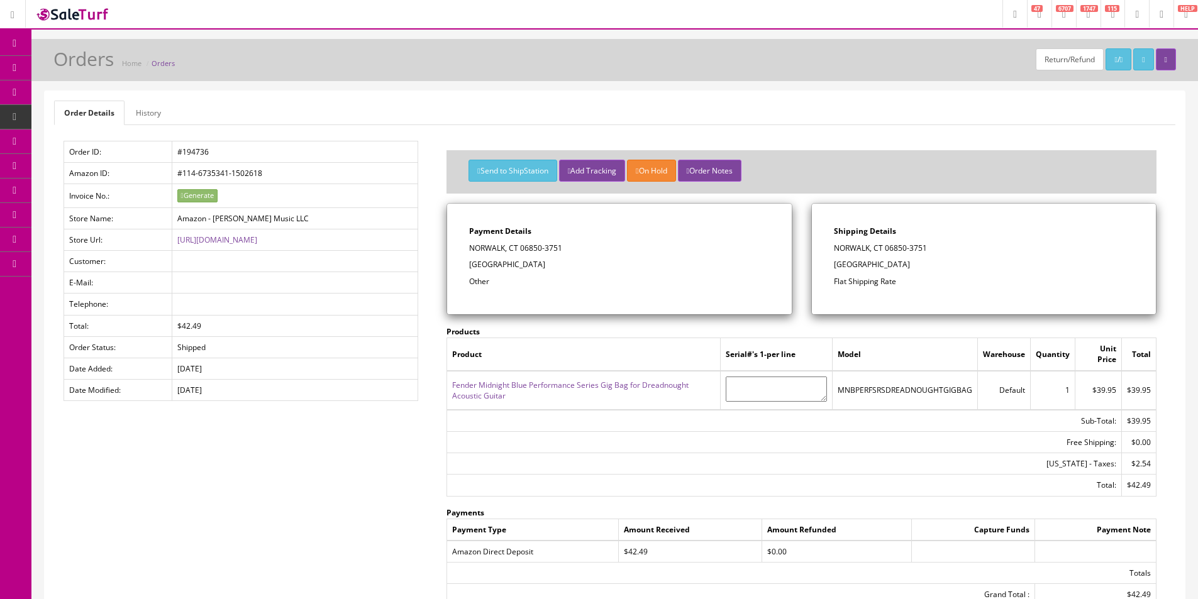
click at [153, 109] on link "History" at bounding box center [148, 113] width 45 height 25
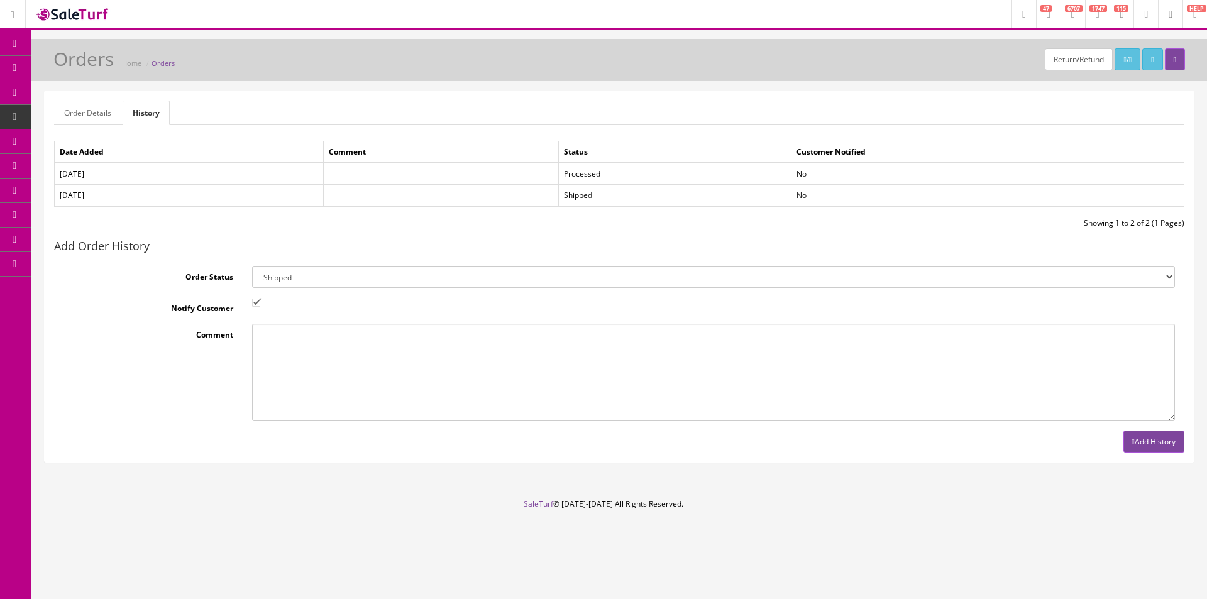
click at [375, 93] on div "Order Details History Order ID: #194736 Amazon ID: #114-6735341-1502618 Invoice…" at bounding box center [620, 276] width 1150 height 371
click at [312, 274] on select "Amazon Cart Awaiting Product Canceled Canceled Reversal Cart Chargeback Complet…" at bounding box center [713, 277] width 923 height 22
select select "11"
click at [252, 266] on select "Amazon Cart Awaiting Product Canceled Canceled Reversal Cart Chargeback Complet…" at bounding box center [713, 277] width 923 height 22
click at [252, 299] on input "Notify Customer" at bounding box center [256, 303] width 8 height 8
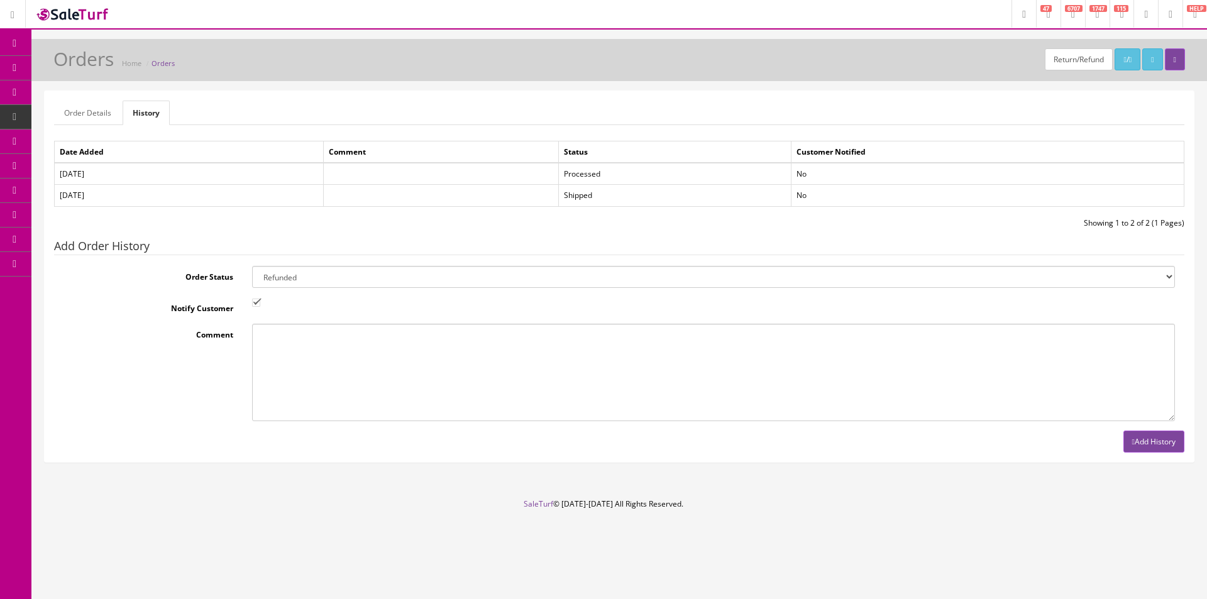
checkbox input "false"
type textarea "Customer return"
click at [540, 194] on td at bounding box center [441, 195] width 235 height 21
click at [1147, 447] on button "Add History" at bounding box center [1154, 442] width 61 height 22
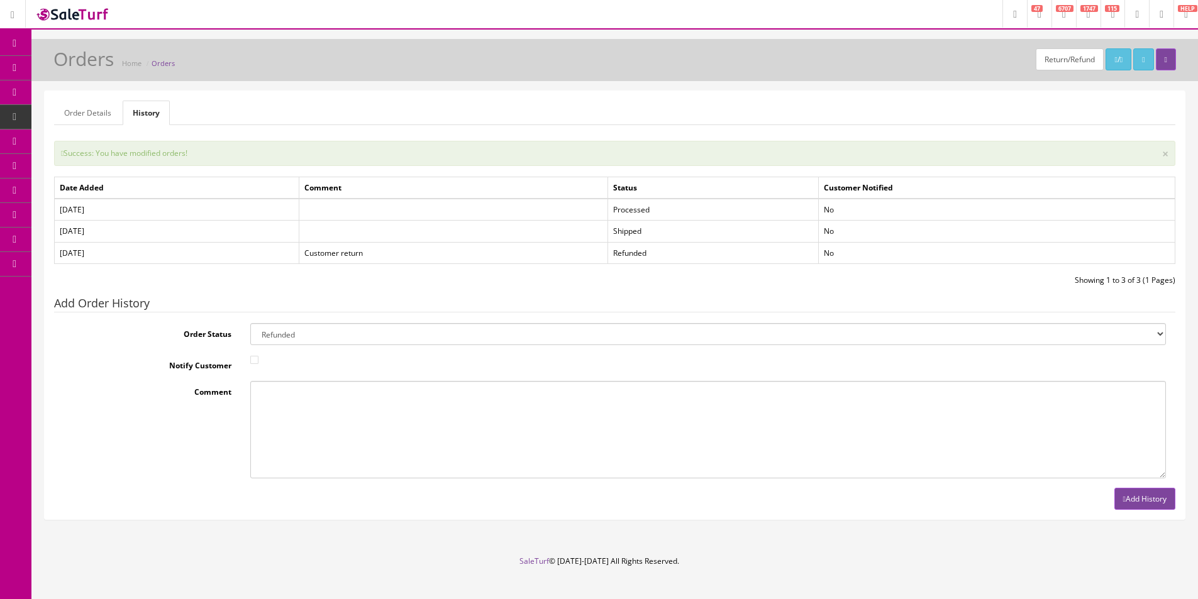
drag, startPoint x: 143, startPoint y: 147, endPoint x: 267, endPoint y: 153, distance: 123.4
click at [143, 147] on link "Order List" at bounding box center [97, 142] width 132 height 25
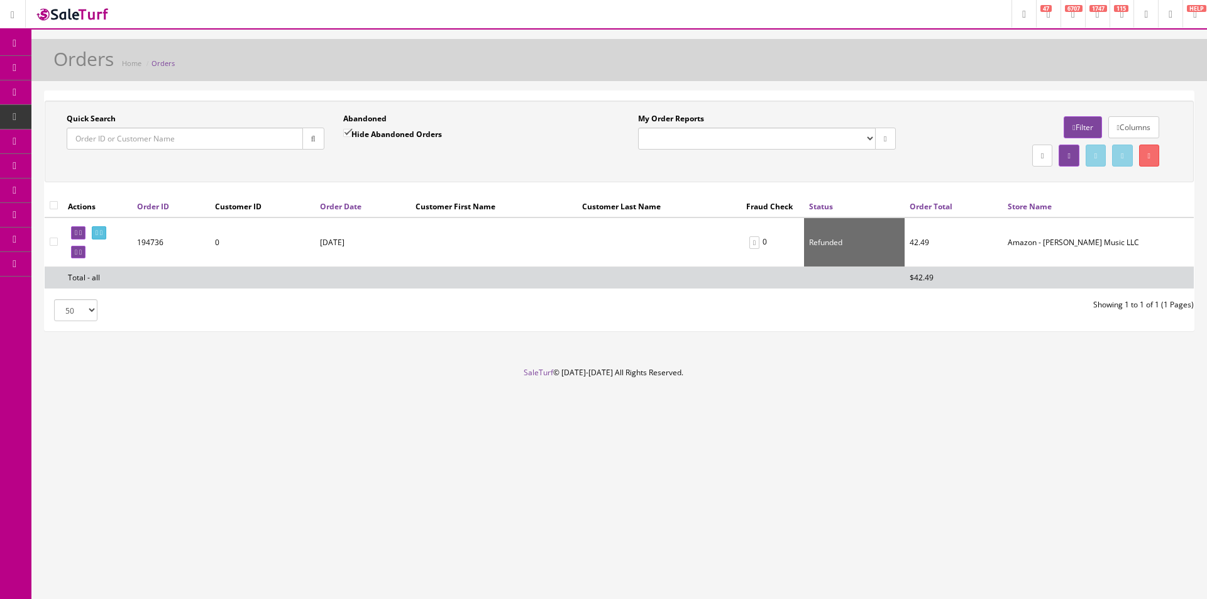
drag, startPoint x: 296, startPoint y: 140, endPoint x: 302, endPoint y: 141, distance: 6.3
click at [296, 140] on input "Quick Search" at bounding box center [185, 139] width 236 height 22
paste input "114-7804047-9366637"
type input "114-7804047-9366637"
click at [306, 141] on button "button" at bounding box center [313, 139] width 22 height 22
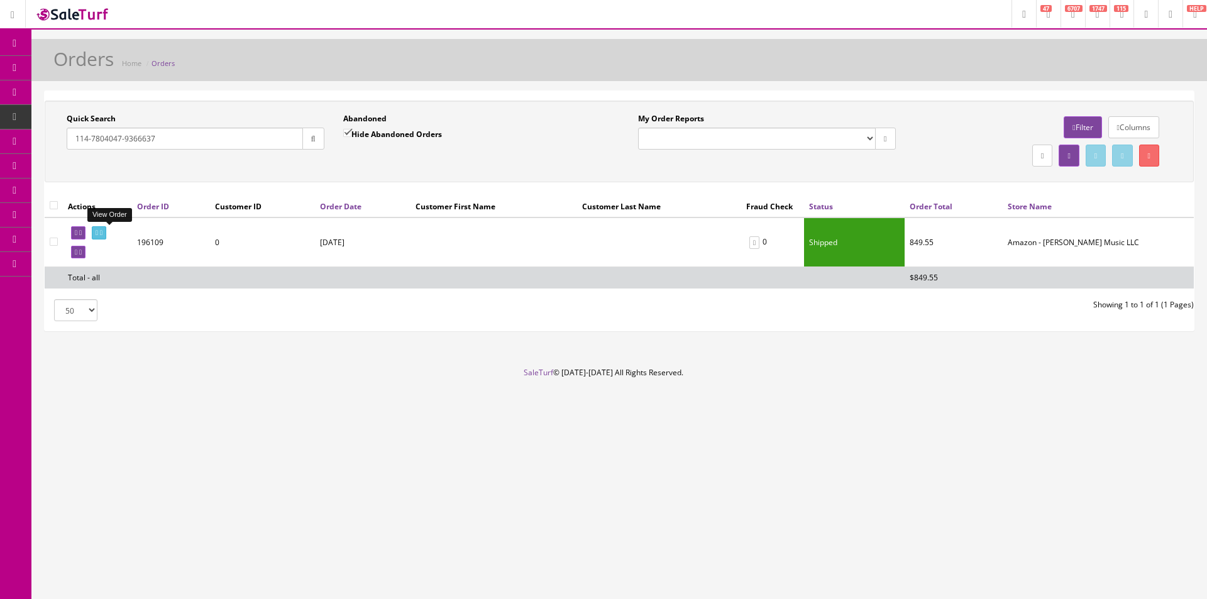
click at [106, 232] on link at bounding box center [99, 232] width 14 height 13
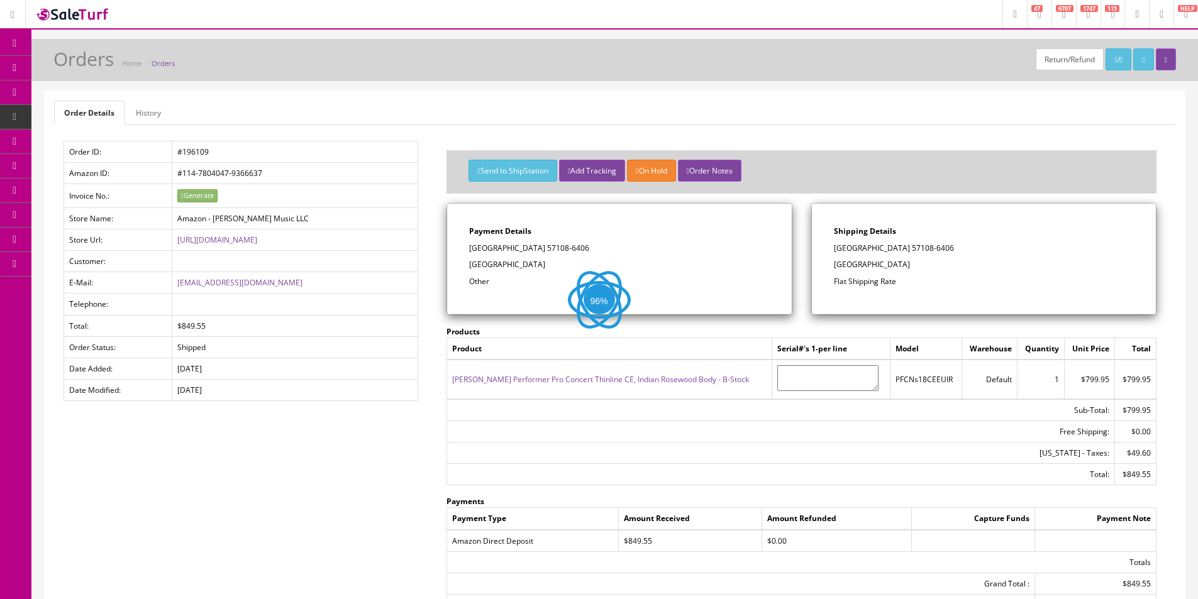
click at [142, 111] on link "History" at bounding box center [148, 113] width 45 height 25
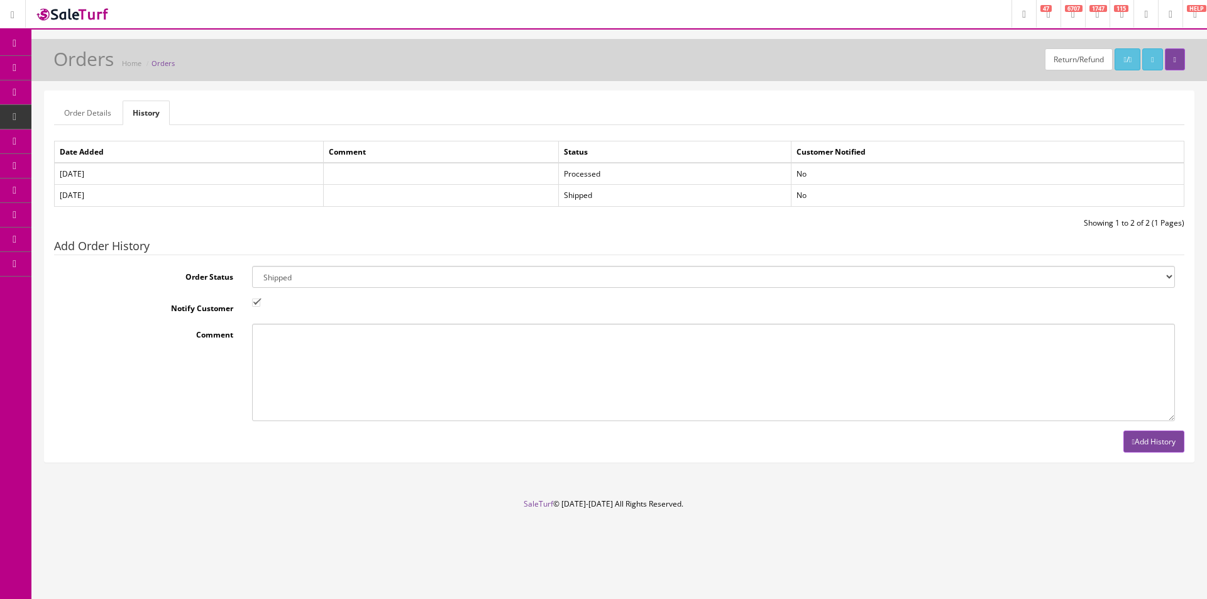
click at [414, 272] on select "Amazon Cart Awaiting Product Canceled Canceled Reversal Cart Chargeback Complet…" at bounding box center [713, 277] width 923 height 22
select select "11"
drag, startPoint x: 414, startPoint y: 272, endPoint x: 346, endPoint y: 289, distance: 70.0
click at [414, 272] on select "Amazon Cart Awaiting Product Canceled Canceled Reversal Cart Chargeback Complet…" at bounding box center [713, 277] width 923 height 22
click at [254, 305] on input "Notify Customer" at bounding box center [256, 303] width 8 height 8
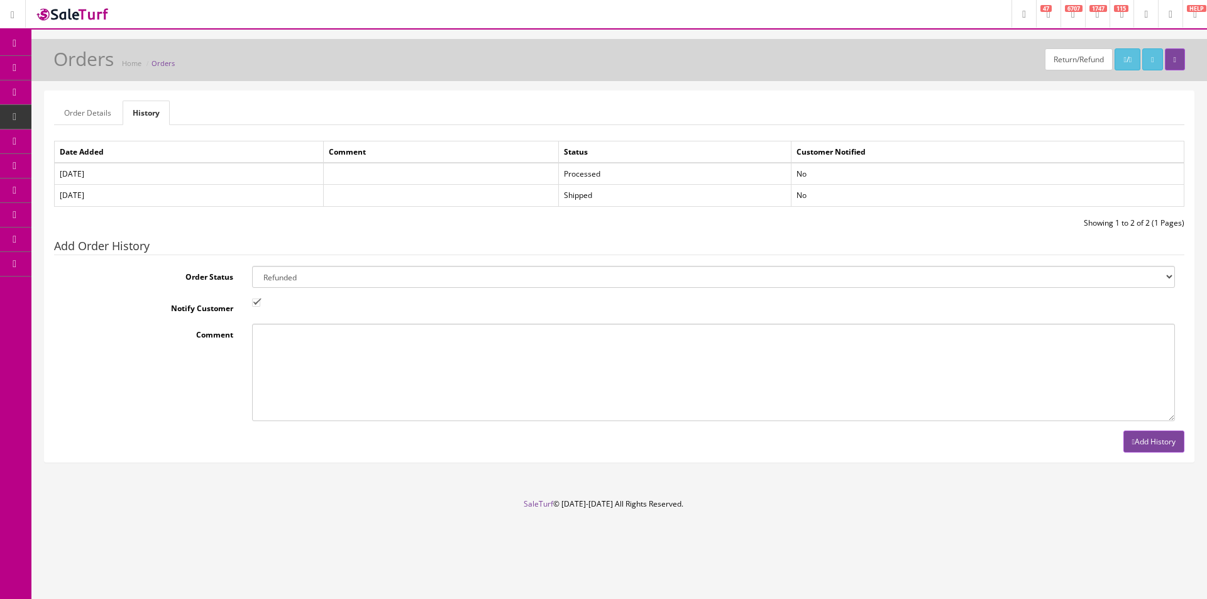
checkbox input "false"
click at [258, 278] on select "Amazon Cart Awaiting Product Canceled Canceled Reversal Cart Chargeback Complet…" at bounding box center [713, 277] width 923 height 22
click at [160, 233] on div "Date Added Comment Status Customer Notified 08/14/2025 Processed No 08/15/2025 …" at bounding box center [619, 297] width 1131 height 312
click at [82, 109] on link "Order Details" at bounding box center [87, 113] width 67 height 25
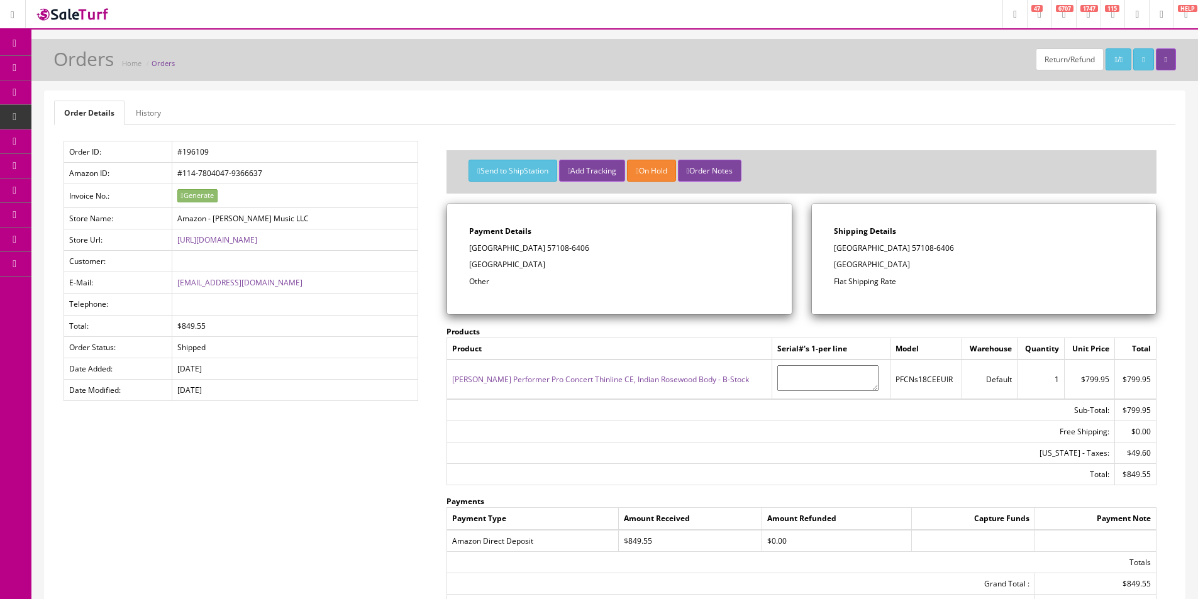
click at [72, 144] on icon at bounding box center [72, 141] width 13 height 10
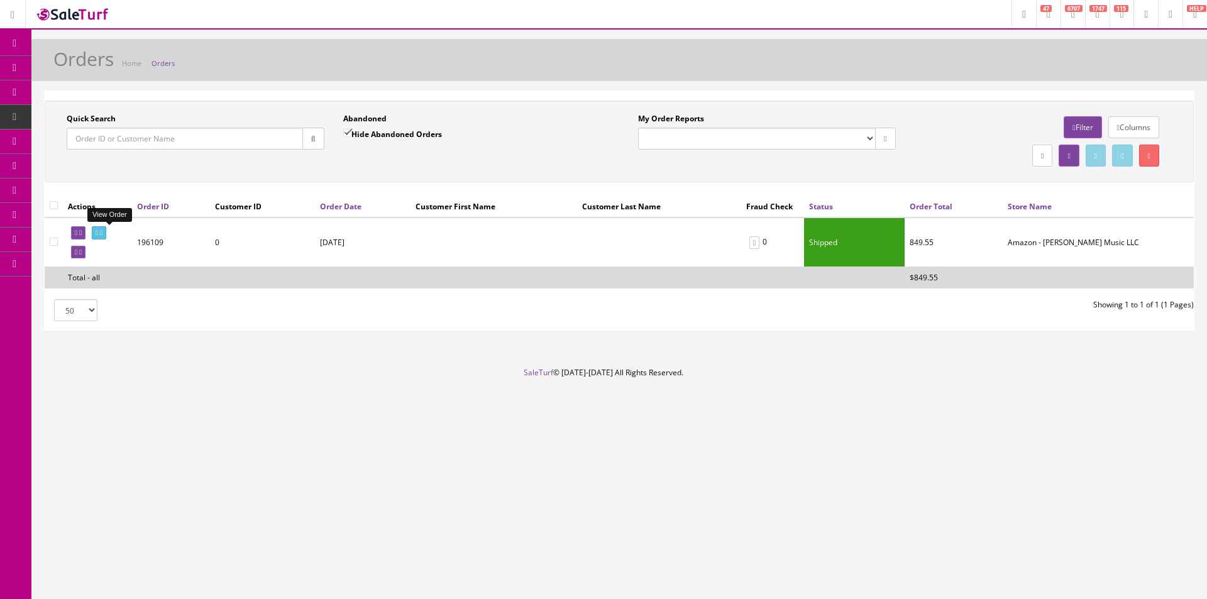
drag, startPoint x: 106, startPoint y: 236, endPoint x: 481, endPoint y: 250, distance: 375.1
click at [98, 236] on icon at bounding box center [97, 233] width 3 height 7
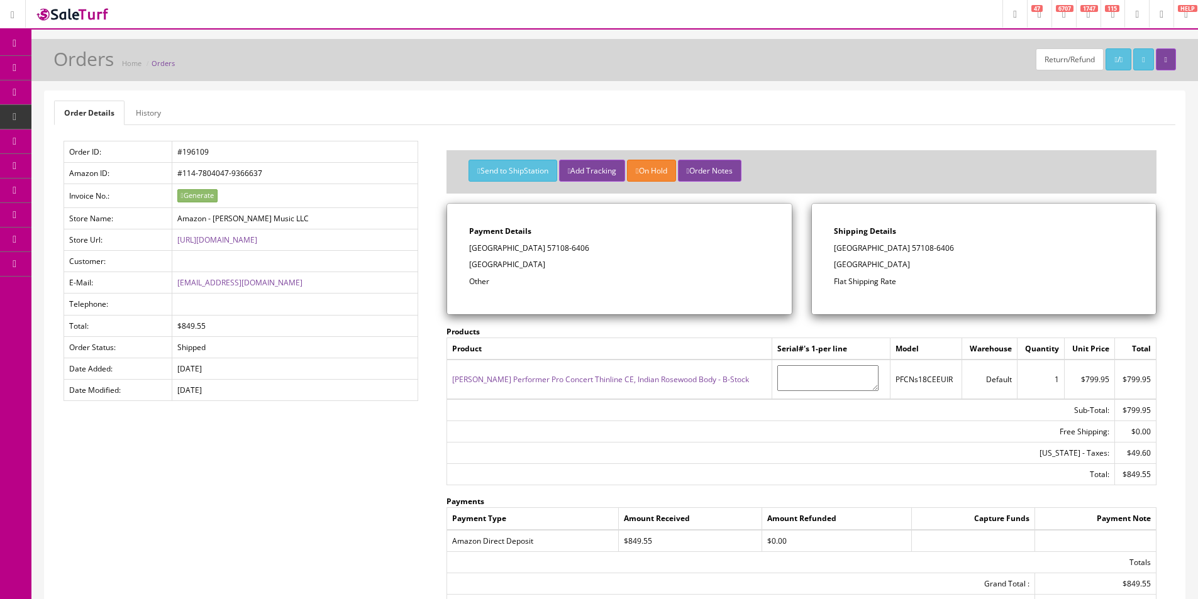
click at [619, 377] on link "[PERSON_NAME] Performer Pro Concert Thinline CE, Indian Rosewood Body - B-Stock" at bounding box center [600, 379] width 297 height 11
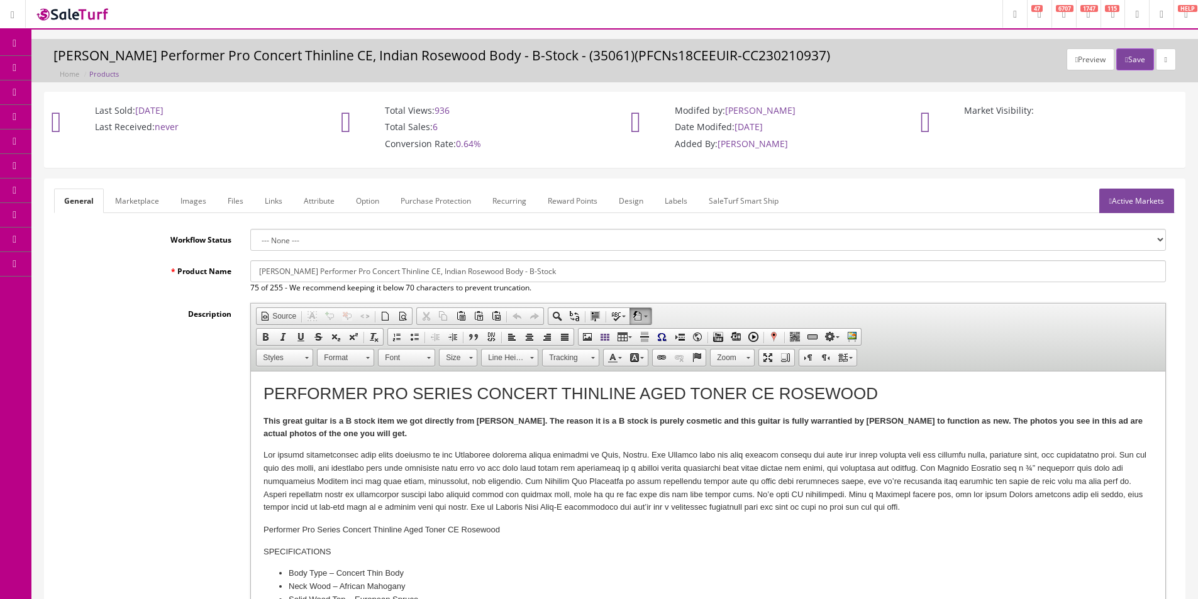
click at [209, 208] on link "Images" at bounding box center [193, 201] width 46 height 25
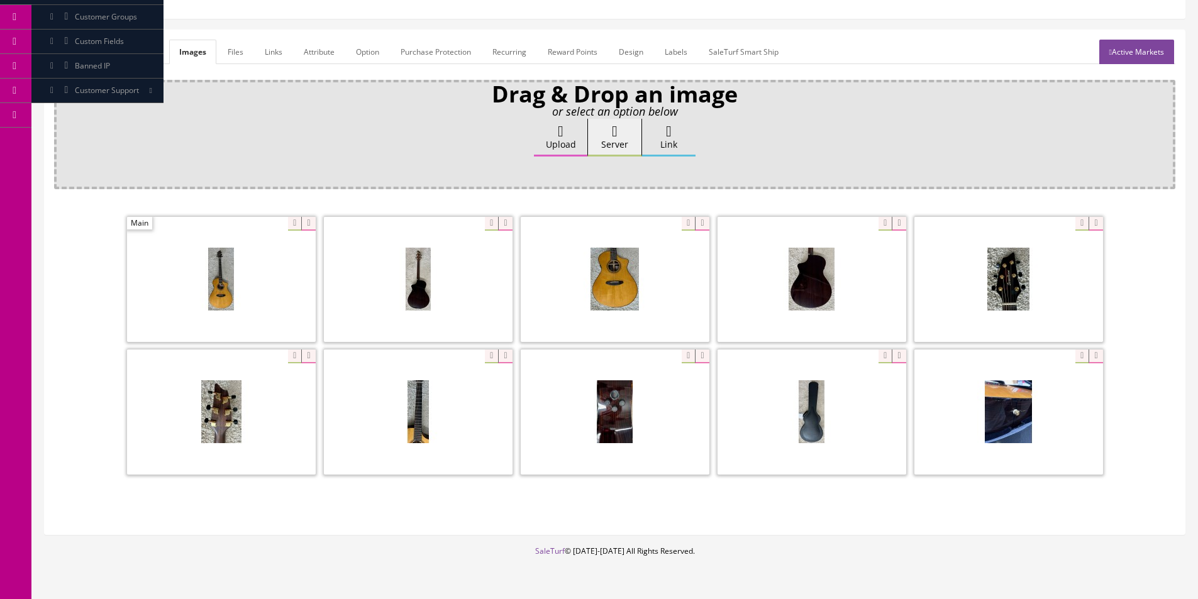
scroll to position [121, 0]
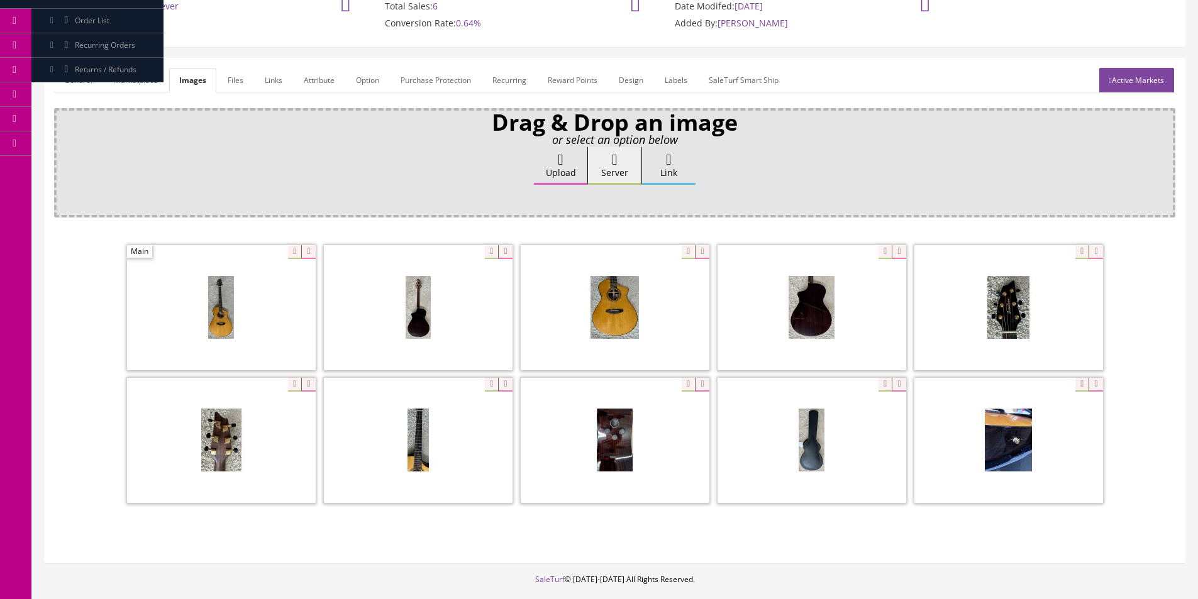
click at [82, 84] on link "General" at bounding box center [78, 80] width 48 height 25
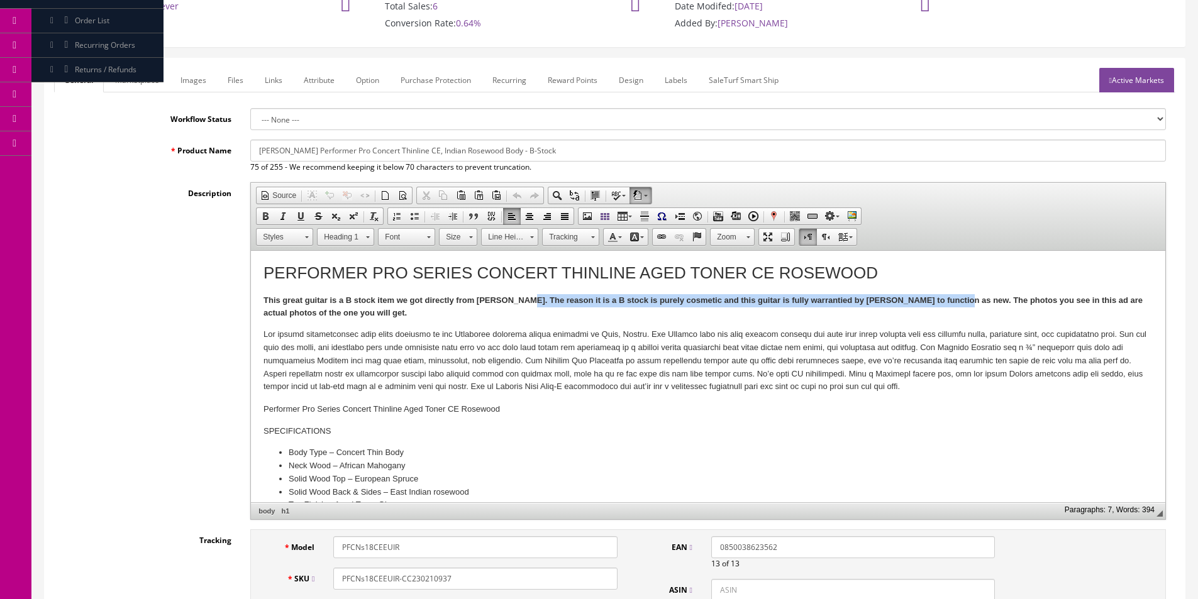
drag, startPoint x: 520, startPoint y: 298, endPoint x: 950, endPoint y: 306, distance: 429.6
click at [950, 306] on p "This great guitar is a B stock item we got directly from Breedlove. The reason …" at bounding box center [708, 307] width 889 height 26
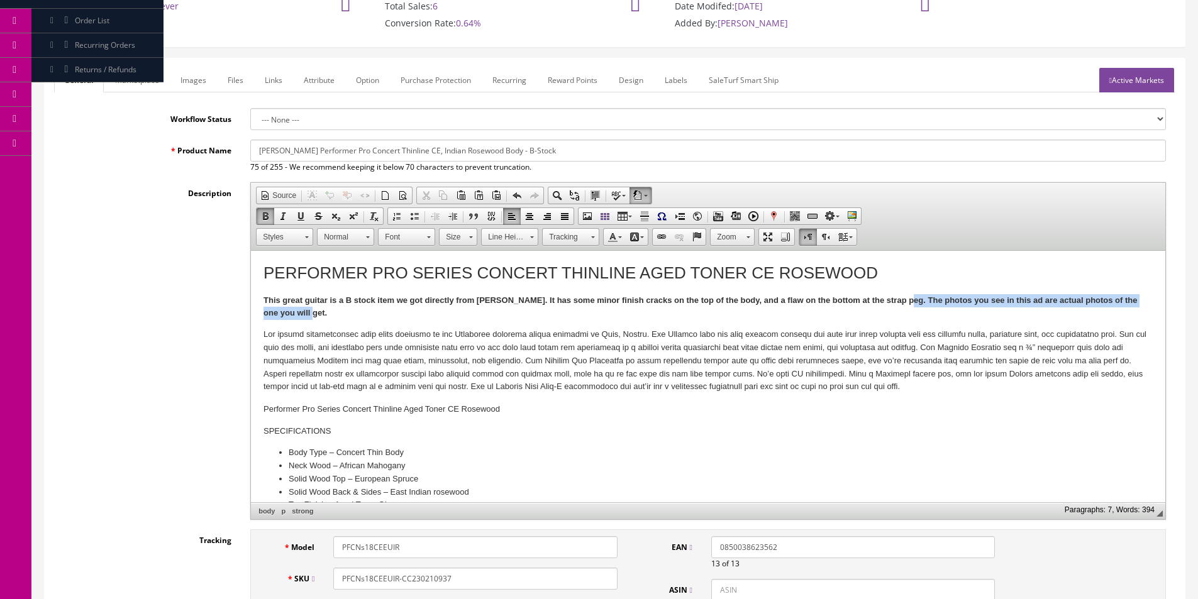
drag, startPoint x: 901, startPoint y: 301, endPoint x: 939, endPoint y: 313, distance: 40.4
click at [939, 313] on p "This great guitar is a B stock item we got directly from Breedlove. It has some…" at bounding box center [708, 307] width 889 height 26
click at [939, 314] on p "This great guitar is a B stock item we got directly from Breedlove. It has some…" at bounding box center [708, 307] width 889 height 26
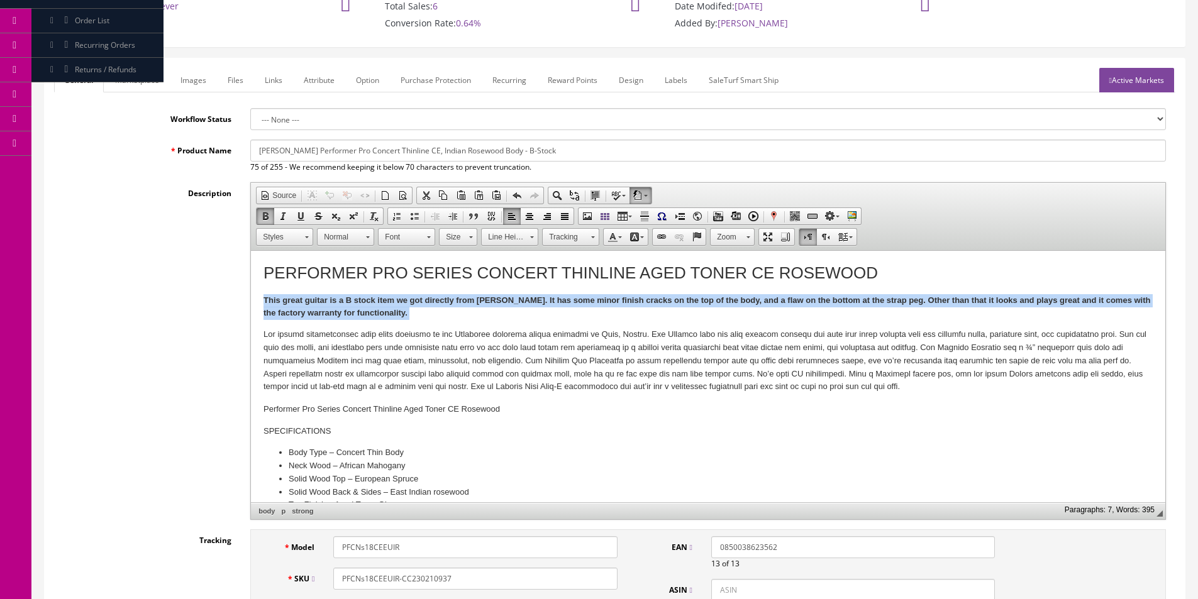
click at [939, 314] on p "This great guitar is a B stock item we got directly from Breedlove. It has some…" at bounding box center [708, 307] width 889 height 26
copy strong "This great guitar is a B stock item we got directly from Breedlove. It has some…"
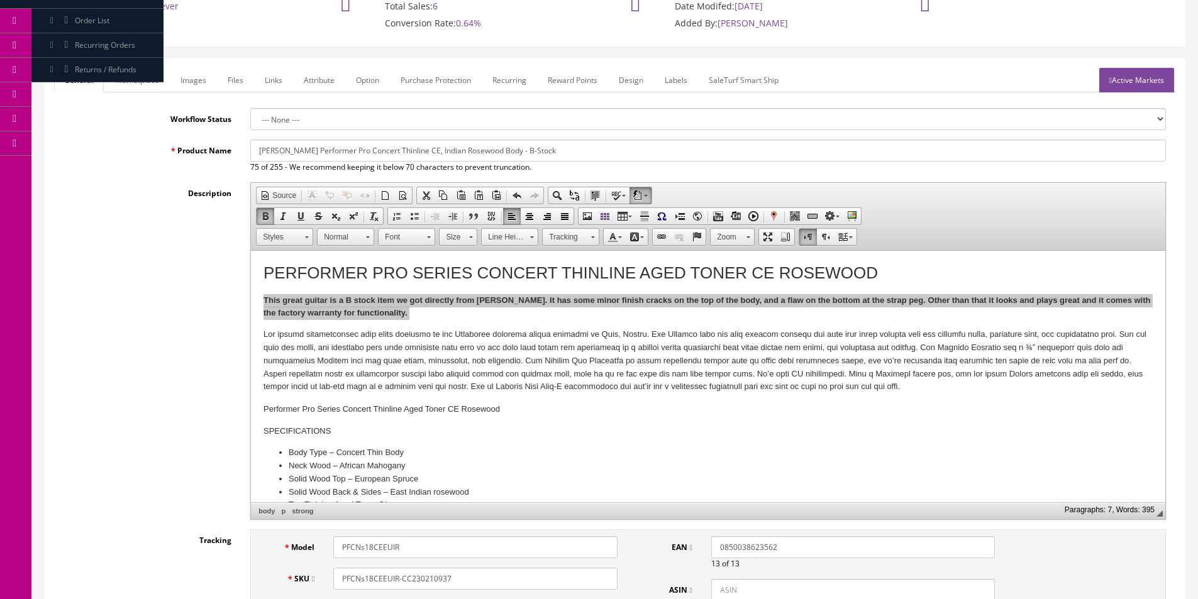
click at [139, 69] on link "Marketplace" at bounding box center [137, 80] width 64 height 25
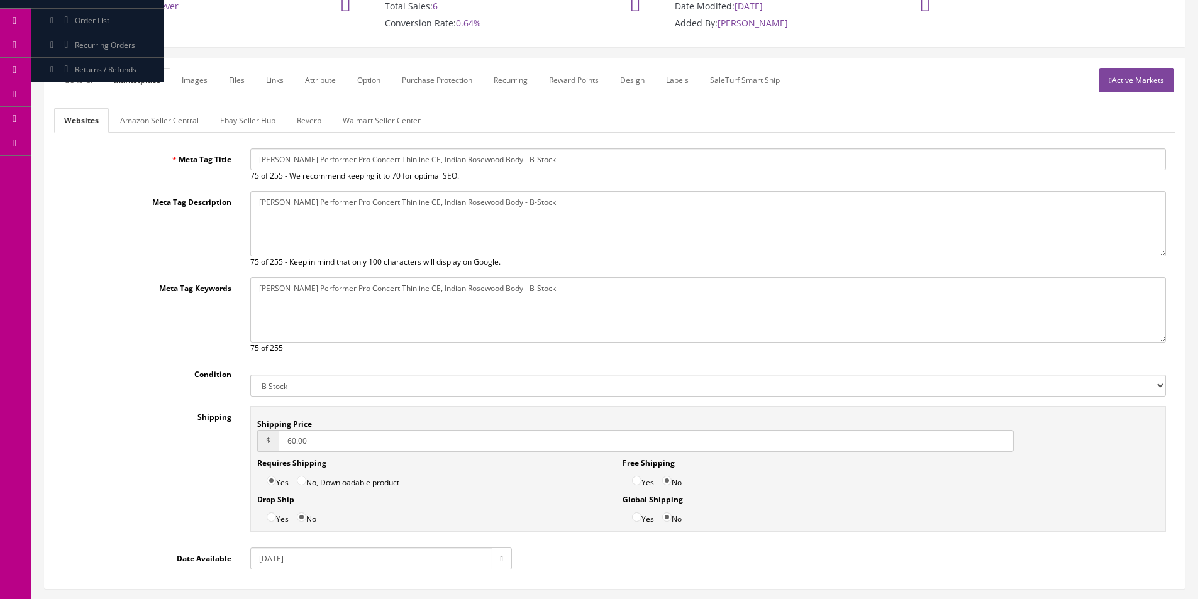
click at [133, 115] on link "Amazon Seller Central" at bounding box center [159, 120] width 99 height 25
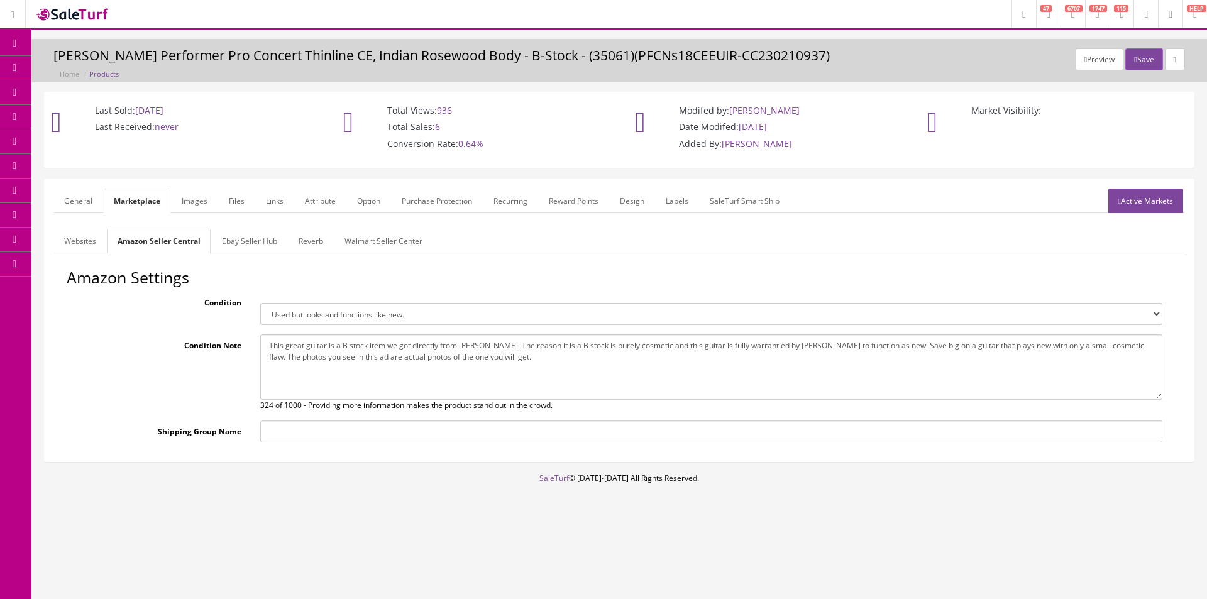
click at [328, 364] on textarea "This great guitar is a B stock item we got directly from Breedlove. The reason …" at bounding box center [711, 367] width 902 height 65
paste textarea "It has some minor finish cracks on the top of the body, and a flaw on the botto…"
type textarea "This great guitar is a B stock item we got directly from Breedlove. It has some…"
click at [360, 321] on select "Brand new item, unused, in original packaging. New item, but packaging has been…" at bounding box center [711, 314] width 902 height 22
select select "used_very_good"
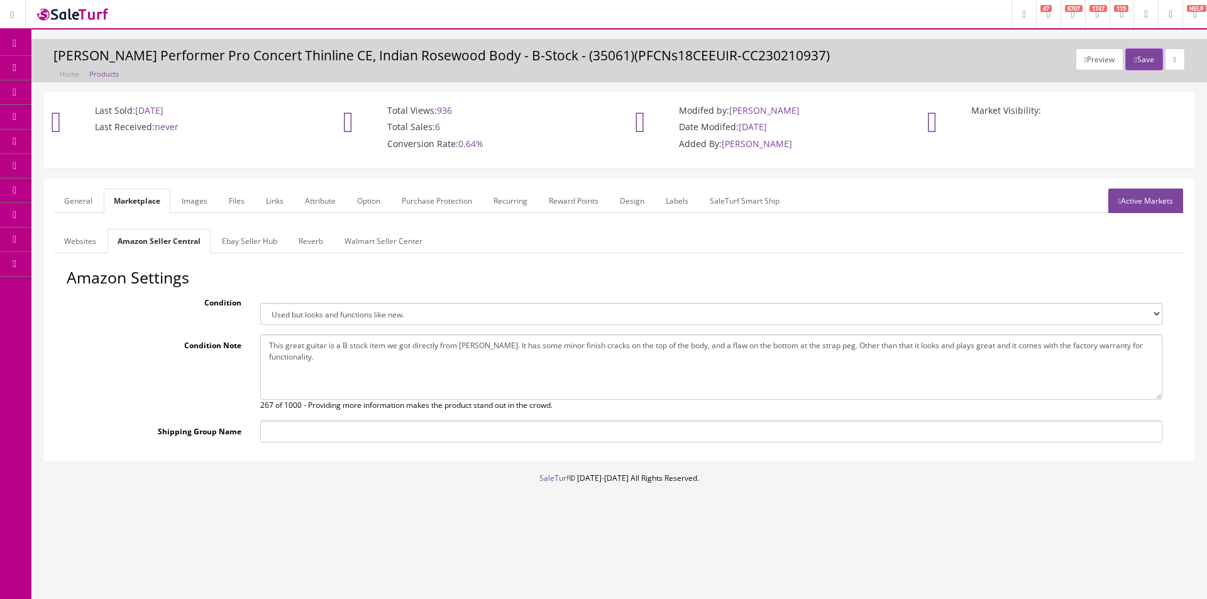
click at [260, 303] on select "Brand new item, unused, in original packaging. New item, but packaging has been…" at bounding box center [711, 314] width 902 height 22
click at [263, 242] on link "Ebay Seller Hub" at bounding box center [249, 241] width 75 height 25
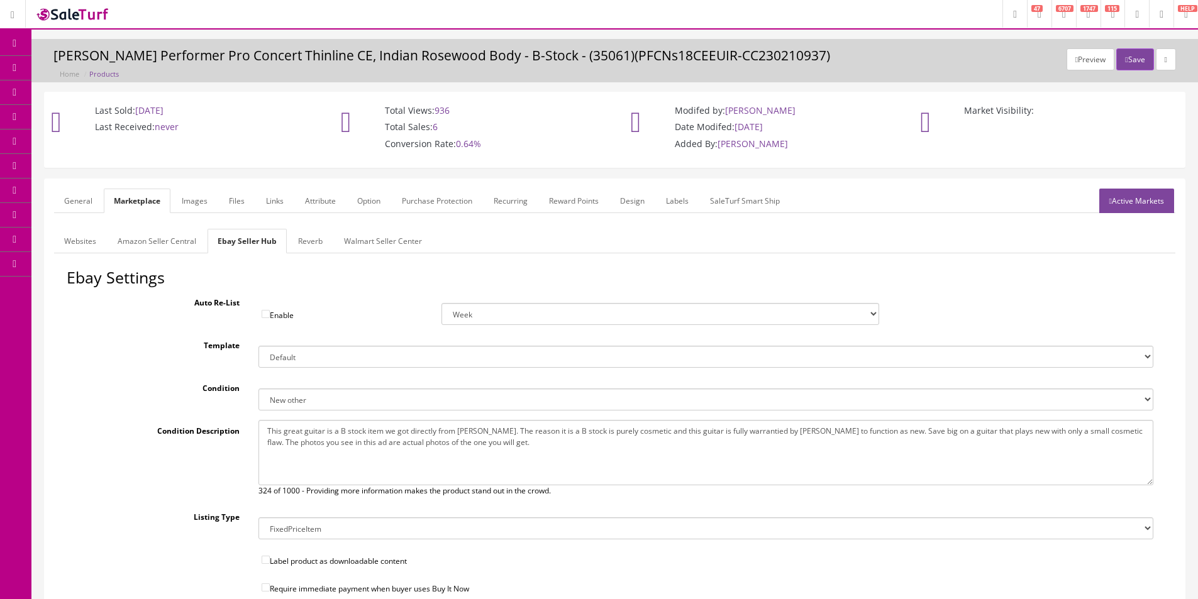
click at [315, 438] on textarea "This great guitar is a B stock item we got directly from Breedlove. The reason …" at bounding box center [705, 452] width 895 height 65
paste textarea "It has some minor finish cracks on the top of the body, and a flaw on the botto…"
type textarea "This great guitar is a B stock item we got directly from Breedlove. It has some…"
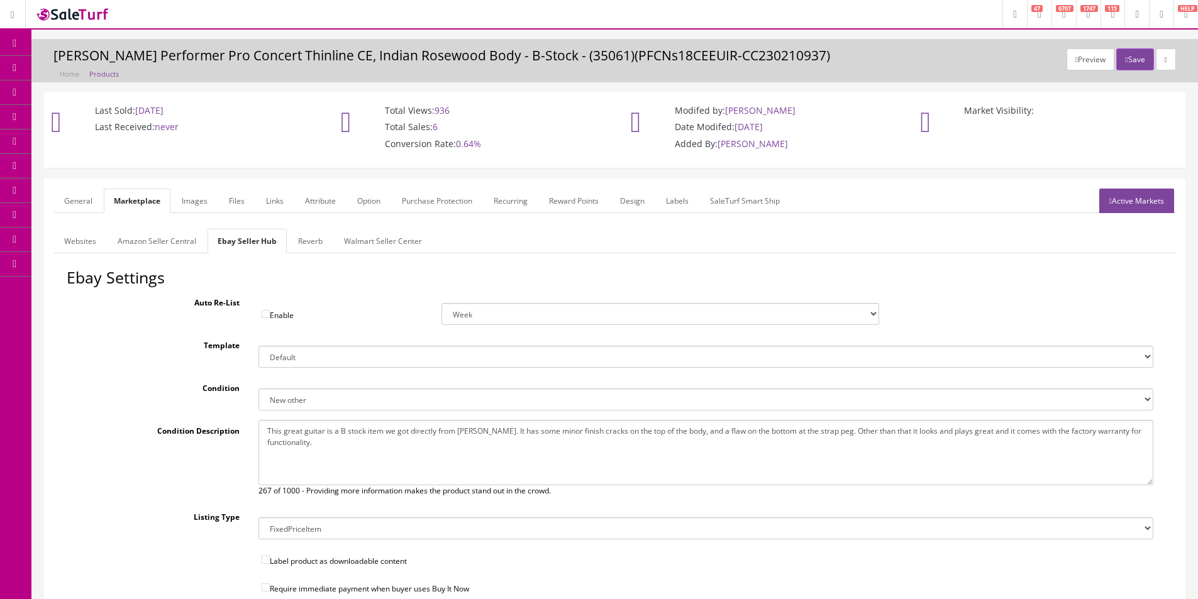
click at [312, 253] on link "Reverb" at bounding box center [310, 241] width 45 height 25
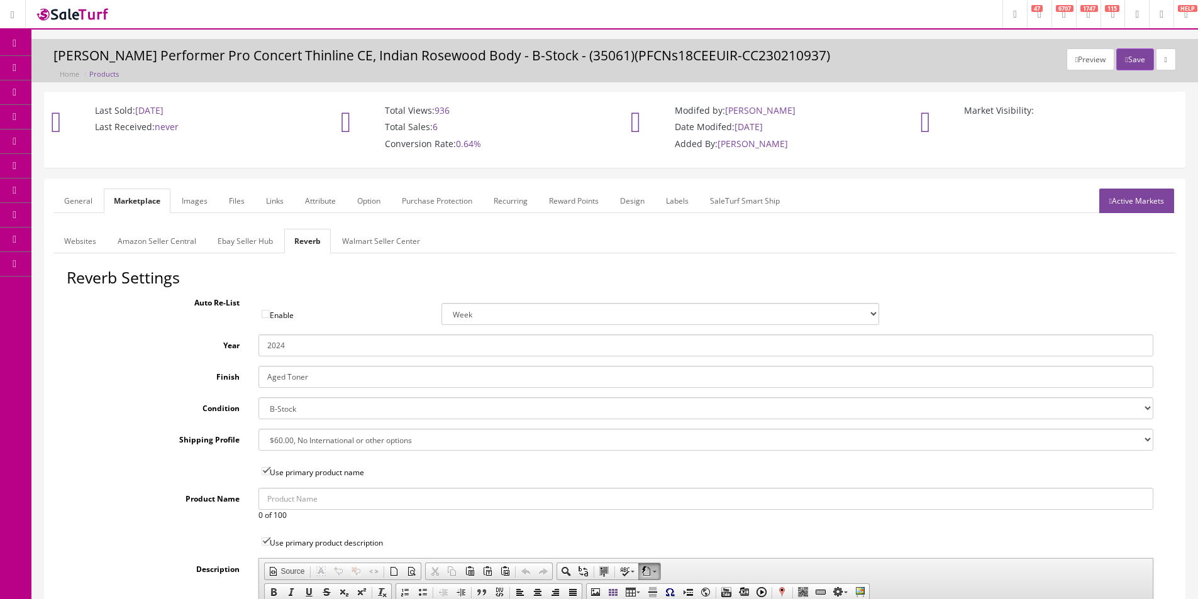
click at [91, 196] on link "General" at bounding box center [78, 201] width 48 height 25
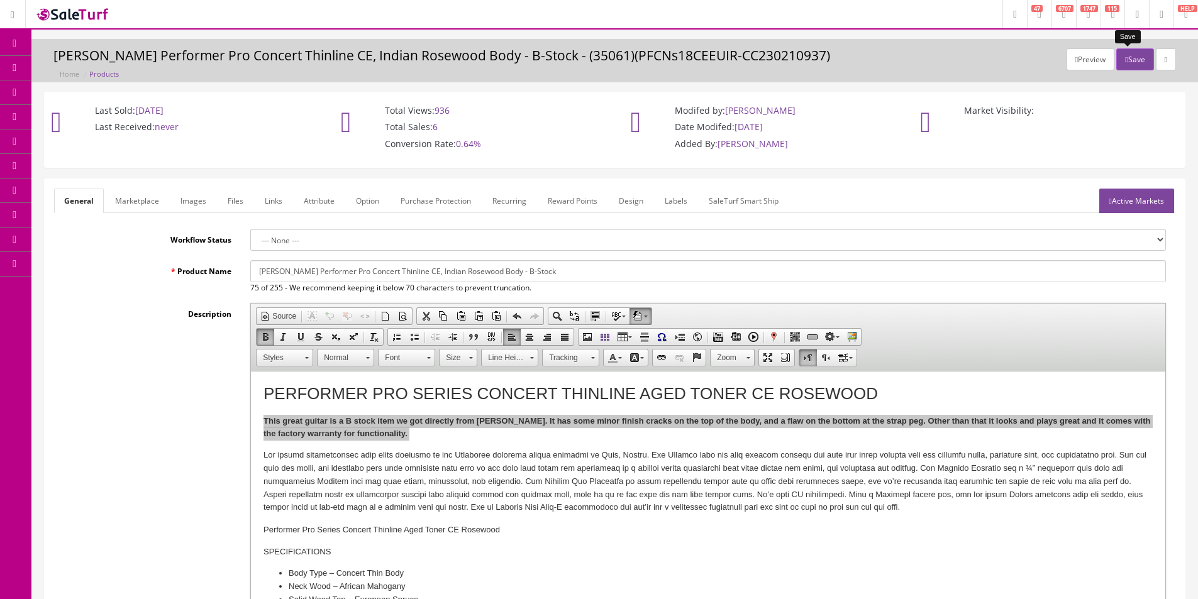
click at [1121, 64] on button "Save" at bounding box center [1134, 59] width 37 height 22
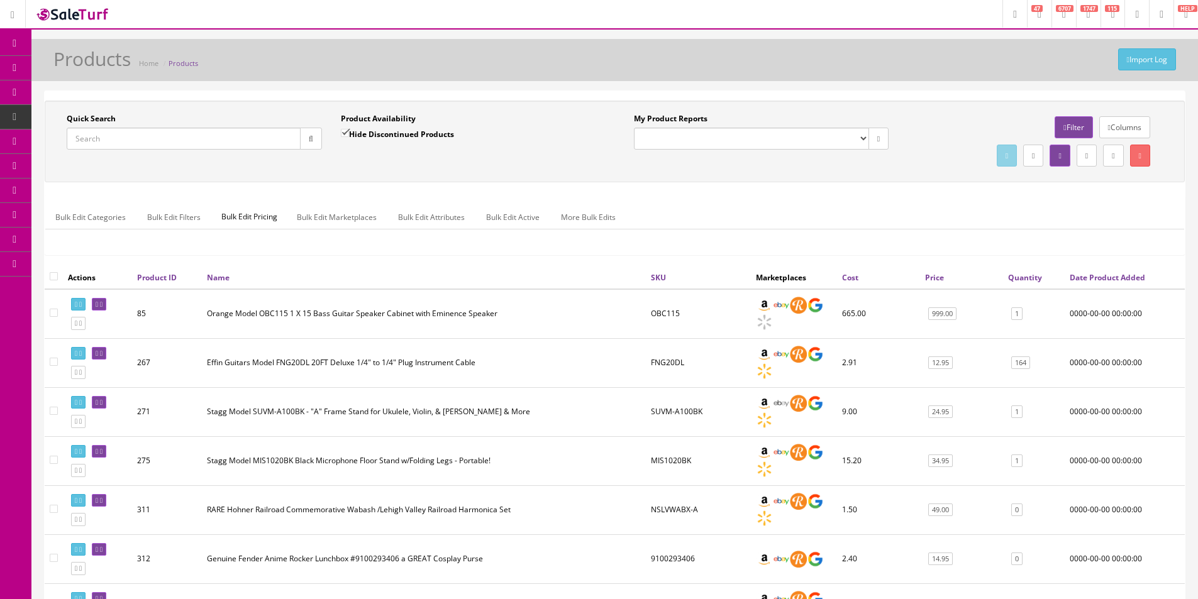
click at [182, 140] on input "Quick Search" at bounding box center [184, 139] width 234 height 22
paste input "181106436"
type input "181106436"
click at [305, 142] on button "button" at bounding box center [311, 139] width 22 height 22
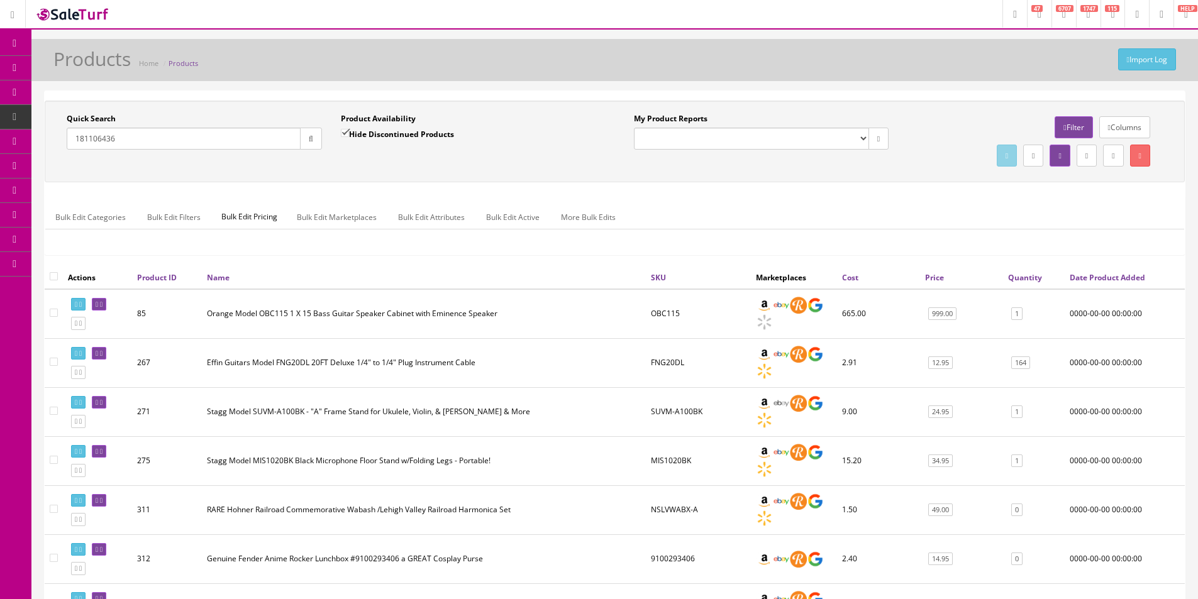
click at [322, 180] on div "Quick Search 181106436 Date From Product Availability Hide Discontinued Product…" at bounding box center [615, 142] width 1140 height 82
click at [438, 175] on div "Quick Search 181106436 Date From Product Availability Hide Discontinued Product…" at bounding box center [615, 142] width 1140 height 82
click at [438, 175] on div "Quick Search 181106436 Date From Product Availability Hide Discontinued Product…" at bounding box center [620, 142] width 1150 height 82
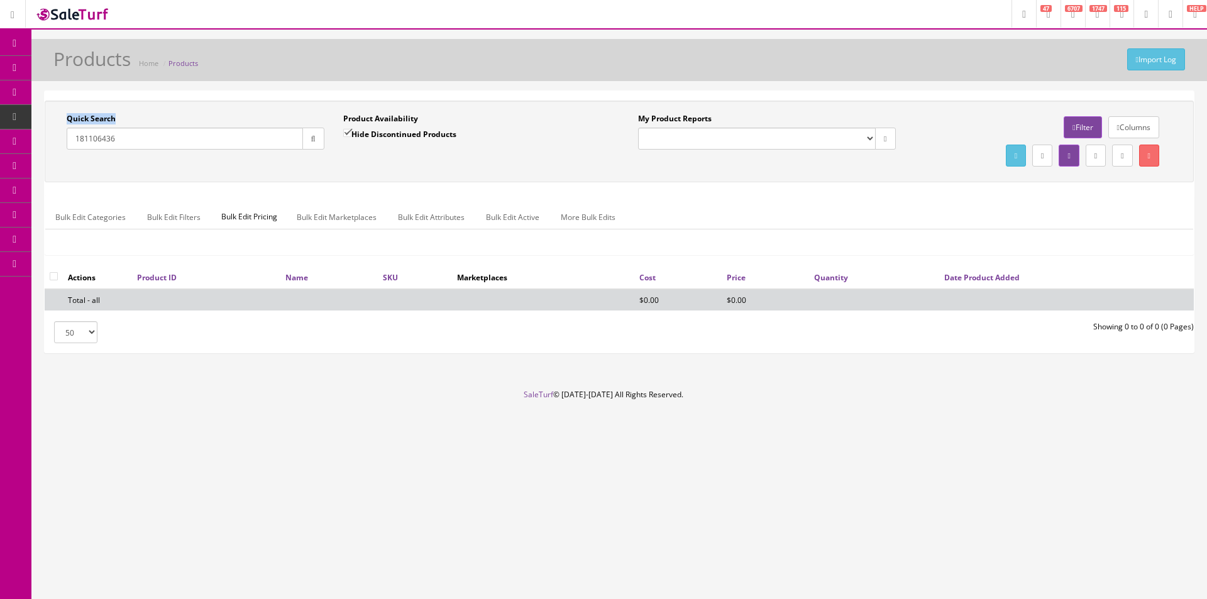
click at [438, 175] on div "Quick Search 181106436 Date From Product Availability Hide Discontinued Product…" at bounding box center [620, 142] width 1150 height 82
click at [416, 118] on label "Product Availability" at bounding box center [380, 118] width 75 height 11
click at [414, 133] on label "Hide Discontinued Products" at bounding box center [399, 134] width 113 height 13
click at [352, 133] on input "Hide Discontinued Products" at bounding box center [347, 133] width 8 height 8
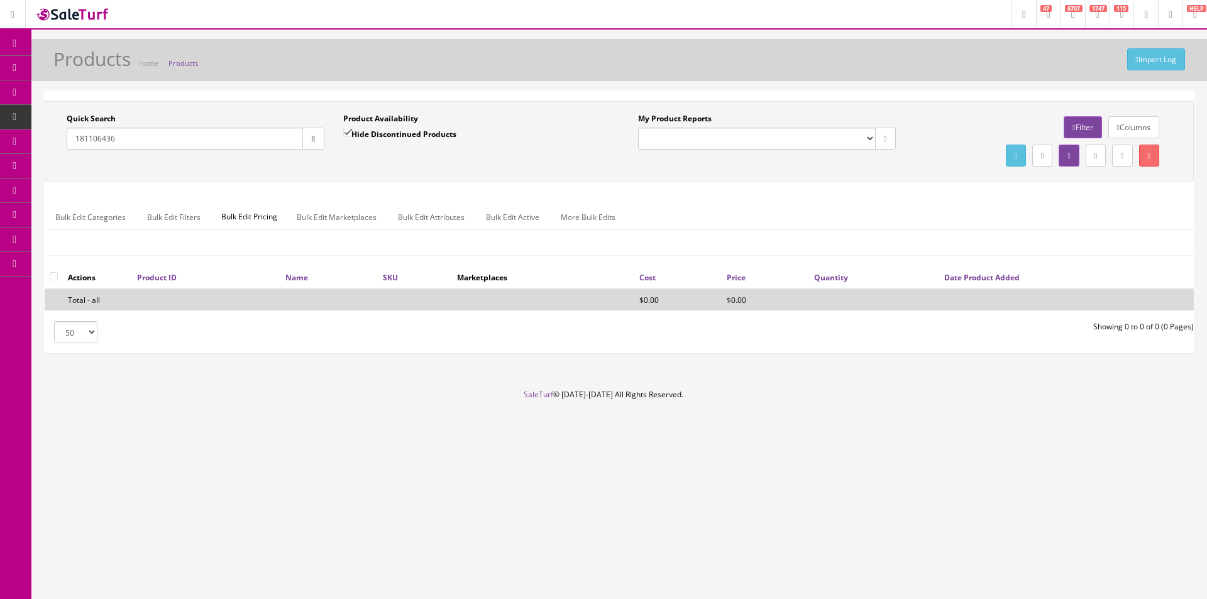
checkbox input "false"
click at [492, 85] on div "Import Log Products Home Products Quick Search 181106436 Date From Product Avai…" at bounding box center [619, 214] width 1176 height 350
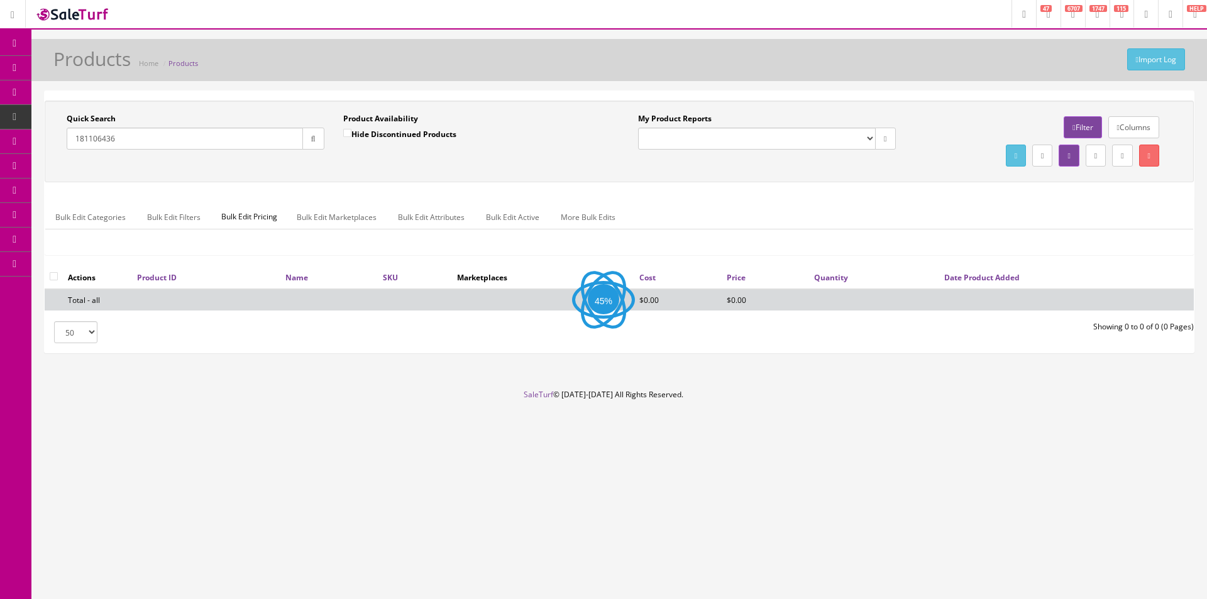
click at [492, 85] on div "Import Log Products Home Products Quick Search 181106436 Date From Product Avai…" at bounding box center [619, 214] width 1176 height 350
click at [139, 145] on input "181106436" at bounding box center [185, 139] width 236 height 22
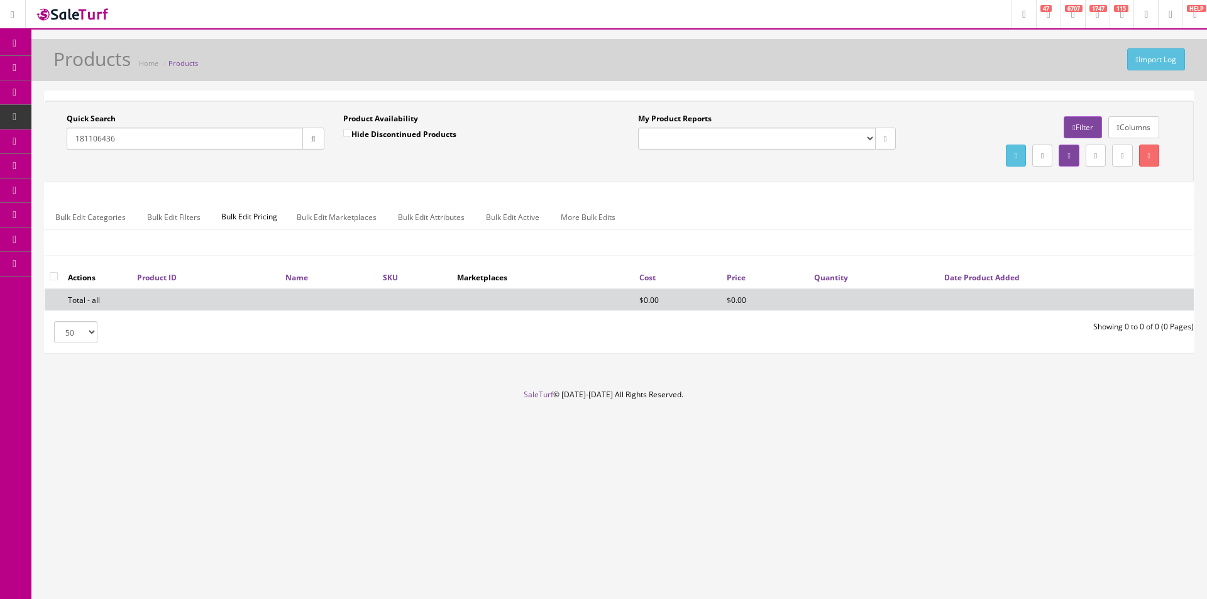
click at [139, 145] on input "181106436" at bounding box center [185, 139] width 236 height 22
click at [169, 116] on div "Quick Search" at bounding box center [196, 131] width 258 height 36
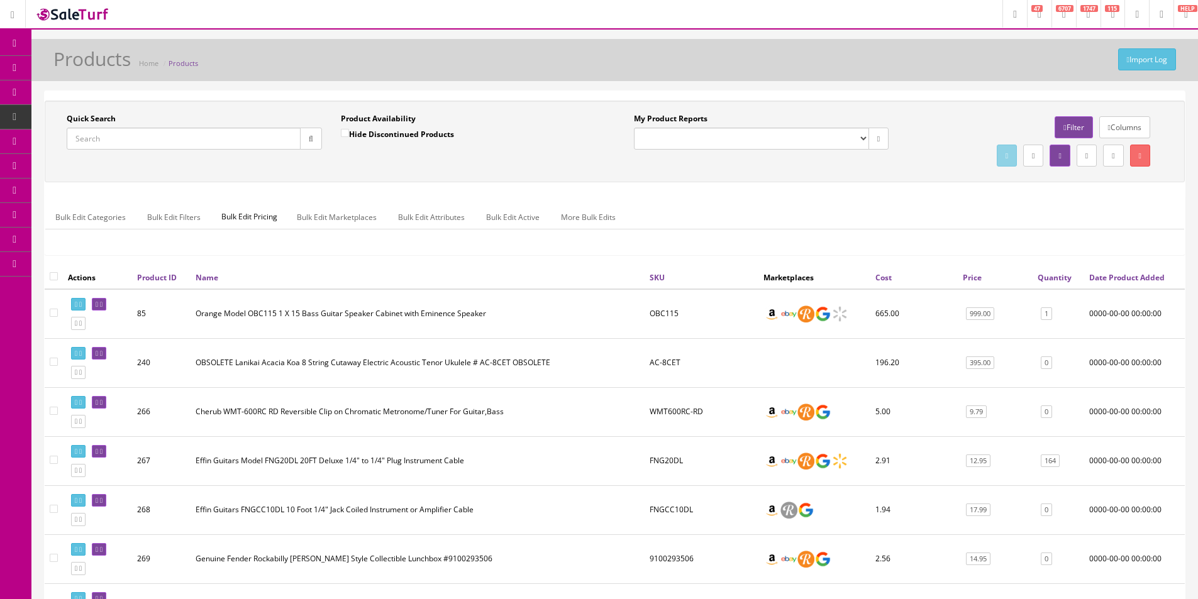
click at [1070, 120] on link "Filter" at bounding box center [1074, 127] width 38 height 22
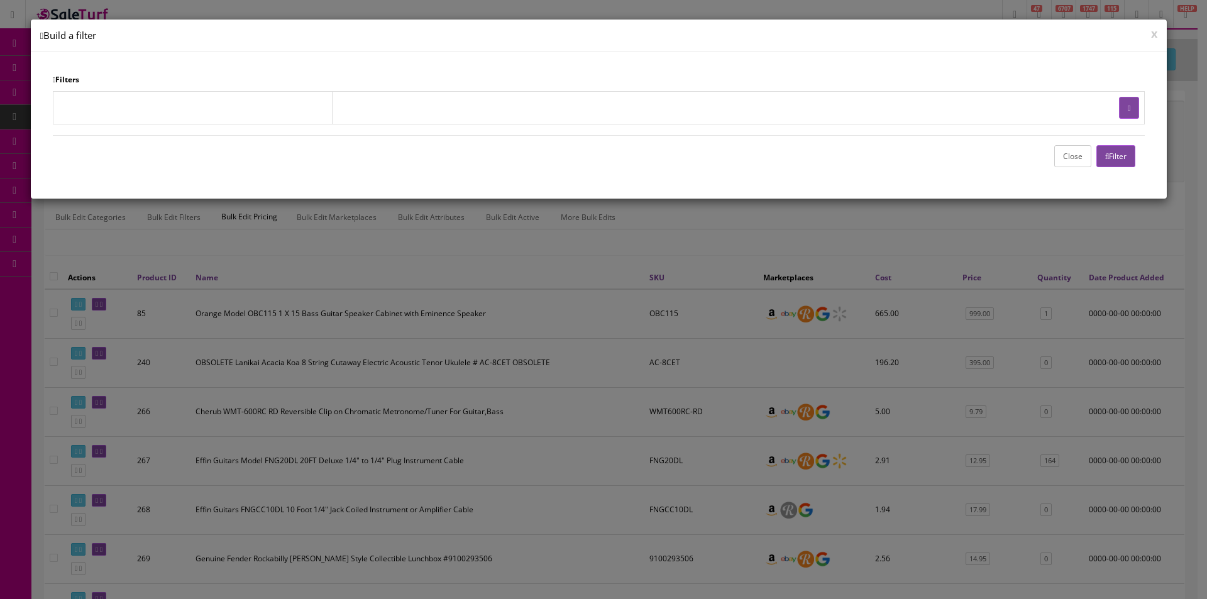
click at [1127, 101] on button "button" at bounding box center [1129, 108] width 20 height 22
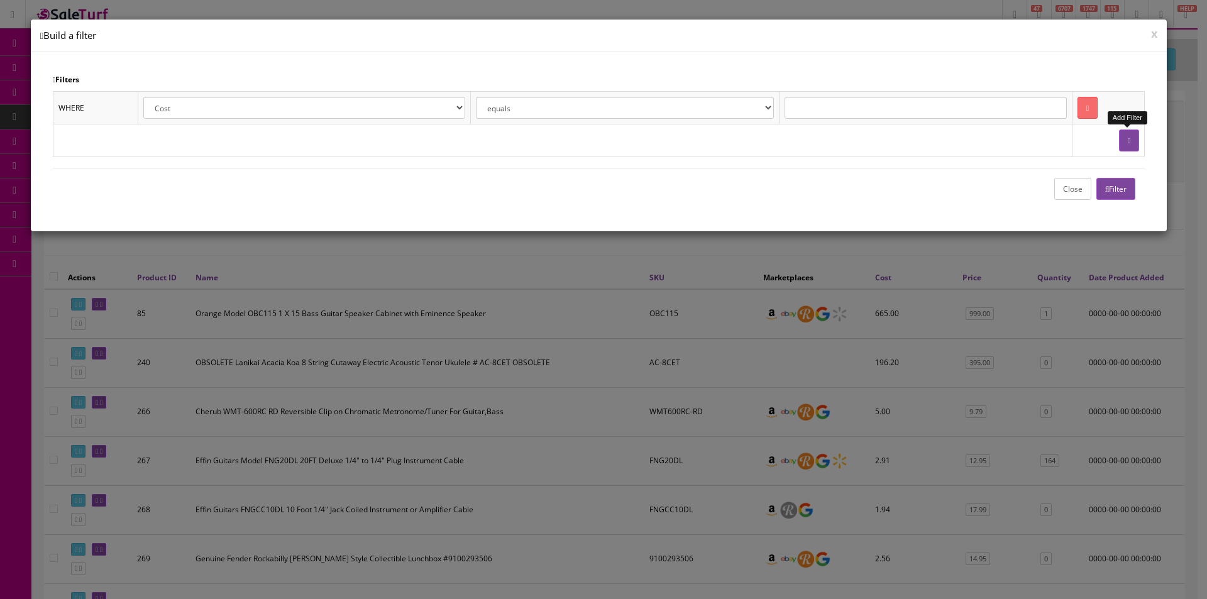
click at [1134, 133] on button "button" at bounding box center [1129, 141] width 20 height 22
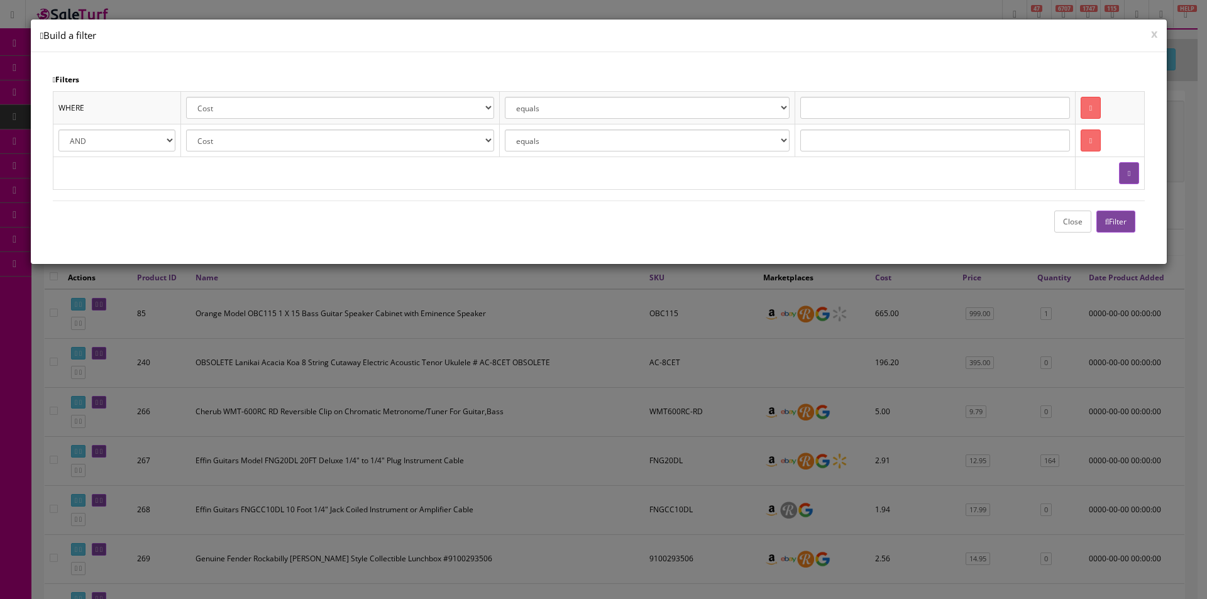
click at [265, 111] on select "Cost Price Amazon Price Ebay Price Reverb Price Walmart Price Retail Price Map …" at bounding box center [340, 108] width 308 height 22
select select "m.name"
click at [186, 97] on select "Cost Price Amazon Price Ebay Price Reverb Price Walmart Price Retail Price Map …" at bounding box center [340, 108] width 308 height 22
select select "Luna"
click at [260, 145] on select "Cost Price Amazon Price Ebay Price Reverb Price Walmart Price Retail Price Map …" at bounding box center [312, 141] width 276 height 22
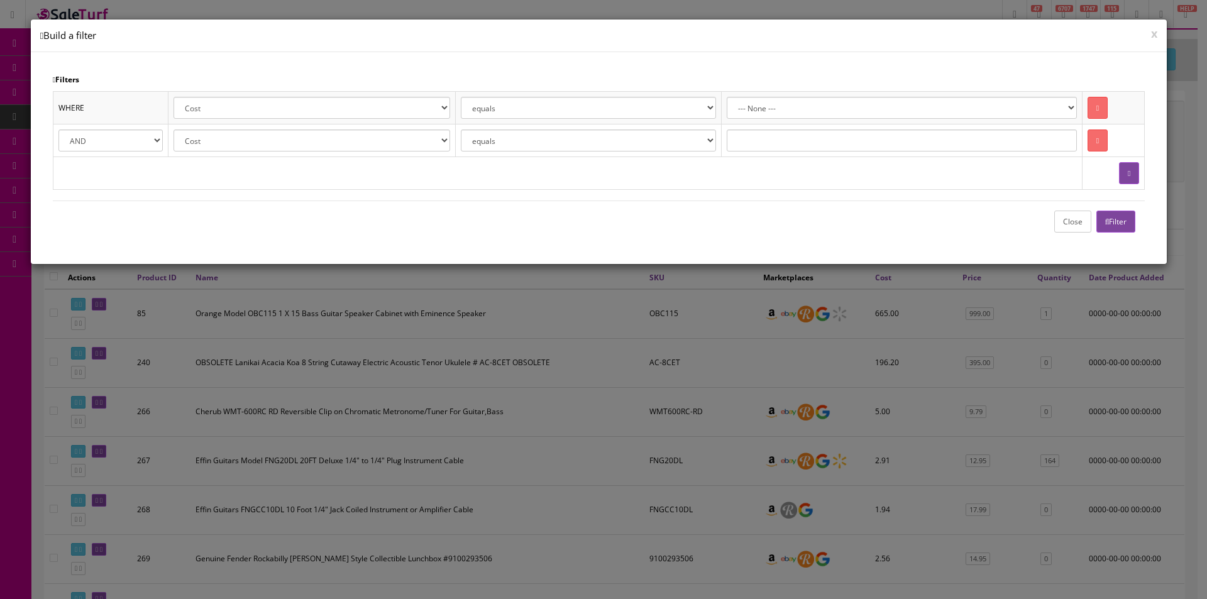
select select "m.name"
click at [191, 130] on select "Cost Price Amazon Price Ebay Price Reverb Price Walmart Price Retail Price Map …" at bounding box center [312, 141] width 276 height 22
select select "Dean Guitars"
drag, startPoint x: 148, startPoint y: 143, endPoint x: 145, endPoint y: 152, distance: 8.8
click at [148, 143] on select "AND OR" at bounding box center [117, 141] width 119 height 22
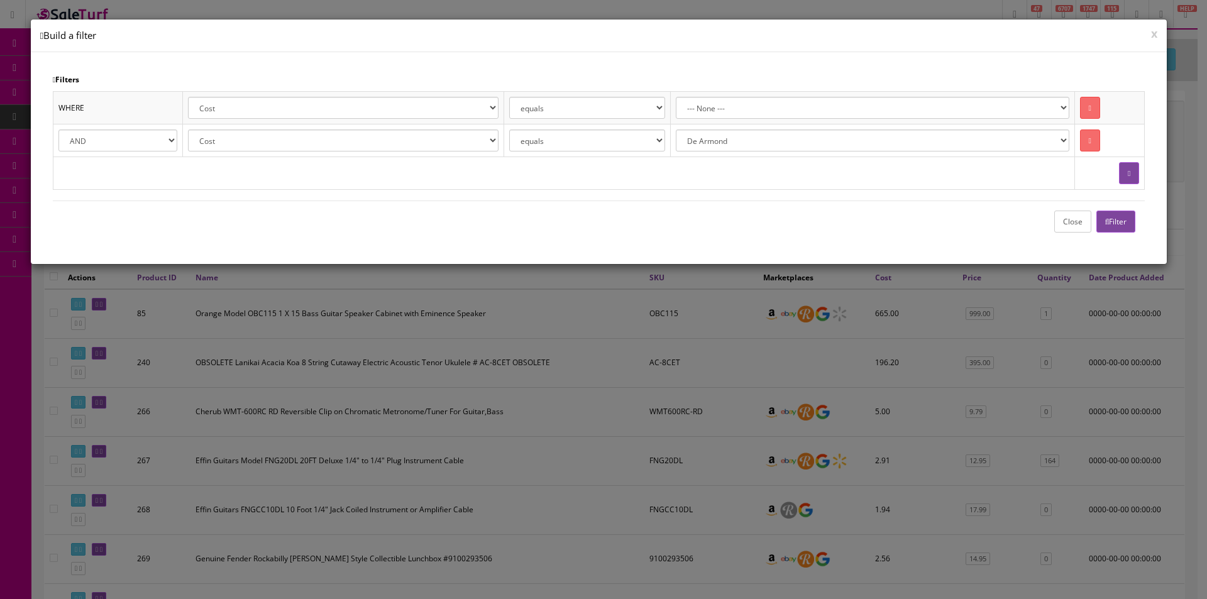
select select "OR"
click at [58, 130] on select "AND OR" at bounding box center [117, 141] width 119 height 22
click at [1123, 179] on button "button" at bounding box center [1129, 173] width 20 height 22
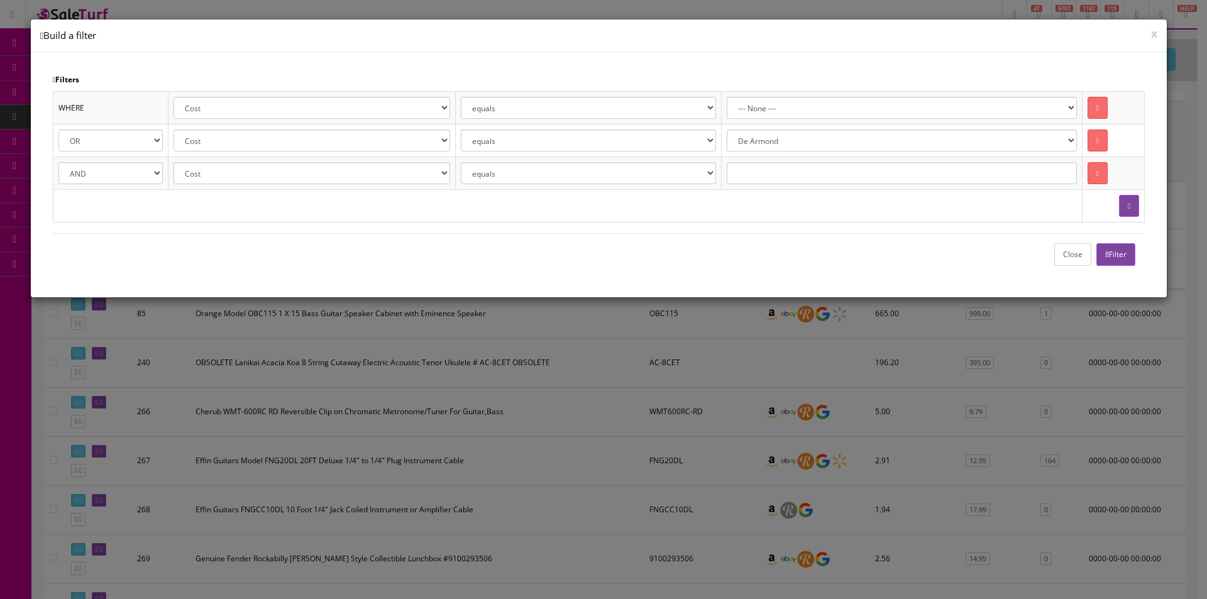
click at [201, 169] on select "Cost Price Amazon Price Ebay Price Reverb Price Walmart Price Retail Price Map …" at bounding box center [312, 173] width 276 height 22
select select "p.pcondition"
click at [191, 162] on select "Cost Price Amazon Price Ebay Price Reverb Price Walmart Price Retail Price Map …" at bounding box center [312, 173] width 276 height 22
click at [784, 177] on select "New Used B Stock Open Box Re-Packed" at bounding box center [873, 173] width 394 height 22
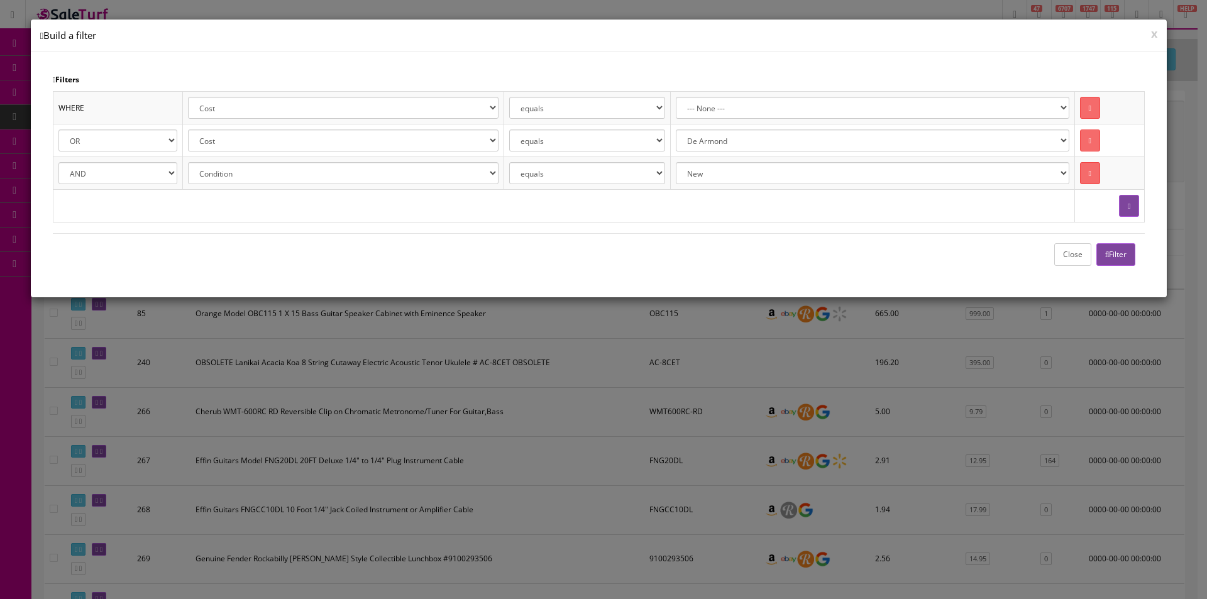
click at [791, 222] on td at bounding box center [564, 206] width 1022 height 33
click at [550, 170] on select "equals is like is not like" at bounding box center [587, 173] width 156 height 22
select select "not like"
click at [523, 162] on select "equals is like is not like" at bounding box center [587, 173] width 156 height 22
click at [741, 227] on div "WHERE Cost Price Amazon Price Ebay Price Reverb Price Walmart Price Retail Pric…" at bounding box center [599, 162] width 1093 height 143
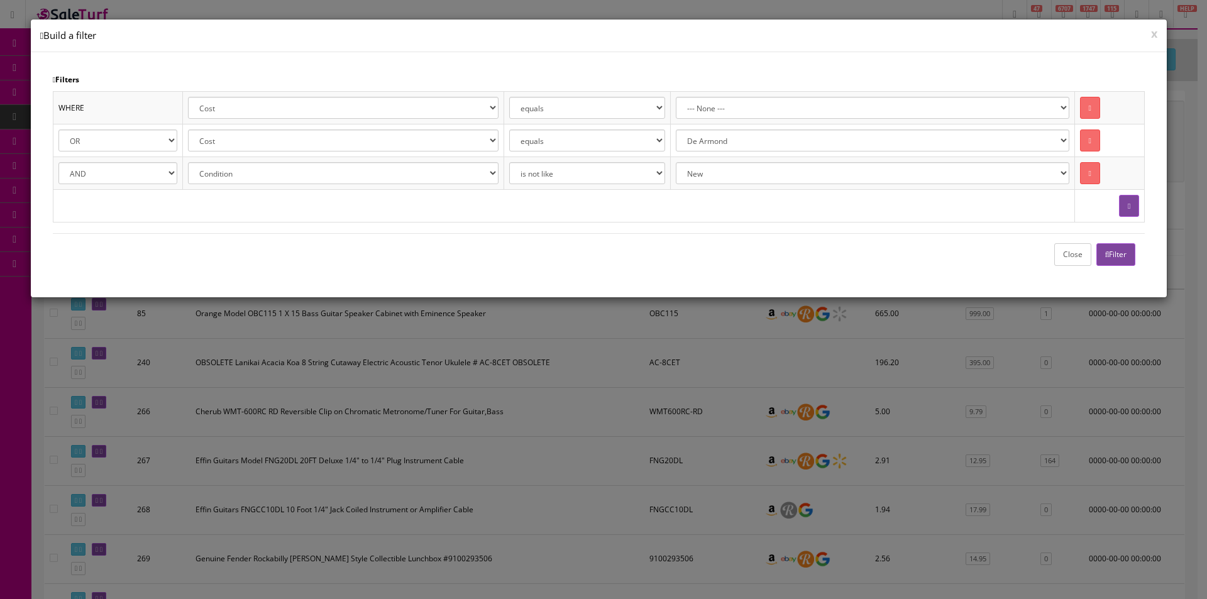
click at [1118, 262] on button "Filter" at bounding box center [1117, 254] width 40 height 22
click at [1068, 255] on button "Close" at bounding box center [1073, 254] width 37 height 22
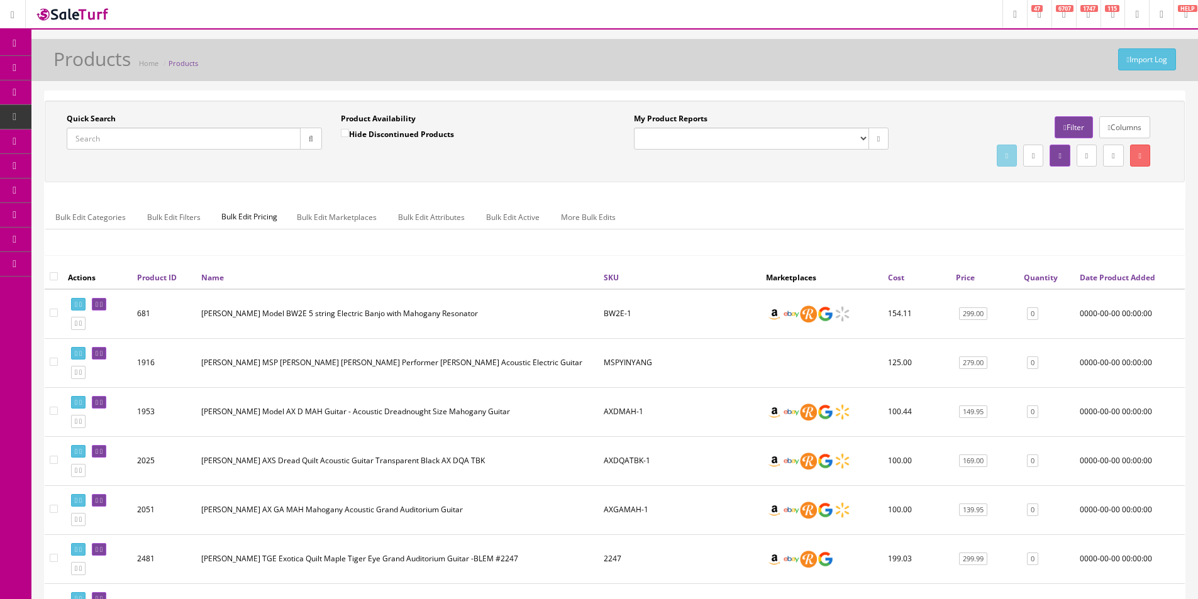
click at [1082, 118] on link "Filter" at bounding box center [1074, 127] width 38 height 22
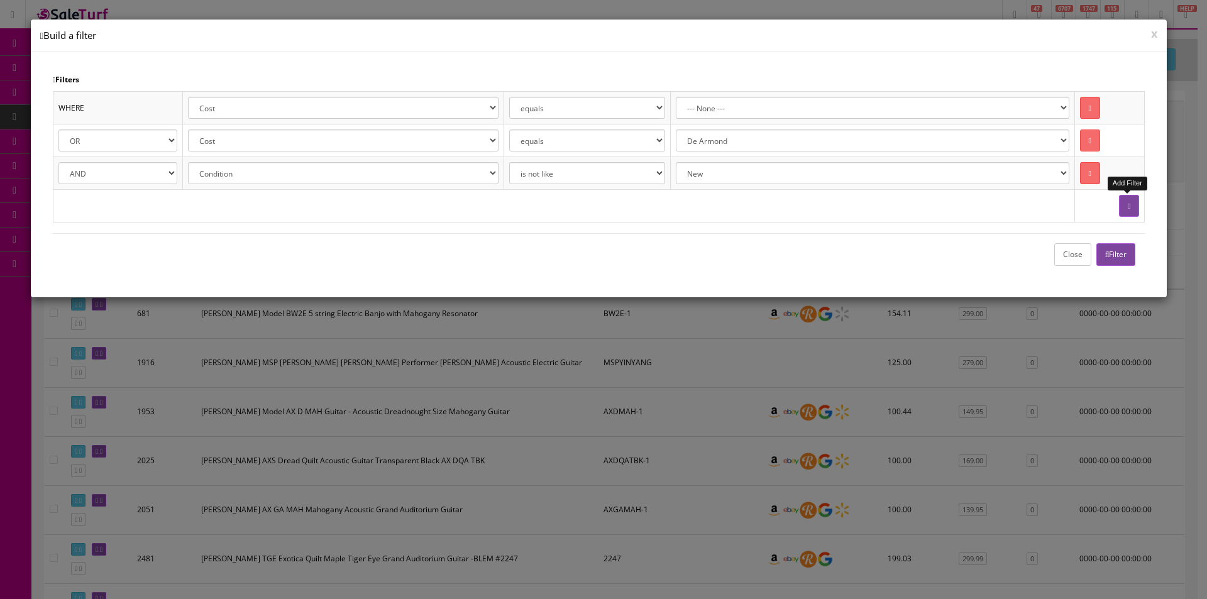
click at [1131, 196] on button "button" at bounding box center [1129, 206] width 20 height 22
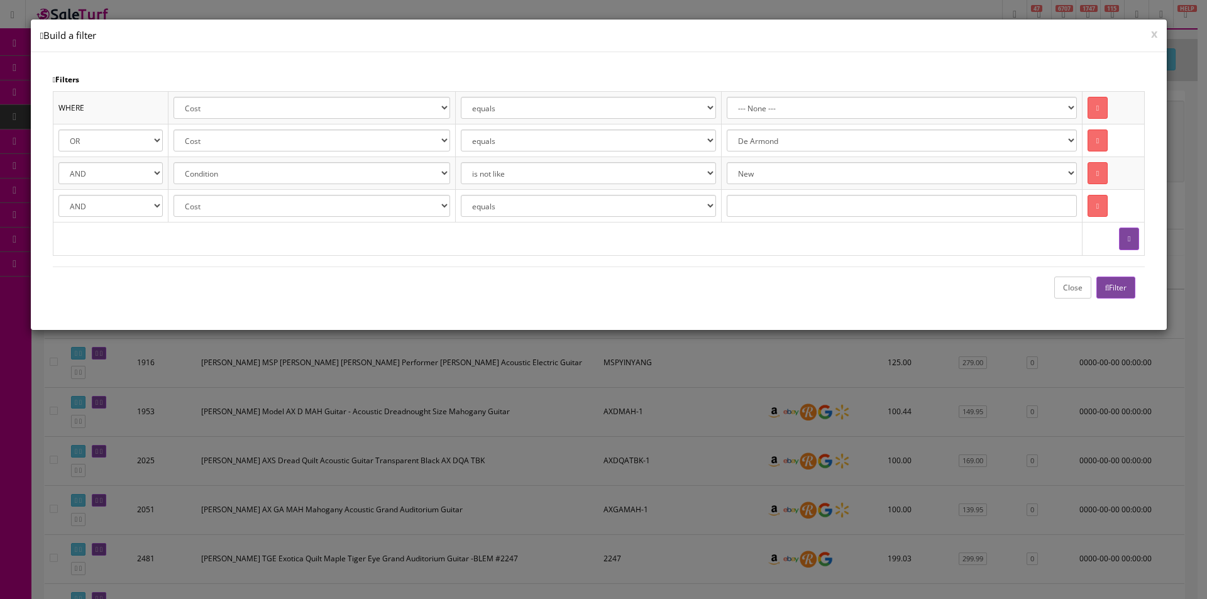
click at [321, 211] on select "Cost Price Amazon Price Ebay Price Reverb Price Walmart Price Retail Price Map …" at bounding box center [312, 206] width 276 height 22
select select "p.quantity"
click at [176, 195] on select "Cost Price Amazon Price Ebay Price Reverb Price Walmart Price Retail Price Map …" at bounding box center [312, 206] width 276 height 22
select select "is greater than"
type input "0"
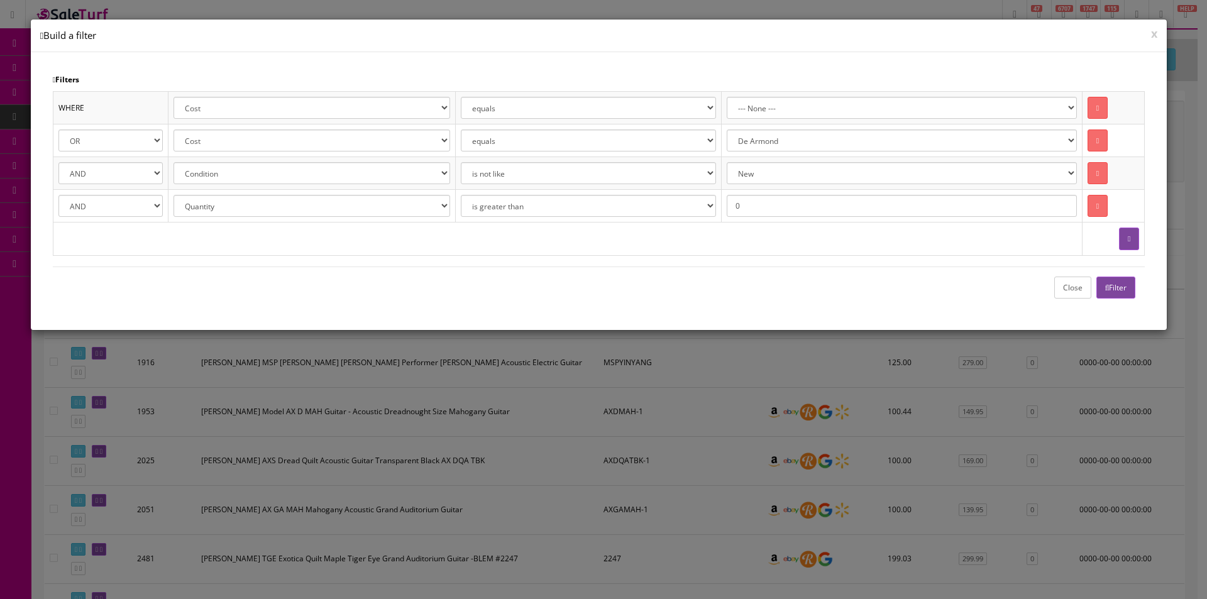
click at [1109, 289] on button "Filter" at bounding box center [1117, 288] width 40 height 22
click at [1074, 289] on button "Close" at bounding box center [1073, 288] width 37 height 22
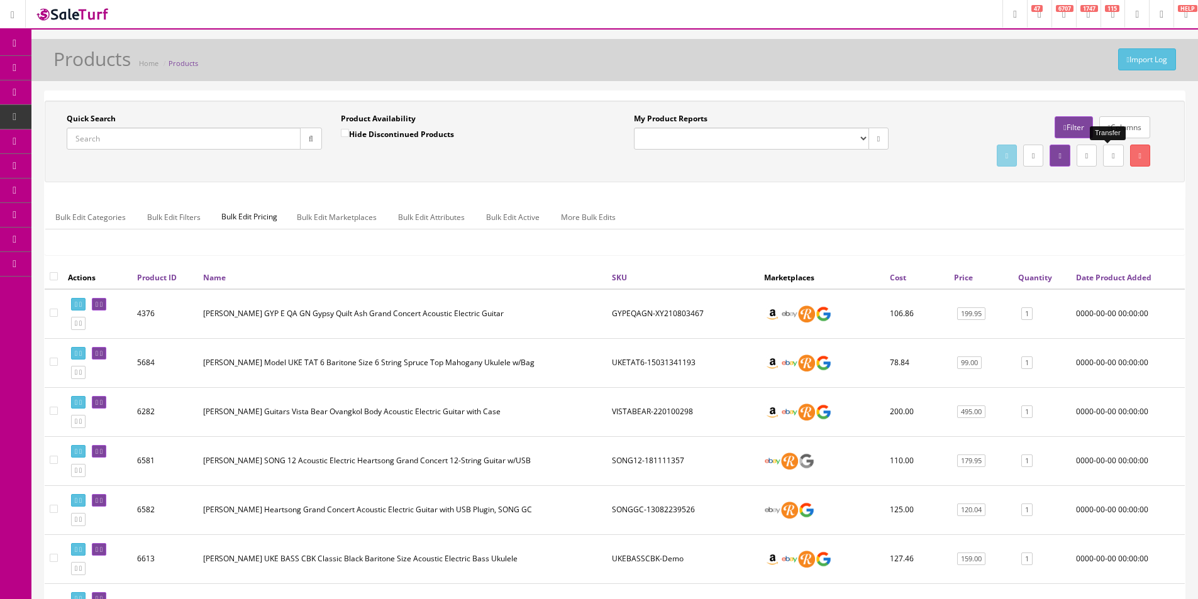
click at [1112, 157] on icon at bounding box center [1113, 156] width 3 height 8
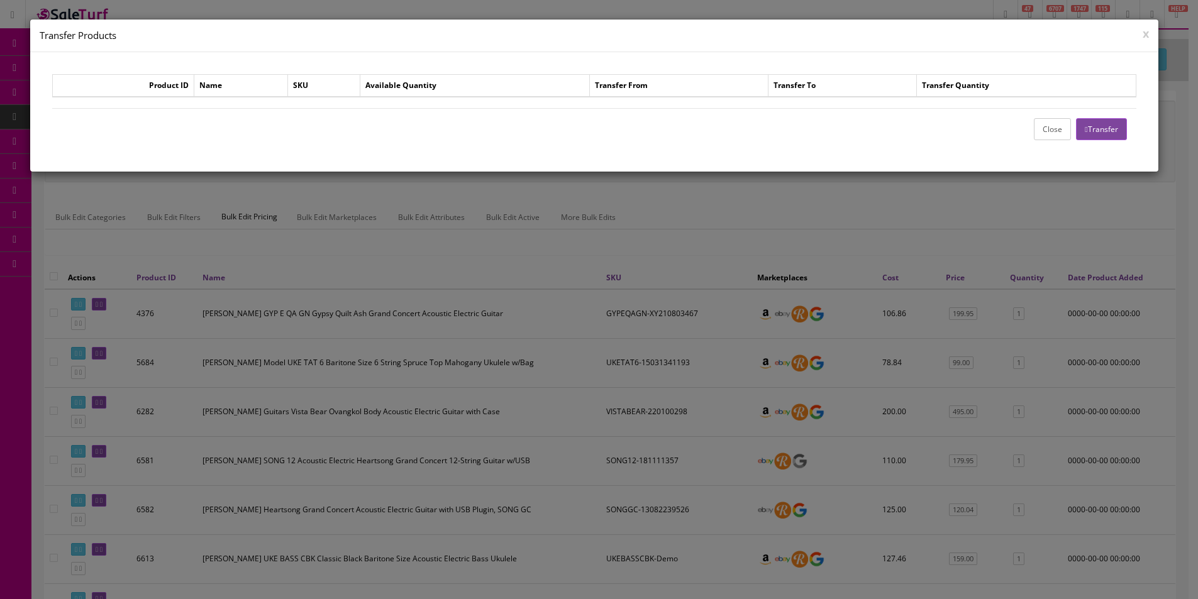
click at [1049, 130] on button "Close" at bounding box center [1052, 129] width 37 height 22
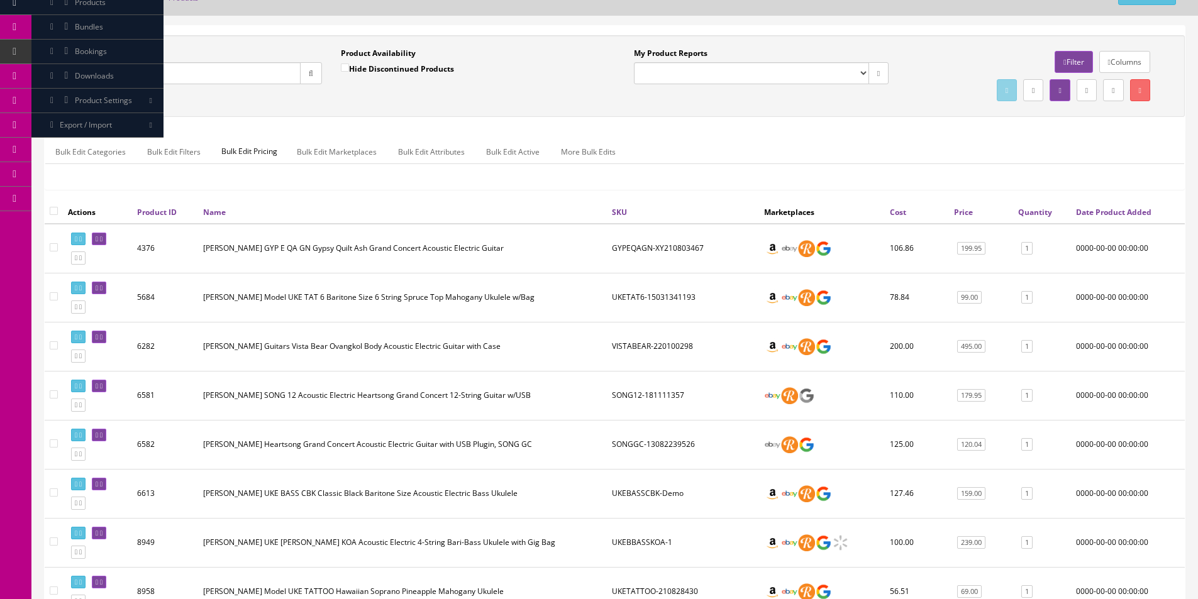
scroll to position [2, 0]
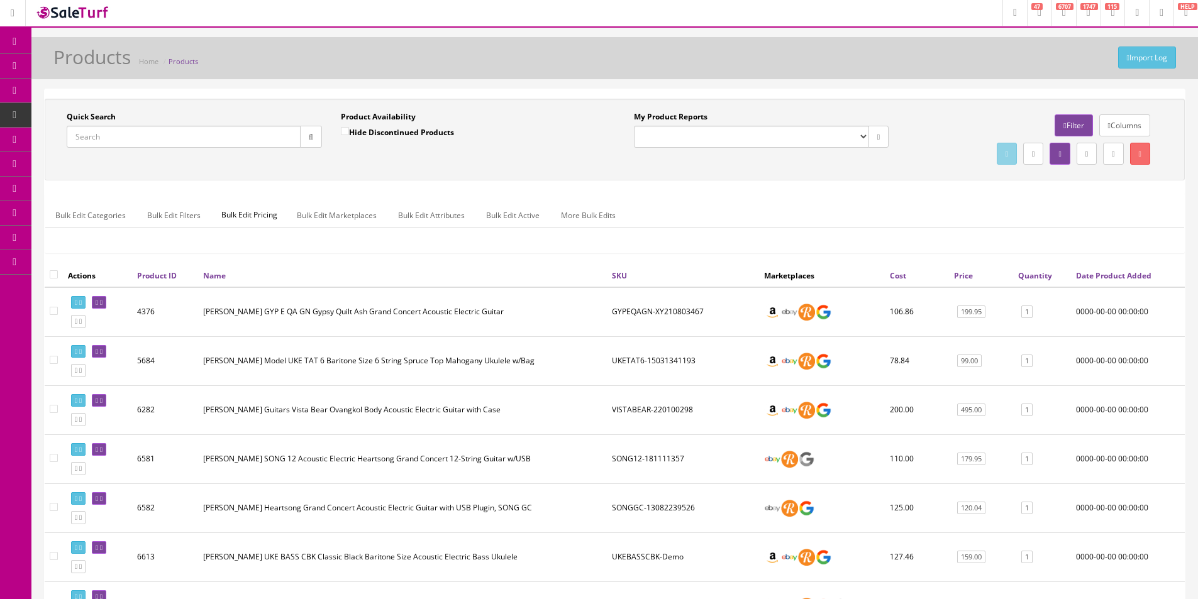
click at [1023, 147] on link at bounding box center [1033, 154] width 20 height 22
click at [916, 191] on link "CSV File" at bounding box center [922, 189] width 28 height 11
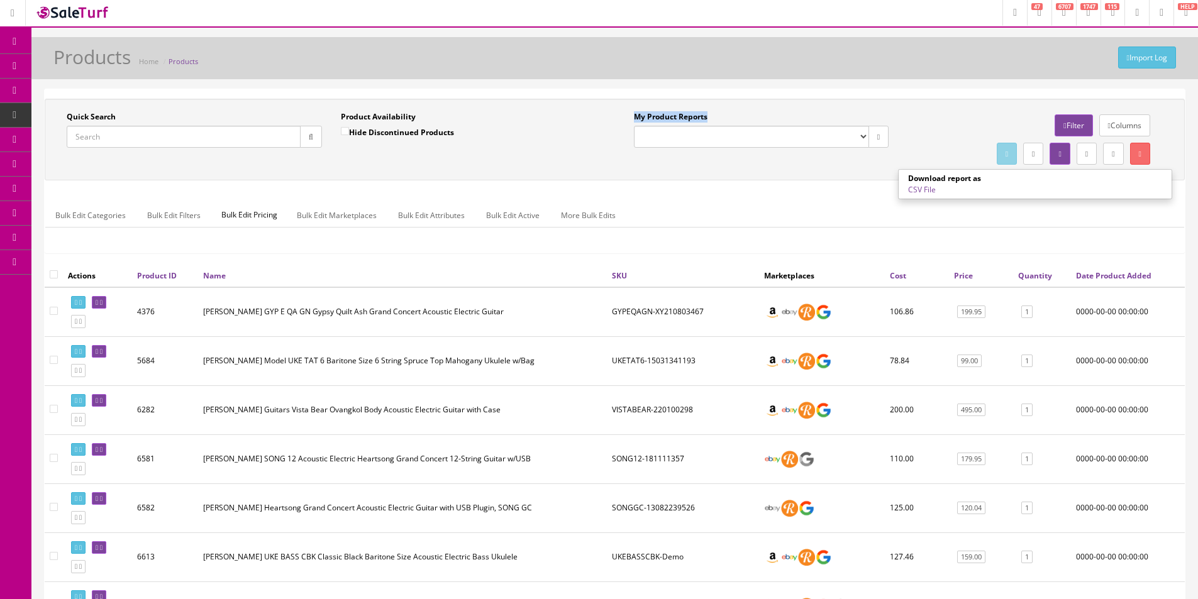
drag, startPoint x: 670, startPoint y: 103, endPoint x: 670, endPoint y: 111, distance: 8.8
click at [670, 111] on div "Quick Search Date From Product Availability Hide Discontinued Products Date To …" at bounding box center [615, 140] width 1140 height 82
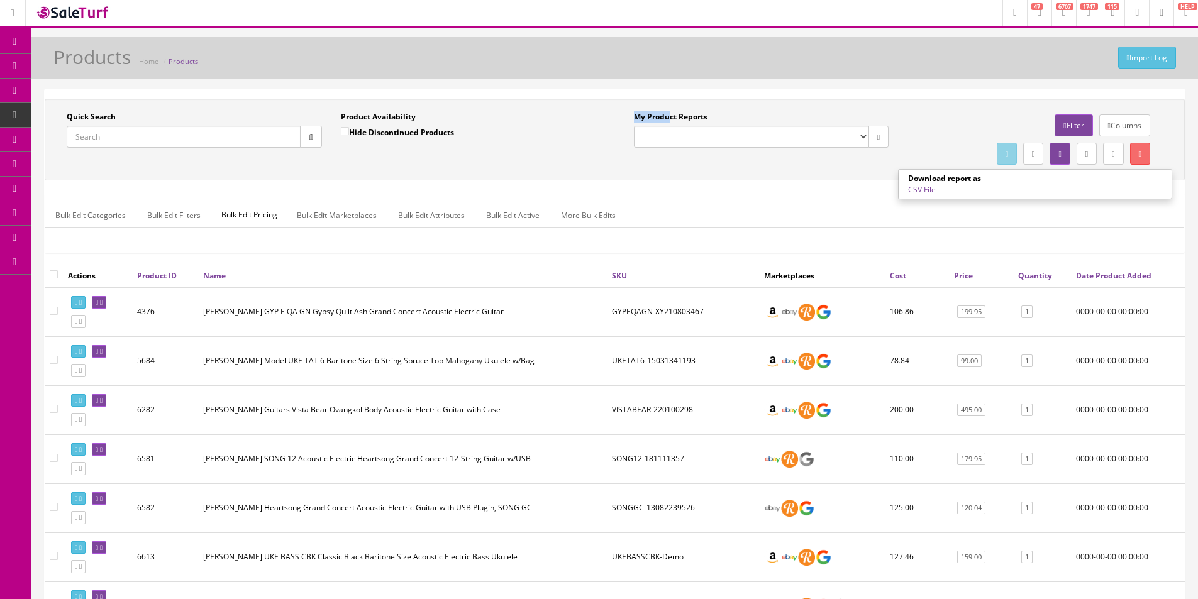
click at [670, 111] on label "My Product Reports" at bounding box center [671, 116] width 74 height 11
click at [670, 126] on select "Amazon FMIC Audit Market Errors (InStock) Marketplace Errors Squier/Fender Corr…" at bounding box center [751, 137] width 235 height 22
click at [670, 111] on label "My Product Reports" at bounding box center [671, 116] width 74 height 11
click at [670, 126] on select "Amazon FMIC Audit Market Errors (InStock) Marketplace Errors Squier/Fender Corr…" at bounding box center [751, 137] width 235 height 22
click at [669, 111] on label "My Product Reports" at bounding box center [671, 116] width 74 height 11
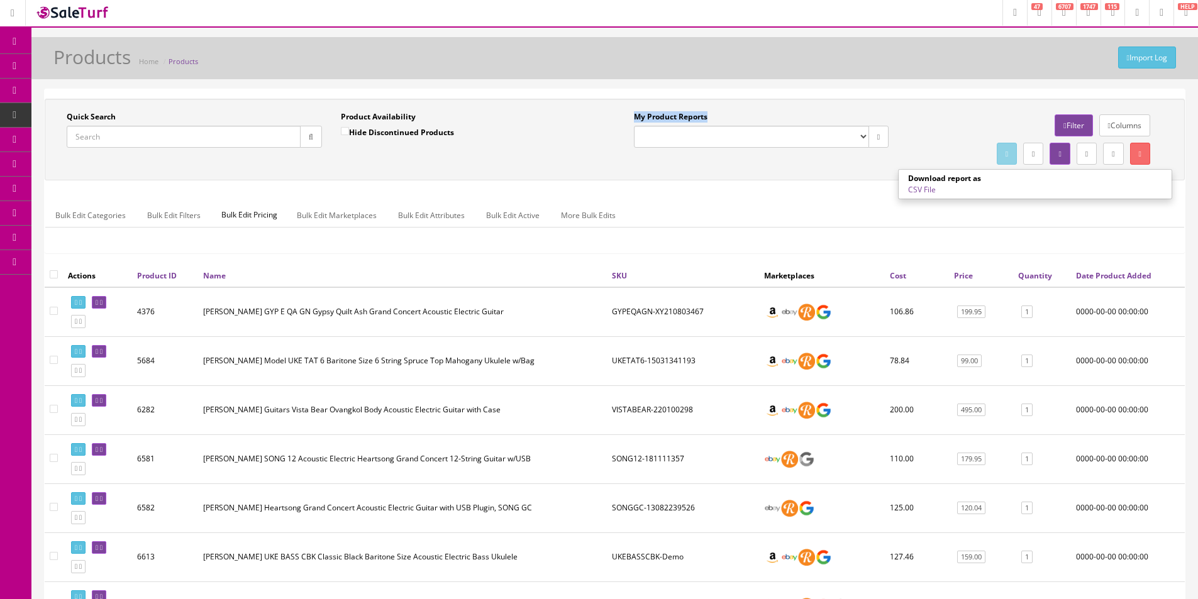
click at [669, 126] on select "Amazon FMIC Audit Market Errors (InStock) Marketplace Errors Squier/Fender Corr…" at bounding box center [751, 137] width 235 height 22
click at [669, 109] on div "Quick Search Date From Product Availability Hide Discontinued Products Date To …" at bounding box center [615, 140] width 1140 height 82
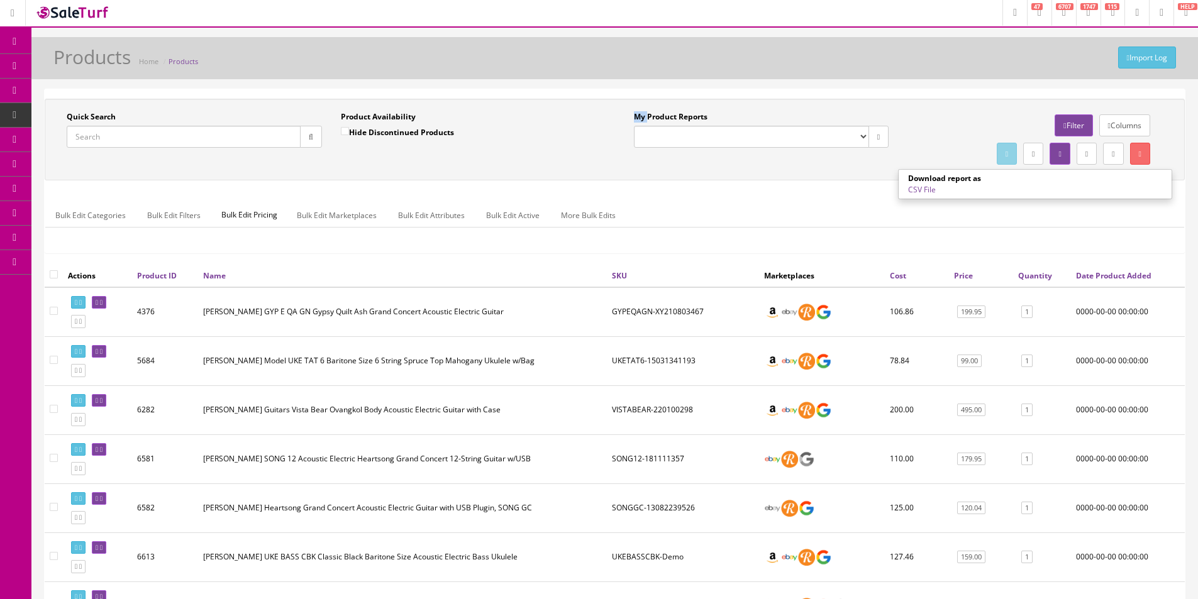
click at [669, 109] on div "Quick Search Date From Product Availability Hide Discontinued Products Date To …" at bounding box center [615, 140] width 1140 height 82
click at [669, 108] on div "Quick Search Date From Product Availability Hide Discontinued Products Date To …" at bounding box center [615, 140] width 1140 height 82
drag, startPoint x: 669, startPoint y: 108, endPoint x: 664, endPoint y: 166, distance: 58.7
click at [669, 108] on div "Quick Search Date From Product Availability Hide Discontinued Products Date To …" at bounding box center [615, 140] width 1140 height 82
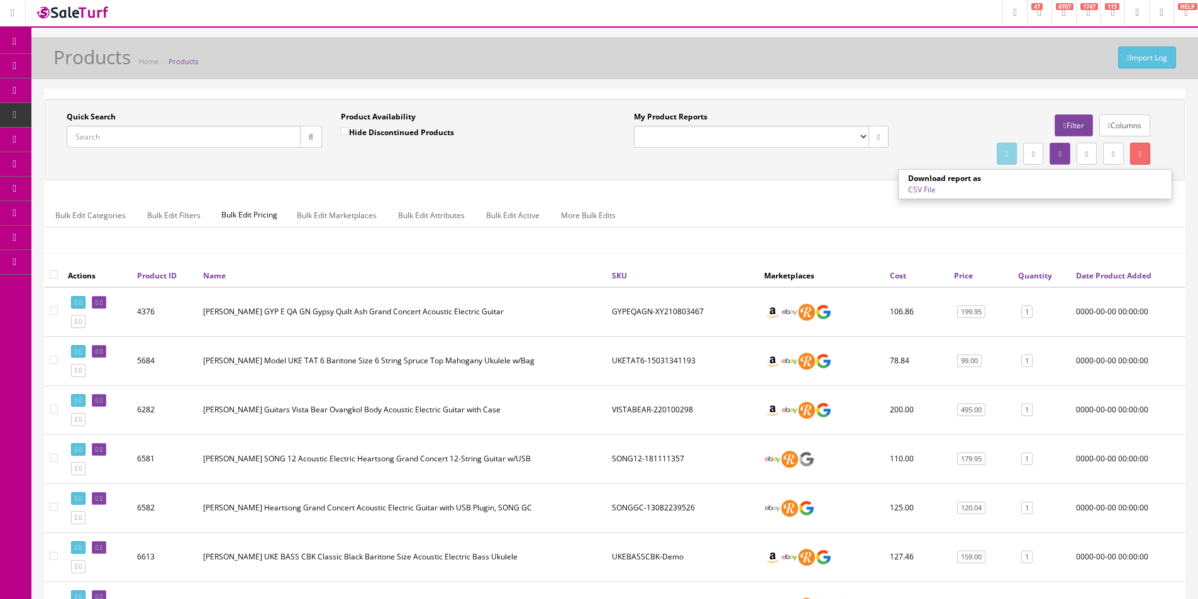
click at [164, 138] on input "Quick Search" at bounding box center [184, 137] width 234 height 22
click at [163, 136] on input "Quick Search" at bounding box center [184, 137] width 234 height 22
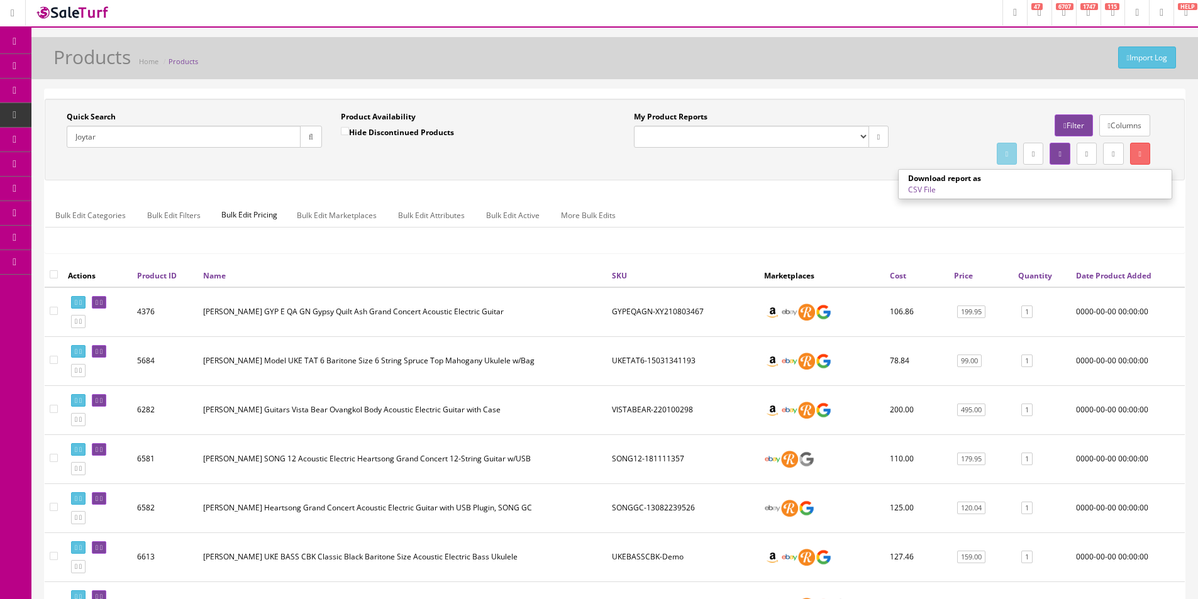
scroll to position [0, 0]
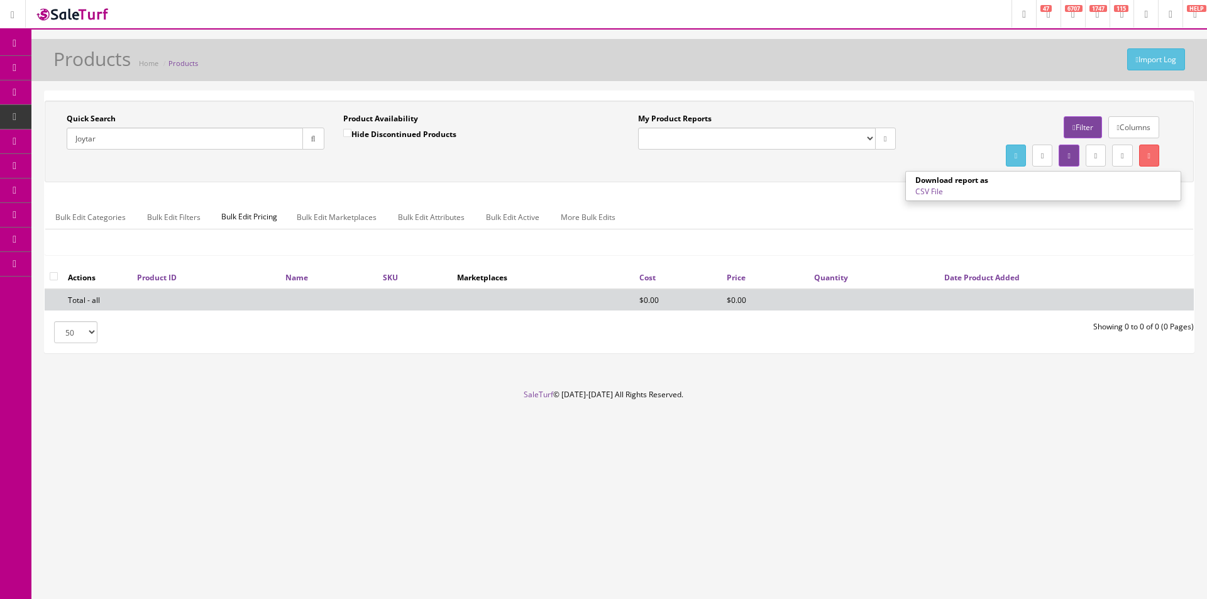
click at [1072, 124] on link "Filter" at bounding box center [1083, 127] width 38 height 22
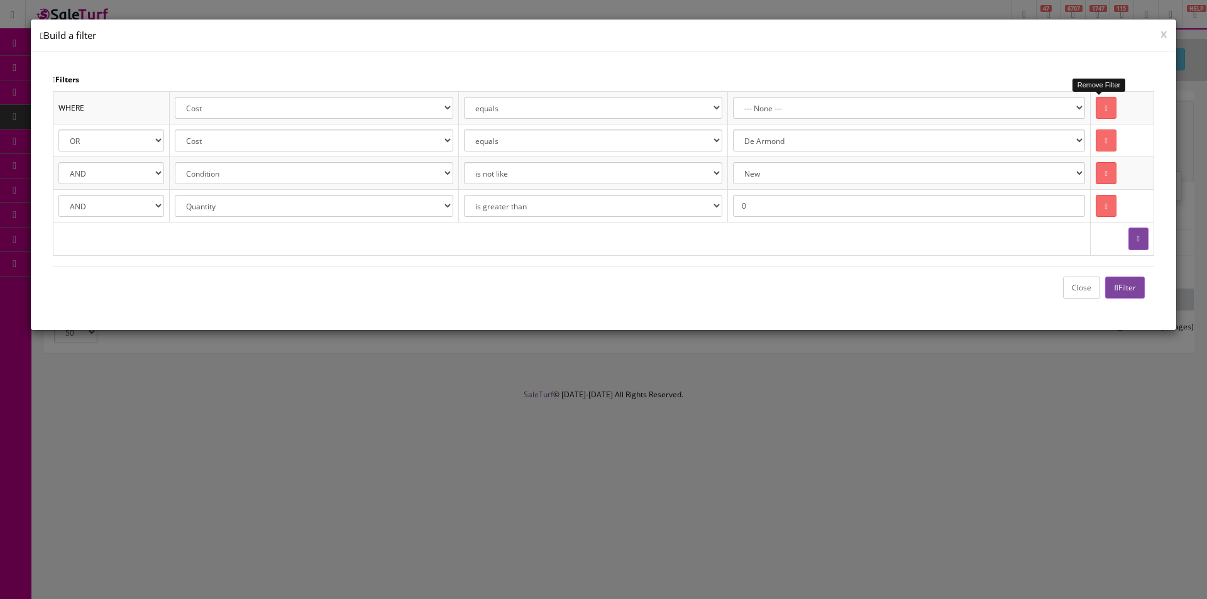
click at [1102, 113] on link at bounding box center [1106, 108] width 20 height 22
click at [1102, 130] on link at bounding box center [1106, 141] width 20 height 22
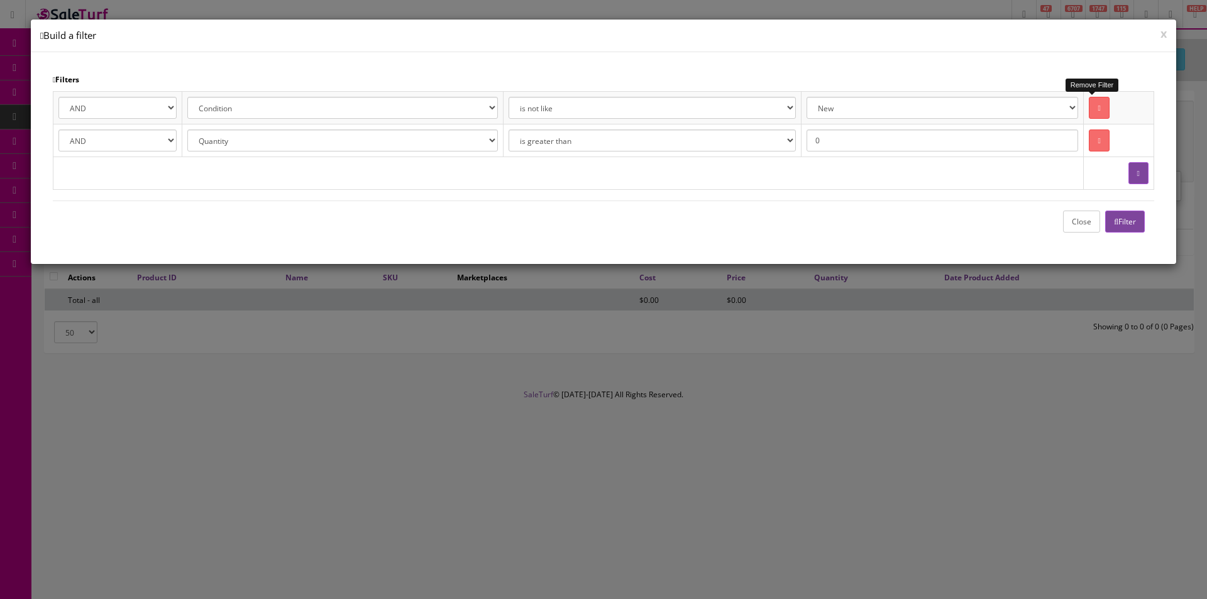
click at [1102, 113] on link at bounding box center [1099, 108] width 20 height 22
click at [1102, 130] on link at bounding box center [1099, 141] width 20 height 22
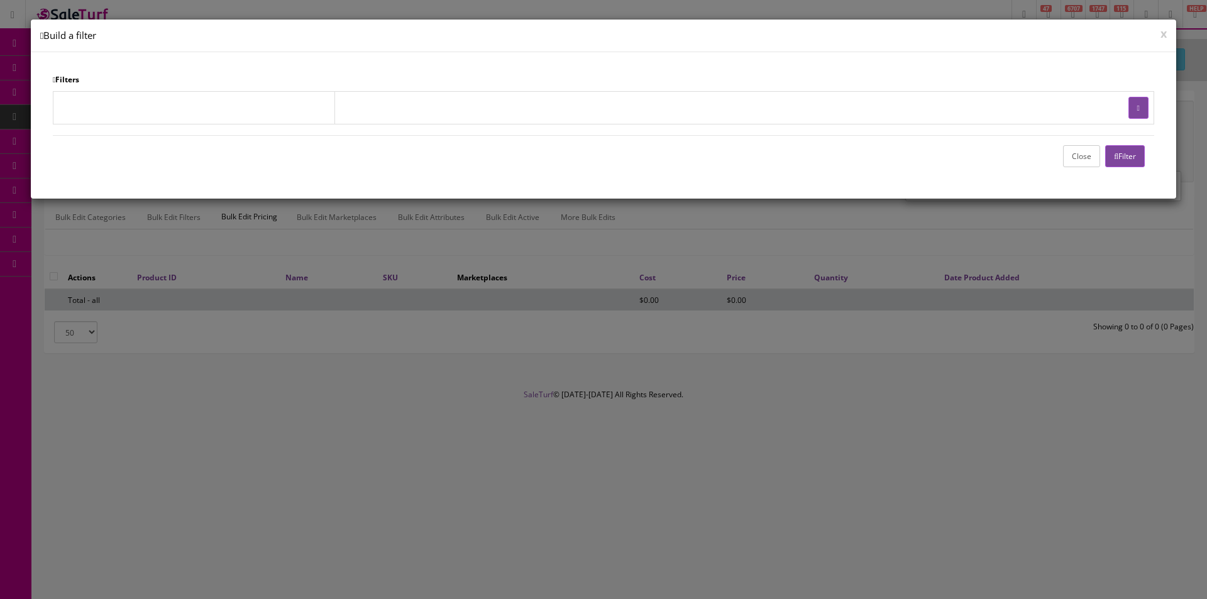
click at [1115, 155] on icon "button" at bounding box center [1116, 157] width 4 height 8
click at [1081, 157] on button "Close" at bounding box center [1081, 156] width 37 height 22
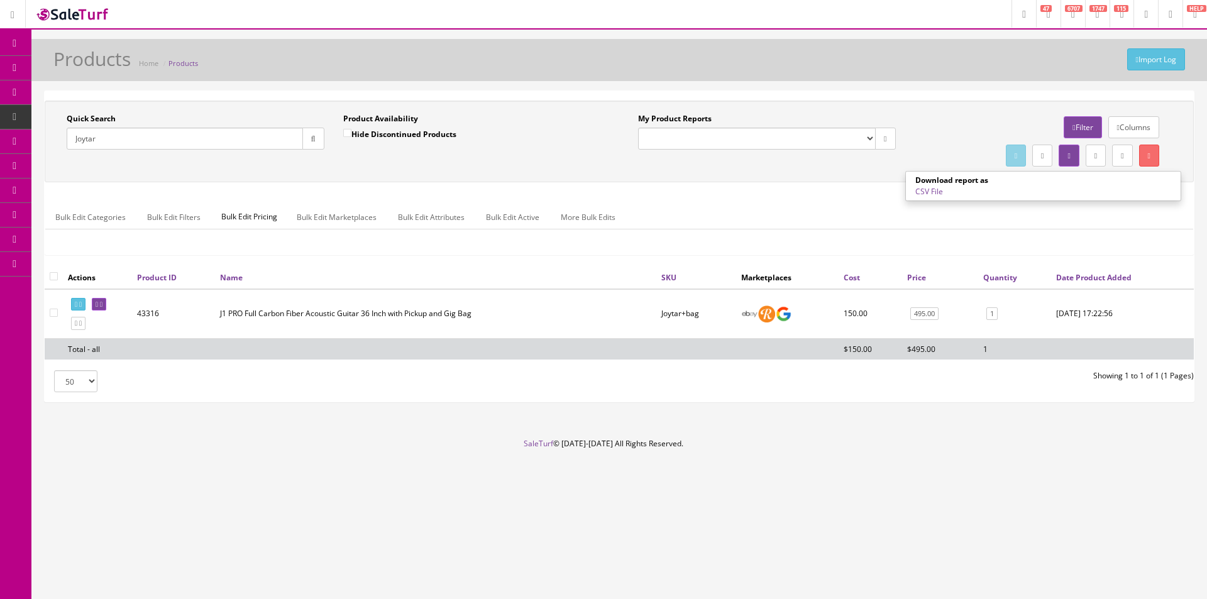
click at [158, 145] on input "Joytar" at bounding box center [185, 139] width 236 height 22
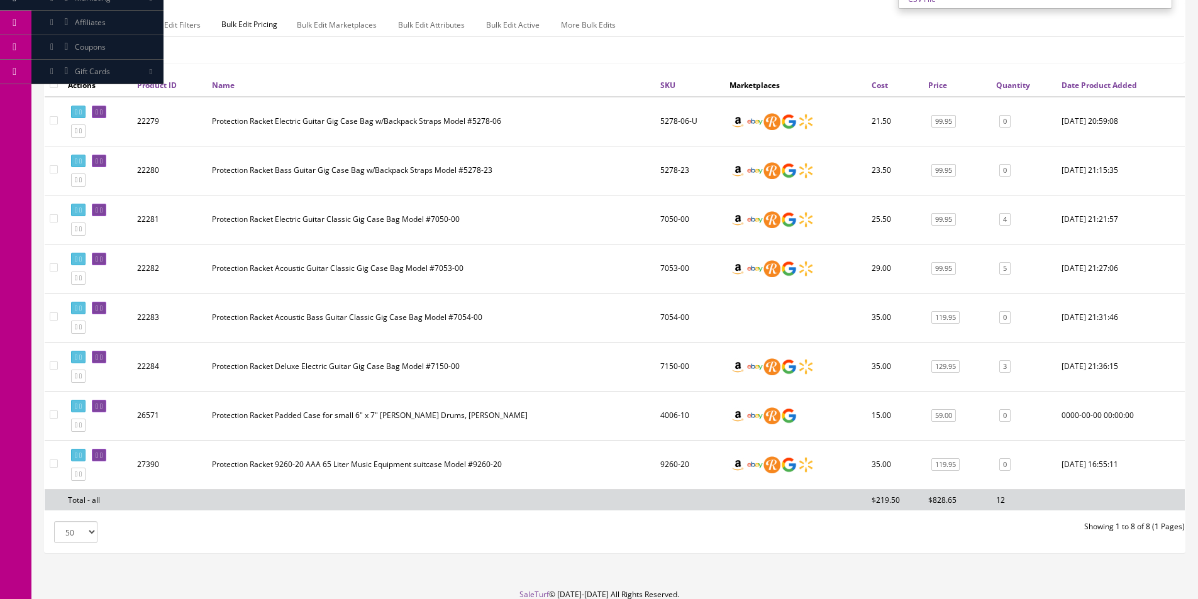
scroll to position [245, 0]
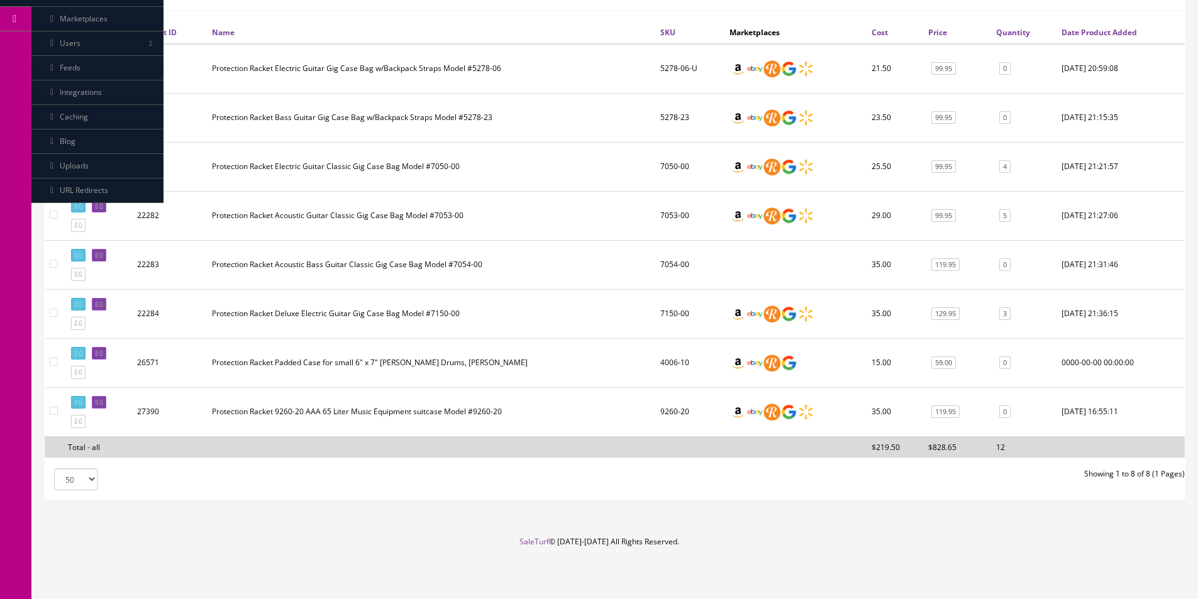
type input "Protection Racket"
click at [679, 316] on td "7150-00" at bounding box center [689, 313] width 69 height 49
click at [679, 315] on td "7150-00" at bounding box center [689, 313] width 69 height 49
copy td "7150-00"
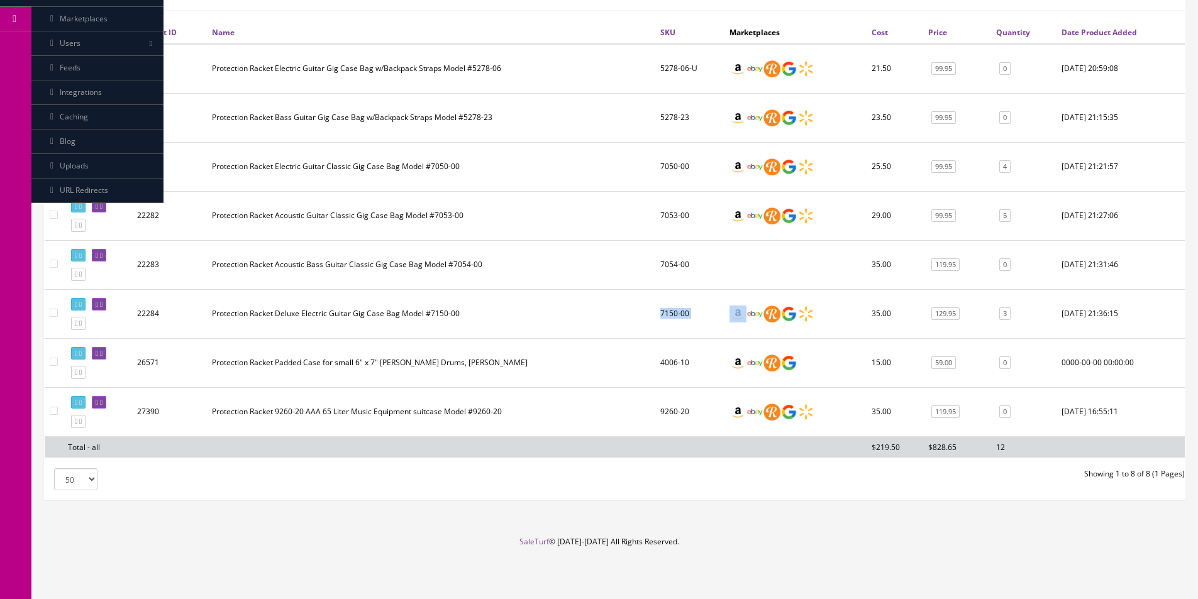
click at [103, 304] on icon at bounding box center [101, 304] width 3 height 7
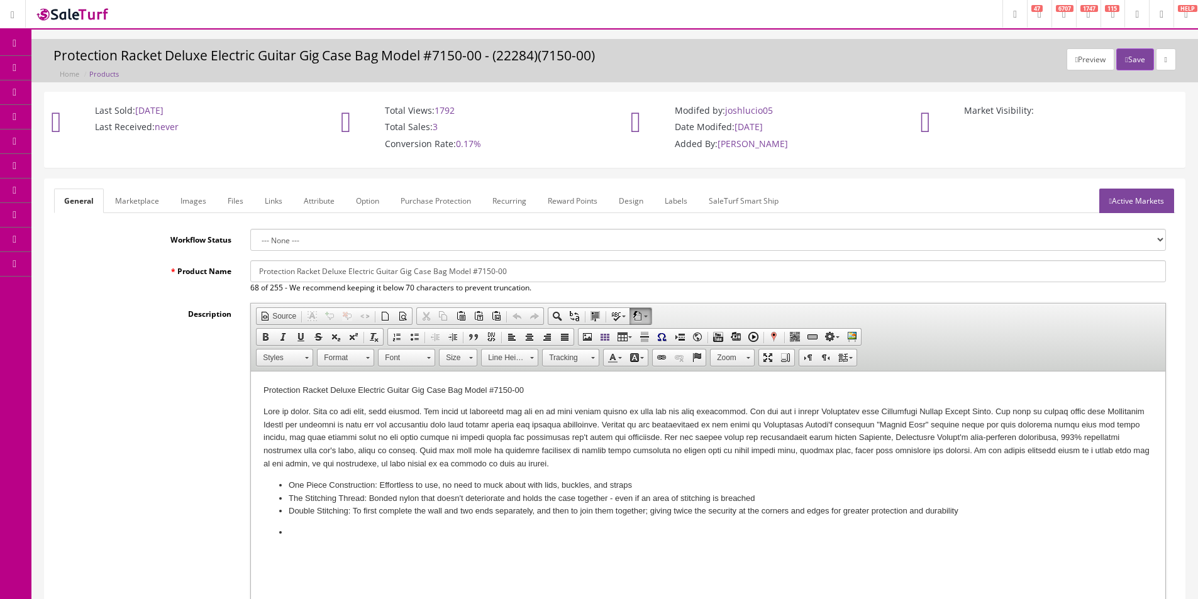
click at [366, 531] on p at bounding box center [708, 532] width 839 height 13
click at [137, 390] on div "Description Rich Text Editor, input-description1 Editor toolbars Document Sourc…" at bounding box center [614, 472] width 1121 height 338
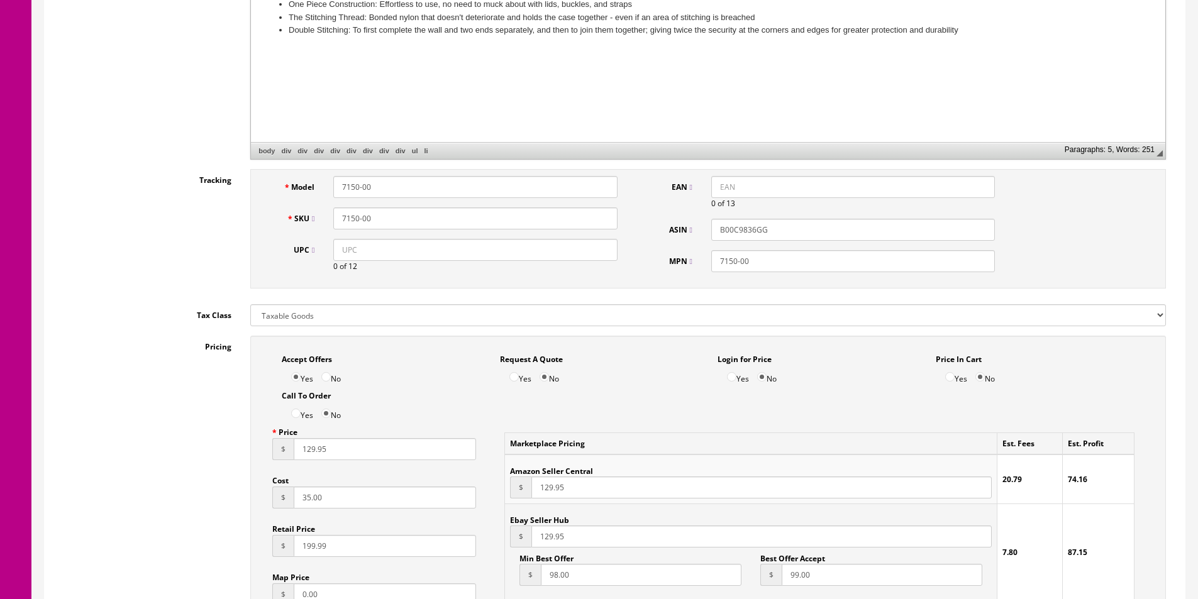
scroll to position [503, 0]
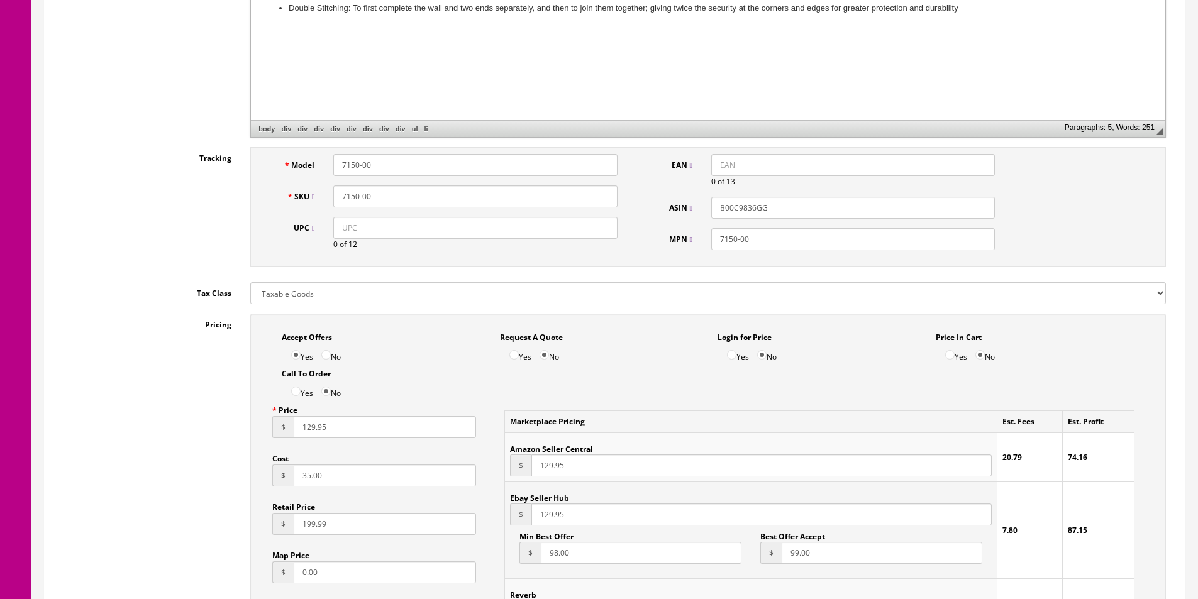
click at [790, 269] on div "Model 7150-00 SKU 7150-00 UPC 0 of 12 EAN 0 of 13 ASIN B00C9836GG MPN 7150-00" at bounding box center [708, 210] width 935 height 126
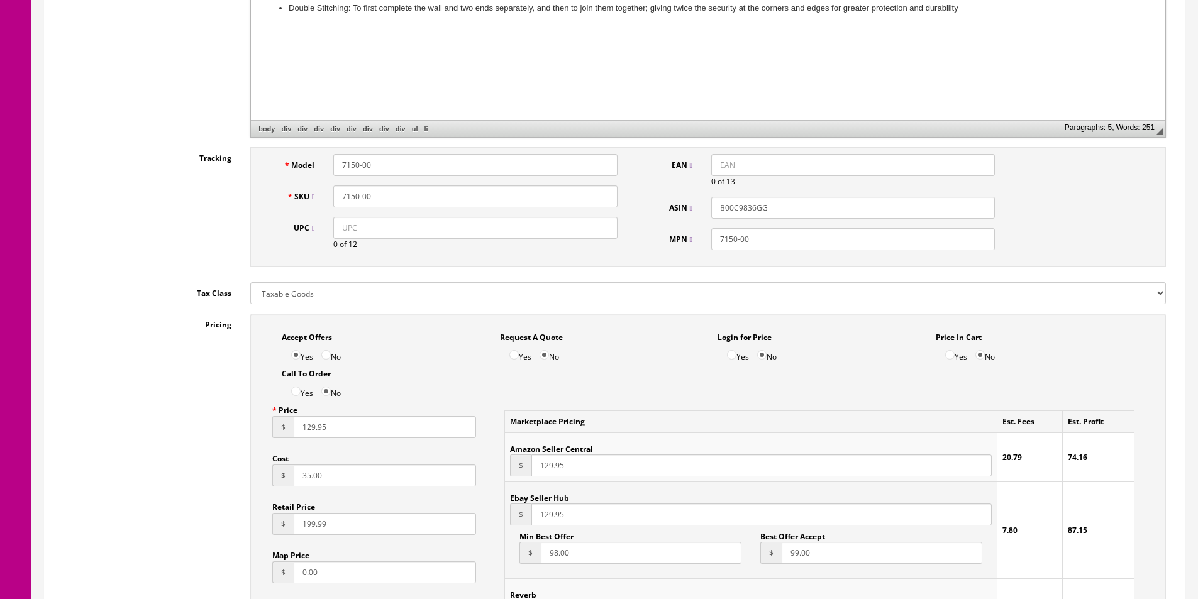
click at [423, 194] on input "7150-00" at bounding box center [475, 197] width 284 height 22
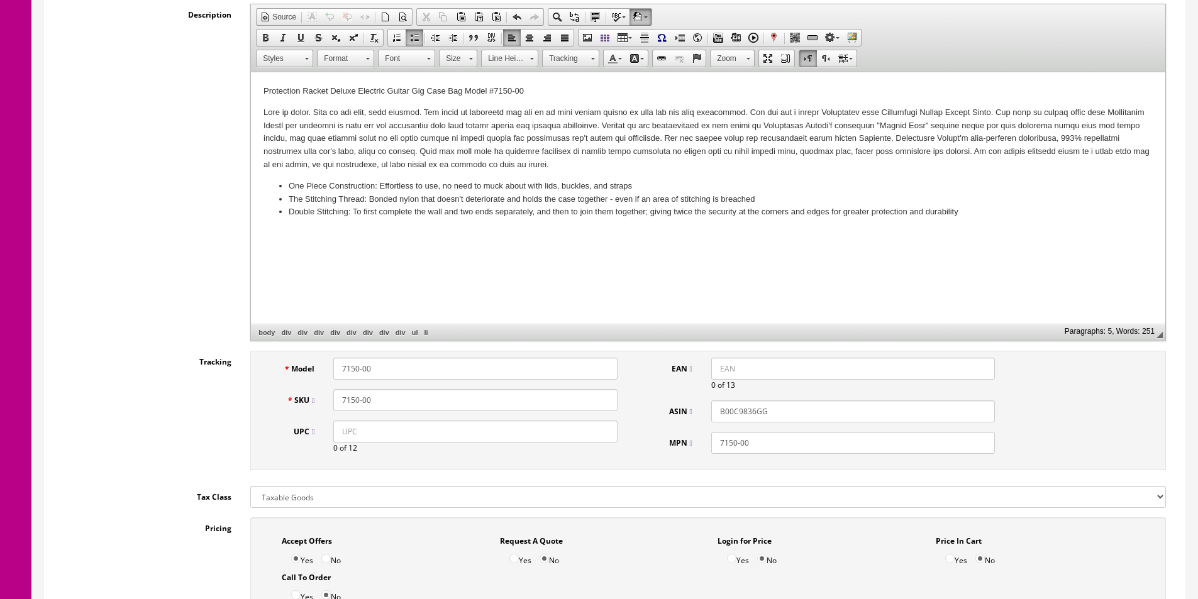
scroll to position [377, 0]
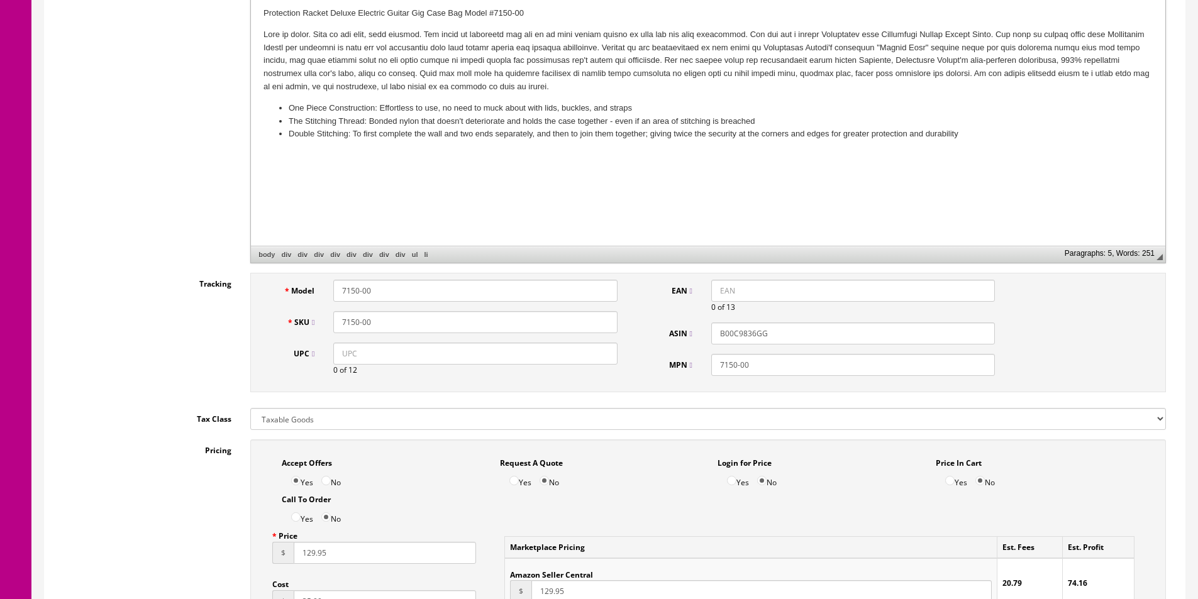
click at [111, 259] on div "Description Rich Text Editor, input-description1 Editor toolbars Document Sourc…" at bounding box center [614, 95] width 1121 height 338
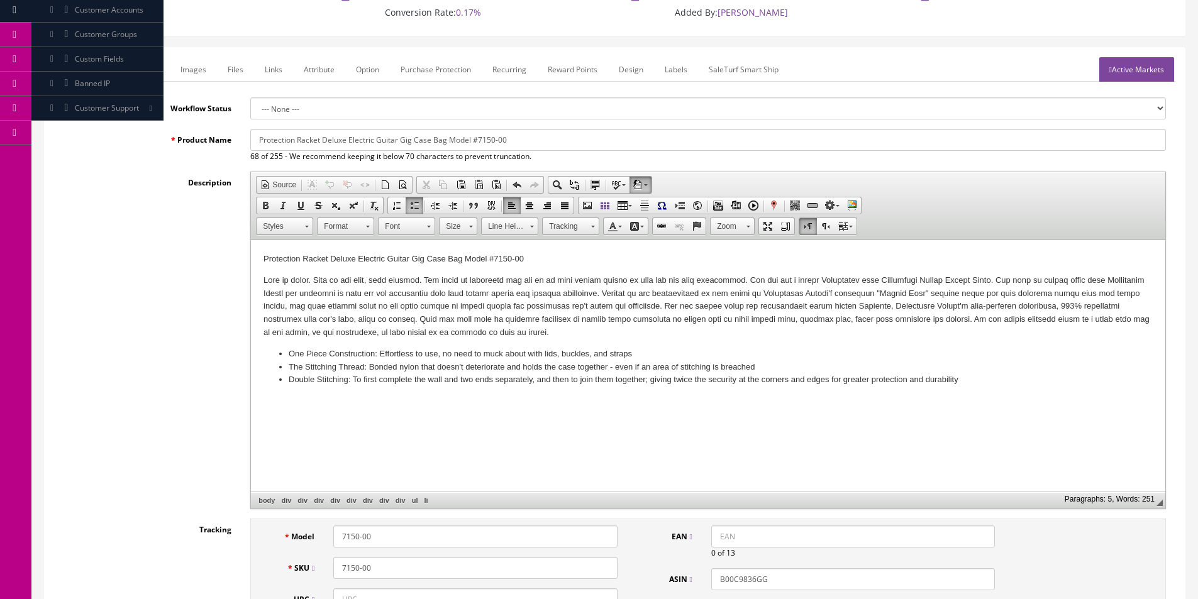
scroll to position [126, 0]
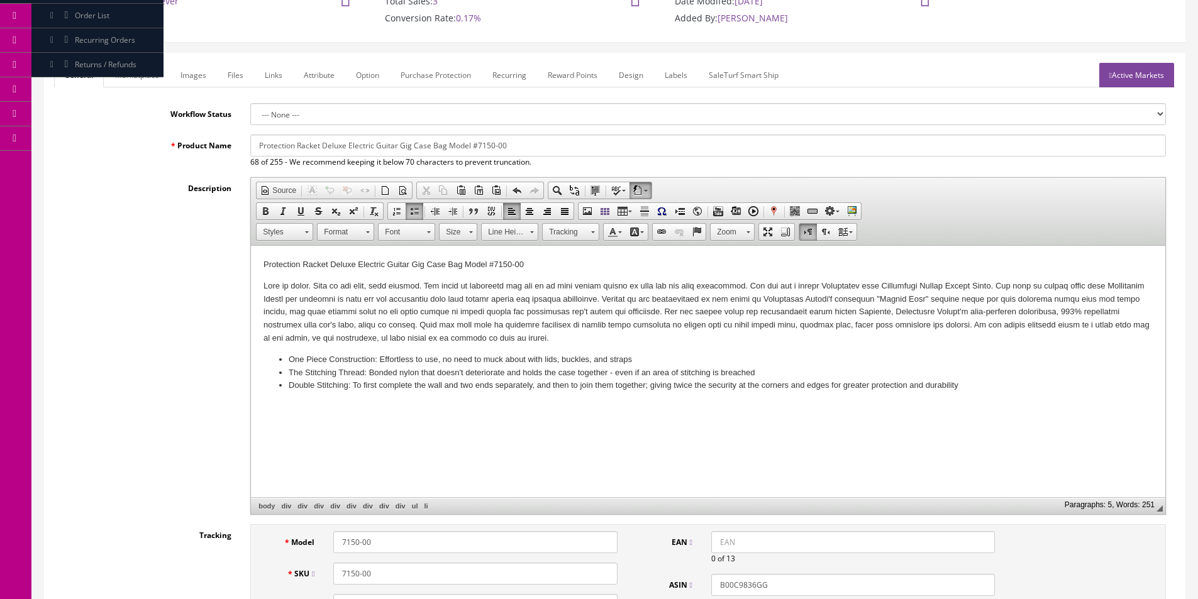
click at [110, 282] on div "Description Rich Text Editor, input-description1 Editor toolbars Document Sourc…" at bounding box center [614, 346] width 1121 height 338
click at [110, 280] on div "Description Rich Text Editor, input-description1 Editor toolbars Document Sourc…" at bounding box center [614, 346] width 1121 height 338
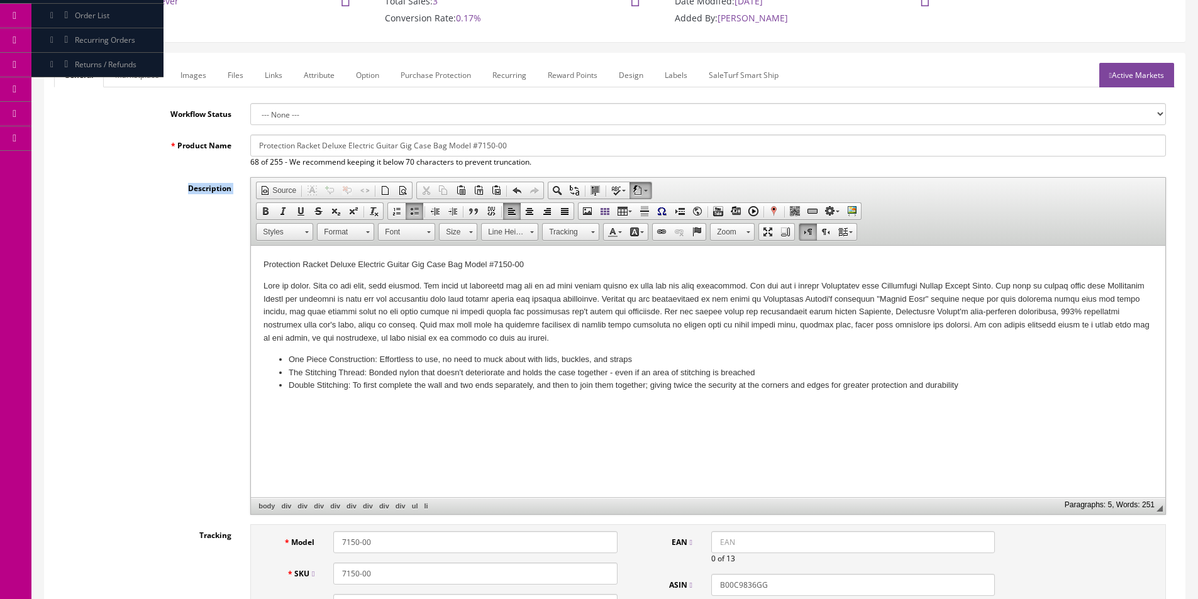
drag, startPoint x: 110, startPoint y: 280, endPoint x: 92, endPoint y: 275, distance: 18.9
click at [111, 279] on div "Description Rich Text Editor, input-description1 Editor toolbars Document Sourc…" at bounding box center [614, 346] width 1121 height 338
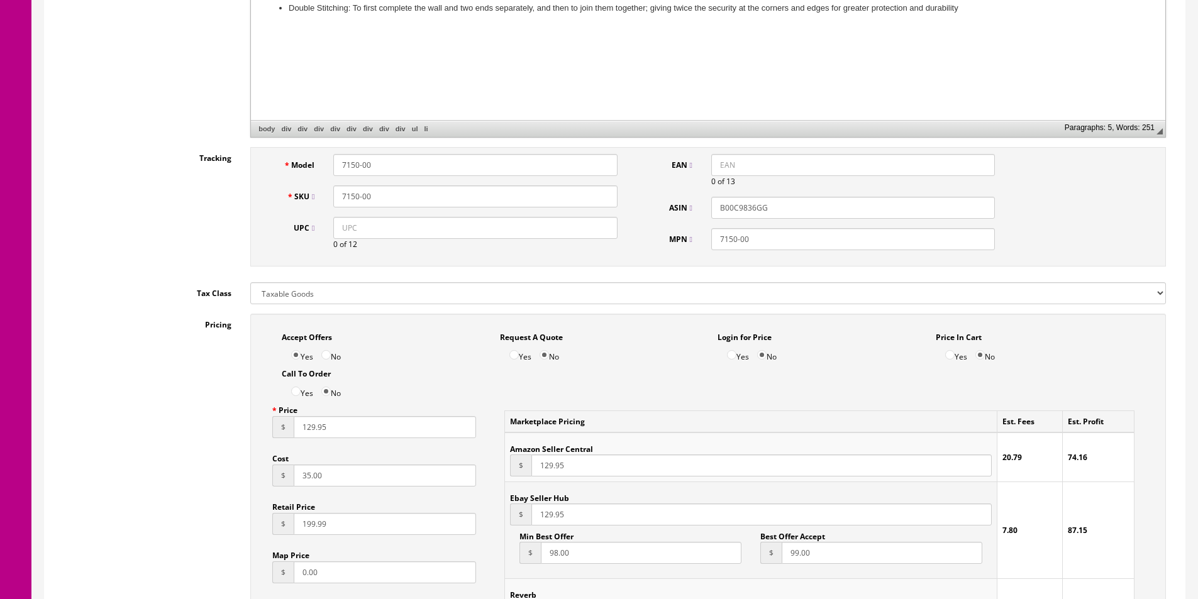
scroll to position [189, 0]
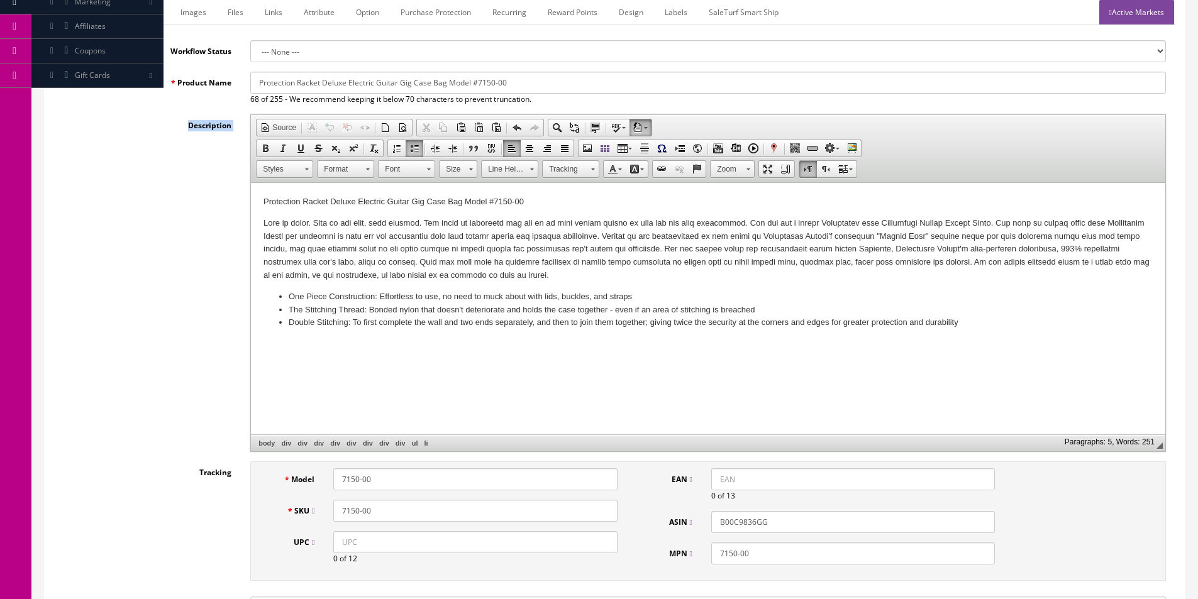
click at [162, 228] on div "Description Rich Text Editor, input-description1 Editor toolbars Document Sourc…" at bounding box center [614, 283] width 1121 height 338
click at [540, 313] on li "The Stitching Thread: Bonded nylon that doesn't deteriorate and holds the case …" at bounding box center [708, 310] width 839 height 13
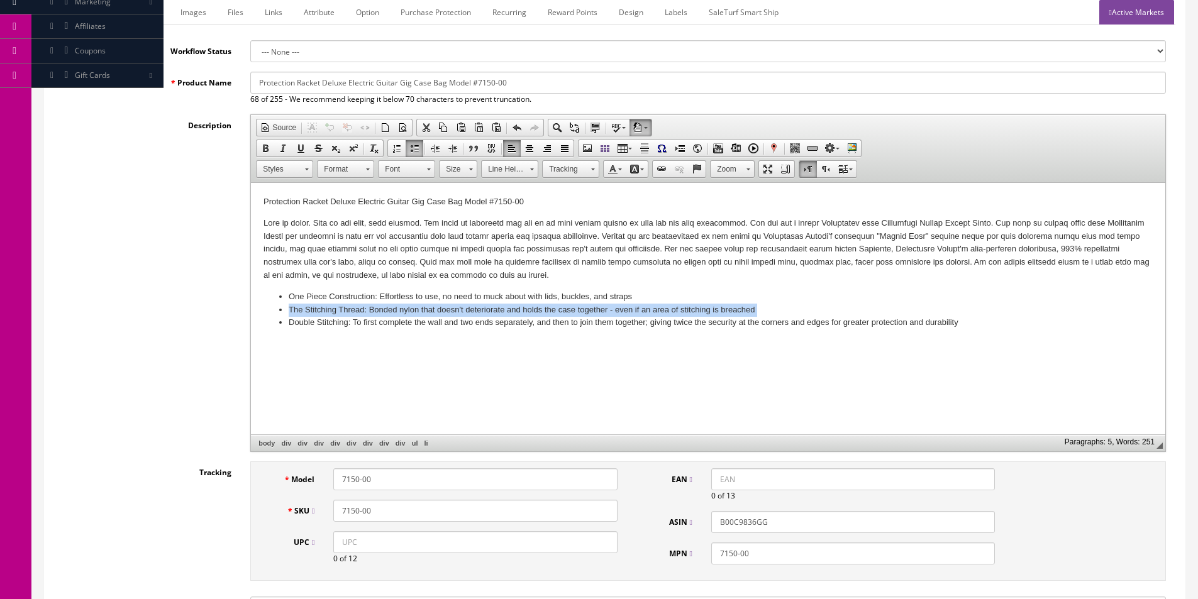
click at [540, 313] on li "The Stitching Thread: Bonded nylon that doesn't deteriorate and holds the case …" at bounding box center [708, 310] width 839 height 13
click at [550, 308] on li "The Stitching Thread: Bonded nylon that doesn't deteriorate and holds the case …" at bounding box center [708, 310] width 839 height 13
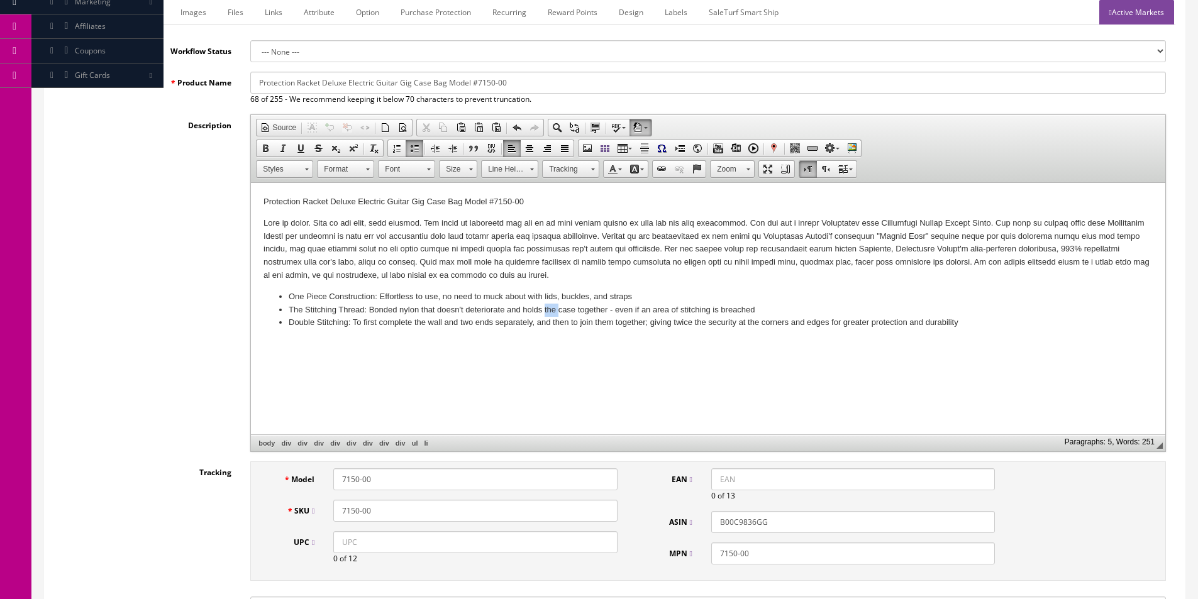
click at [550, 308] on li "The Stitching Thread: Bonded nylon that doesn't deteriorate and holds the case …" at bounding box center [708, 310] width 839 height 13
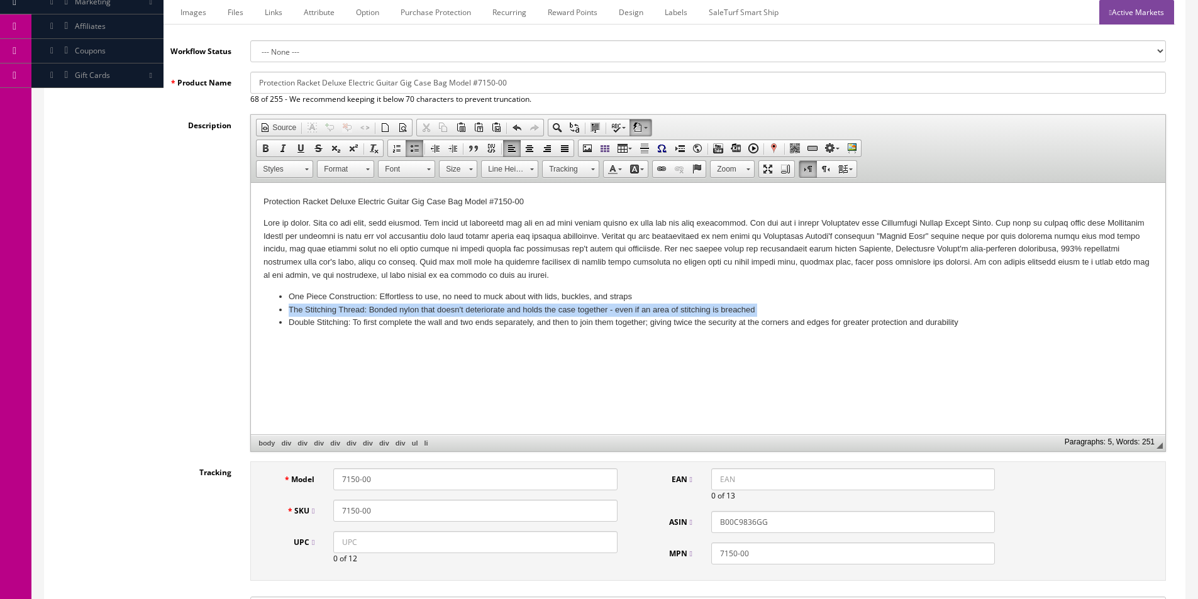
click at [550, 308] on li "The Stitching Thread: Bonded nylon that doesn't deteriorate and holds the case …" at bounding box center [708, 310] width 839 height 13
click at [558, 302] on li "One Piece Construction: Effortless to use, no need to muck about with lids, buc…" at bounding box center [708, 297] width 839 height 13
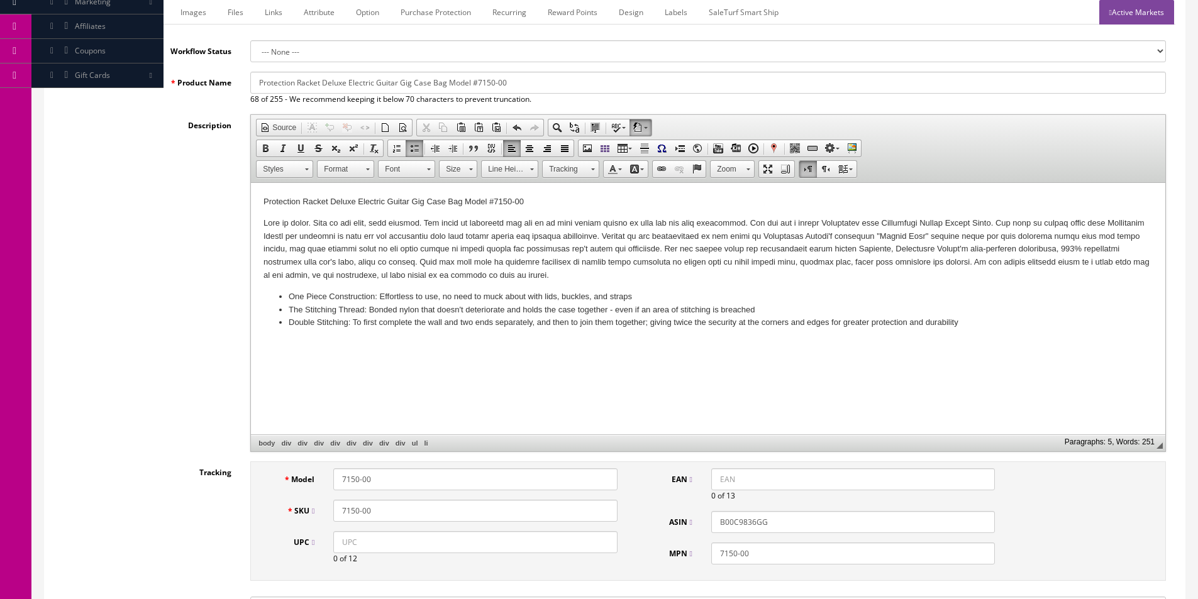
click at [989, 161] on span "Editor toolbars Document Source Format Selection Comment Selection Uncomment Se…" at bounding box center [708, 149] width 914 height 68
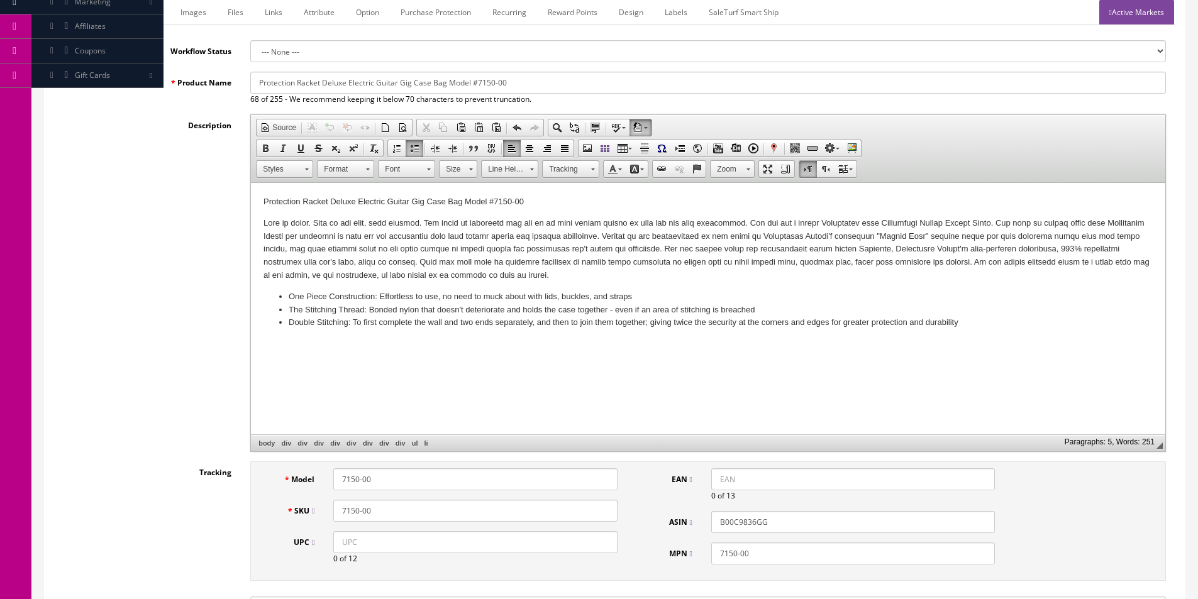
click at [989, 161] on span "Editor toolbars Document Source Format Selection Comment Selection Uncomment Se…" at bounding box center [708, 149] width 914 height 68
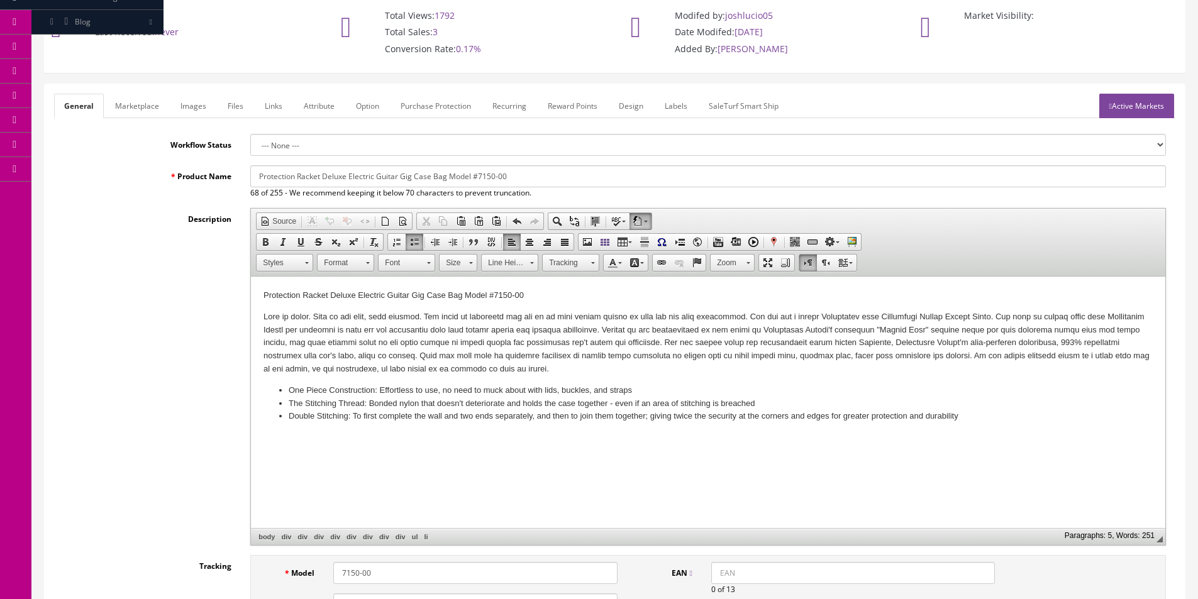
scroll to position [0, 0]
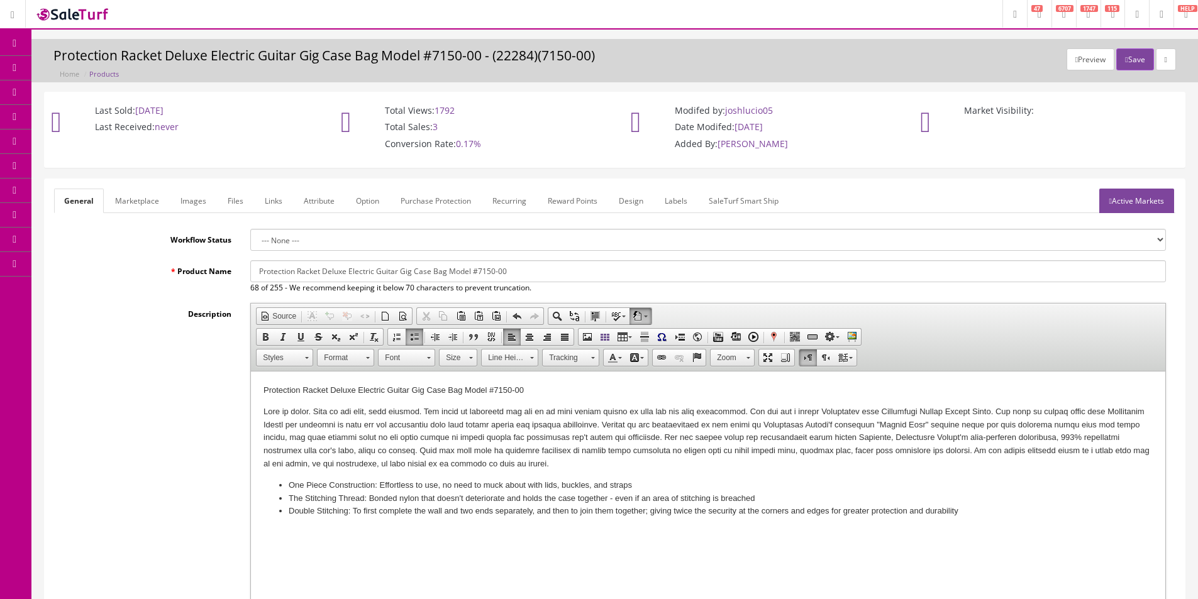
click at [269, 149] on div "Last Sold: 04/02/2020 Last Received: never" at bounding box center [180, 121] width 271 height 58
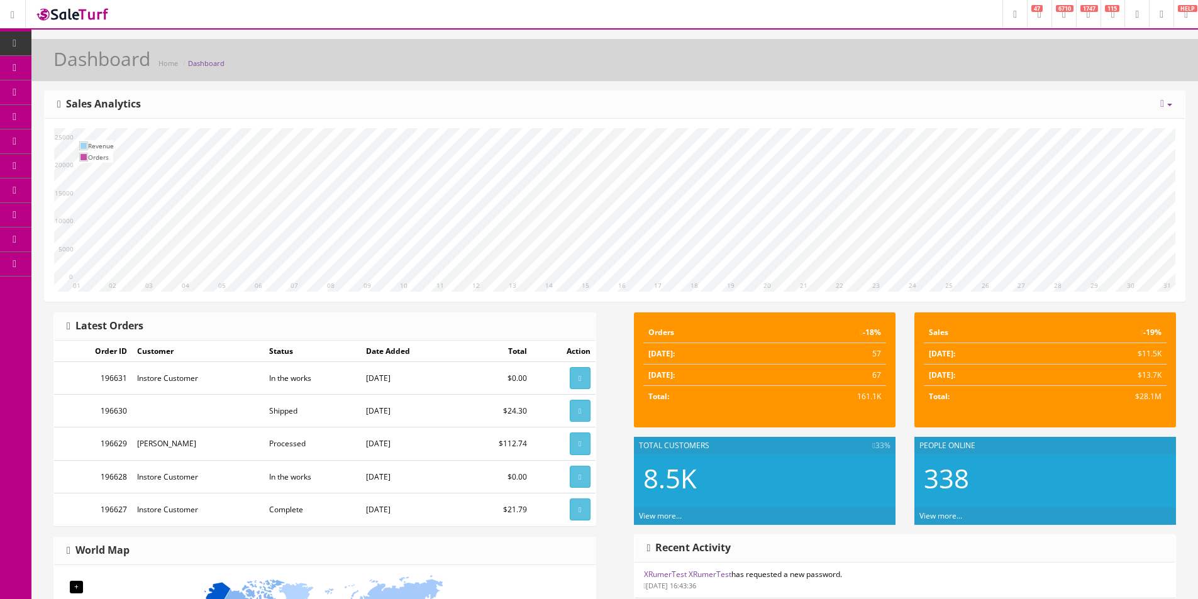
click at [10, 43] on icon at bounding box center [14, 43] width 13 height 10
click at [10, 45] on icon at bounding box center [14, 43] width 13 height 10
click at [492, 86] on div "Dashboard Home Dashboard [DATE] Week Month Year Year over Year Last Year over P…" at bounding box center [614, 519] width 1167 height 961
click at [73, 69] on icon at bounding box center [66, 67] width 13 height 10
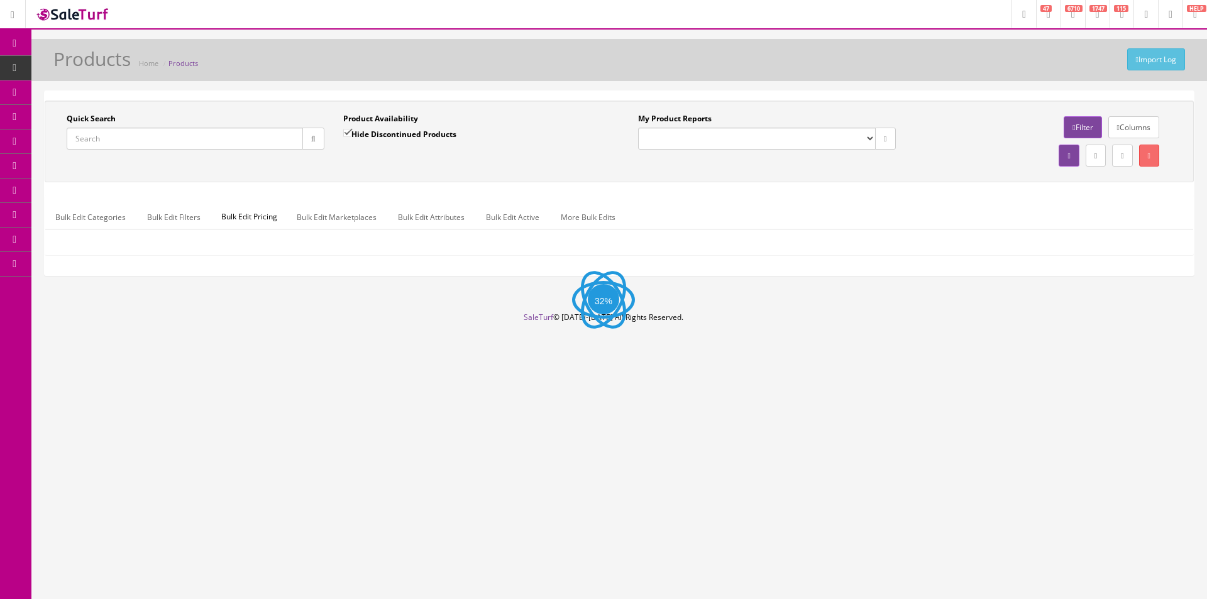
click at [228, 131] on input "Quick Search" at bounding box center [185, 139] width 236 height 22
paste input "0374078920"
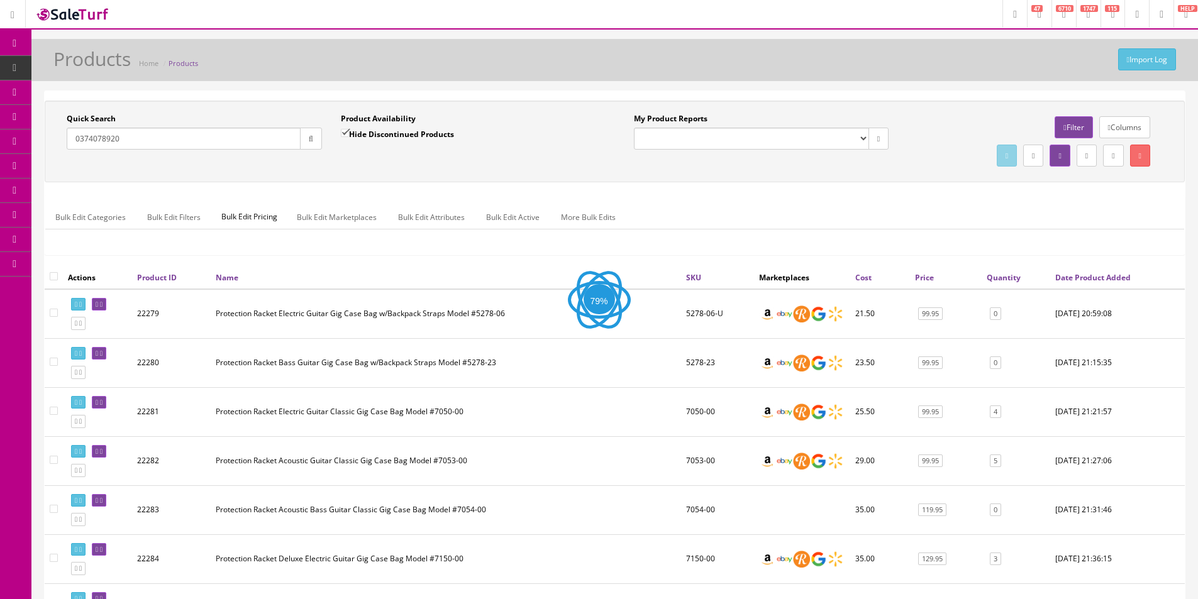
type input "0374078920"
drag, startPoint x: 453, startPoint y: 171, endPoint x: 458, endPoint y: 189, distance: 18.3
click at [453, 174] on div "Quick Search 0374078920 Date From Product Availability Hide Discontinued Produc…" at bounding box center [615, 142] width 1140 height 82
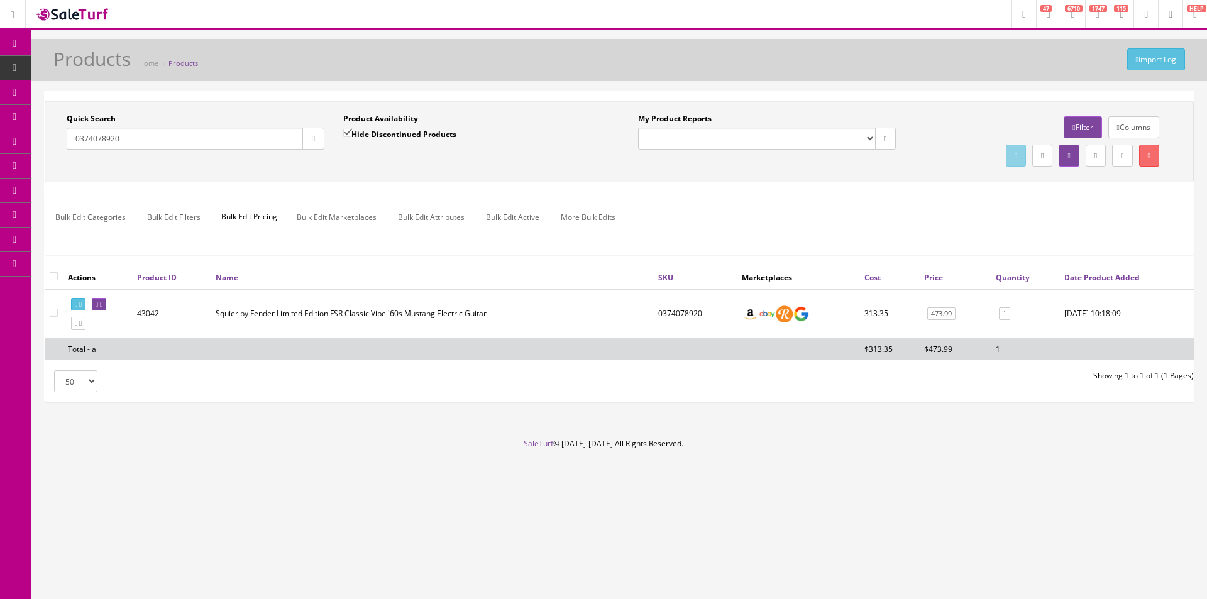
click at [761, 250] on div "Bulk Edit Categories Bulk Edit Filters Bulk Edit Pricing Bulk Edit Marketplaces…" at bounding box center [619, 225] width 1148 height 59
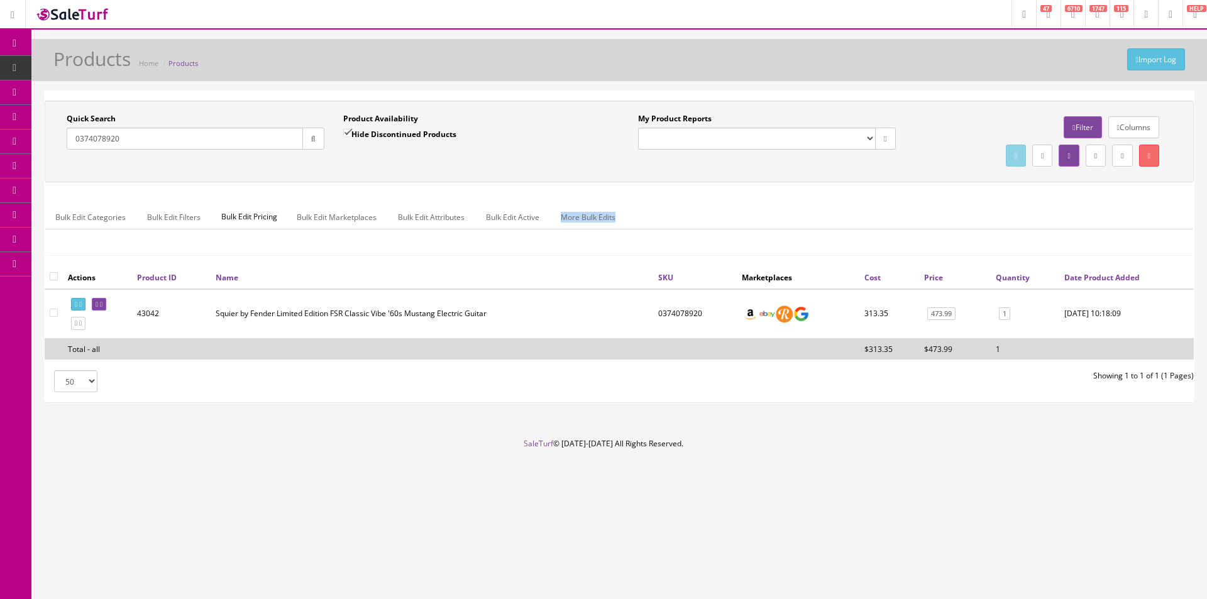
click at [761, 250] on div "Bulk Edit Categories Bulk Edit Filters Bulk Edit Pricing Bulk Edit Marketplaces…" at bounding box center [619, 225] width 1148 height 59
click at [618, 401] on div "Quick Search 0374078920 Date From Product Availability Hide Discontinued Produc…" at bounding box center [620, 246] width 1150 height 311
drag, startPoint x: 618, startPoint y: 401, endPoint x: 484, endPoint y: 385, distance: 134.2
click at [484, 385] on div "50 50 100 250 500" at bounding box center [327, 381] width 584 height 22
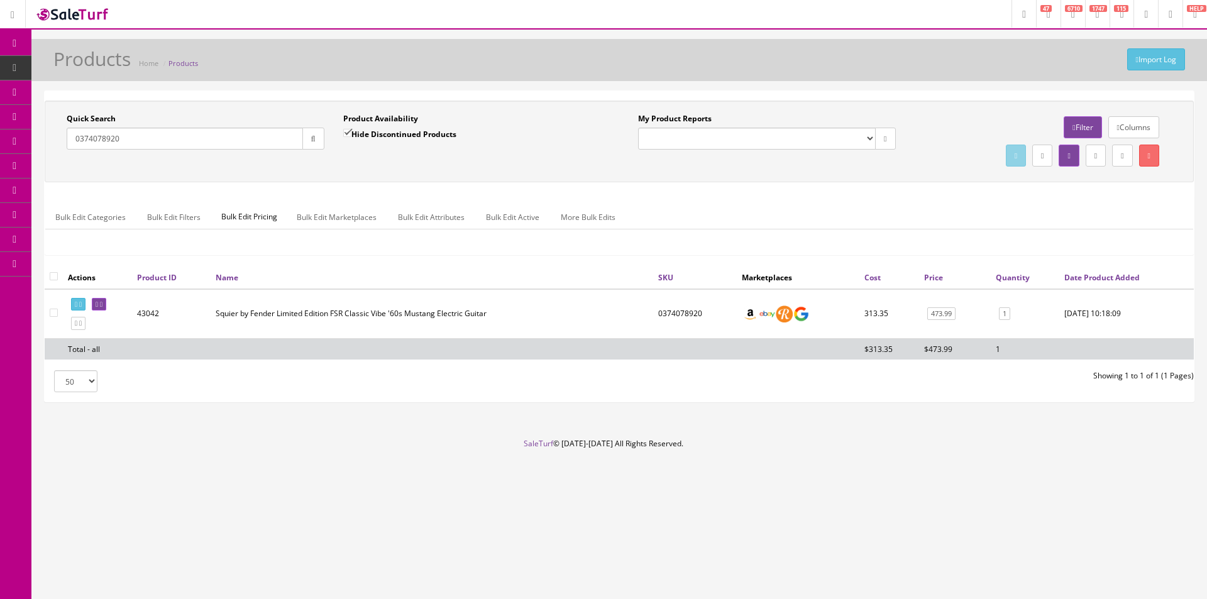
click at [484, 385] on div "50 50 100 250 500" at bounding box center [327, 381] width 584 height 22
click at [484, 384] on div "50 50 100 250 500" at bounding box center [327, 381] width 584 height 22
drag, startPoint x: 484, startPoint y: 384, endPoint x: 431, endPoint y: 503, distance: 130.1
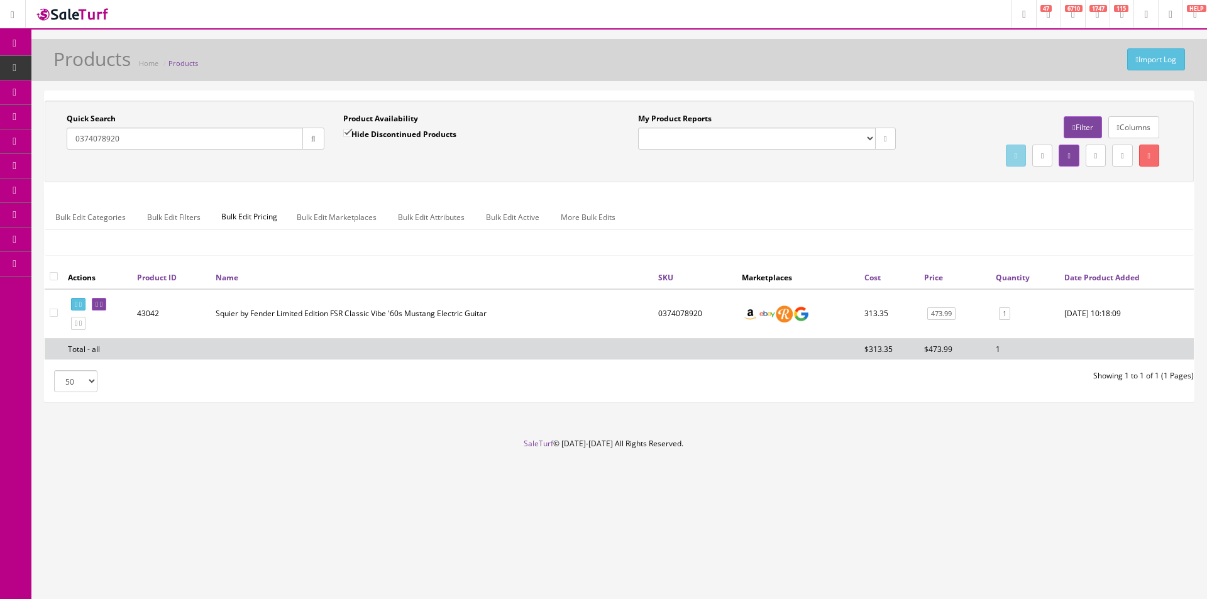
click at [484, 384] on div "50 50 100 250 500" at bounding box center [327, 381] width 584 height 22
click at [818, 196] on div "Bulk Edit Categories Bulk Edit Filters Bulk Edit Pricing Bulk Edit Marketplaces…" at bounding box center [619, 225] width 1148 height 59
click at [724, 592] on div "Research Trends Trending on Ebay Google Trends Amazon Insights (Login Before Cl…" at bounding box center [603, 299] width 1207 height 599
